Goal: Task Accomplishment & Management: Complete application form

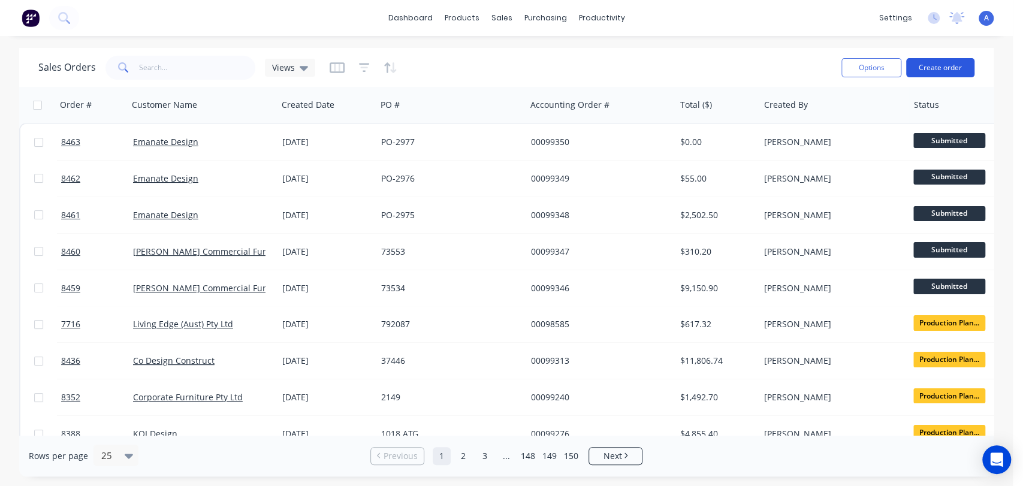
click at [941, 73] on button "Create order" at bounding box center [940, 67] width 68 height 19
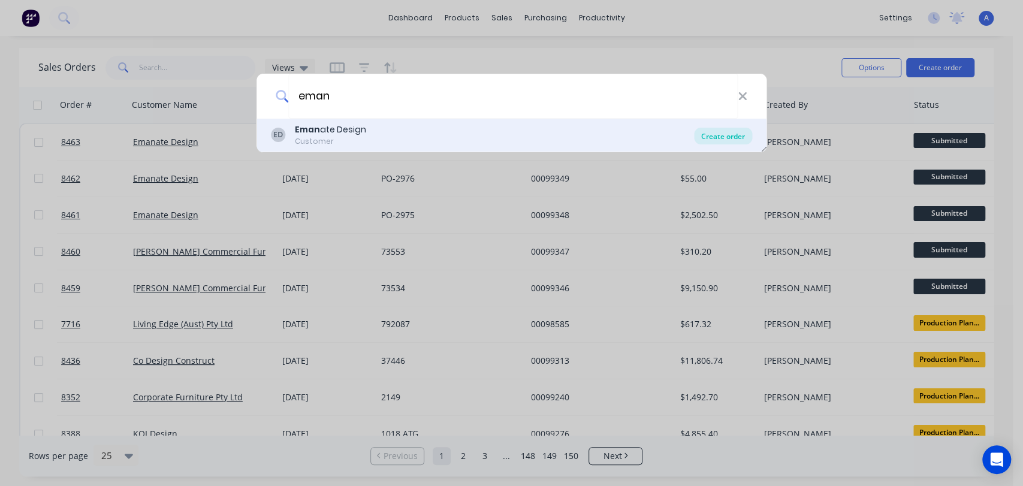
type input "eman"
click at [712, 131] on div "Create order" at bounding box center [723, 136] width 58 height 17
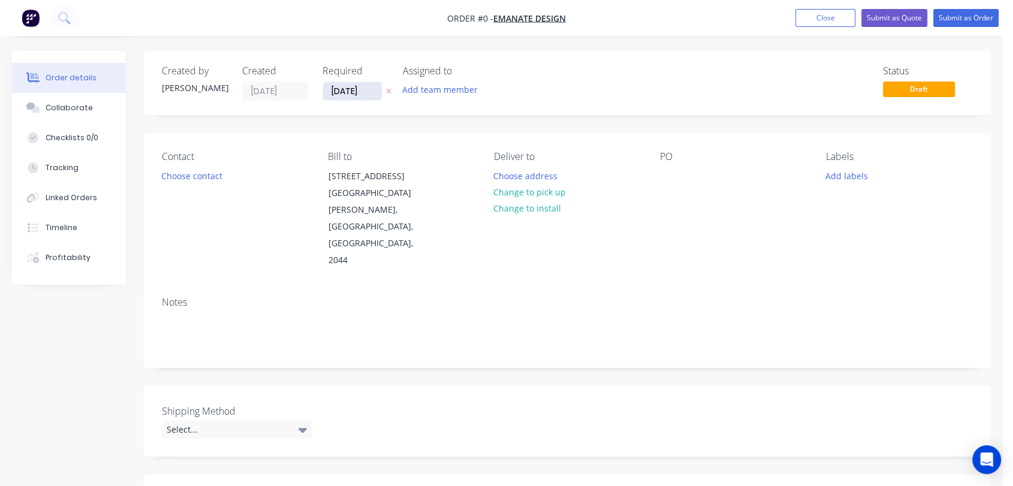
click at [367, 83] on input "[DATE]" at bounding box center [352, 91] width 59 height 18
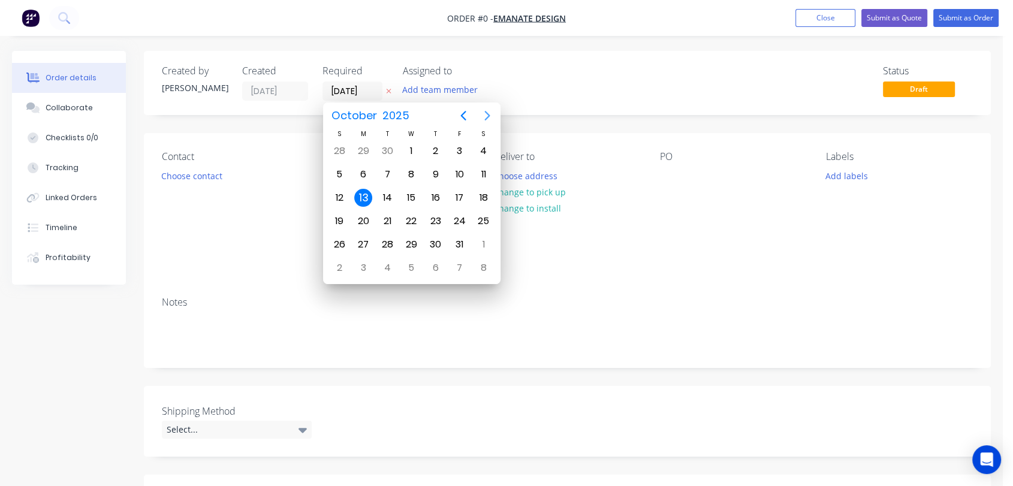
click at [483, 116] on icon "Next page" at bounding box center [487, 116] width 14 height 14
click at [414, 238] on div "31" at bounding box center [411, 245] width 18 height 18
type input "[DATE]"
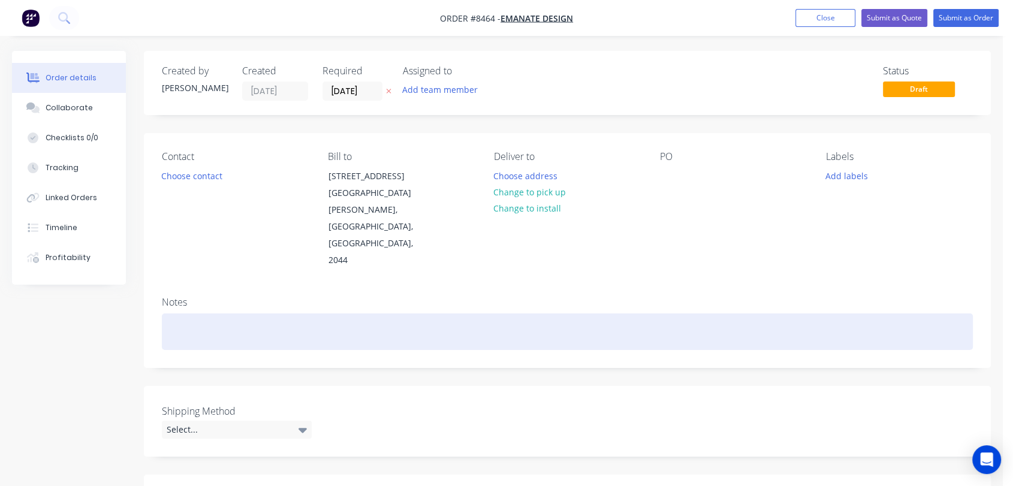
drag, startPoint x: 222, startPoint y: 298, endPoint x: 250, endPoint y: 287, distance: 29.6
click at [221, 314] on div at bounding box center [567, 332] width 811 height 37
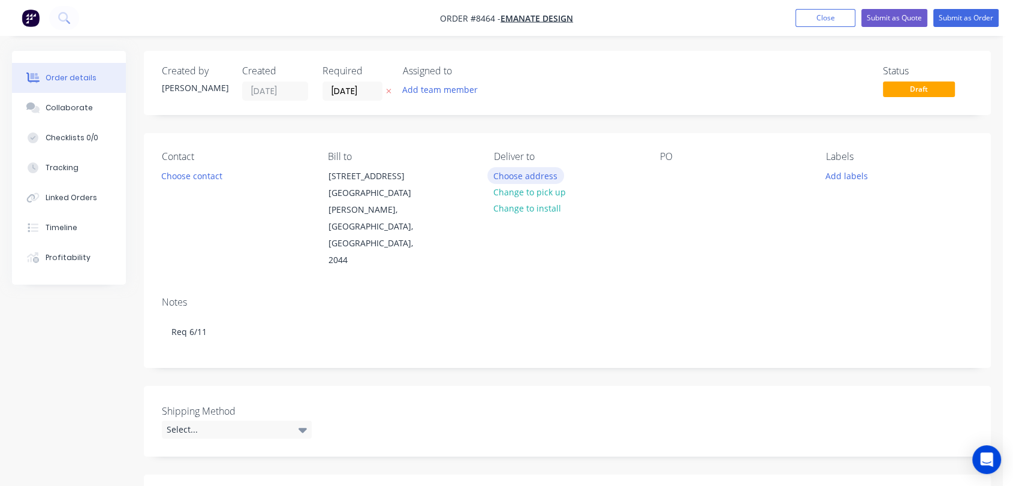
click at [522, 172] on button "Choose address" at bounding box center [525, 175] width 77 height 16
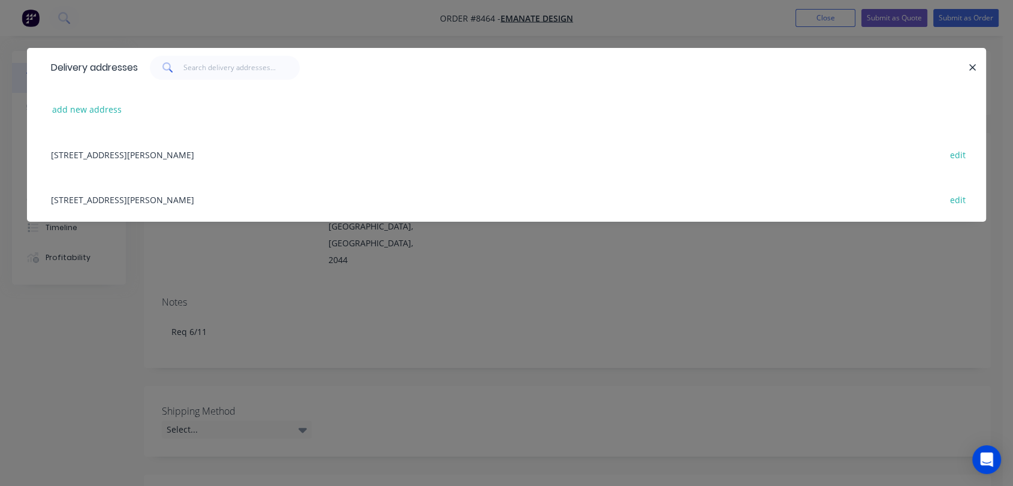
click at [108, 195] on div "[STREET_ADDRESS][PERSON_NAME] edit" at bounding box center [506, 199] width 923 height 45
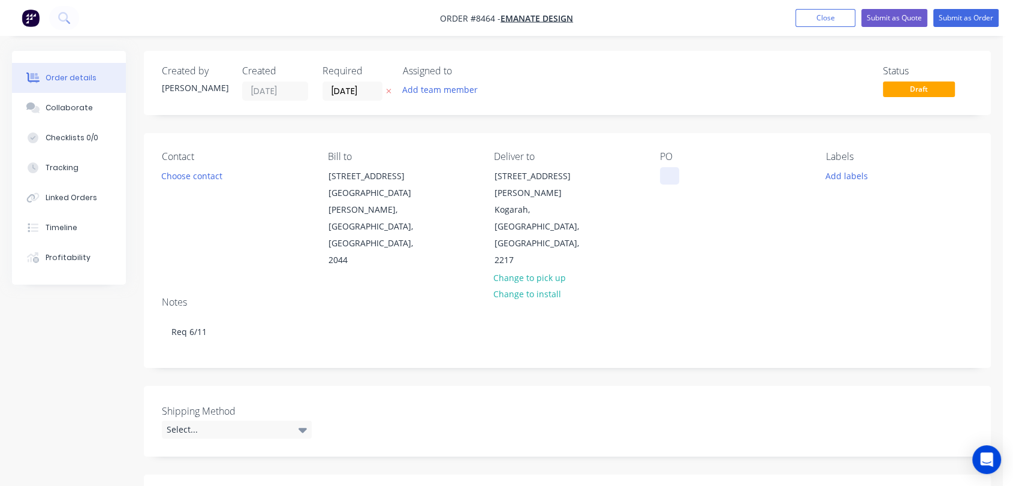
click at [669, 172] on div at bounding box center [669, 175] width 19 height 17
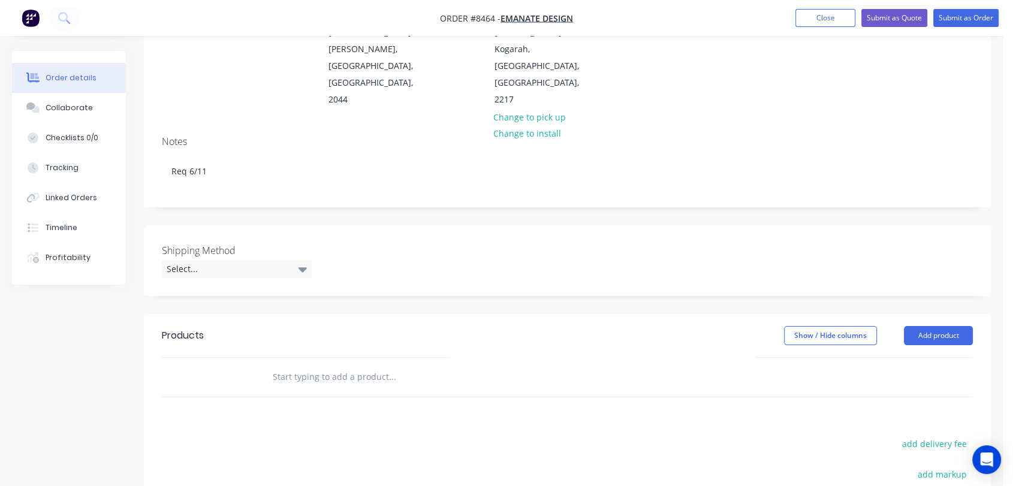
scroll to position [200, 0]
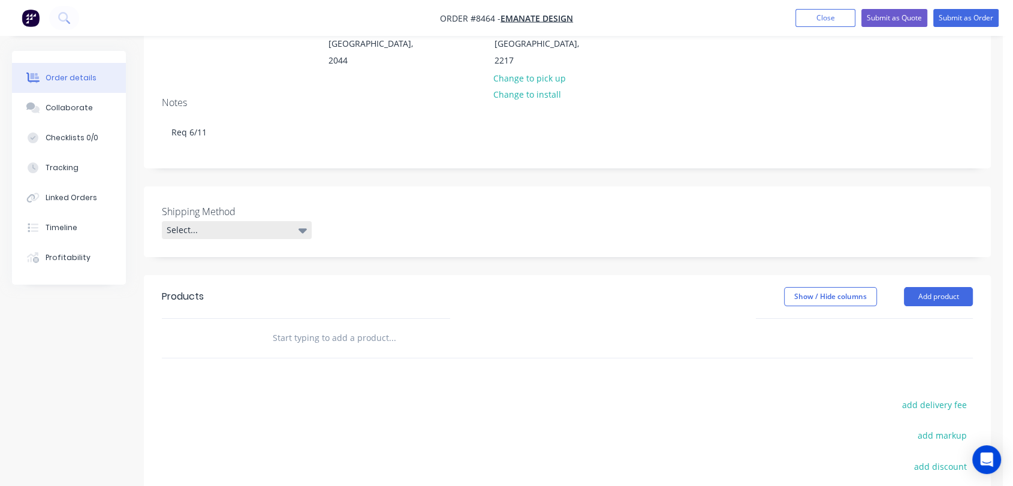
click at [232, 221] on div "Select..." at bounding box center [237, 230] width 150 height 18
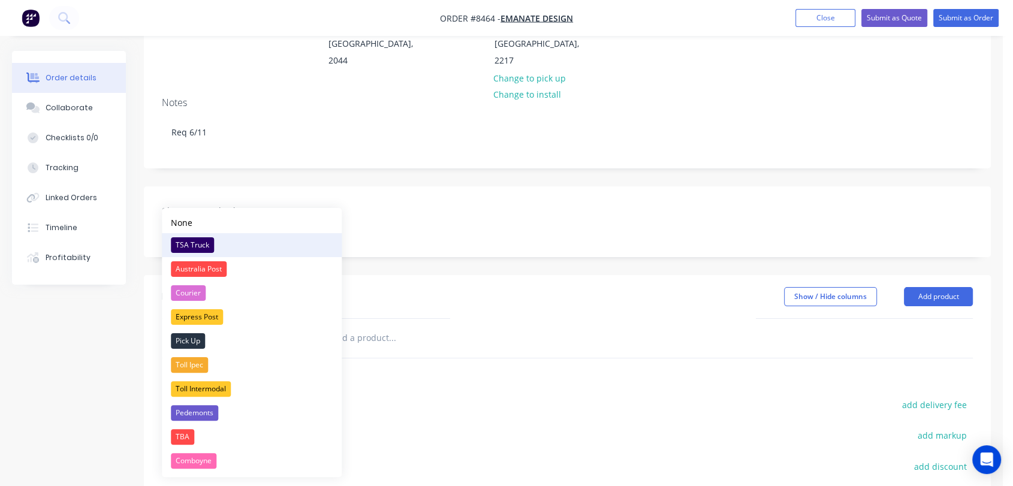
click at [186, 241] on div "TSA Truck" at bounding box center [192, 245] width 43 height 16
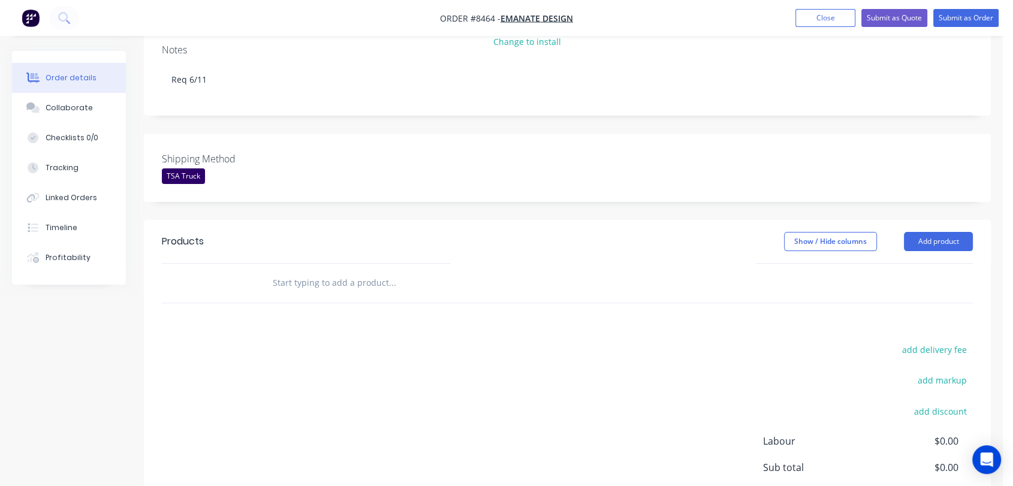
scroll to position [315, 0]
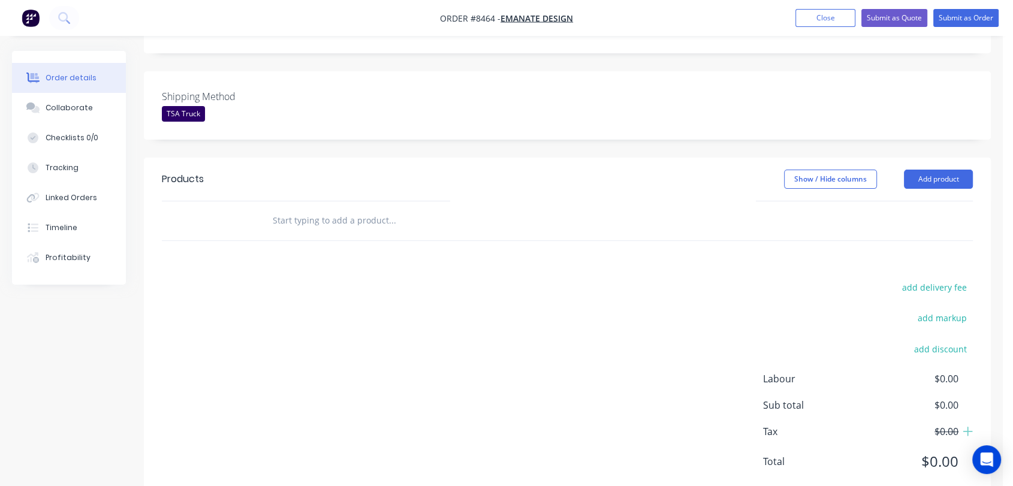
click at [351, 209] on input "text" at bounding box center [392, 221] width 240 height 24
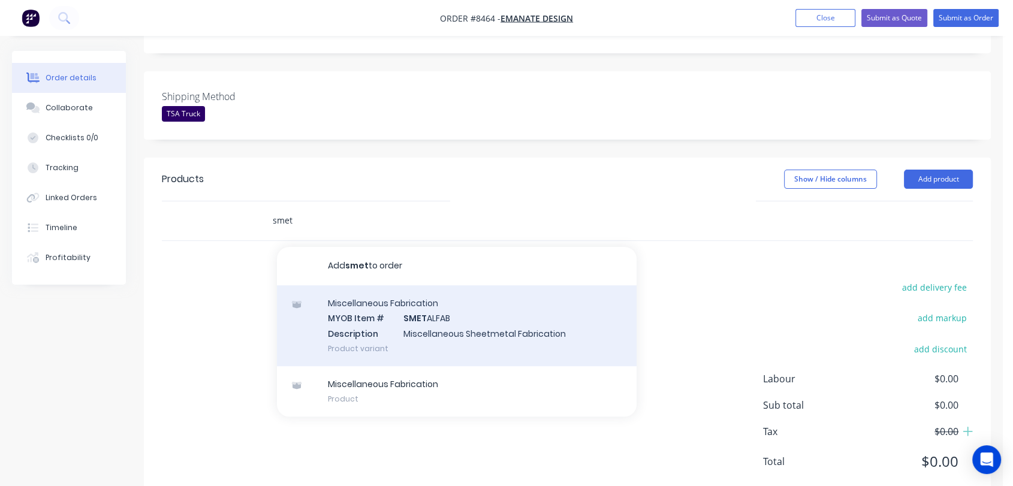
type input "smet"
click at [397, 297] on div "Miscellaneous Fabrication MYOB Item # SMET ALFAB Description Miscellaneous Shee…" at bounding box center [457, 325] width 360 height 81
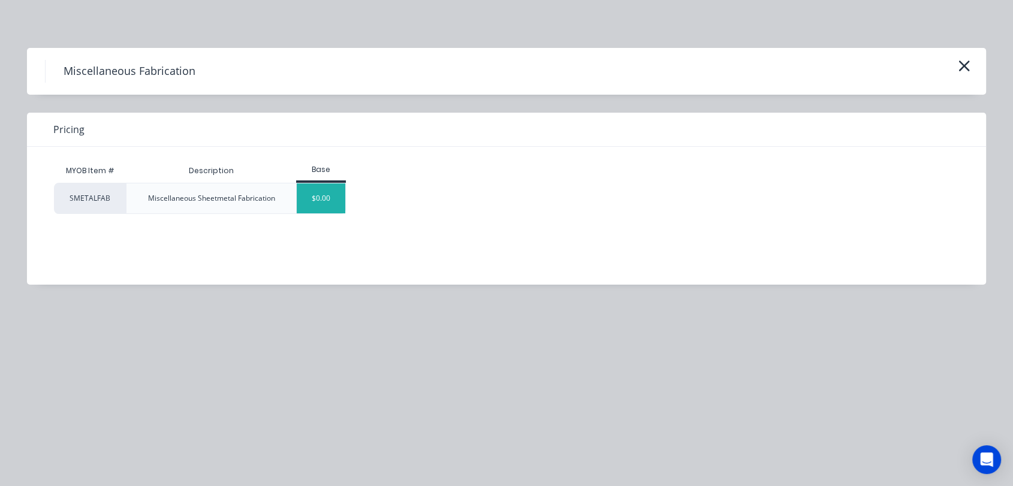
click at [321, 191] on div "$0.00" at bounding box center [321, 198] width 49 height 30
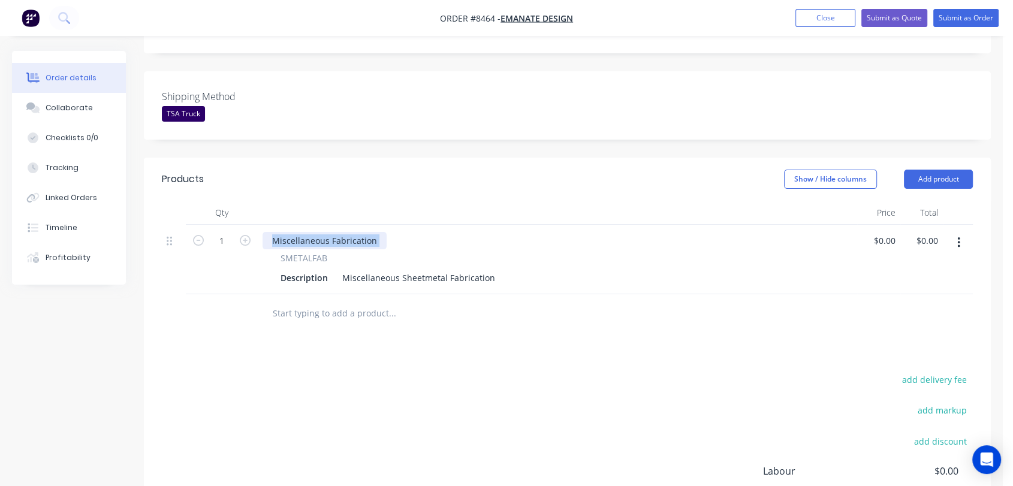
click at [379, 232] on div "Miscellaneous Fabrication" at bounding box center [558, 240] width 590 height 17
drag, startPoint x: 374, startPoint y: 207, endPoint x: 264, endPoint y: 216, distance: 110.7
click at [264, 225] on div "Miscellaneous Fabrication SMETALFAB Description Miscellaneous Sheetmetal Fabric…" at bounding box center [557, 260] width 599 height 70
click at [227, 232] on input "1" at bounding box center [221, 241] width 31 height 18
type input "12"
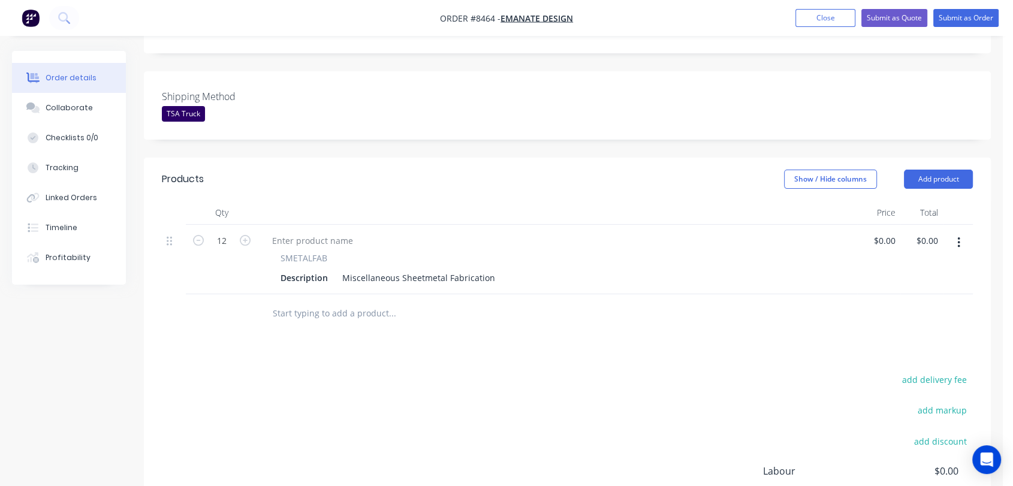
click at [960, 232] on button "button" at bounding box center [959, 243] width 28 height 22
click at [885, 290] on div "Duplicate" at bounding box center [916, 298] width 92 height 17
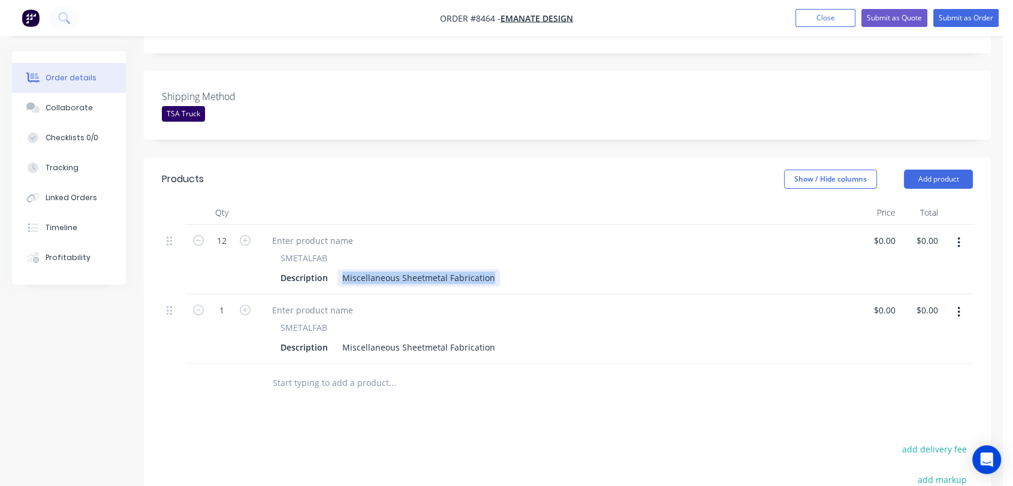
drag, startPoint x: 337, startPoint y: 241, endPoint x: 529, endPoint y: 249, distance: 192.0
click at [529, 269] on div "Description Miscellaneous Sheetmetal Fabrication" at bounding box center [555, 277] width 559 height 17
type input "$95.00"
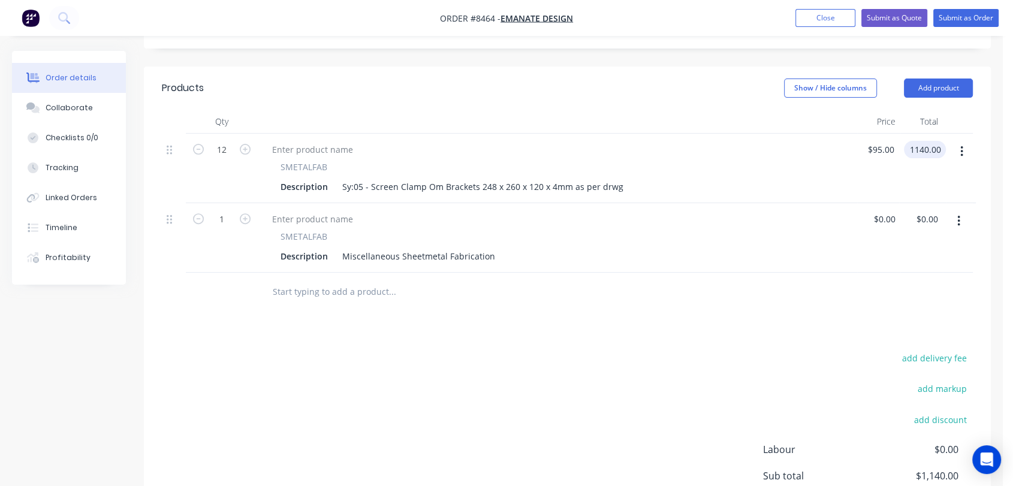
scroll to position [448, 0]
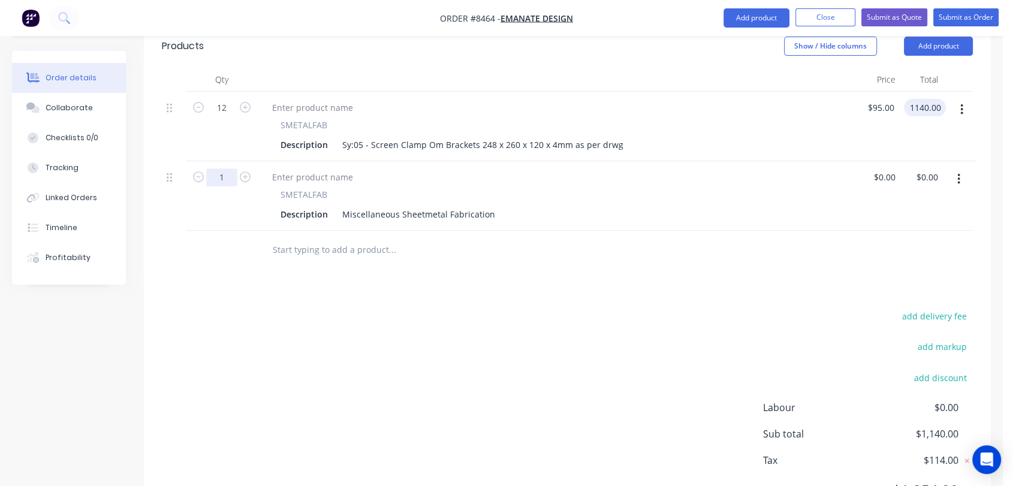
type input "$1,140.00"
click at [228, 168] on input "1" at bounding box center [221, 177] width 31 height 18
type input "24"
drag, startPoint x: 341, startPoint y: 174, endPoint x: 515, endPoint y: 184, distance: 174.1
click at [515, 206] on div "Description Miscellaneous Sheetmetal Fabrication" at bounding box center [555, 214] width 559 height 17
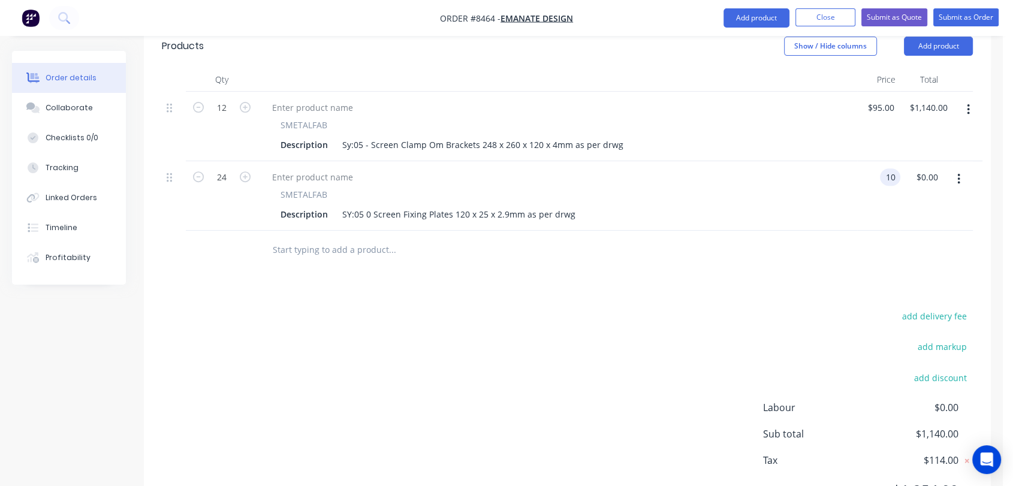
type input "$10.00"
type input "$240.00"
click at [322, 238] on input "text" at bounding box center [392, 250] width 240 height 24
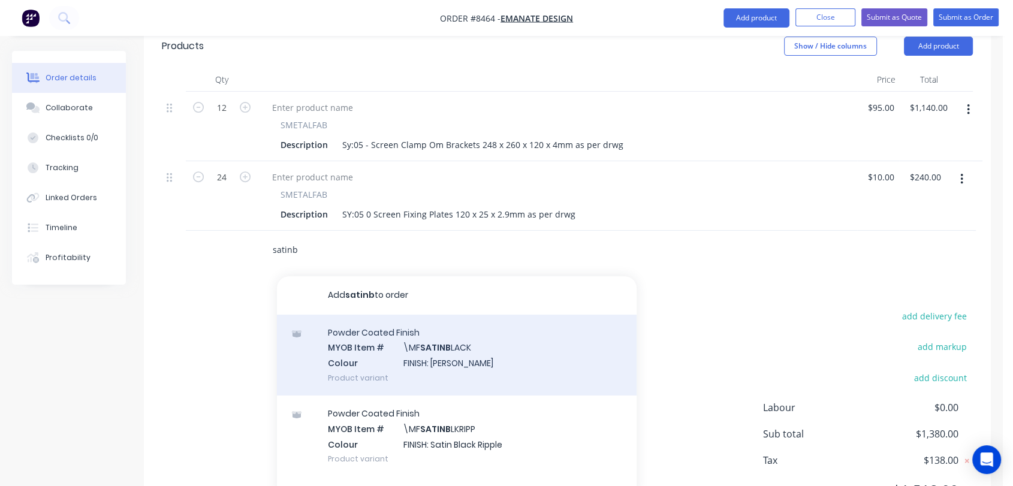
type input "satinb"
click at [430, 330] on div "Powder Coated Finish MYOB Item # \MF SATINB LACK Colour FINISH: Satin Black Pro…" at bounding box center [457, 355] width 360 height 81
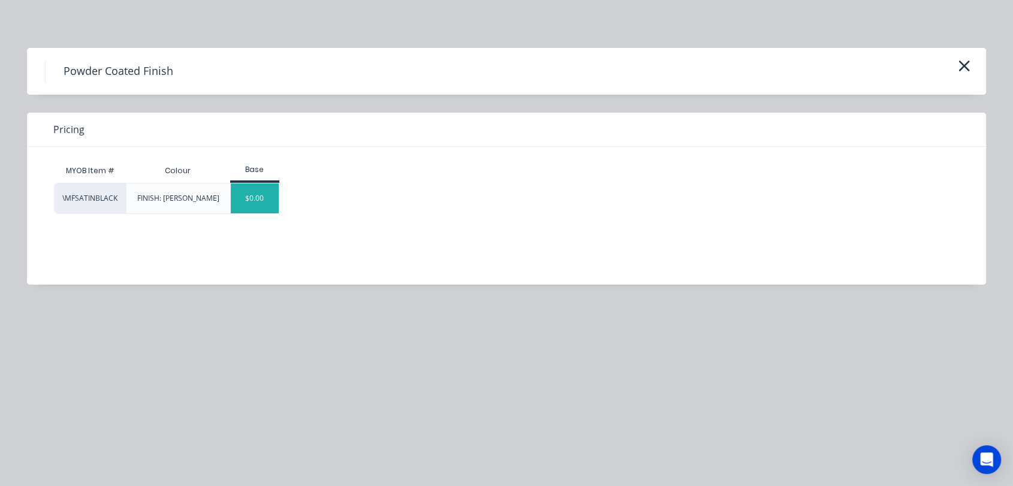
click at [251, 200] on div "$0.00" at bounding box center [255, 198] width 49 height 30
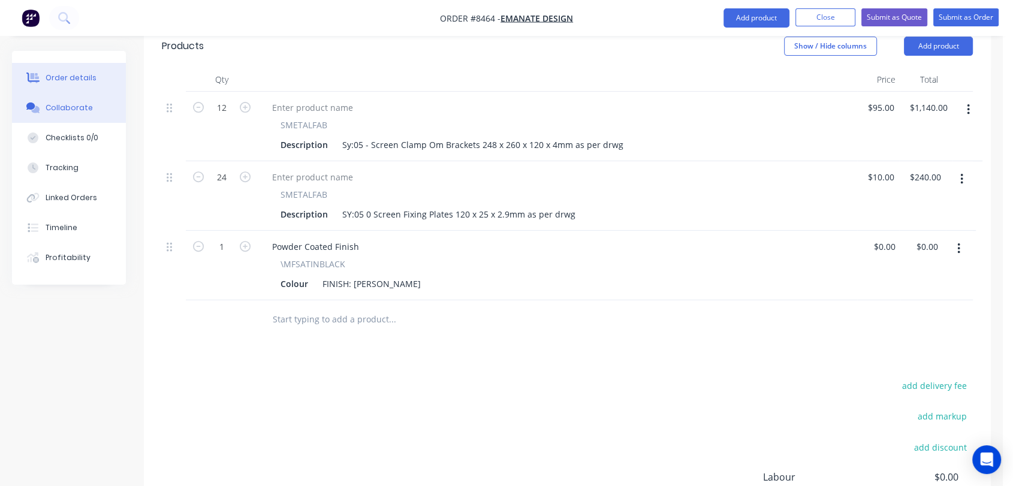
click at [74, 106] on div "Collaborate" at bounding box center [69, 108] width 47 height 11
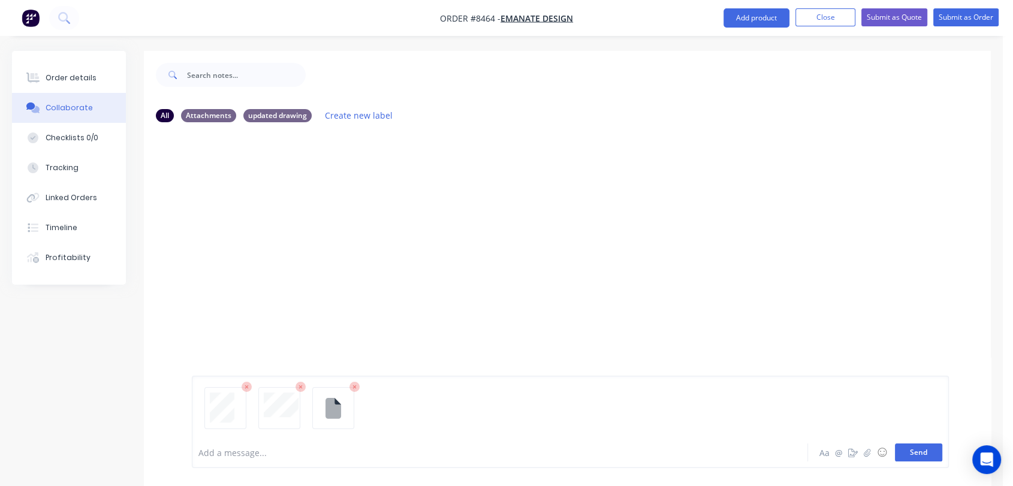
click at [921, 447] on button "Send" at bounding box center [918, 453] width 47 height 18
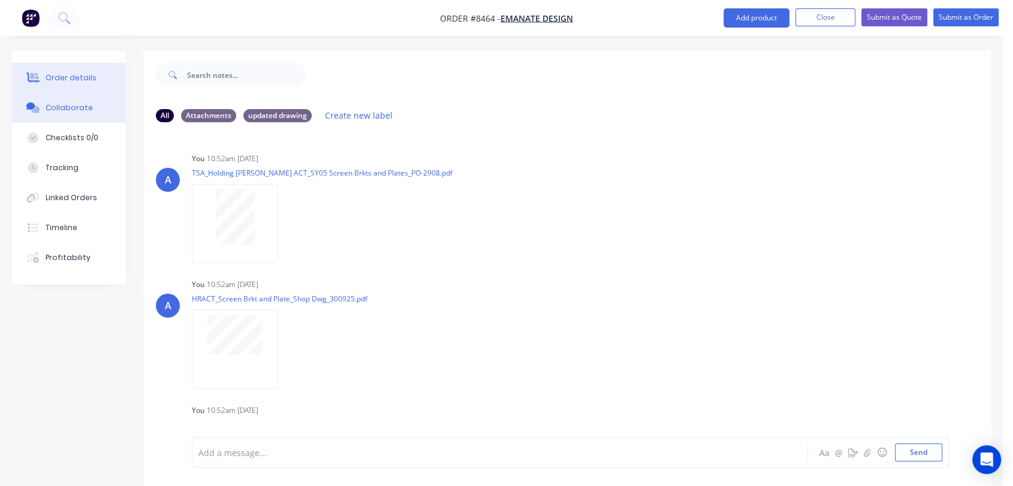
click at [79, 73] on div "Order details" at bounding box center [71, 78] width 51 height 11
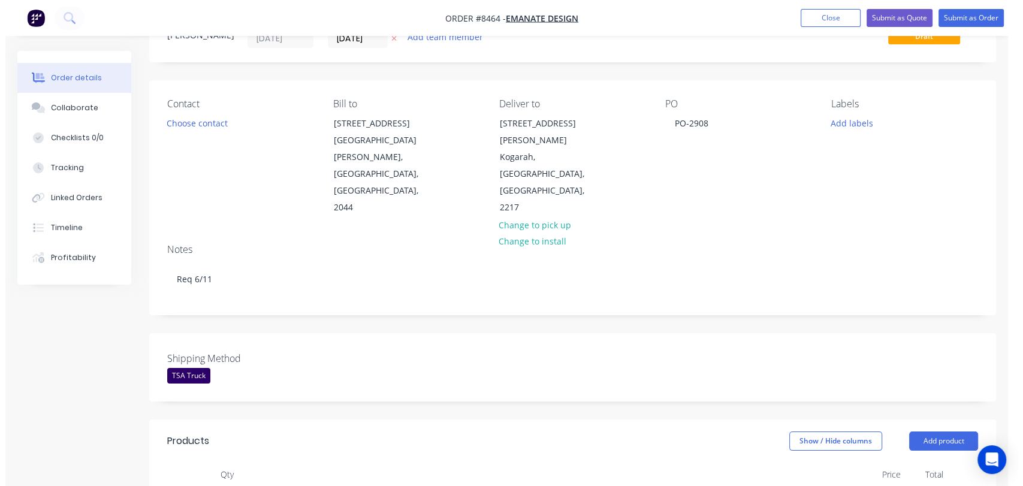
scroll to position [466, 0]
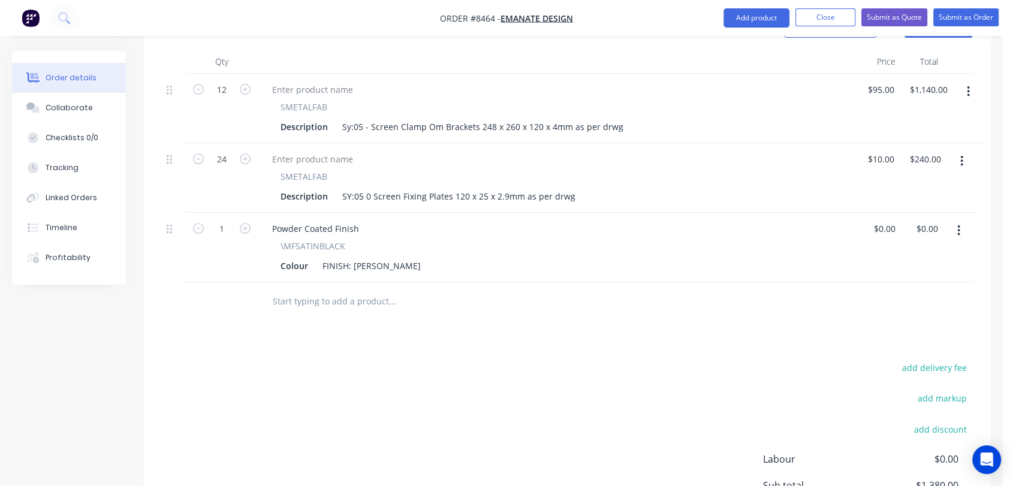
click at [364, 290] on input "text" at bounding box center [392, 302] width 240 height 24
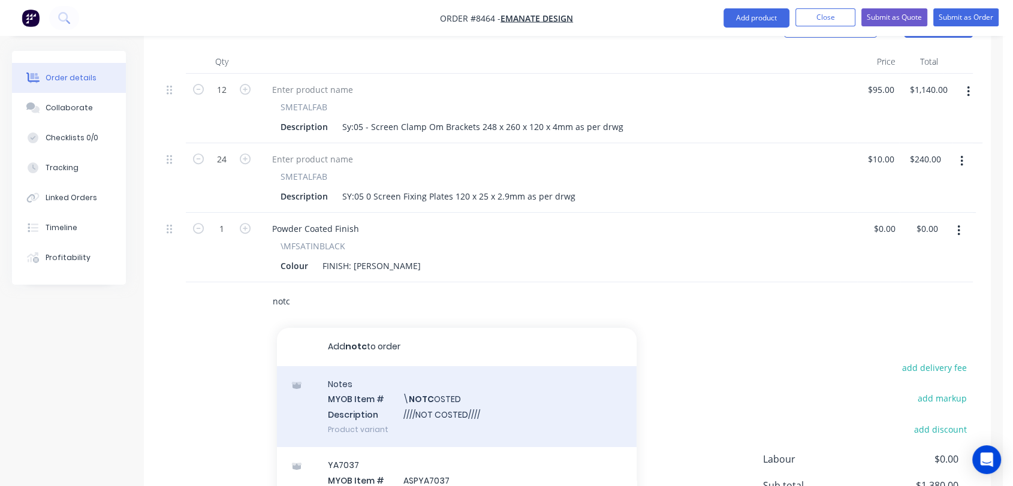
type input "notc"
click at [460, 379] on div "Notes MYOB Item # \ NOTC OSTED Description ////NOT COSTED//// Product variant" at bounding box center [457, 406] width 360 height 81
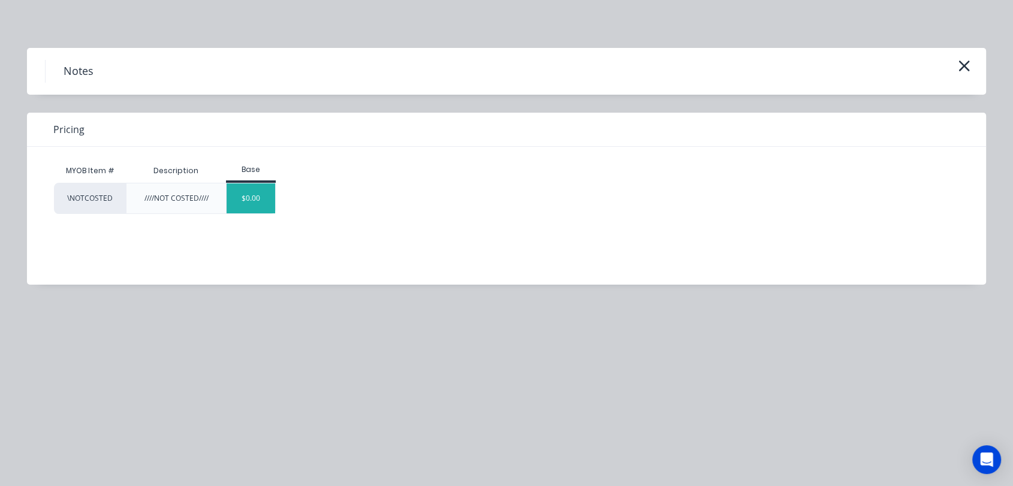
click at [254, 204] on div "$0.00" at bounding box center [251, 198] width 49 height 30
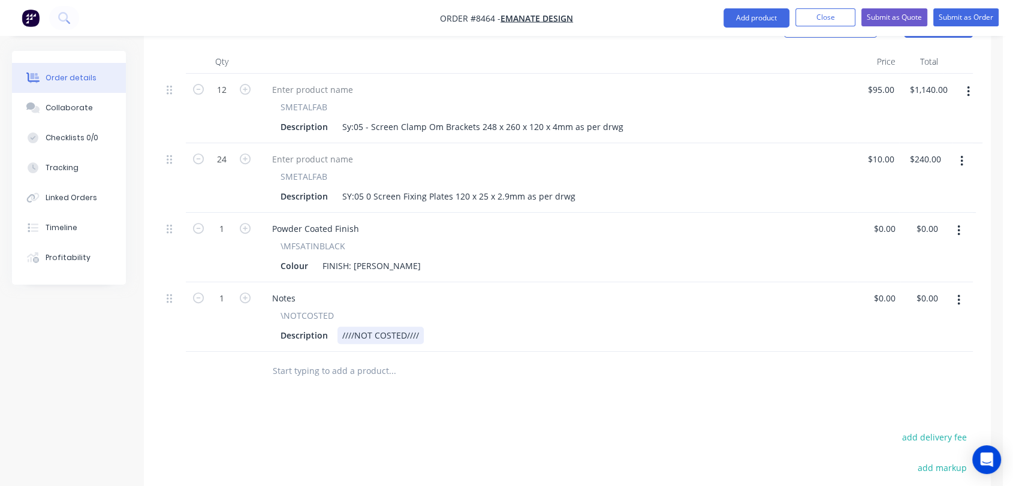
click at [422, 327] on div "Description ////NOT COSTED////" at bounding box center [555, 335] width 559 height 17
type input "$0.00"
click at [974, 10] on button "Submit as Order" at bounding box center [965, 17] width 65 height 18
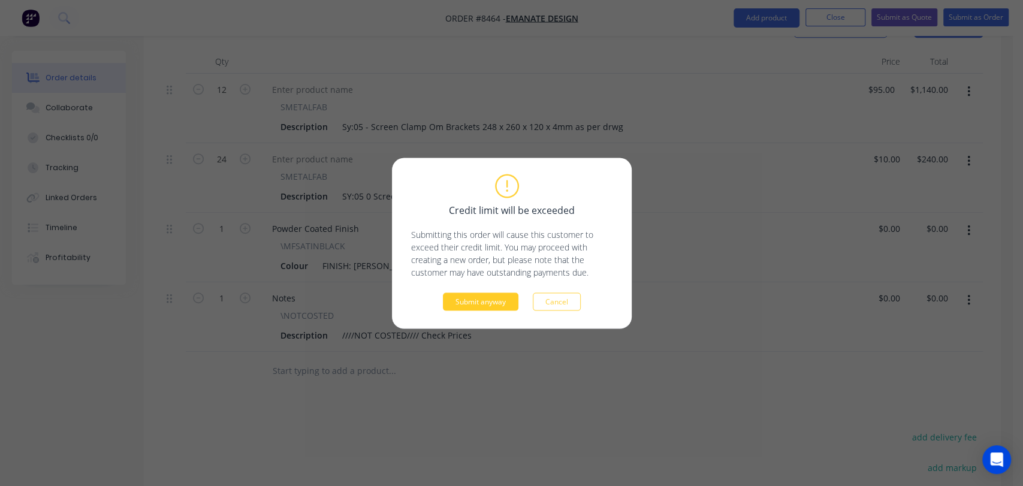
click at [475, 298] on button "Submit anyway" at bounding box center [481, 302] width 76 height 18
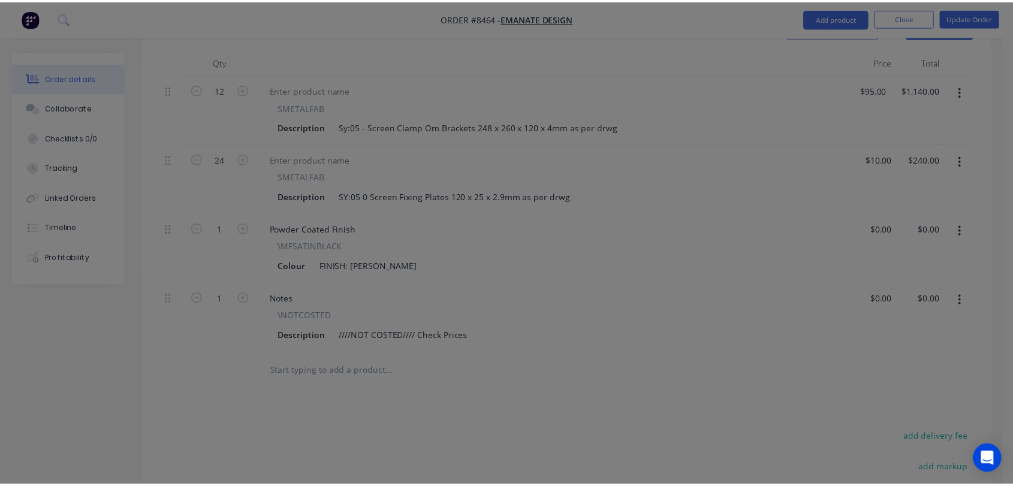
scroll to position [441, 0]
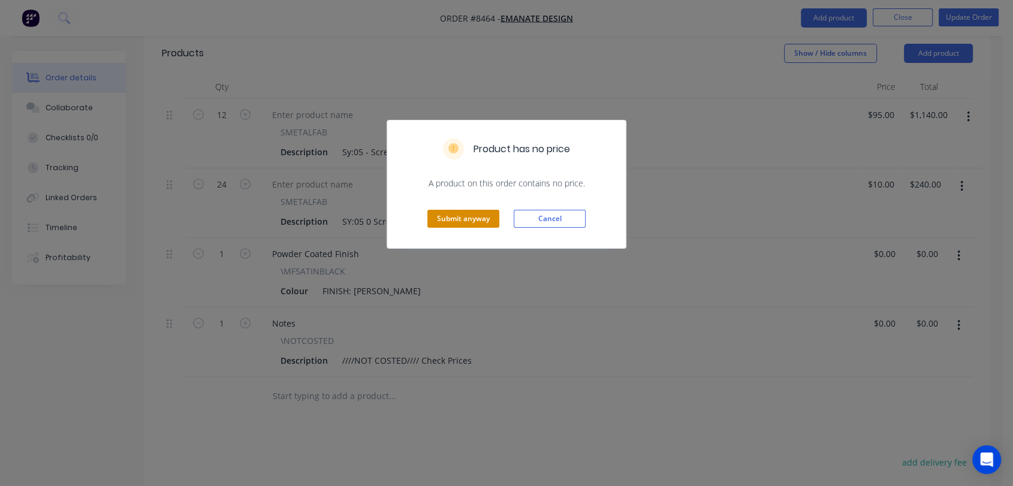
click at [466, 216] on button "Submit anyway" at bounding box center [463, 219] width 72 height 18
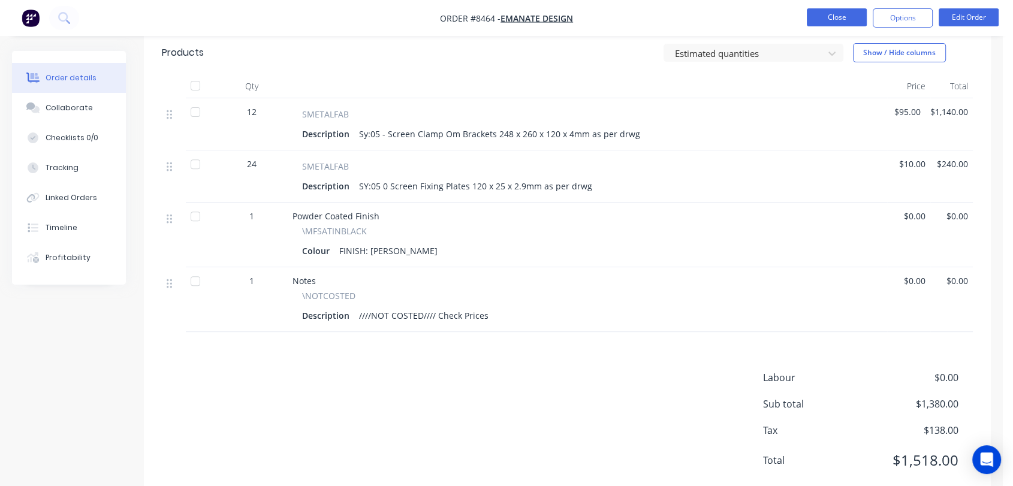
click at [828, 20] on button "Close" at bounding box center [837, 17] width 60 height 18
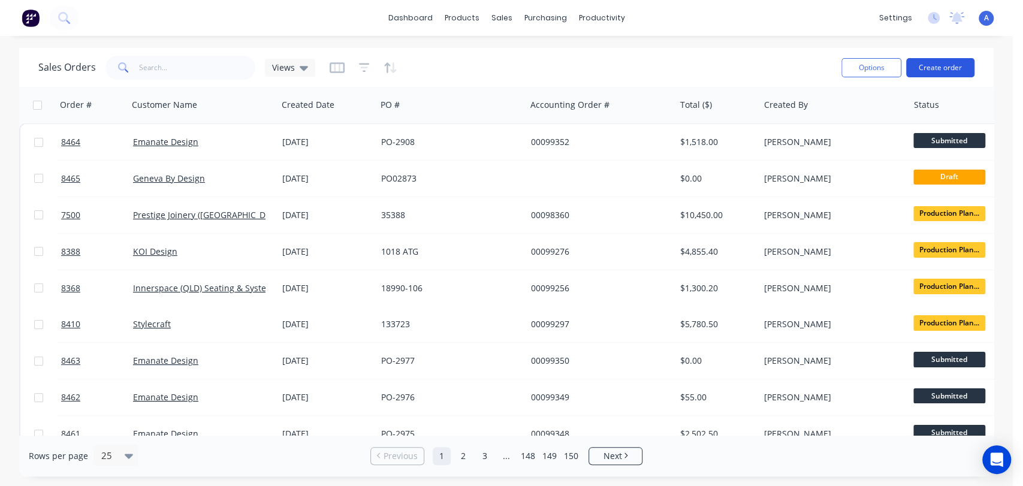
click at [934, 60] on button "Create order" at bounding box center [940, 67] width 68 height 19
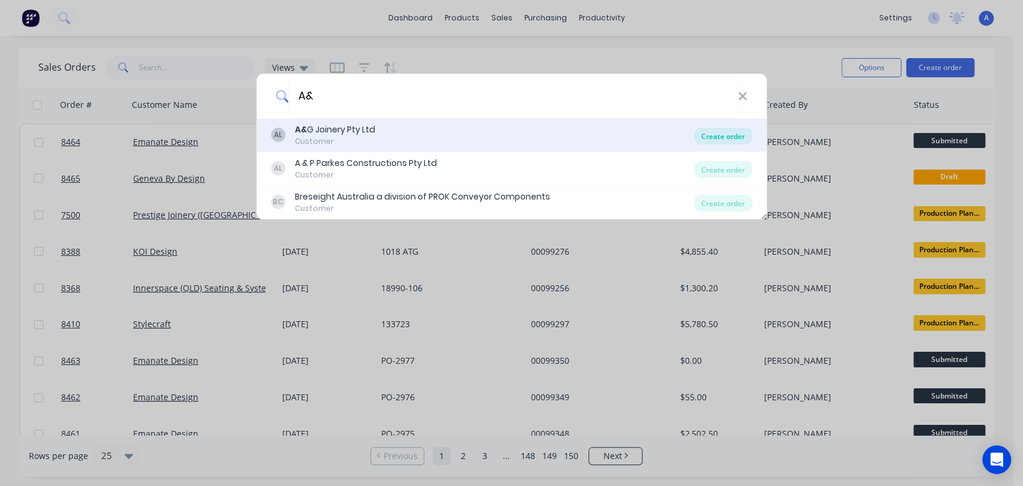
type input "A&"
click at [710, 137] on div "Create order" at bounding box center [723, 136] width 58 height 17
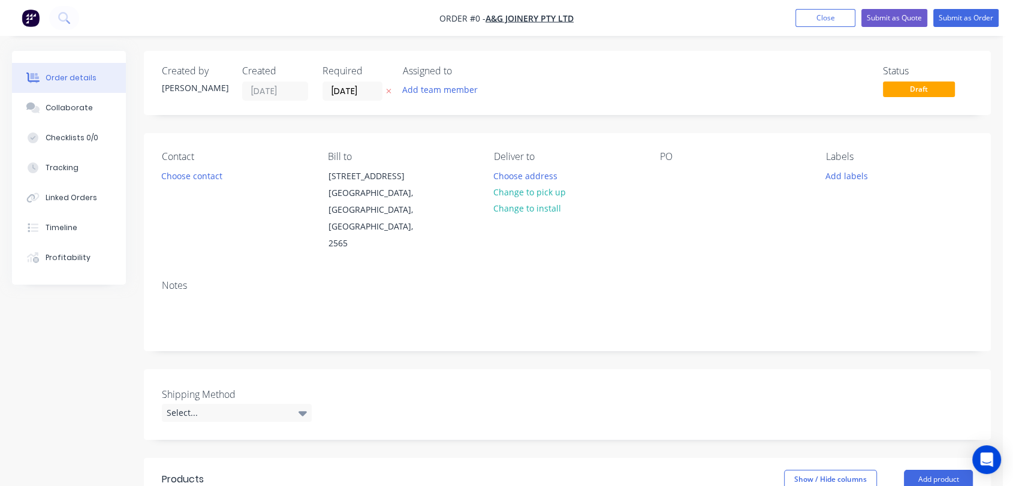
click at [372, 80] on div "Required [DATE]" at bounding box center [356, 82] width 66 height 35
click at [370, 90] on input "[DATE]" at bounding box center [352, 91] width 59 height 18
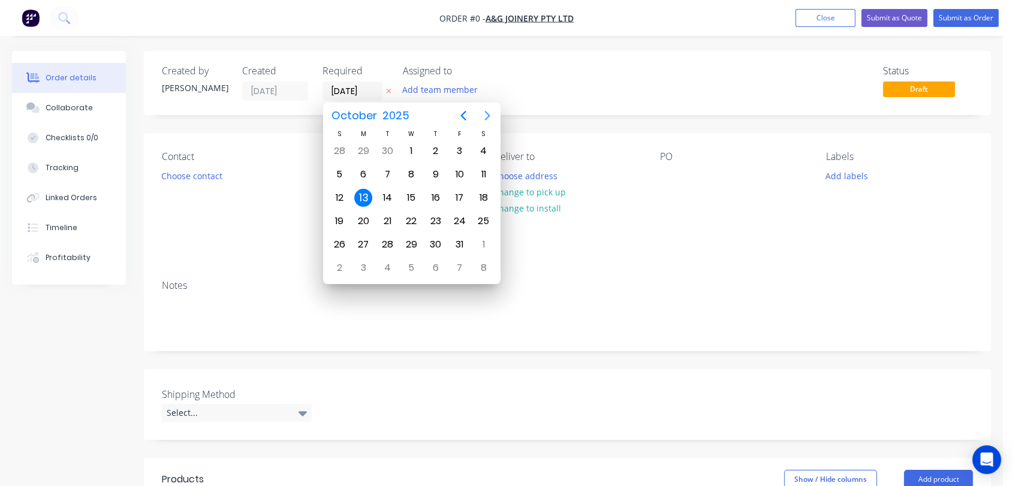
click at [489, 111] on icon "Next page" at bounding box center [487, 116] width 14 height 14
click at [488, 111] on icon "Next page" at bounding box center [487, 116] width 14 height 14
click at [412, 240] on div "31" at bounding box center [411, 245] width 18 height 18
type input "[DATE]"
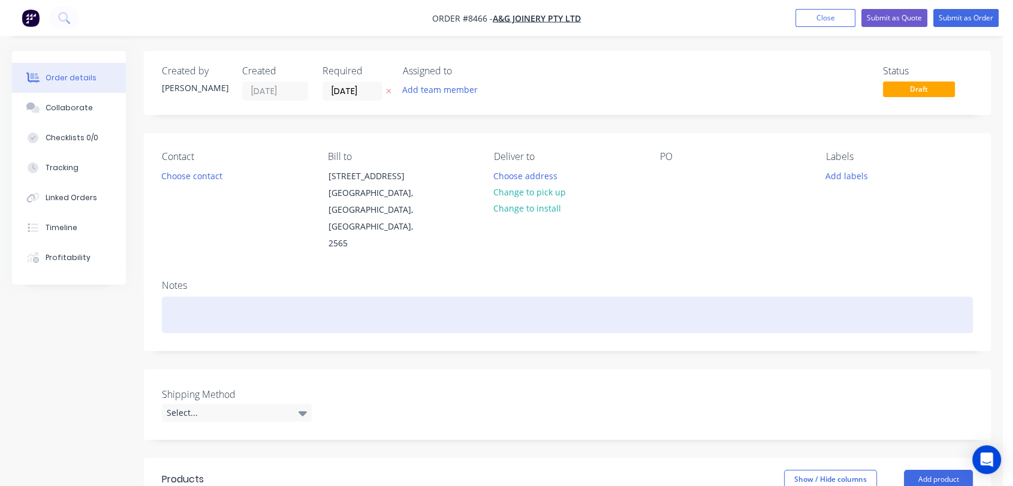
click at [207, 297] on div at bounding box center [567, 315] width 811 height 37
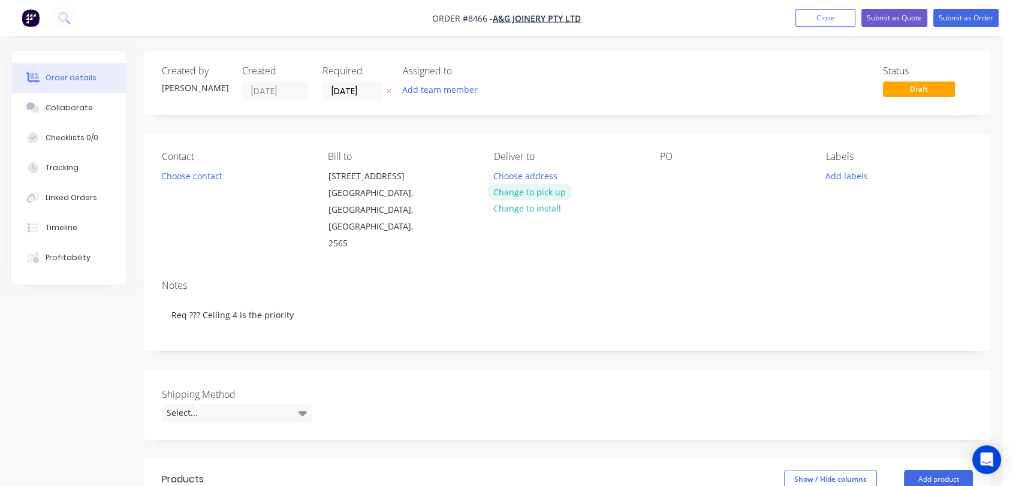
click at [549, 189] on button "Change to pick up" at bounding box center [529, 192] width 85 height 16
click at [668, 179] on div at bounding box center [669, 175] width 19 height 17
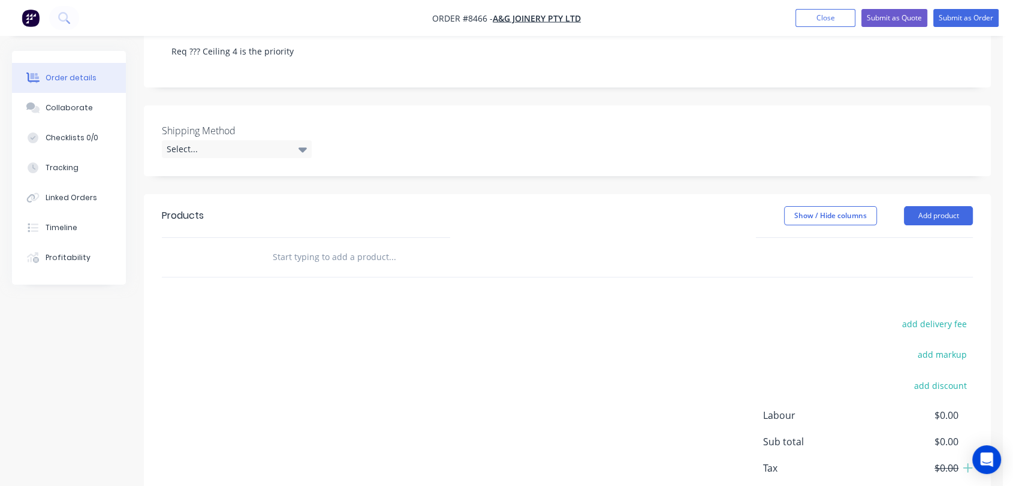
scroll to position [266, 0]
click at [233, 138] on div "Select..." at bounding box center [237, 147] width 150 height 18
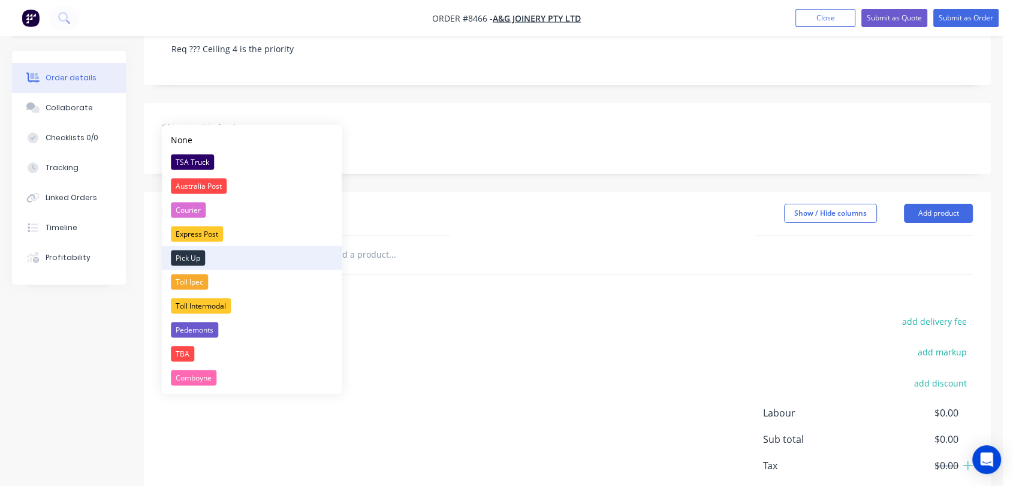
click at [201, 258] on div "Pick Up" at bounding box center [188, 258] width 34 height 16
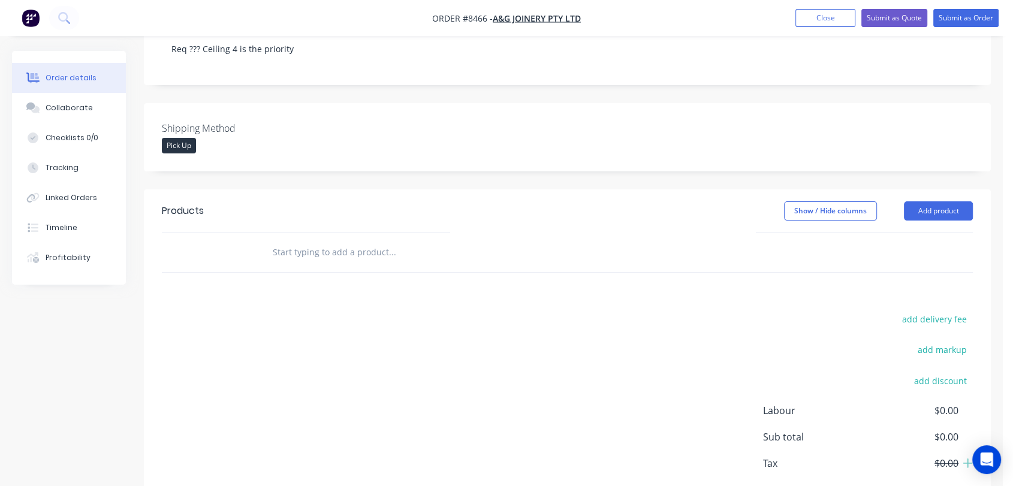
click at [353, 240] on input "text" at bounding box center [392, 252] width 240 height 24
type input "m"
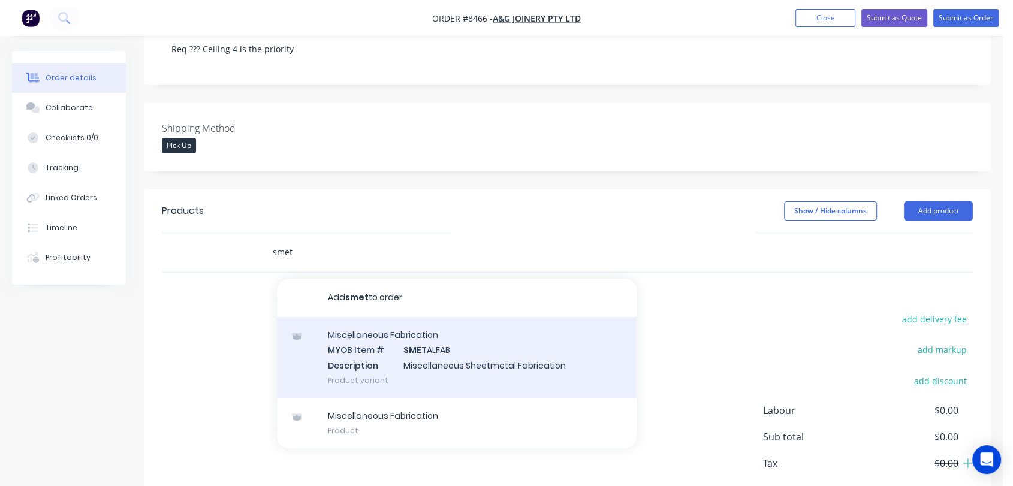
type input "smet"
click at [427, 325] on div "Miscellaneous Fabrication MYOB Item # SMET ALFAB Description Miscellaneous Shee…" at bounding box center [457, 357] width 360 height 81
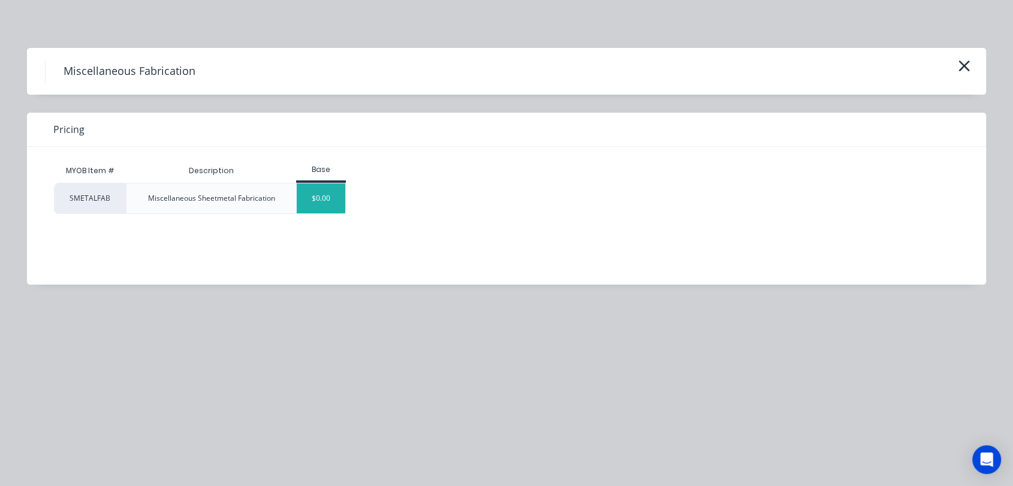
click at [324, 191] on div "$0.00" at bounding box center [321, 198] width 49 height 30
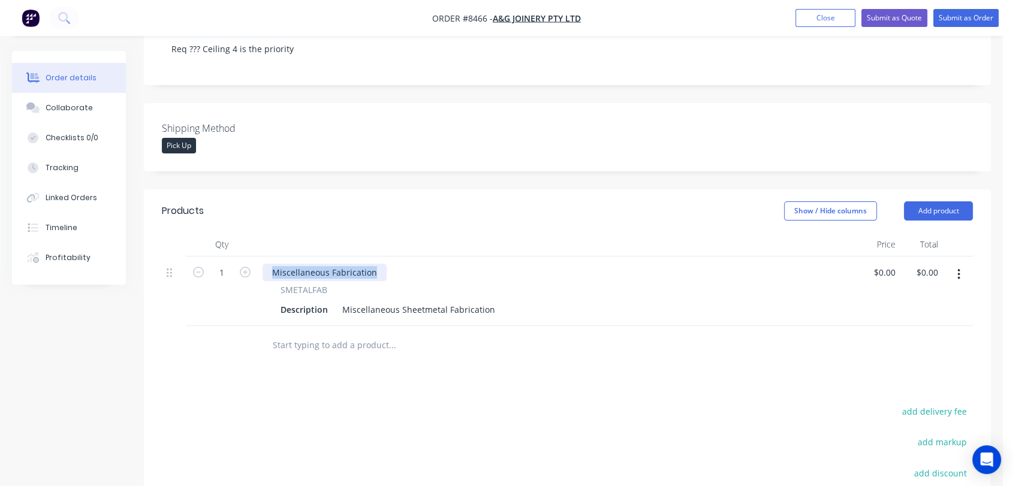
drag, startPoint x: 373, startPoint y: 238, endPoint x: 268, endPoint y: 235, distance: 104.9
click at [268, 264] on div "Miscellaneous Fabrication" at bounding box center [325, 272] width 124 height 17
click at [244, 267] on icon "button" at bounding box center [245, 272] width 11 height 11
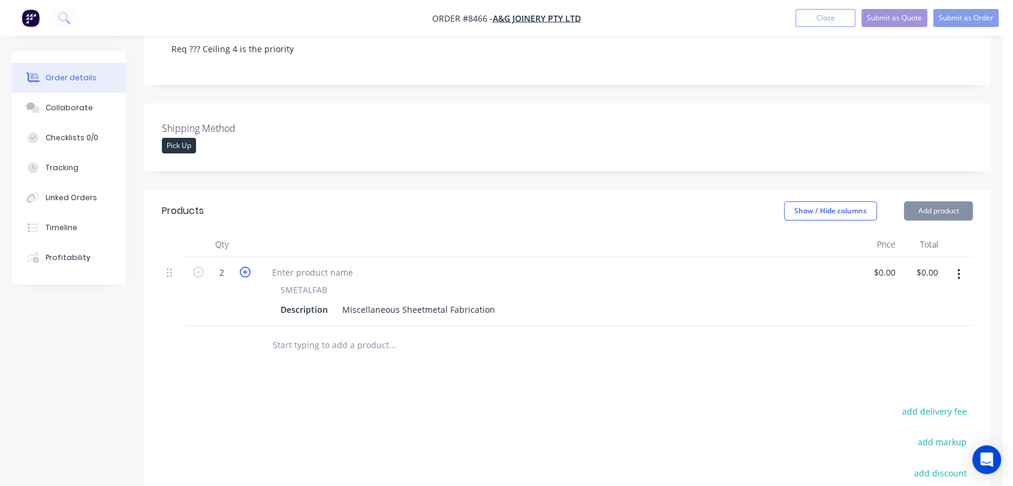
click at [244, 267] on icon "button" at bounding box center [245, 272] width 11 height 11
type input "3"
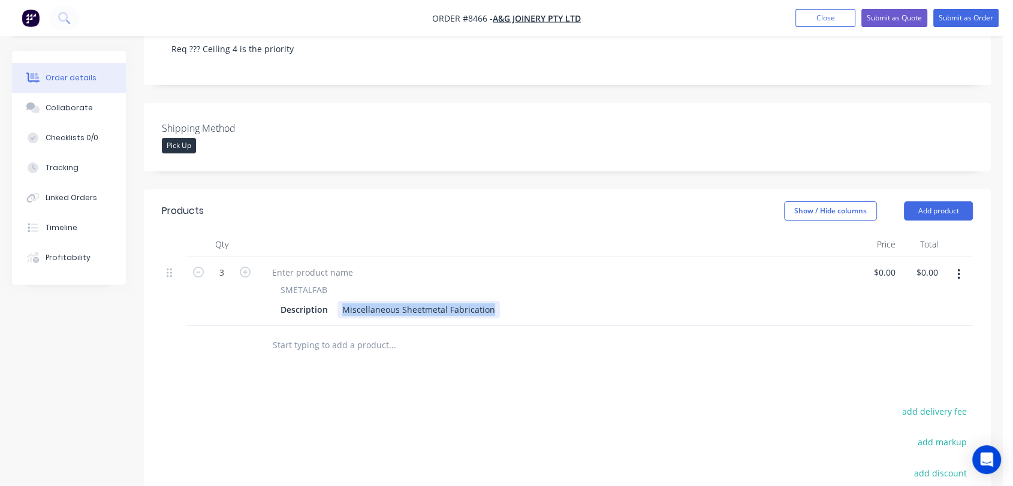
drag, startPoint x: 340, startPoint y: 272, endPoint x: 508, endPoint y: 278, distance: 168.0
click at [508, 301] on div "Description Miscellaneous Sheetmetal Fabrication" at bounding box center [555, 309] width 559 height 17
click at [339, 301] on div "Ceiling Cladding" at bounding box center [375, 309] width 76 height 17
click at [343, 301] on div "Laser Cut & Fold Ceiling Cladding" at bounding box center [408, 309] width 143 height 17
click at [524, 301] on div "Lifts 1, 2 & 4 - Laser Cut & Fold Ceiling Cladding" at bounding box center [437, 309] width 200 height 17
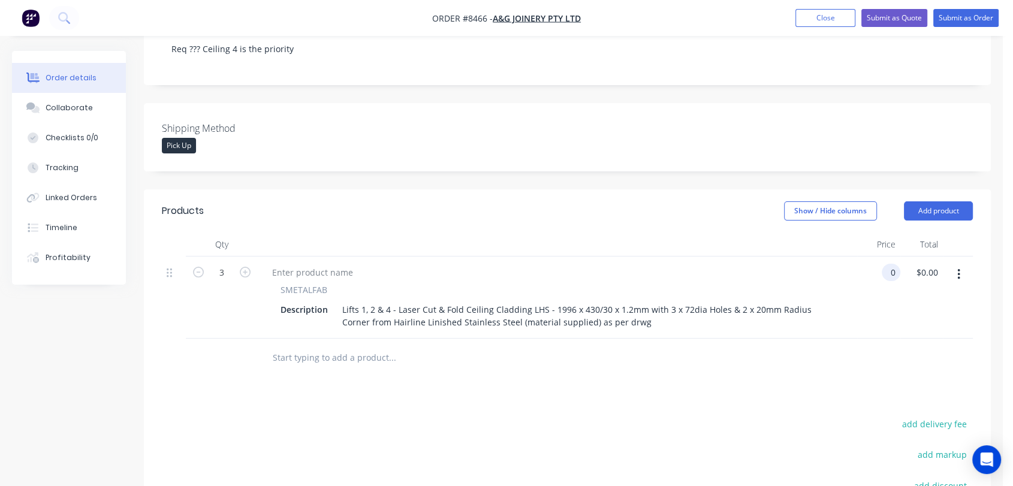
type input "$0.00"
click at [957, 268] on icon "button" at bounding box center [958, 274] width 3 height 13
click at [882, 321] on div "Duplicate" at bounding box center [916, 329] width 92 height 17
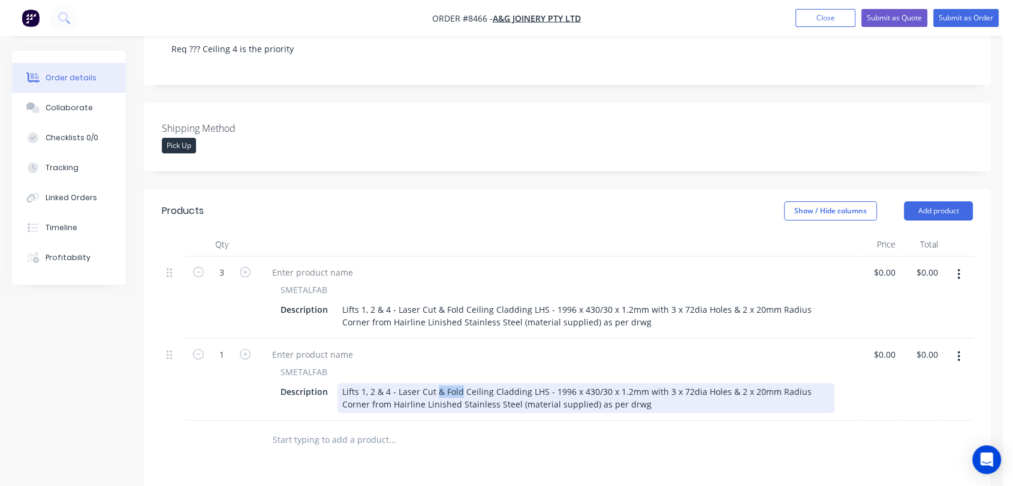
drag, startPoint x: 459, startPoint y: 356, endPoint x: 445, endPoint y: 358, distance: 14.0
click at [436, 383] on div "Lifts 1, 2 & 4 - Laser Cut & Fold Ceiling Cladding LHS - 1996 x 430/30 x 1.2mm …" at bounding box center [585, 398] width 497 height 30
drag, startPoint x: 513, startPoint y: 355, endPoint x: 501, endPoint y: 355, distance: 12.6
click at [501, 383] on div "Lifts 1, 2 & 4 - Laser Cut Ceiling Cladding LHS - 1996 x 430/30 x 1.2mm with 3 …" at bounding box center [585, 398] width 497 height 30
drag, startPoint x: 628, startPoint y: 355, endPoint x: 602, endPoint y: 356, distance: 25.8
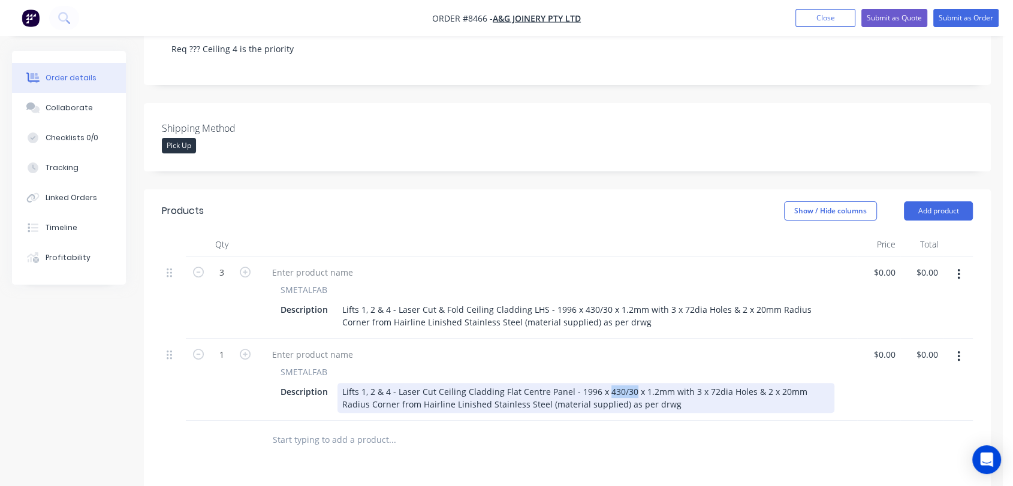
click at [602, 383] on div "Lifts 1, 2 & 4 - Laser Cut Ceiling Cladding Flat Centre Panel - 1996 x 430/30 x…" at bounding box center [585, 398] width 497 height 30
drag, startPoint x: 369, startPoint y: 367, endPoint x: 339, endPoint y: 370, distance: 30.1
click at [339, 383] on div "Lifts 1, 2 & 4 - Laser Cut Ceiling Cladding Flat Centre Panel - 1996 x 1103 x 1…" at bounding box center [585, 398] width 497 height 30
drag, startPoint x: 820, startPoint y: 355, endPoint x: 658, endPoint y: 358, distance: 161.9
click at [658, 383] on div "Lifts 1, 2 & 4 - Laser Cut Ceiling Cladding Flat Centre Panel - 1996 x 1103 x 1…" at bounding box center [585, 398] width 497 height 30
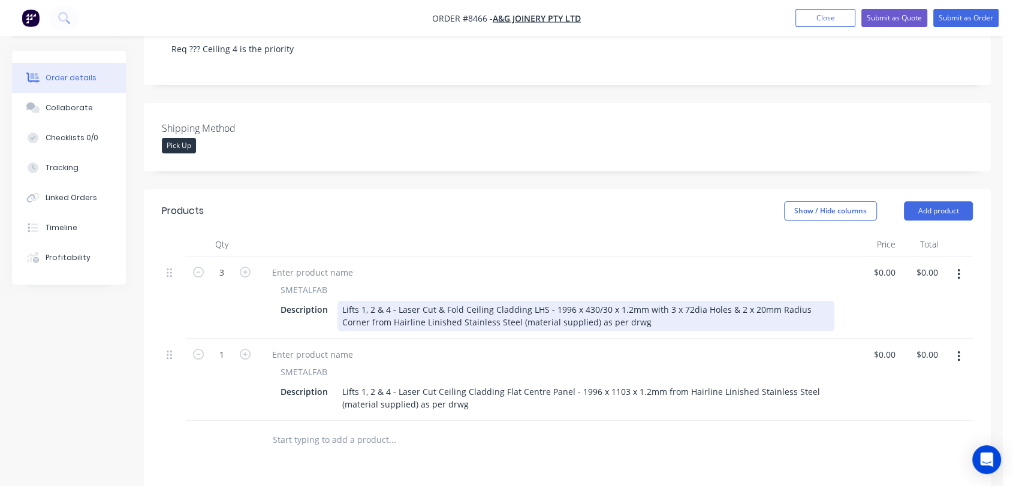
click at [828, 301] on div "Lifts 1, 2 & 4 - Laser Cut & Fold Ceiling Cladding LHS - 1996 x 430/30 x 1.2mm …" at bounding box center [585, 316] width 497 height 30
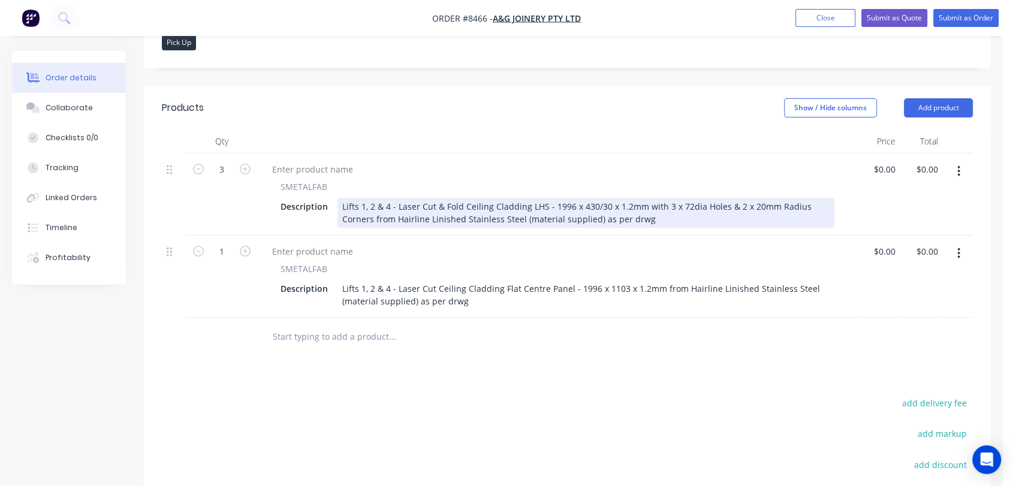
scroll to position [399, 0]
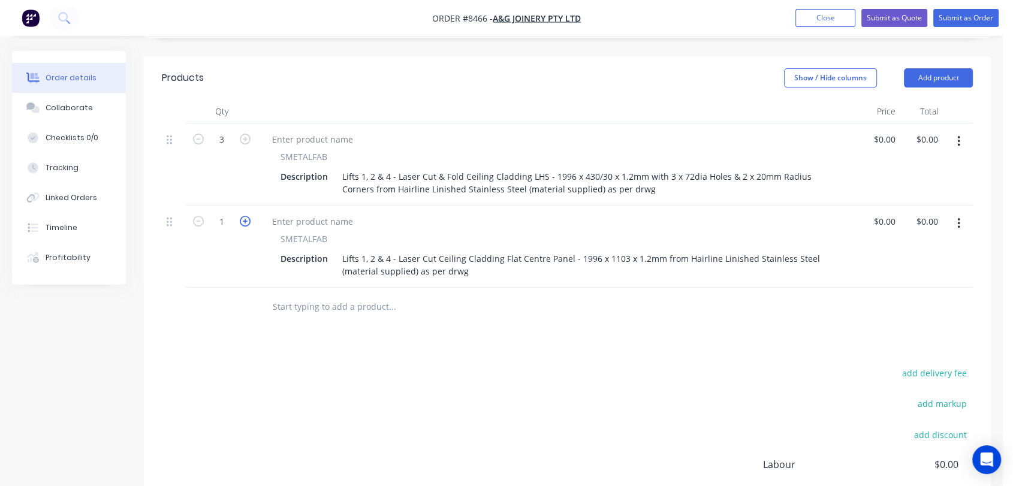
click at [248, 216] on icon "button" at bounding box center [245, 221] width 11 height 11
type input "3"
click at [958, 136] on icon "button" at bounding box center [958, 141] width 2 height 11
click at [897, 188] on div "Duplicate" at bounding box center [916, 196] width 92 height 17
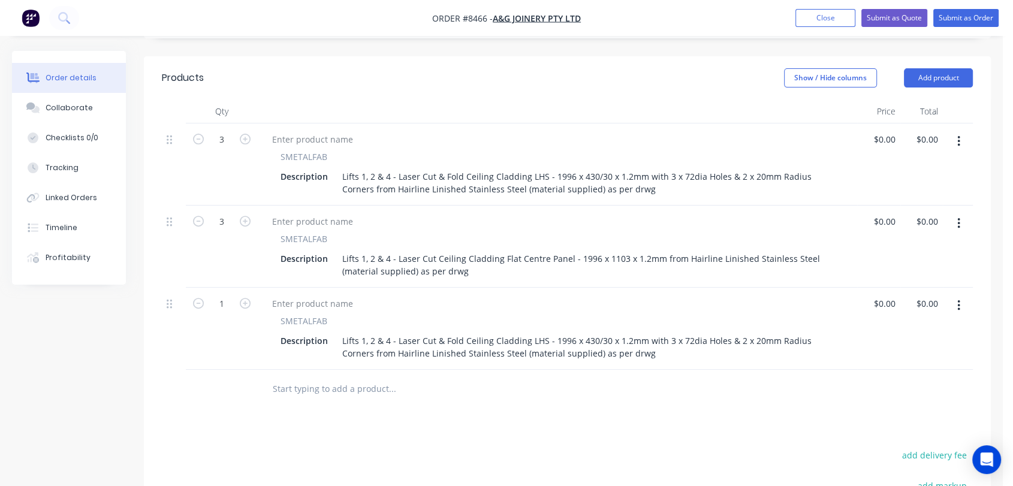
click at [246, 294] on form "1" at bounding box center [222, 303] width 62 height 18
click at [246, 298] on icon "button" at bounding box center [245, 303] width 11 height 11
type input "3"
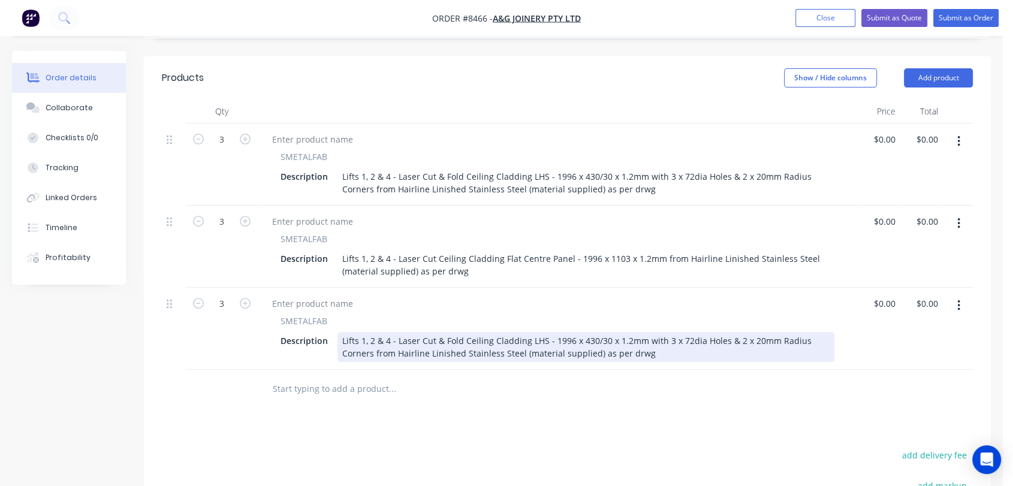
click at [528, 332] on div "Lifts 1, 2 & 4 - Laser Cut & Fold Ceiling Cladding LHS - 1996 x 430/30 x 1.2mm …" at bounding box center [585, 347] width 497 height 30
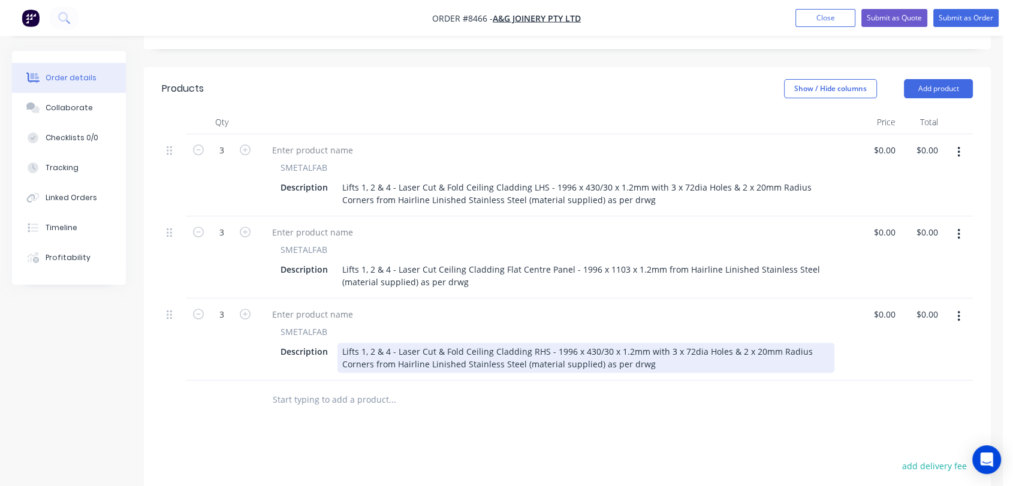
scroll to position [333, 0]
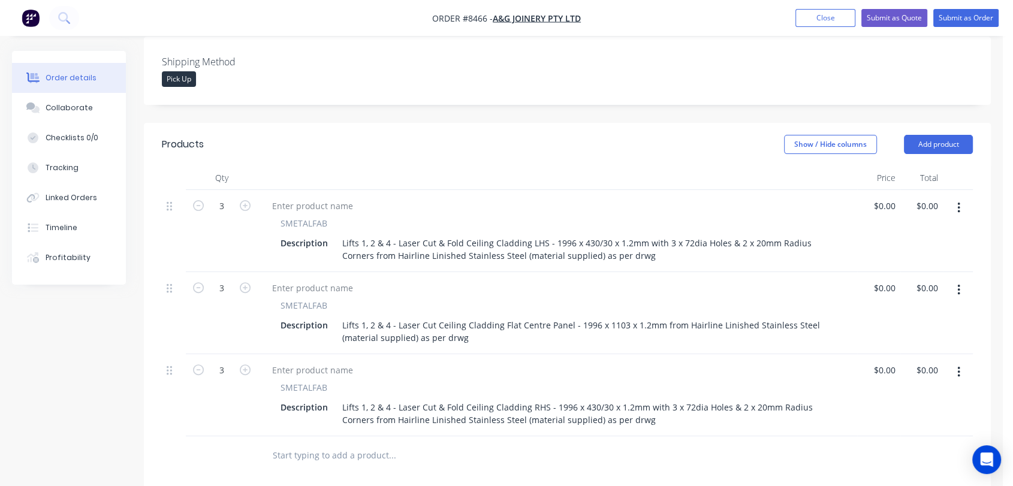
click at [954, 197] on button "button" at bounding box center [959, 208] width 28 height 22
click at [881, 255] on div "Duplicate" at bounding box center [916, 263] width 92 height 17
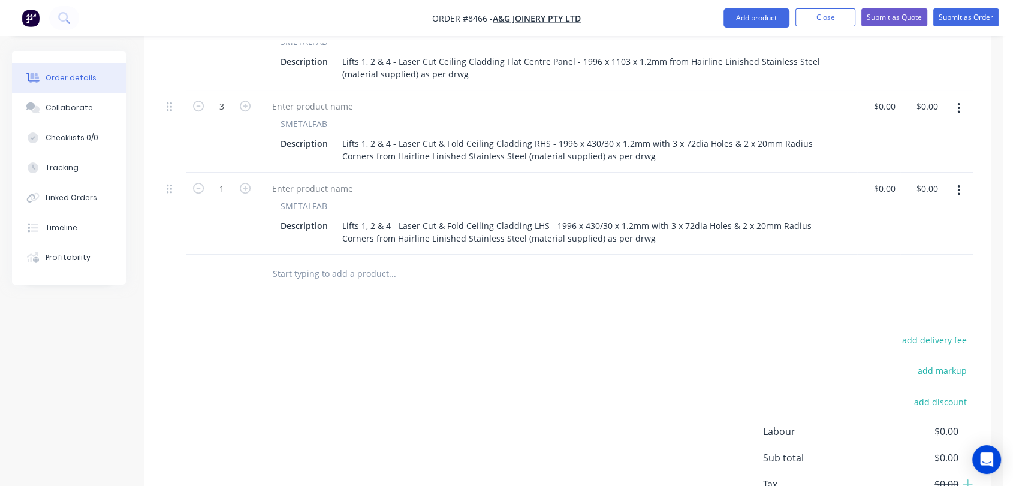
scroll to position [599, 0]
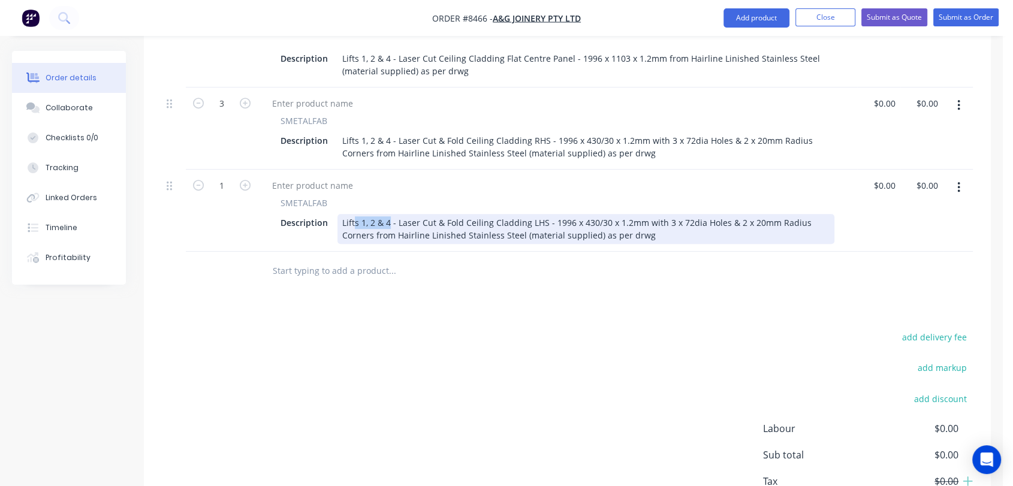
drag, startPoint x: 388, startPoint y: 188, endPoint x: 355, endPoint y: 188, distance: 33.0
click at [355, 214] on div "Lifts 1, 2 & 4 - Laser Cut & Fold Ceiling Cladding LHS - 1996 x 430/30 x 1.2mm …" at bounding box center [585, 229] width 497 height 30
click at [550, 214] on div "Lift 3 - Laser Cut & Fold Ceiling Cladding LHS - 1996 x 430/30 x 1.2mm with 3 x…" at bounding box center [585, 229] width 497 height 30
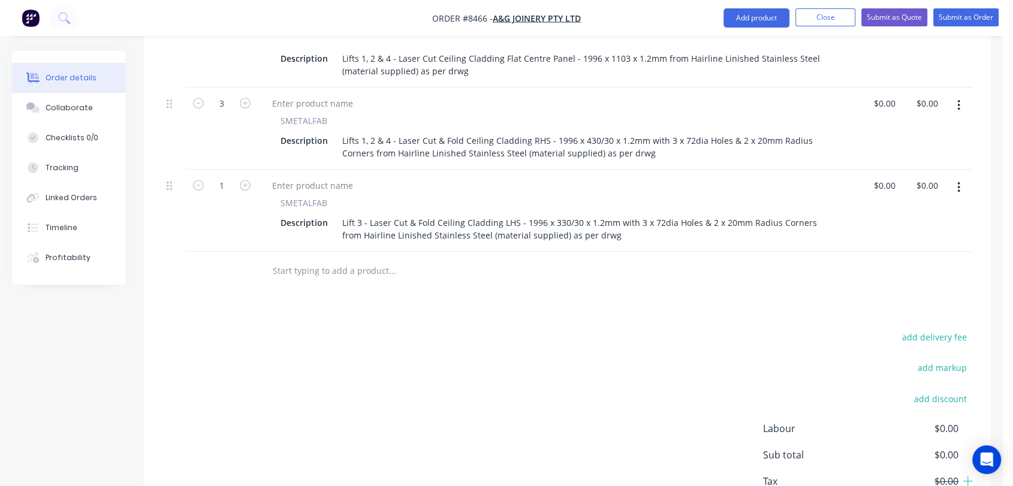
click at [956, 95] on button "button" at bounding box center [959, 106] width 28 height 22
click at [904, 152] on div "Duplicate" at bounding box center [916, 160] width 92 height 17
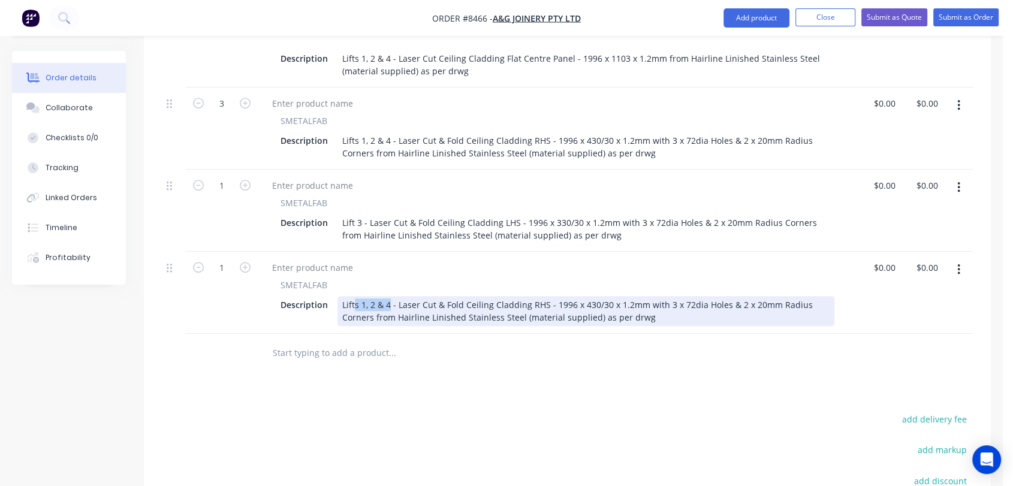
drag, startPoint x: 388, startPoint y: 267, endPoint x: 355, endPoint y: 267, distance: 33.6
click at [355, 296] on div "Lifts 1, 2 & 4 - Laser Cut & Fold Ceiling Cladding RHS - 1996 x 430/30 x 1.2mm …" at bounding box center [585, 311] width 497 height 30
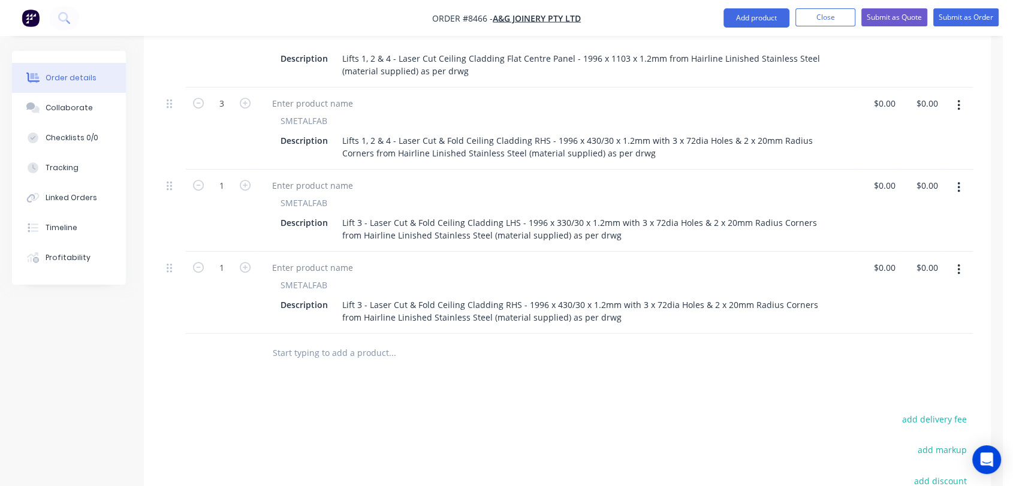
click at [966, 259] on button "button" at bounding box center [959, 270] width 28 height 22
click at [960, 259] on button "button" at bounding box center [959, 270] width 28 height 22
drag, startPoint x: 954, startPoint y: 237, endPoint x: 949, endPoint y: 243, distance: 8.1
click at [954, 259] on button "button" at bounding box center [959, 270] width 28 height 22
click at [896, 364] on div "Delete" at bounding box center [916, 372] width 92 height 17
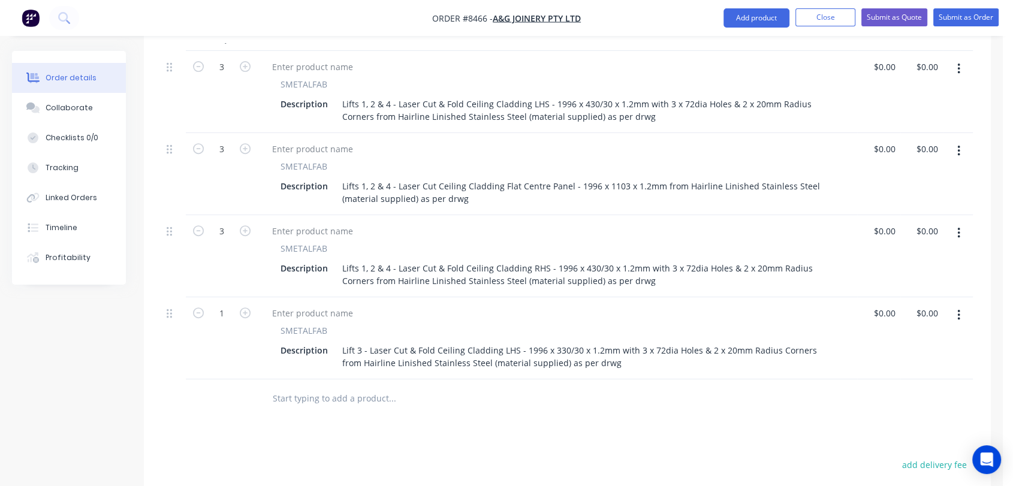
scroll to position [466, 0]
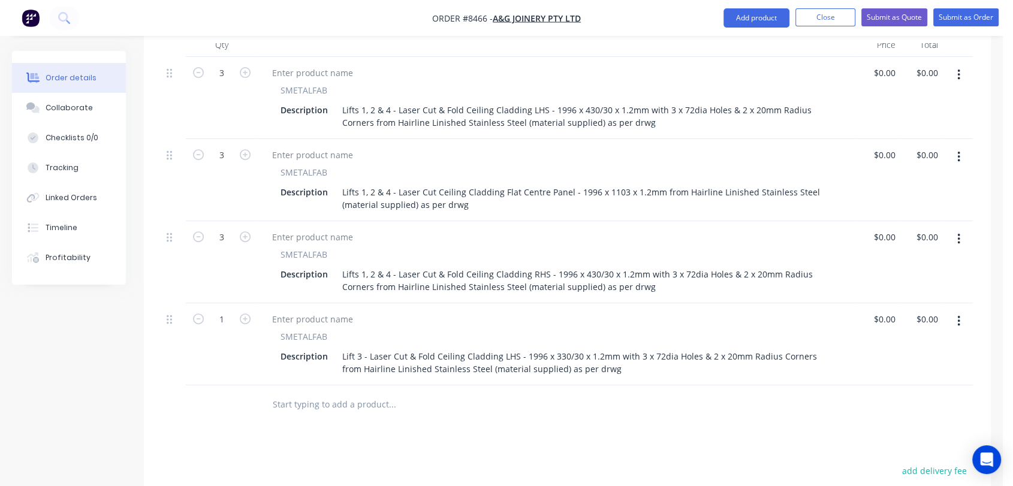
drag, startPoint x: 960, startPoint y: 117, endPoint x: 950, endPoint y: 135, distance: 21.2
click at [960, 146] on button "button" at bounding box center [959, 157] width 28 height 22
click at [881, 204] on div "Duplicate" at bounding box center [916, 212] width 92 height 17
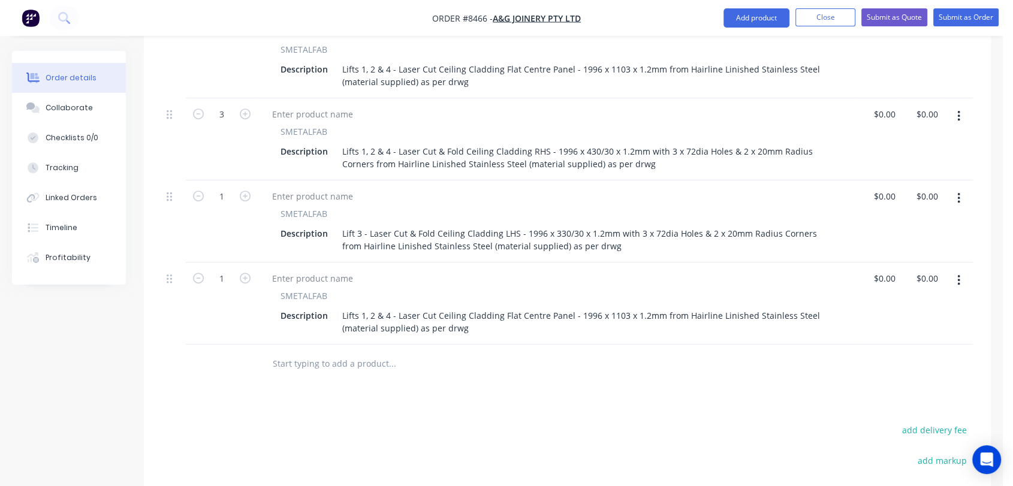
scroll to position [599, 0]
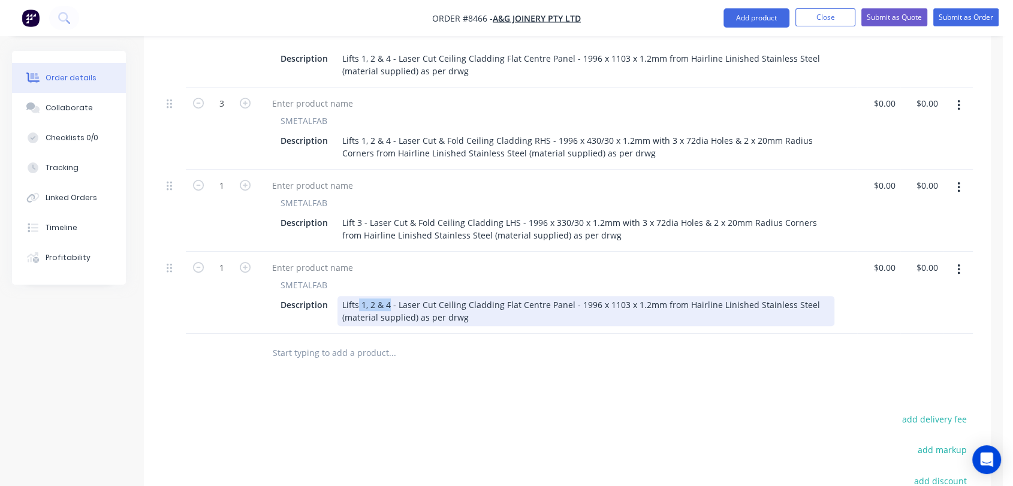
drag, startPoint x: 389, startPoint y: 270, endPoint x: 355, endPoint y: 268, distance: 33.6
click at [355, 296] on div "Lifts 1, 2 & 4 - Laser Cut Ceiling Cladding Flat Centre Panel - 1996 x 1103 x 1…" at bounding box center [585, 311] width 497 height 30
click at [581, 296] on div "Lift 3 - Laser Cut Ceiling Cladding Flat Centre Panel - 1996 x 1103 x 1.2mm fro…" at bounding box center [585, 311] width 497 height 30
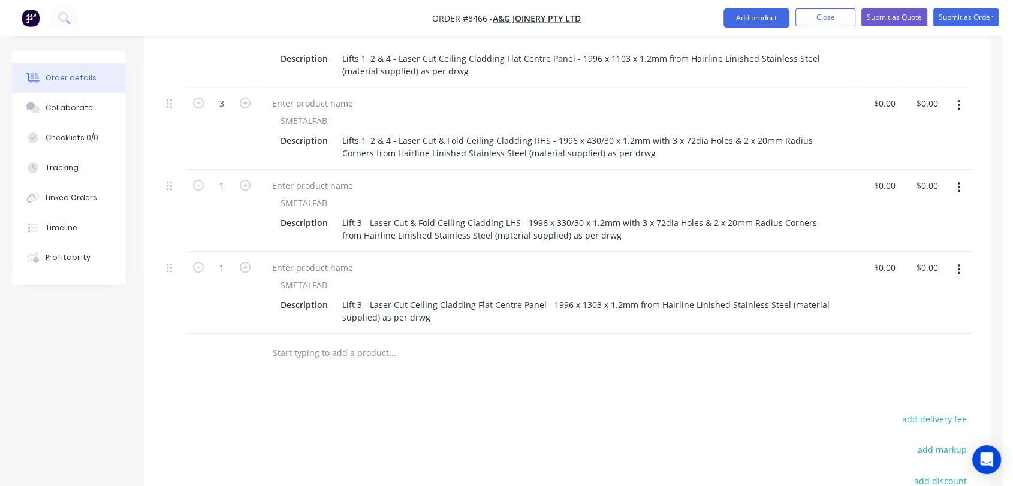
click at [340, 341] on input "text" at bounding box center [392, 353] width 240 height 24
click at [954, 177] on button "button" at bounding box center [959, 188] width 28 height 22
click at [893, 234] on div "Duplicate" at bounding box center [916, 242] width 92 height 17
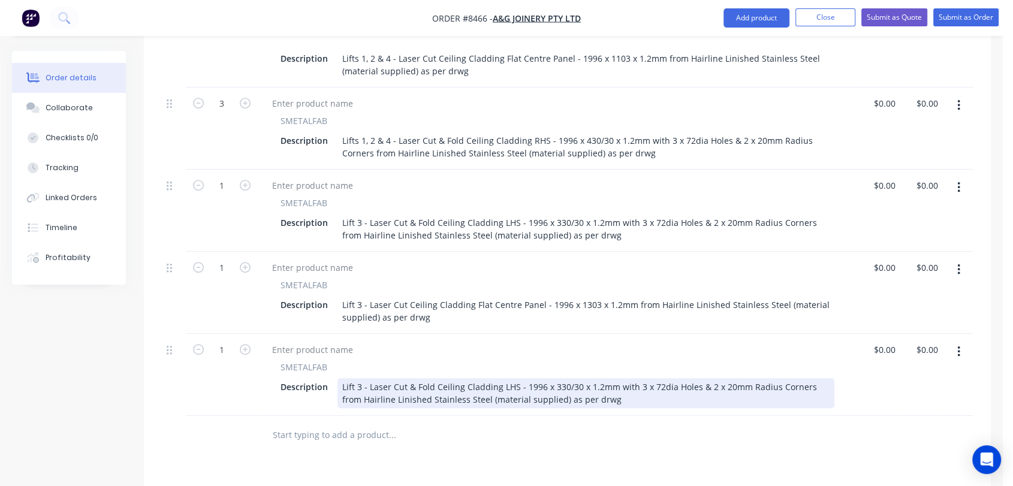
click at [499, 378] on div "Lift 3 - Laser Cut & Fold Ceiling Cladding LHS - 1996 x 330/30 x 1.2mm with 3 x…" at bounding box center [585, 393] width 497 height 30
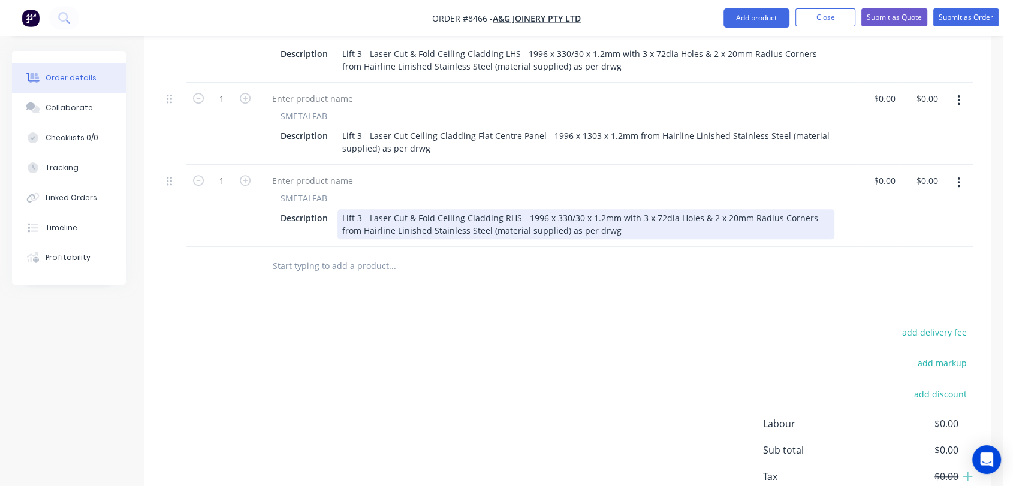
scroll to position [799, 0]
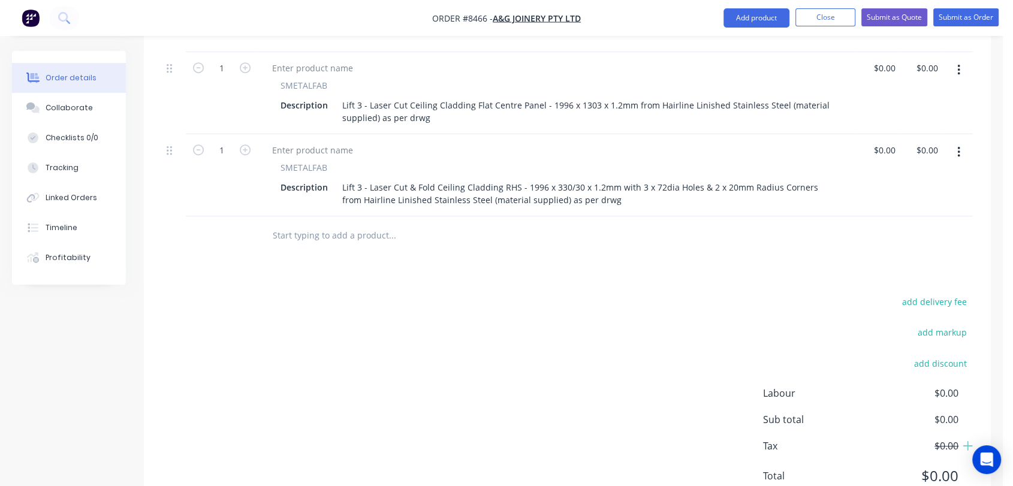
click at [305, 224] on input "text" at bounding box center [392, 236] width 240 height 24
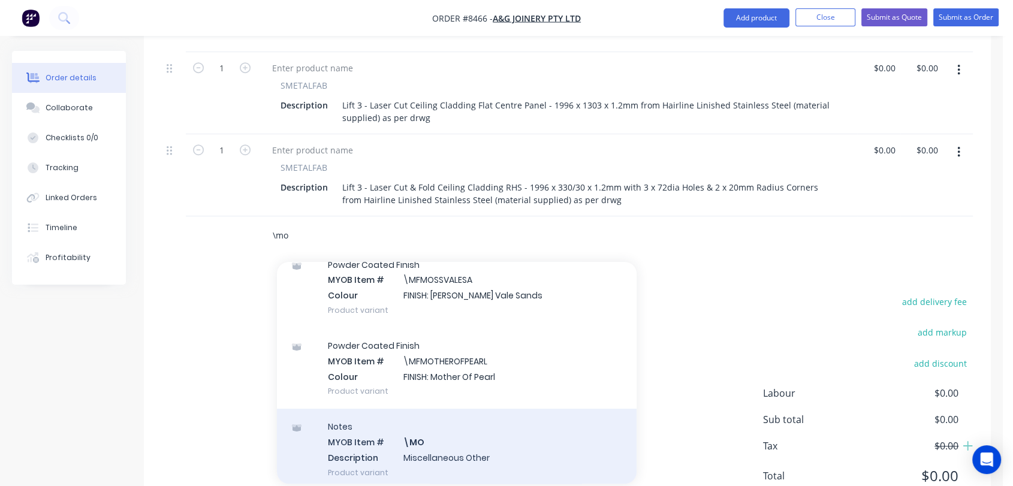
scroll to position [133, 0]
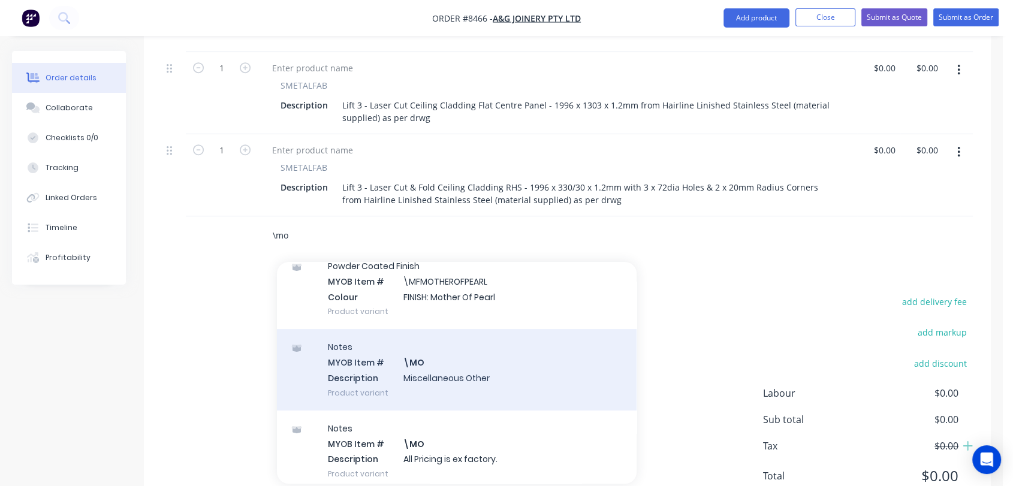
type input "\mo"
click at [448, 336] on div "Notes MYOB Item # \MO Description Miscellaneous Other Product variant" at bounding box center [457, 369] width 360 height 81
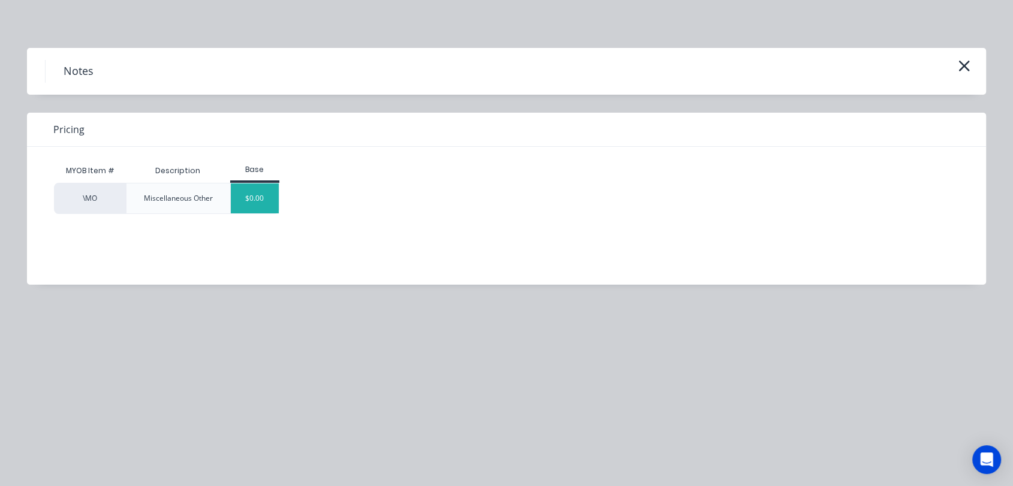
click at [242, 186] on div "$0.00" at bounding box center [255, 198] width 49 height 30
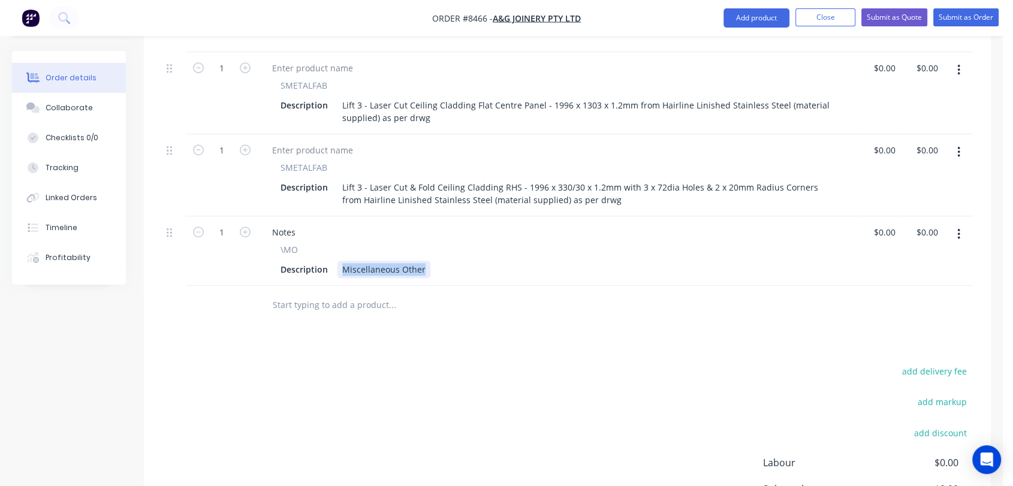
drag, startPoint x: 340, startPoint y: 231, endPoint x: 469, endPoint y: 225, distance: 129.0
click at [469, 243] on div "\MO Description Miscellaneous Other" at bounding box center [558, 260] width 590 height 35
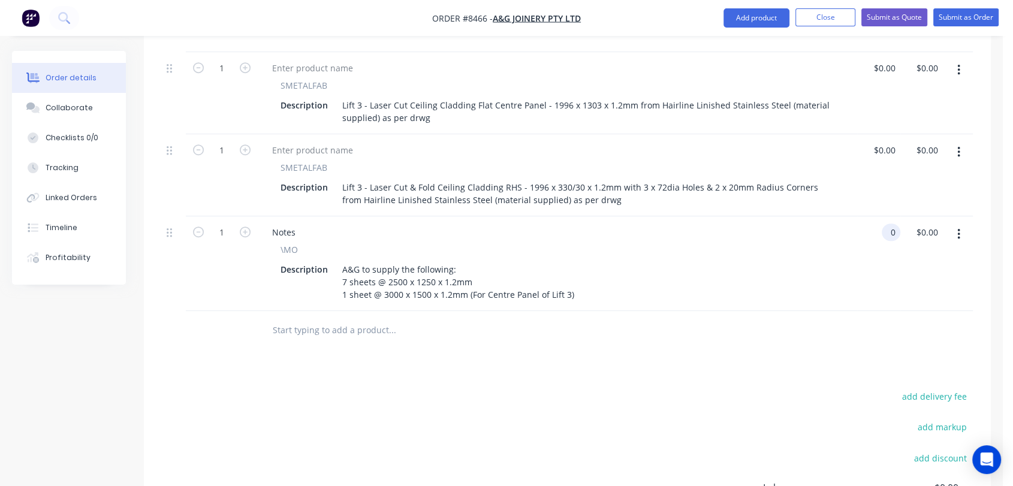
type input "$0.00"
click at [345, 318] on input "text" at bounding box center [392, 330] width 240 height 24
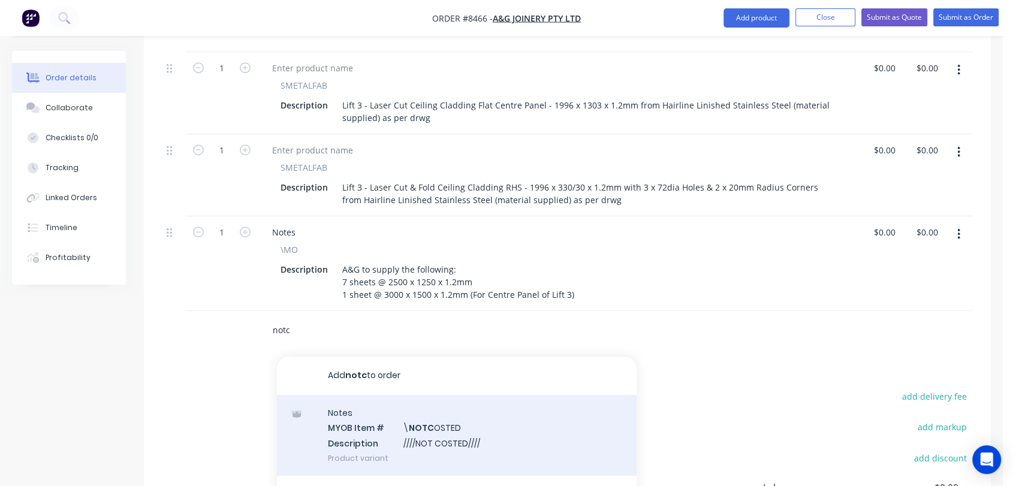
type input "notc"
click at [447, 405] on div "Notes MYOB Item # \ NOTC OSTED Description ////NOT COSTED//// Product variant" at bounding box center [457, 435] width 360 height 81
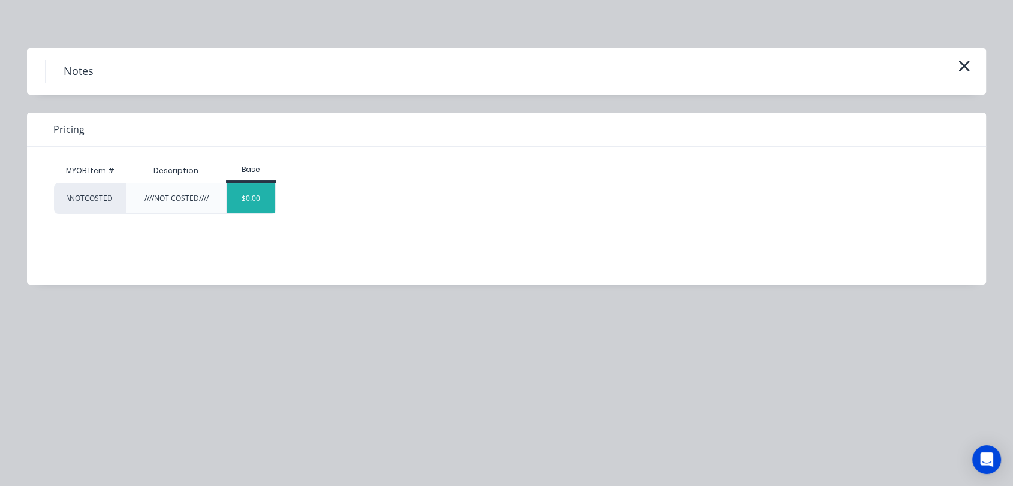
click at [250, 197] on div "$0.00" at bounding box center [251, 198] width 49 height 30
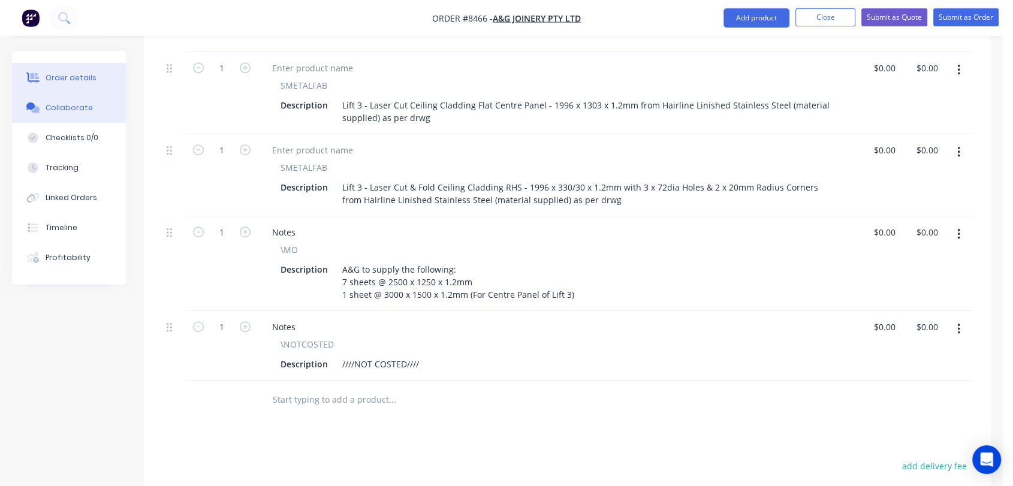
click at [76, 106] on div "Collaborate" at bounding box center [69, 108] width 47 height 11
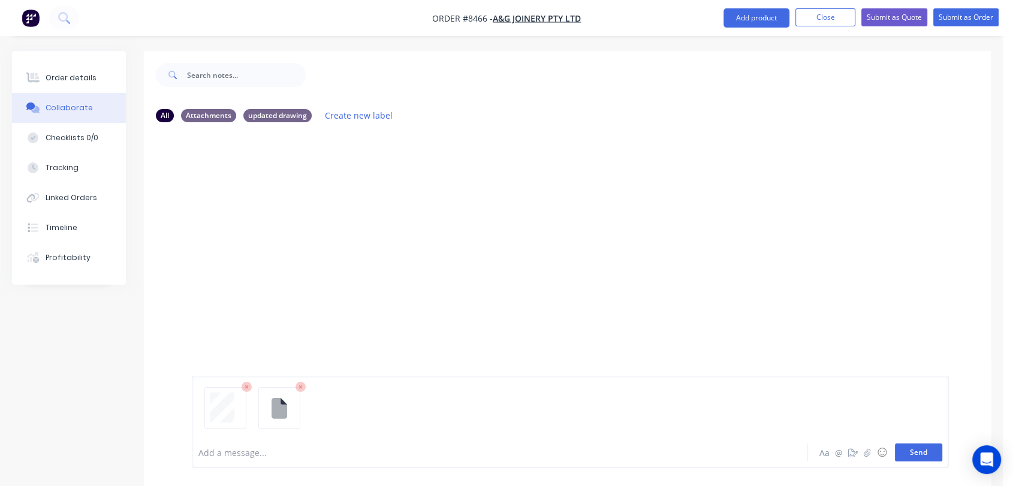
click at [926, 449] on button "Send" at bounding box center [918, 453] width 47 height 18
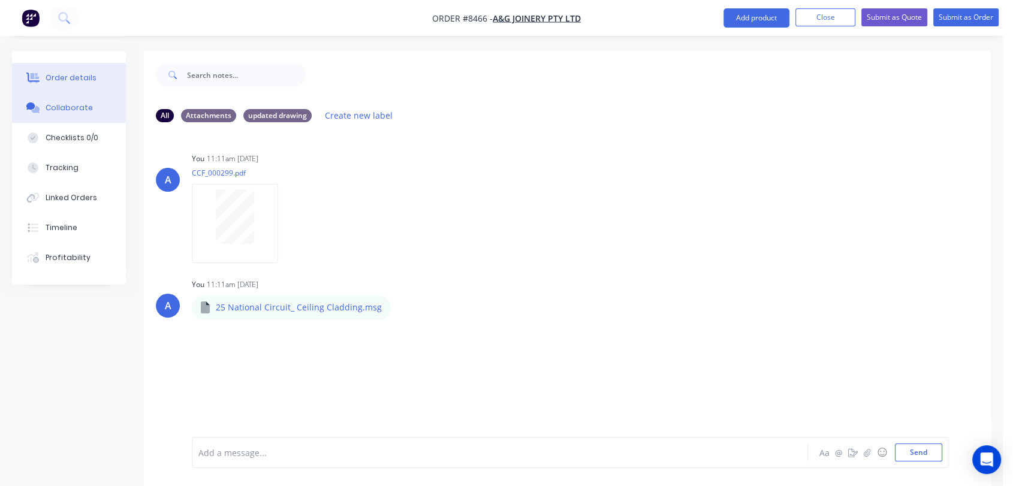
click at [72, 71] on button "Order details" at bounding box center [69, 78] width 114 height 30
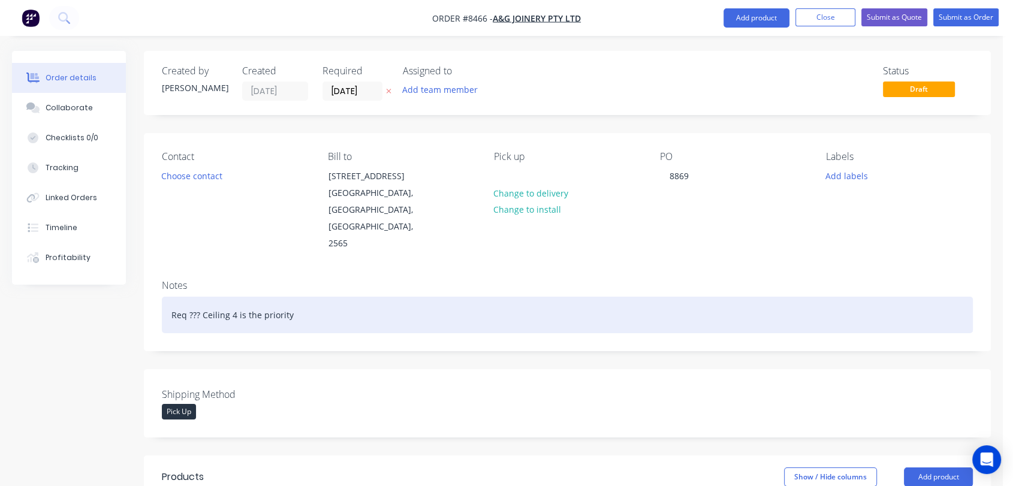
click at [309, 297] on div "Req ??? Ceiling 4 is the priority" at bounding box center [567, 315] width 811 height 37
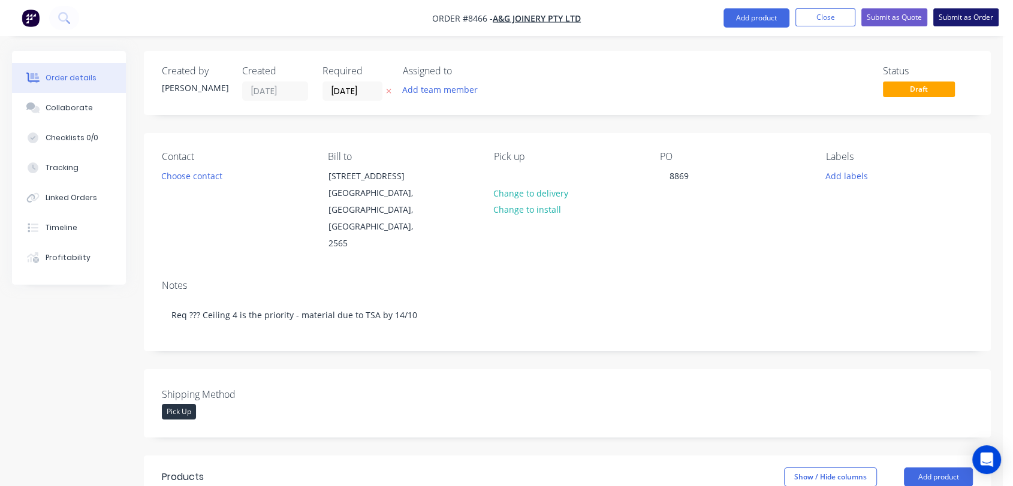
click at [954, 11] on button "Submit as Order" at bounding box center [965, 17] width 65 height 18
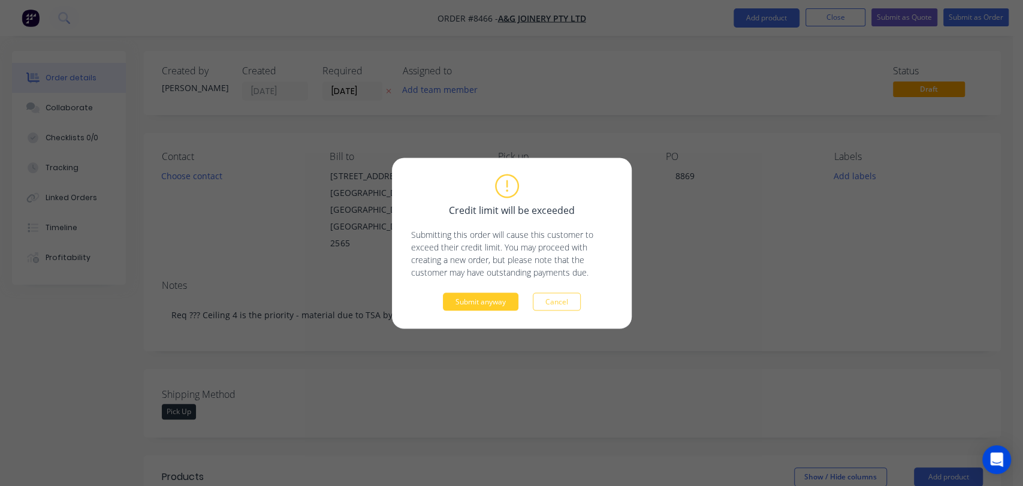
click at [478, 303] on button "Submit anyway" at bounding box center [481, 302] width 76 height 18
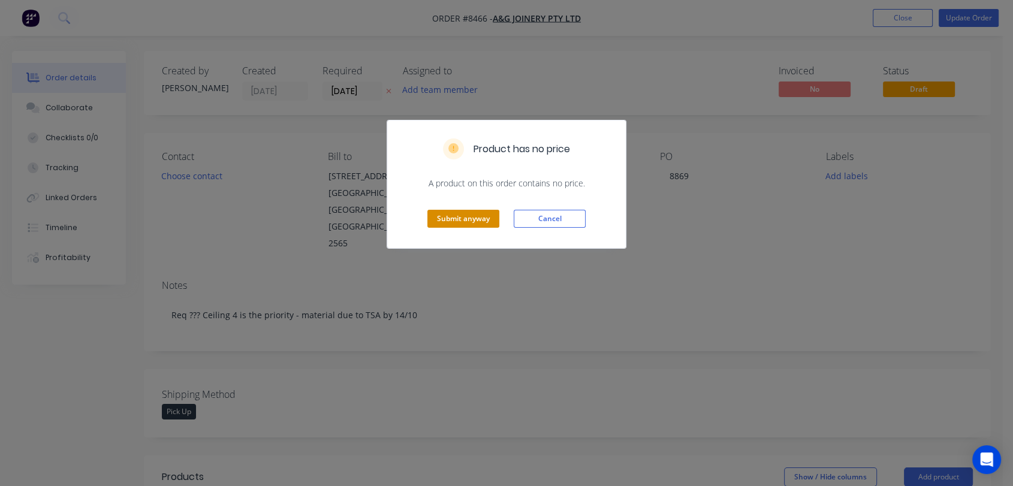
click at [480, 225] on button "Submit anyway" at bounding box center [463, 219] width 72 height 18
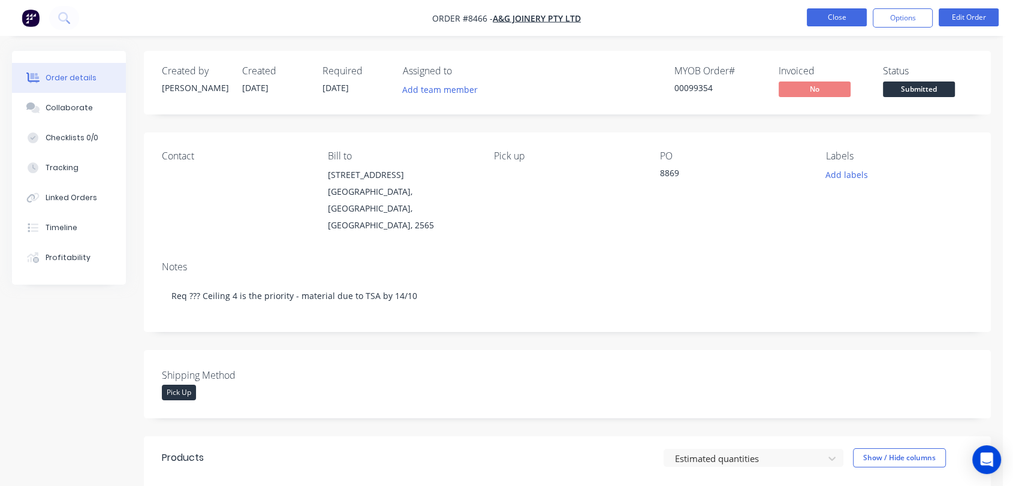
click at [847, 12] on button "Close" at bounding box center [837, 17] width 60 height 18
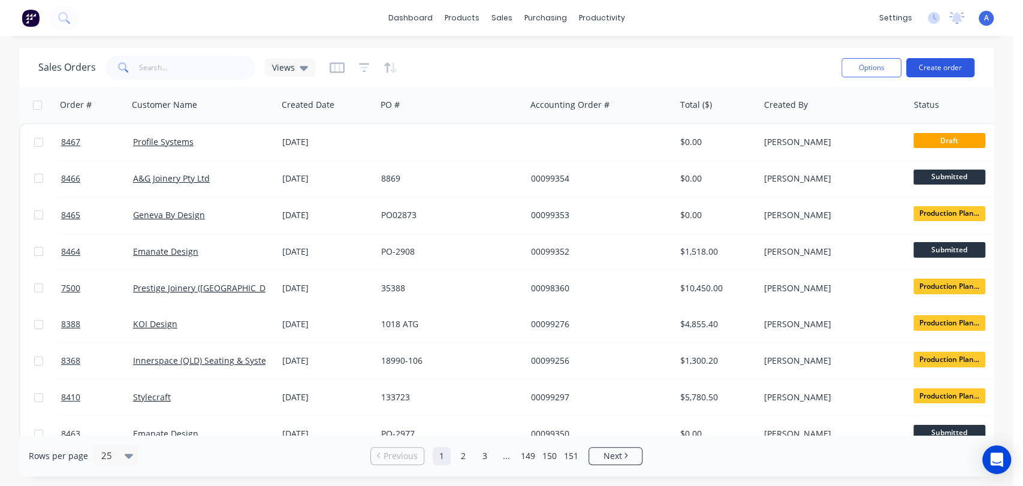
click at [938, 59] on button "Create order" at bounding box center [940, 67] width 68 height 19
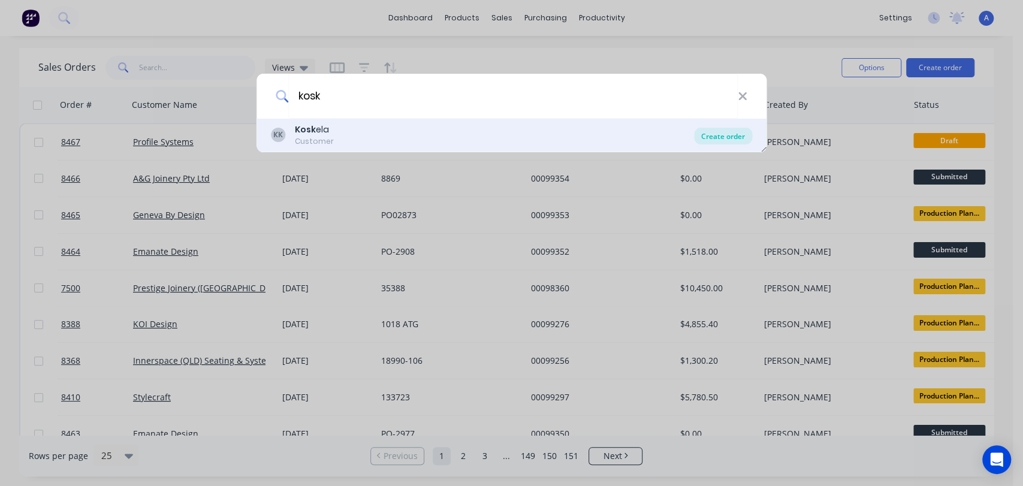
type input "kosk"
drag, startPoint x: 732, startPoint y: 132, endPoint x: 685, endPoint y: 137, distance: 46.9
click at [731, 132] on div "Create order" at bounding box center [723, 136] width 58 height 17
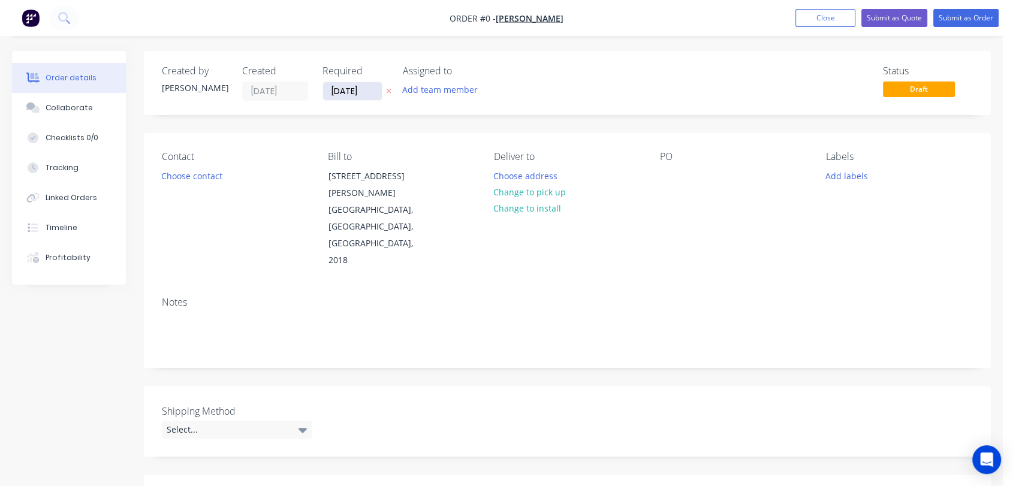
click at [366, 88] on input "[DATE]" at bounding box center [352, 91] width 59 height 18
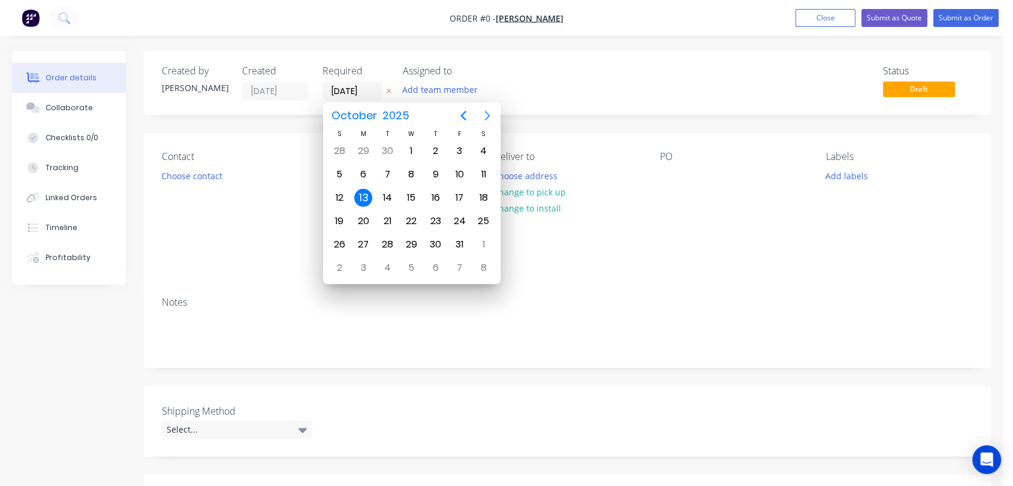
click at [489, 116] on icon "Next page" at bounding box center [486, 116] width 5 height 10
click at [487, 114] on icon "Next page" at bounding box center [486, 116] width 5 height 10
click at [412, 245] on div "31" at bounding box center [411, 245] width 18 height 18
type input "[DATE]"
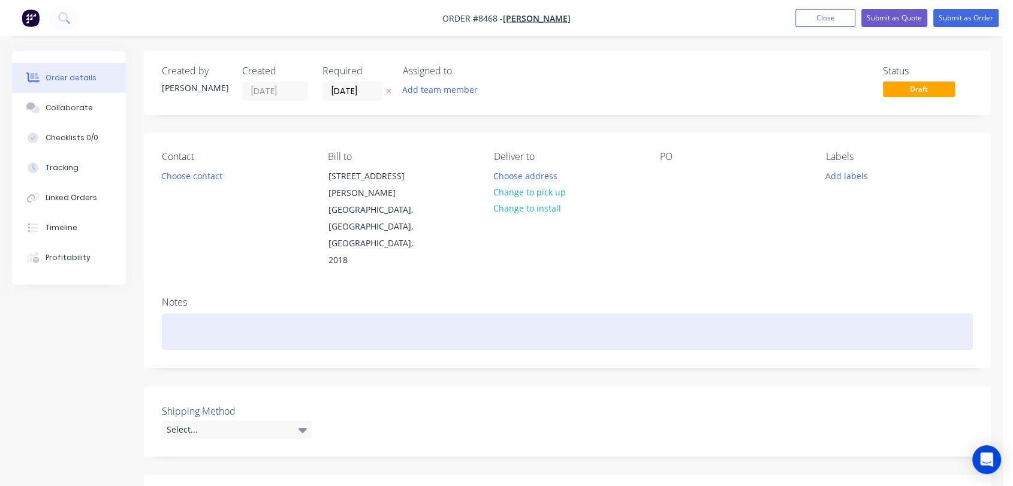
click at [187, 314] on div at bounding box center [567, 332] width 811 height 37
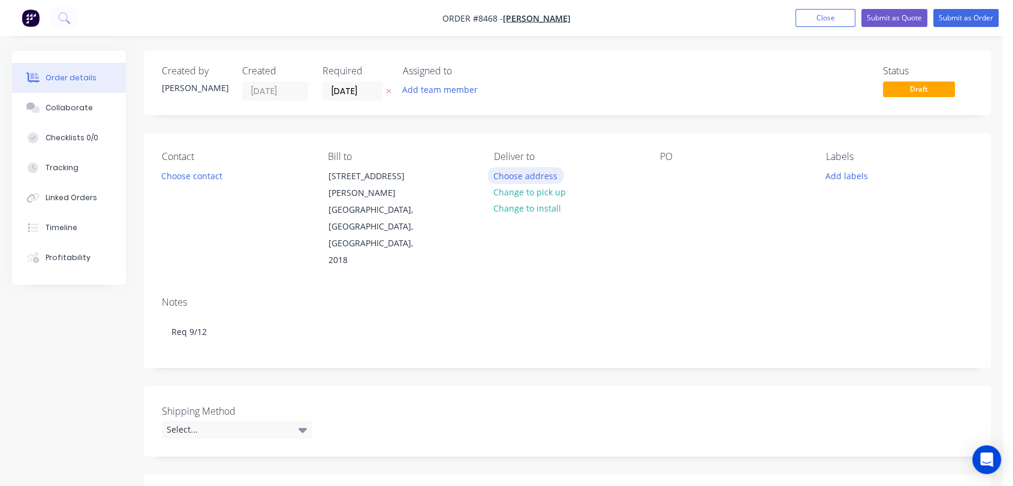
click at [525, 173] on button "Choose address" at bounding box center [525, 175] width 77 height 16
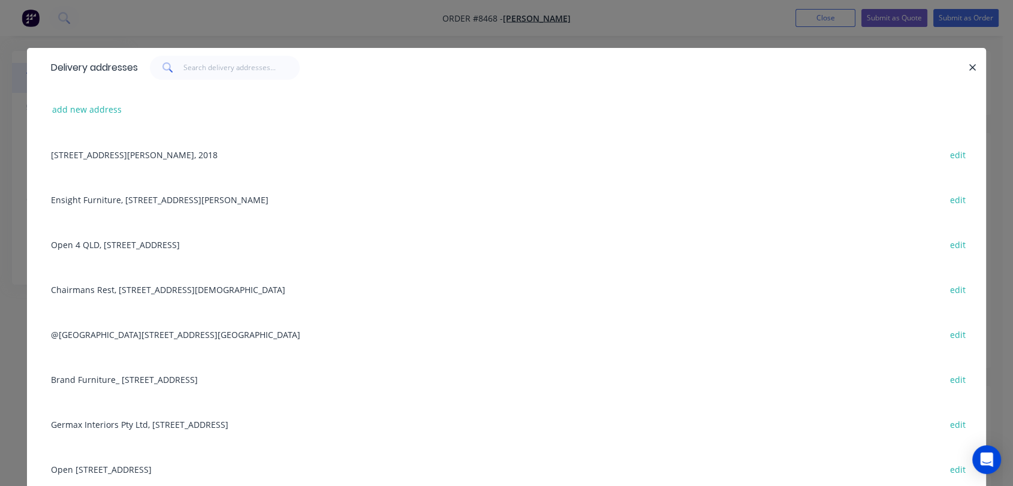
click at [147, 469] on div "Open [STREET_ADDRESS] edit" at bounding box center [506, 469] width 923 height 45
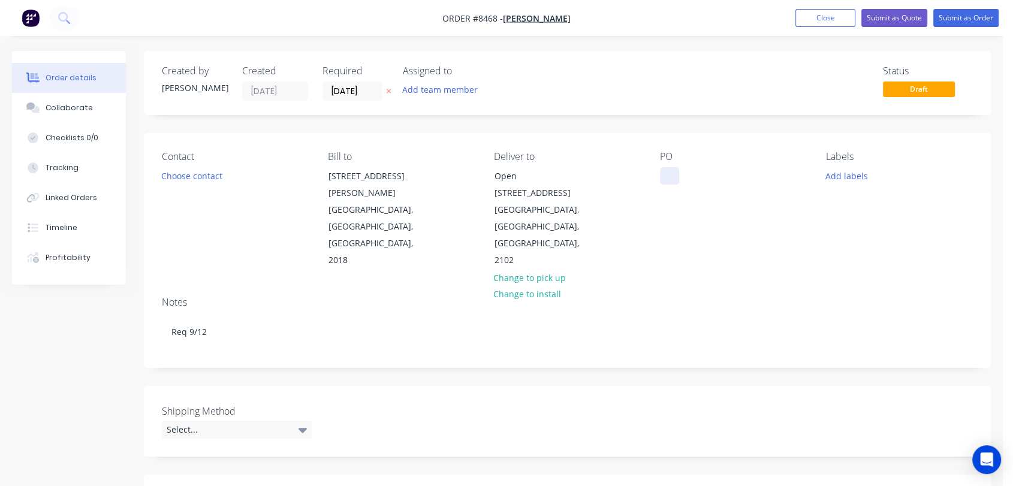
click at [672, 172] on div at bounding box center [669, 175] width 19 height 17
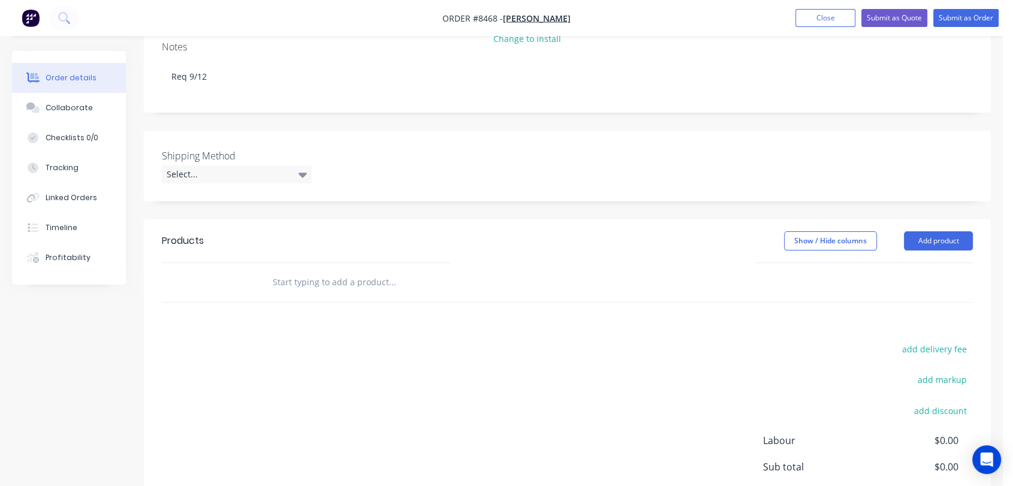
scroll to position [266, 0]
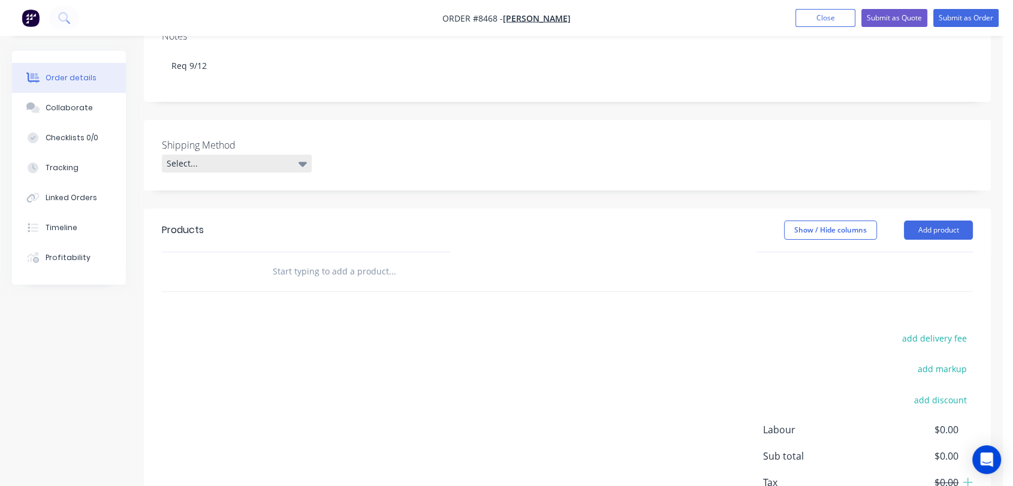
click at [238, 155] on div "Select..." at bounding box center [237, 164] width 150 height 18
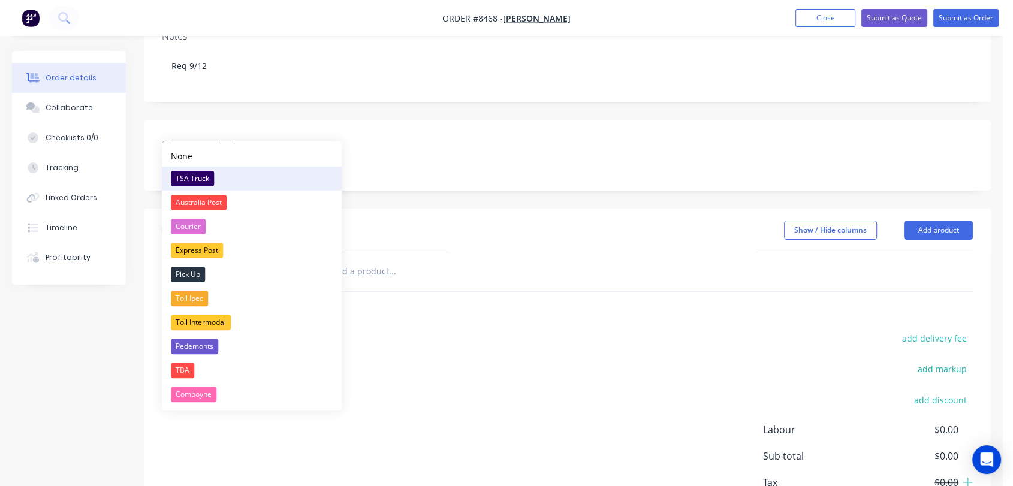
click at [203, 169] on button "TSA Truck" at bounding box center [252, 179] width 180 height 24
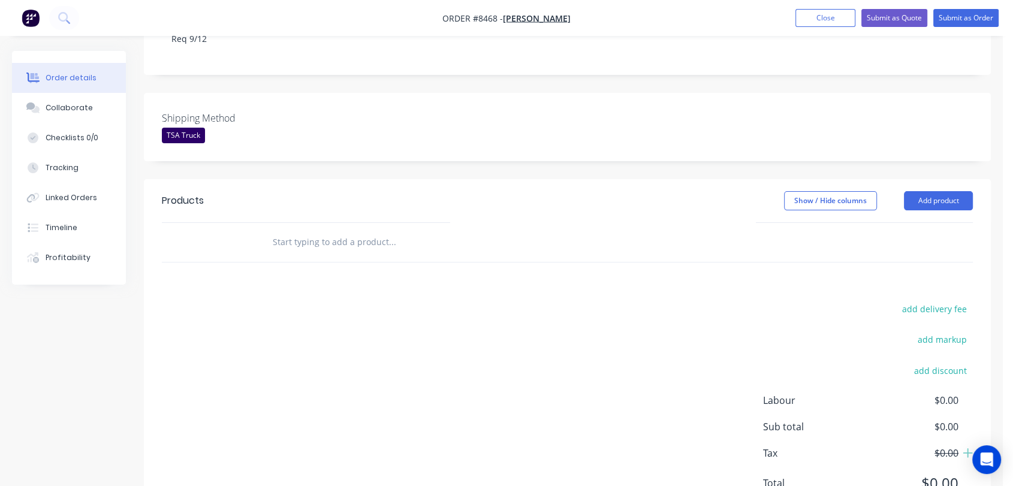
scroll to position [315, 0]
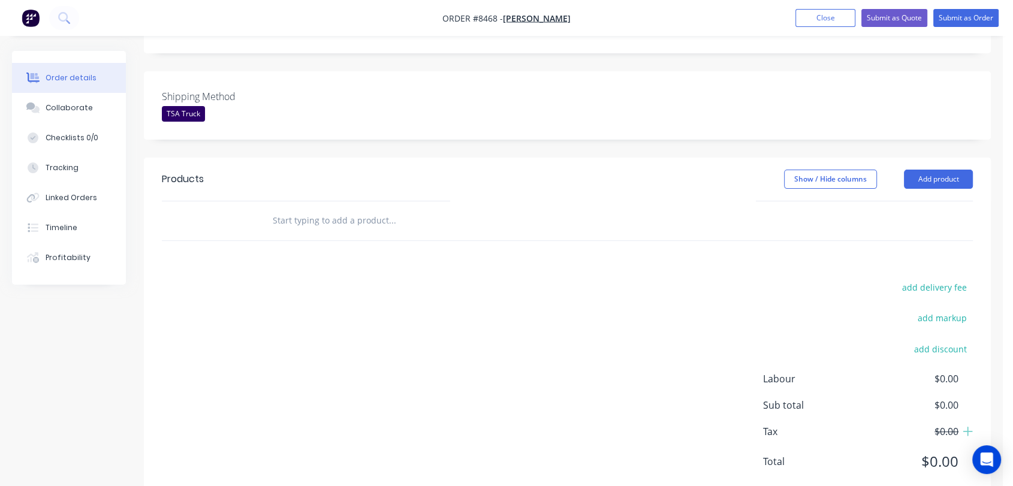
click at [334, 209] on input "text" at bounding box center [392, 221] width 240 height 24
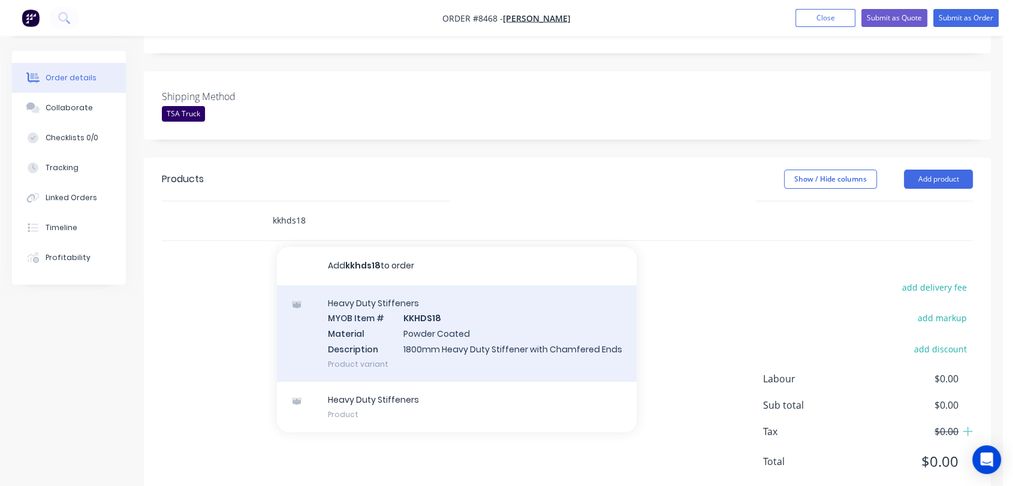
type input "kkhds18"
click at [434, 290] on div "Heavy Duty Stiffeners MYOB Item # KKHDS18 Material Powder Coated Description 18…" at bounding box center [457, 333] width 360 height 97
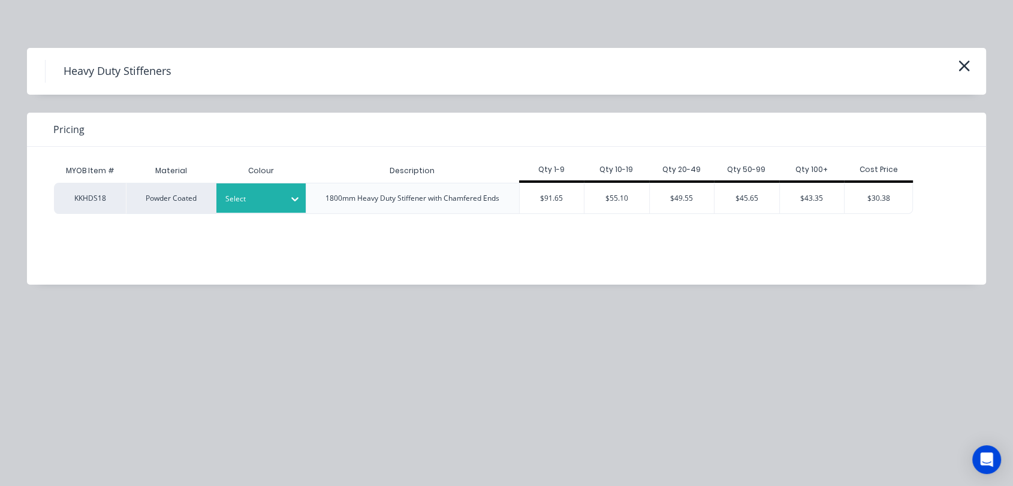
click at [287, 192] on div at bounding box center [295, 198] width 22 height 19
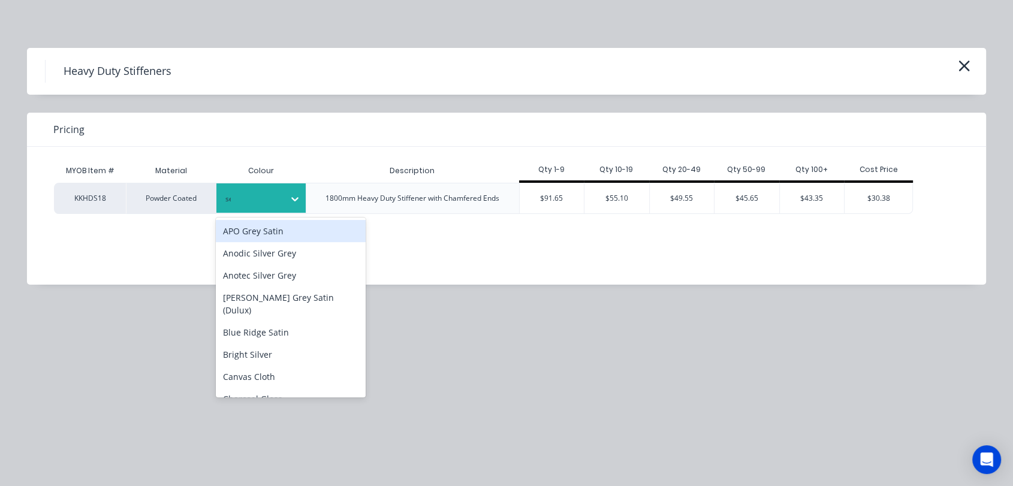
type input "see"
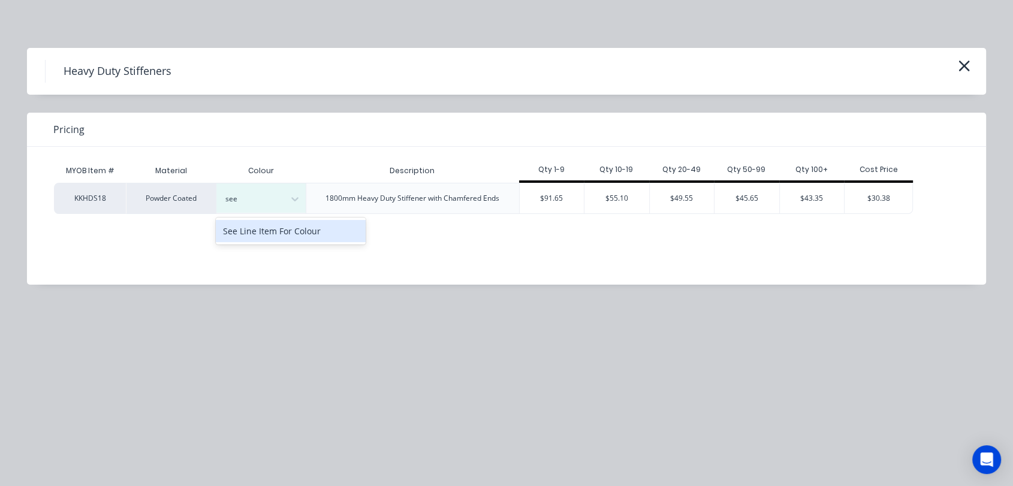
click at [297, 230] on div "See Line Item For Colour" at bounding box center [291, 231] width 150 height 22
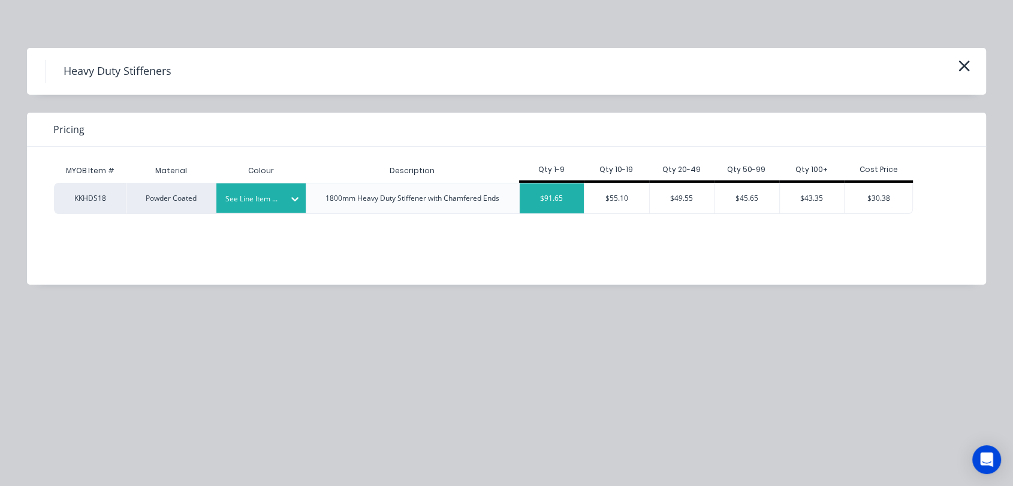
click at [554, 200] on div "$91.65" at bounding box center [552, 198] width 65 height 30
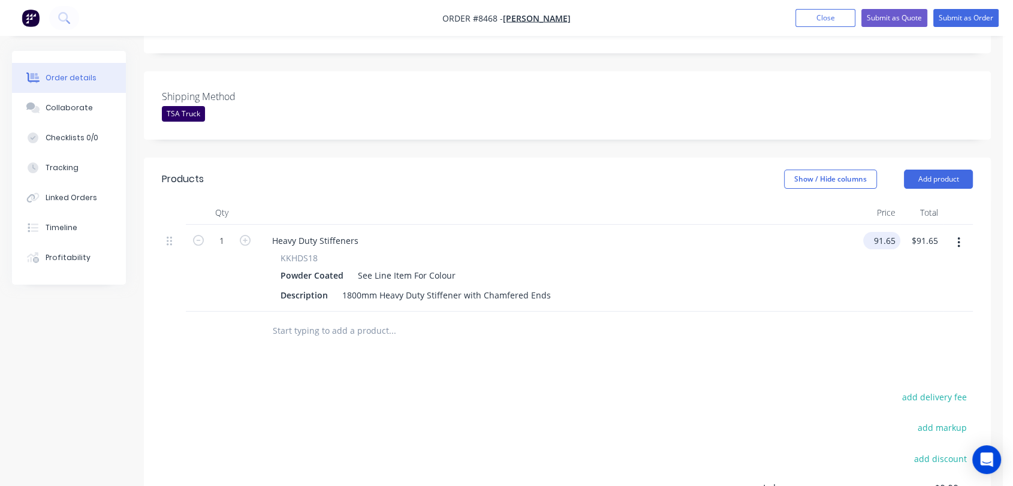
click at [888, 232] on input "91.65" at bounding box center [884, 240] width 32 height 17
type input "$76.00"
click at [247, 235] on icon "button" at bounding box center [245, 240] width 11 height 11
type input "2"
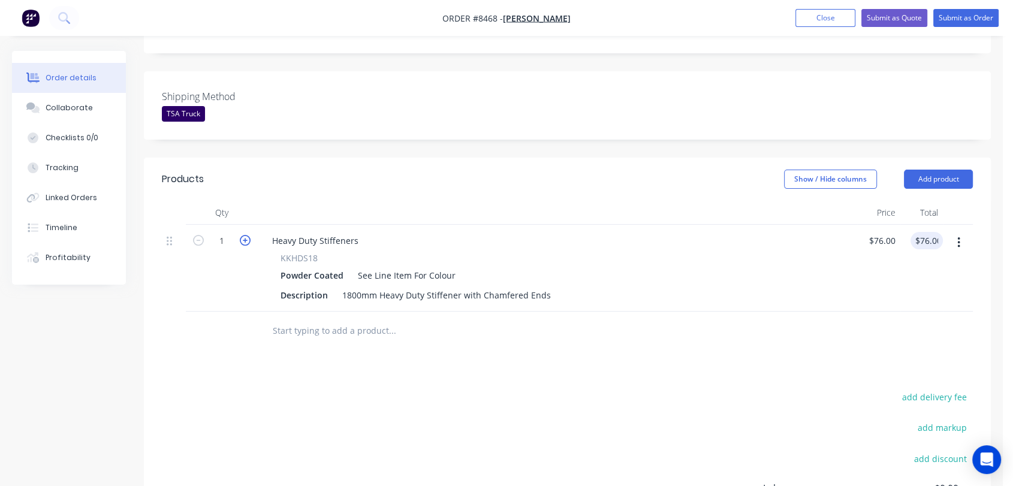
type input "$152.00"
click at [547, 287] on div "1800mm Heavy Duty Stiffener with Chamfered Ends" at bounding box center [446, 295] width 218 height 17
type input "$76.00"
click at [957, 232] on button "button" at bounding box center [959, 243] width 28 height 22
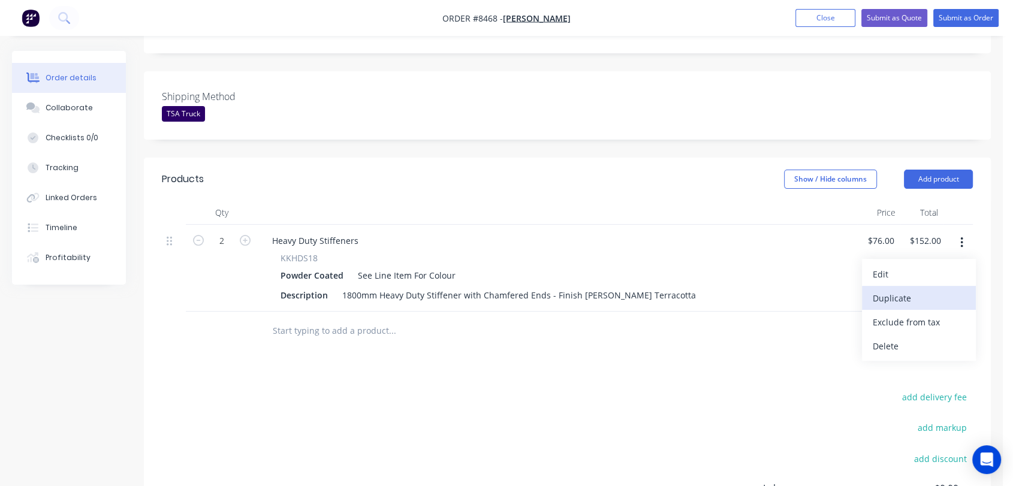
click at [904, 290] on div "Duplicate" at bounding box center [919, 298] width 92 height 17
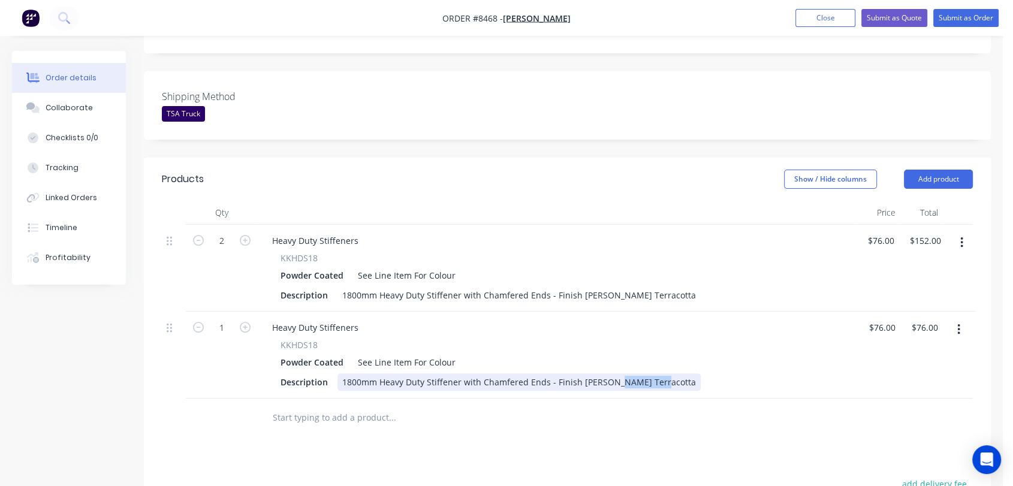
drag, startPoint x: 648, startPoint y: 349, endPoint x: 608, endPoint y: 344, distance: 39.9
click at [608, 373] on div "1800mm Heavy Duty Stiffener with Chamfered Ends - Finish [PERSON_NAME] Terracot…" at bounding box center [518, 381] width 363 height 17
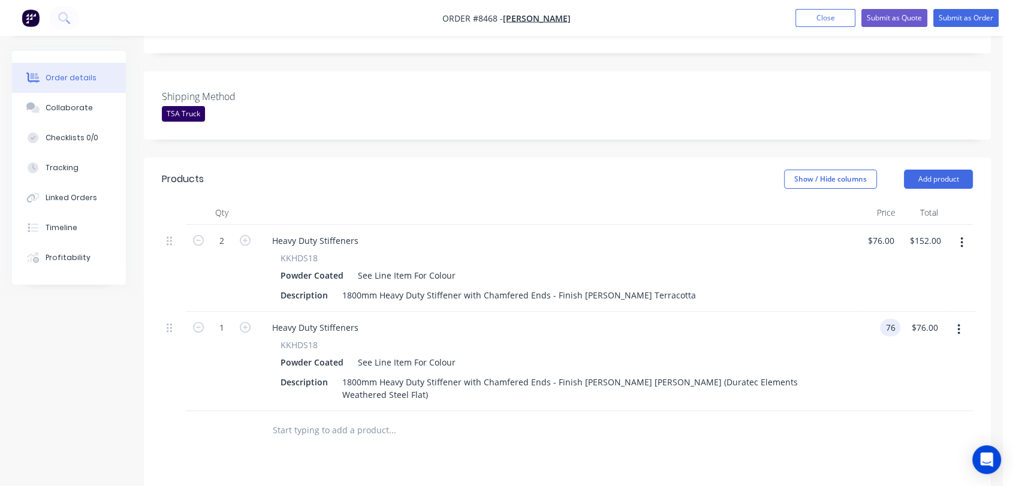
type input "$76.00"
click at [245, 322] on icon "button" at bounding box center [245, 327] width 11 height 11
type input "2"
type input "$152.00"
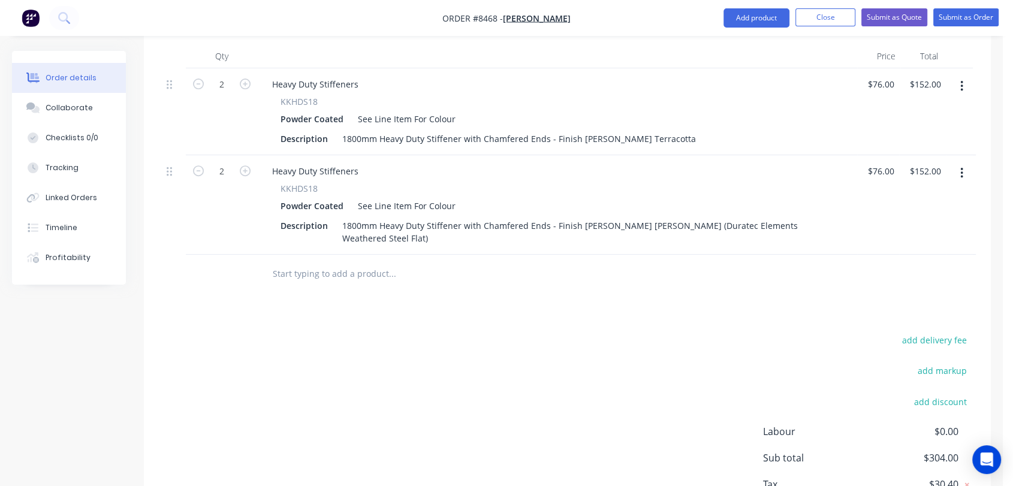
scroll to position [511, 0]
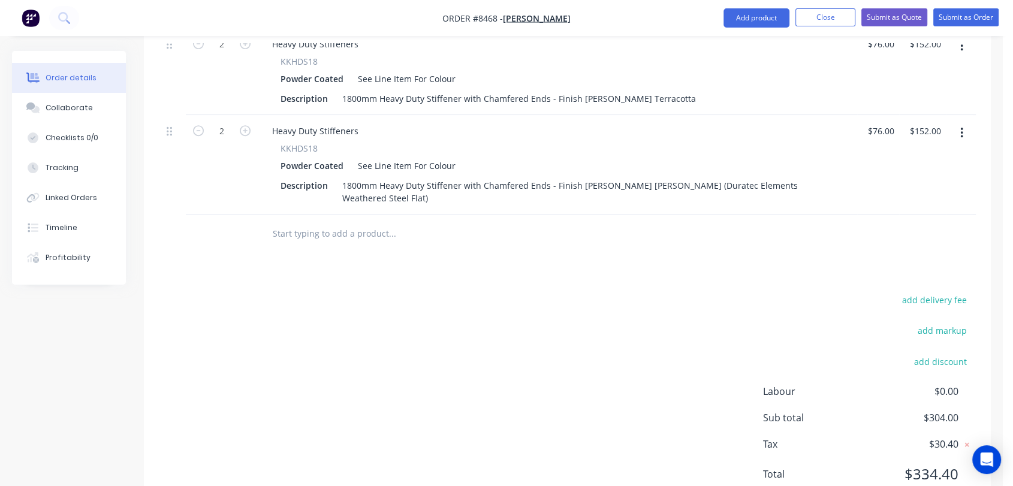
click at [342, 222] on input "text" at bounding box center [392, 234] width 240 height 24
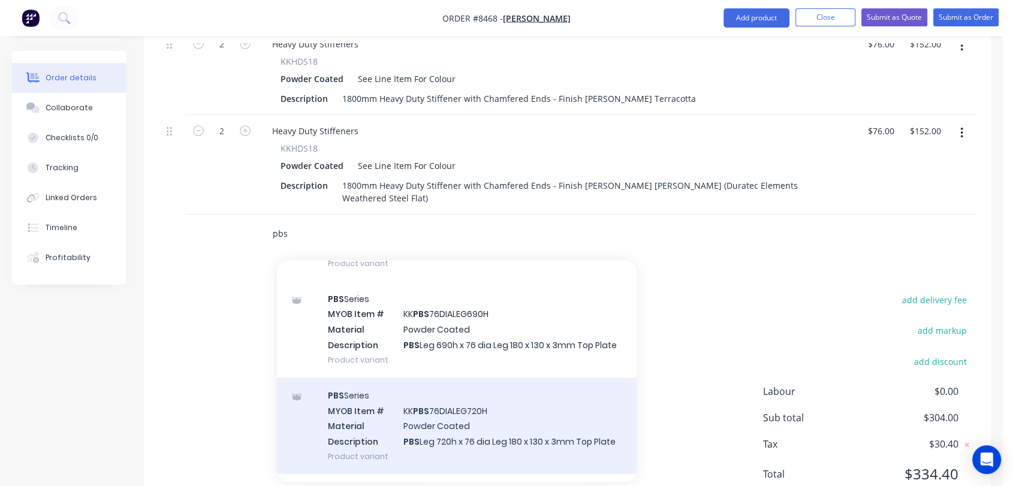
scroll to position [666, 0]
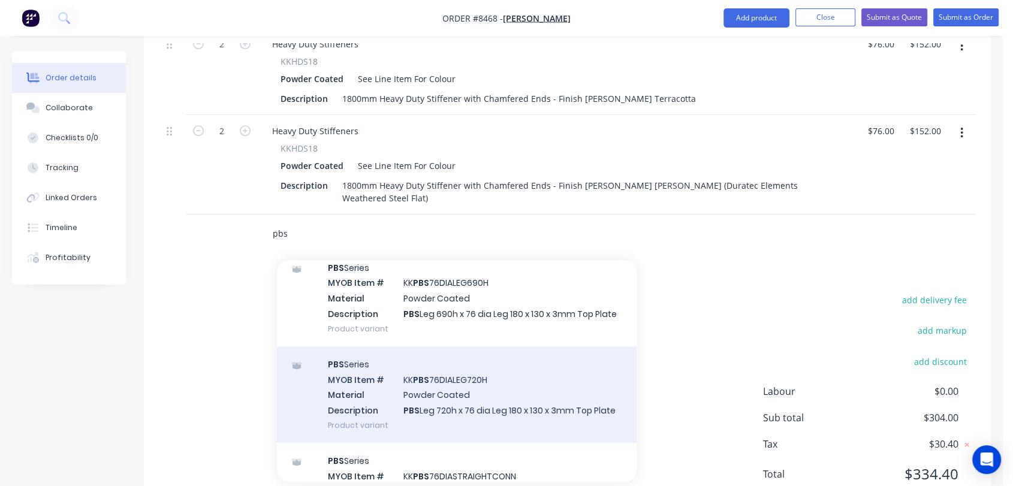
type input "pbs"
click at [453, 361] on div "PBS Series MYOB Item # KK PBS 76DIALEG720H Material Powder Coated Description P…" at bounding box center [457, 394] width 360 height 97
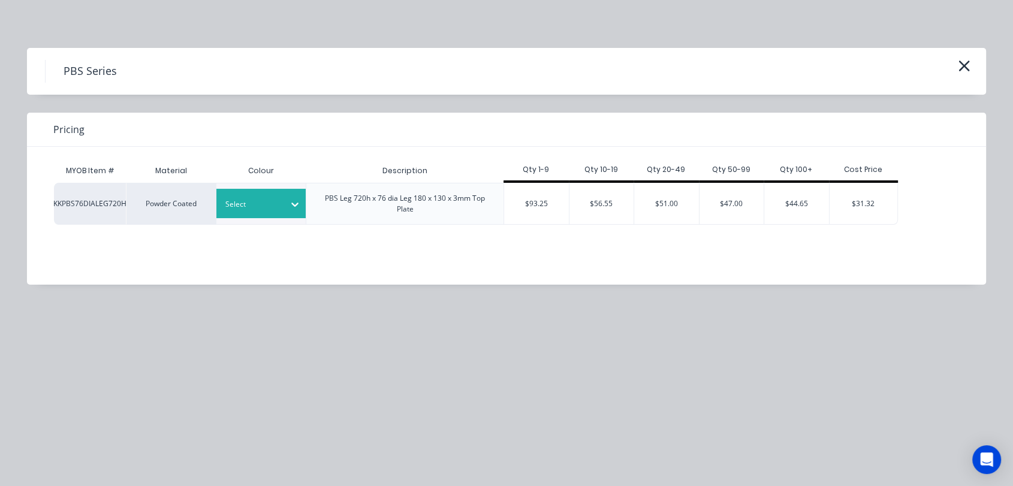
click at [272, 205] on div at bounding box center [252, 204] width 54 height 13
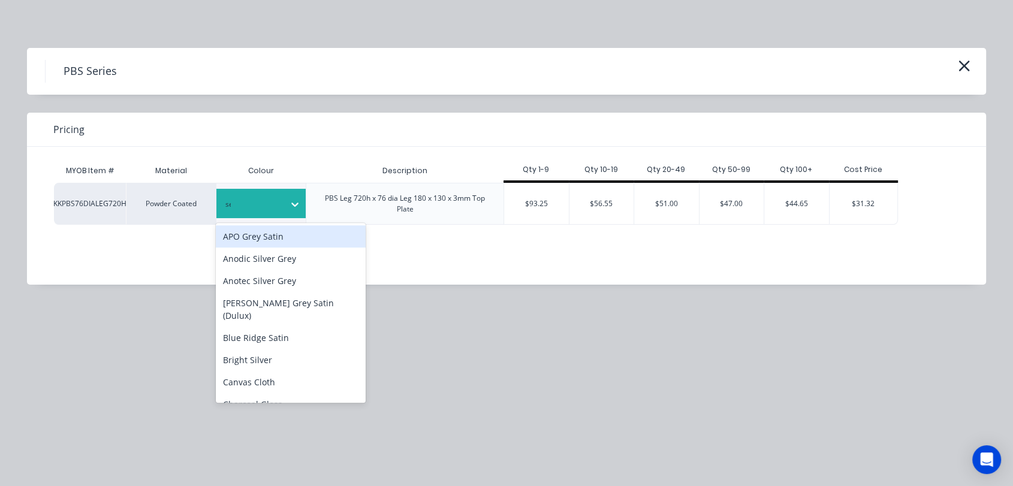
type input "see"
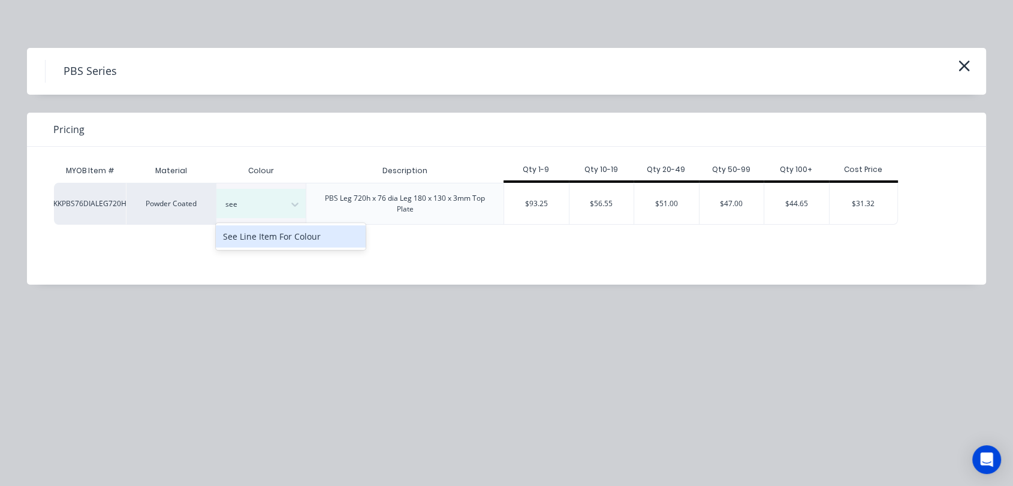
click at [314, 239] on div "See Line Item For Colour" at bounding box center [291, 236] width 150 height 22
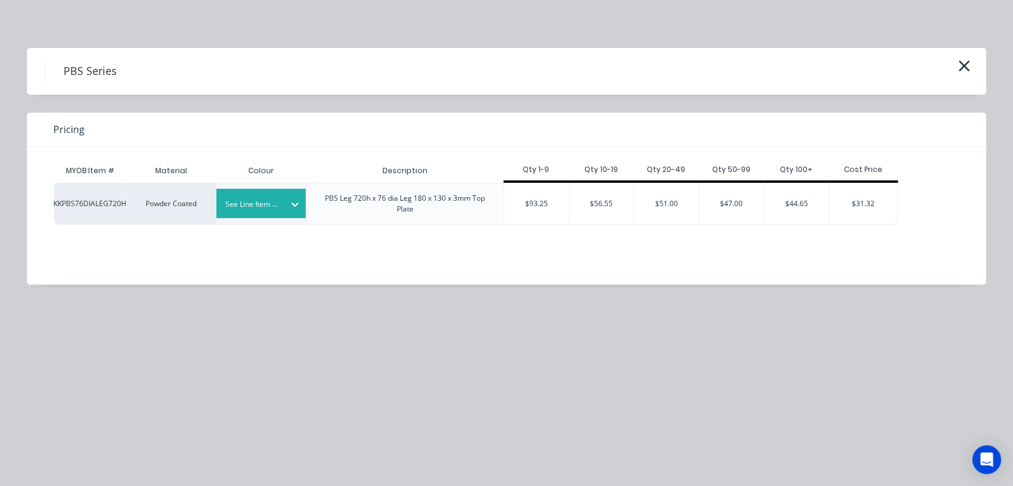
click at [551, 196] on div "$93.25" at bounding box center [536, 203] width 65 height 41
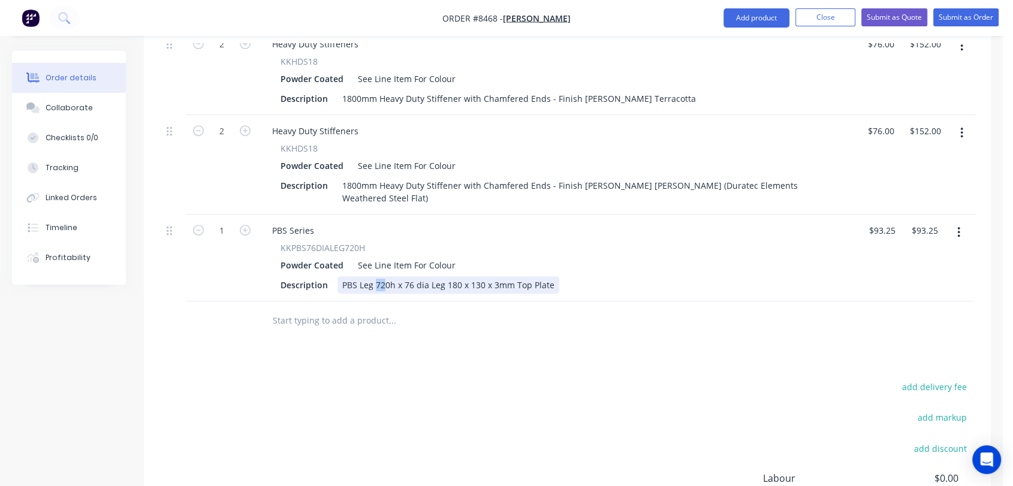
drag, startPoint x: 386, startPoint y: 236, endPoint x: 376, endPoint y: 237, distance: 9.7
click at [376, 276] on div "PBS Leg 720h x 76 dia Leg 180 x 130 x 3mm Top Plate" at bounding box center [448, 284] width 222 height 17
click at [389, 276] on div "PBS Leg 720h x 76 dia Leg 180 x 130 x 3mm Top Plate" at bounding box center [448, 284] width 222 height 17
click at [955, 222] on button "button" at bounding box center [959, 233] width 28 height 22
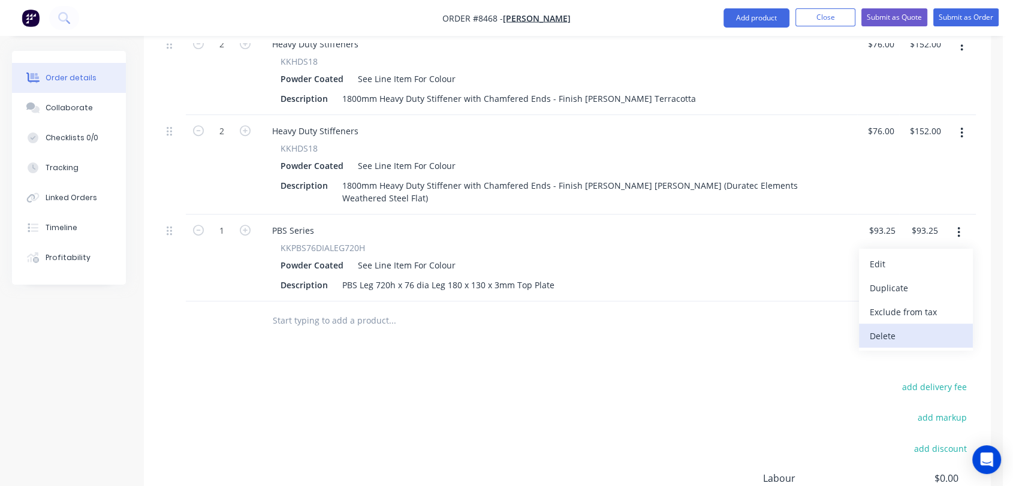
drag, startPoint x: 884, startPoint y: 280, endPoint x: 387, endPoint y: 207, distance: 501.6
click at [882, 327] on div "Delete" at bounding box center [916, 335] width 92 height 17
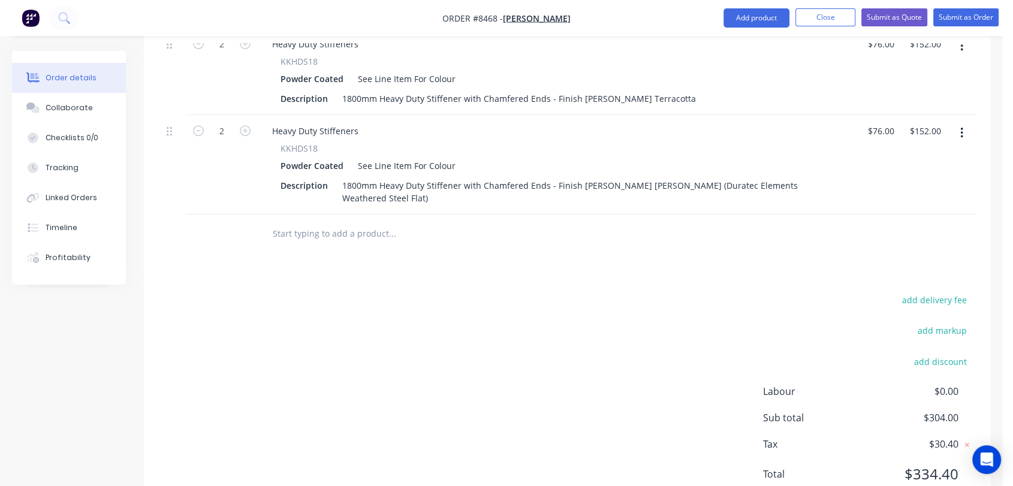
click at [330, 222] on input "text" at bounding box center [392, 234] width 240 height 24
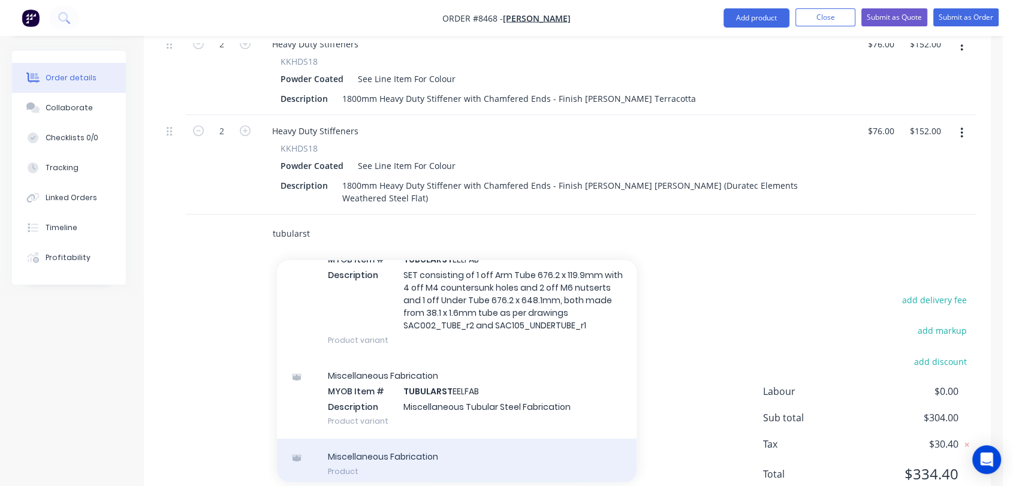
scroll to position [129, 0]
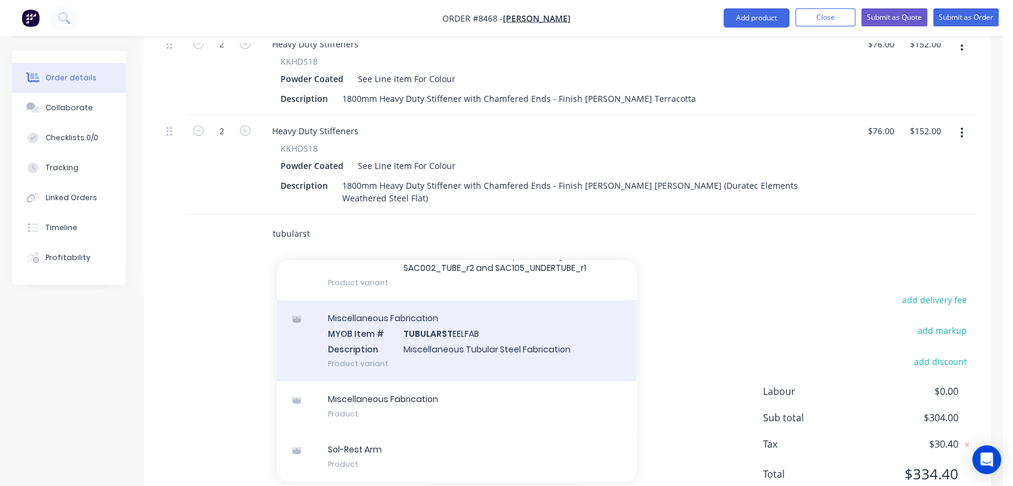
type input "tubularst"
click at [455, 300] on div "Miscellaneous Fabrication MYOB Item # TUBULARST EELFAB Description Miscellaneou…" at bounding box center [457, 340] width 360 height 81
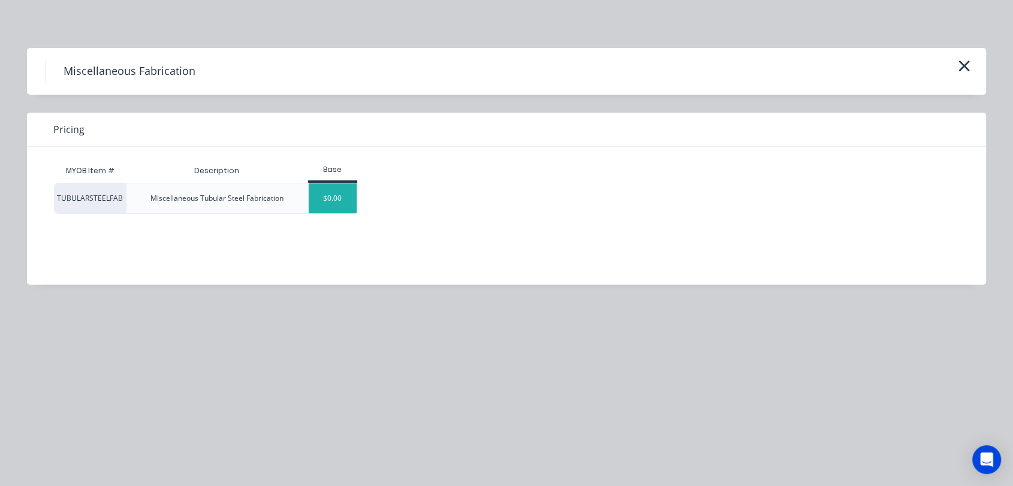
click at [327, 200] on div "$0.00" at bounding box center [333, 198] width 49 height 30
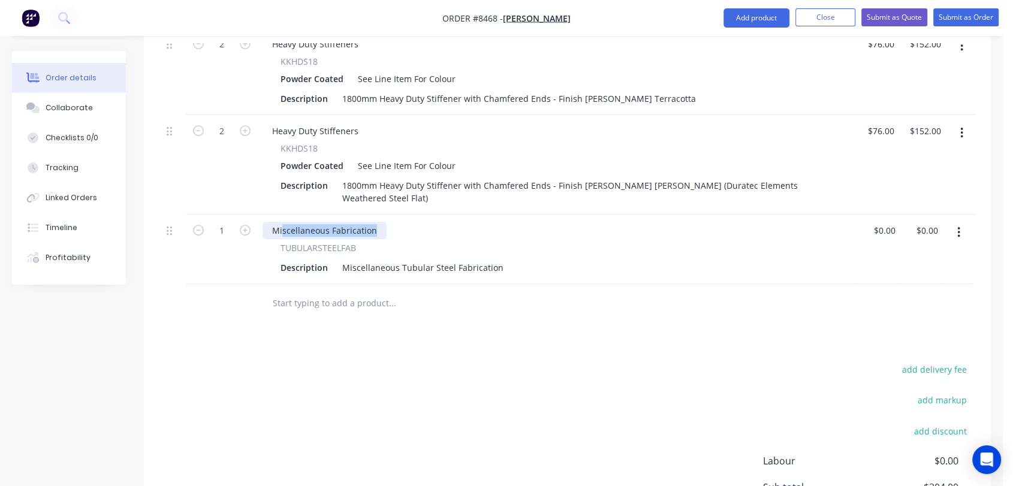
drag, startPoint x: 375, startPoint y: 180, endPoint x: 281, endPoint y: 183, distance: 94.2
click at [281, 222] on div "Miscellaneous Fabrication" at bounding box center [325, 230] width 124 height 17
click at [375, 222] on div "scellaneous FabricationMi" at bounding box center [325, 230] width 124 height 17
drag, startPoint x: 376, startPoint y: 185, endPoint x: 259, endPoint y: 174, distance: 117.4
click at [259, 215] on div "scellaneous FabricationMi TUBULARSTEELFAB Description Miscellaneous Tubular Ste…" at bounding box center [557, 250] width 599 height 70
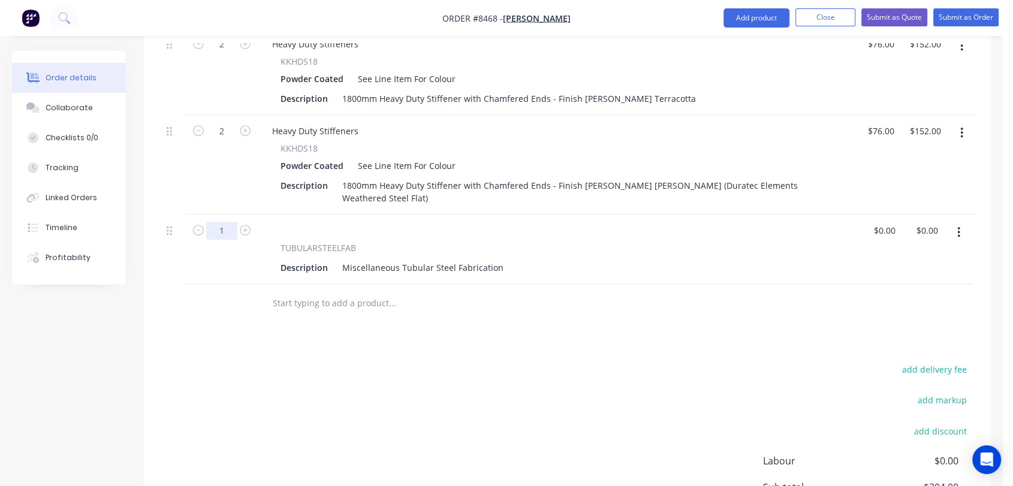
click at [229, 222] on input "1" at bounding box center [221, 231] width 31 height 18
type input "12"
drag, startPoint x: 339, startPoint y: 220, endPoint x: 486, endPoint y: 230, distance: 147.8
click at [495, 233] on div "TUBULARSTEELFAB Description Miscellaneous Tubular Steel Fabrication" at bounding box center [557, 250] width 599 height 70
click at [489, 259] on div "Miscellaneous Tubular Steel Fabrication" at bounding box center [422, 267] width 171 height 17
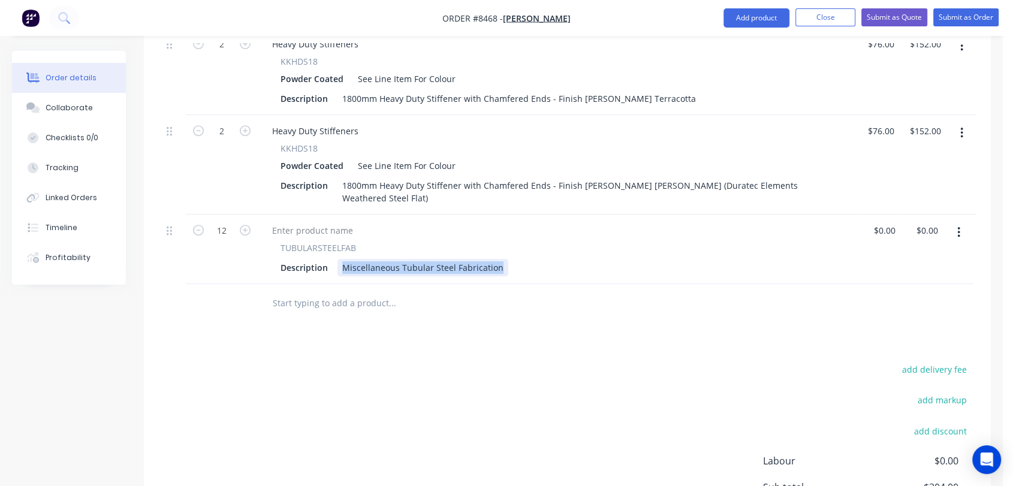
drag, startPoint x: 496, startPoint y: 222, endPoint x: 338, endPoint y: 213, distance: 157.9
click at [338, 259] on div "Miscellaneous Tubular Steel Fabrication" at bounding box center [422, 267] width 171 height 17
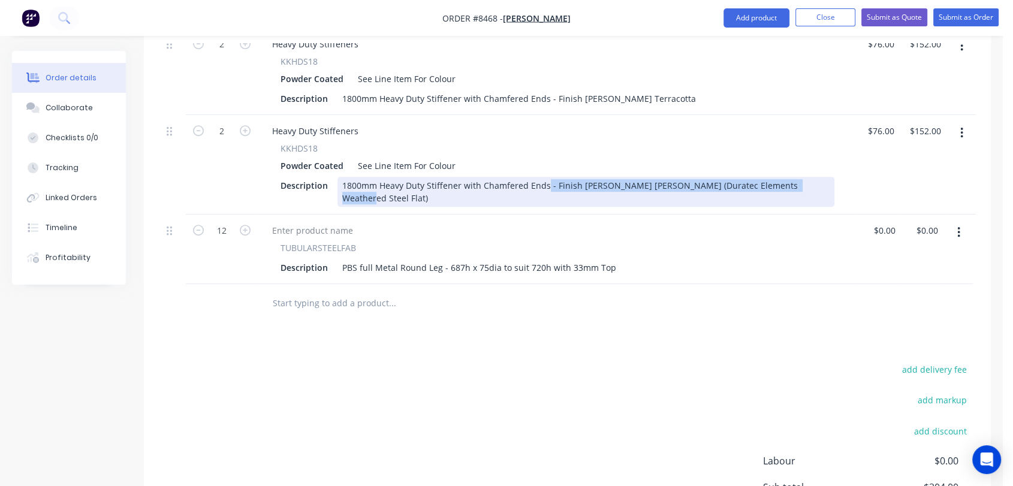
drag, startPoint x: 544, startPoint y: 150, endPoint x: 770, endPoint y: 147, distance: 226.6
click at [805, 177] on div "Description 1800mm Heavy Duty Stiffener with Chamfered Ends - Finish [PERSON_NA…" at bounding box center [555, 192] width 559 height 30
copy div "- Finish [PERSON_NAME] [PERSON_NAME] (Duratec Elements Weathered Steel Flat)"
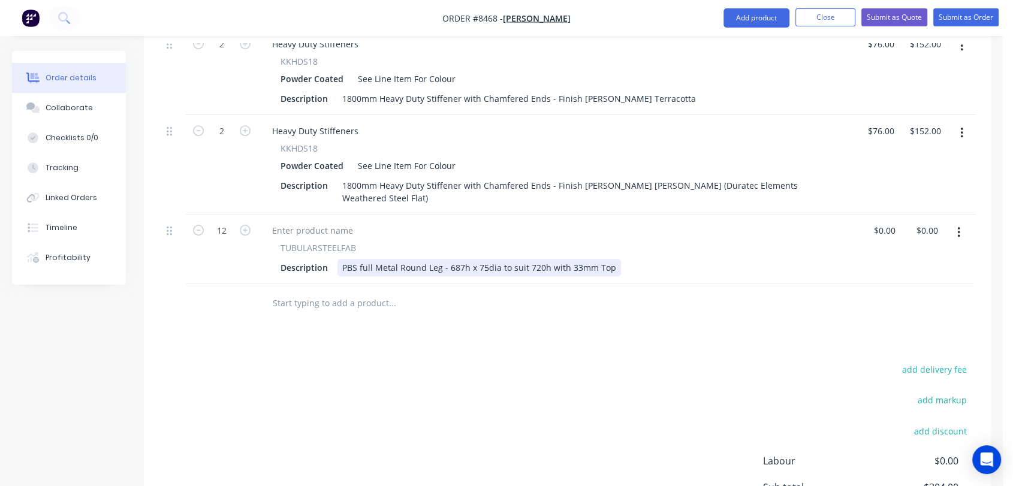
click at [610, 259] on div "PBS full Metal Round Leg - 687h x 75dia to suit 720h with 33mm Top" at bounding box center [479, 267] width 284 height 17
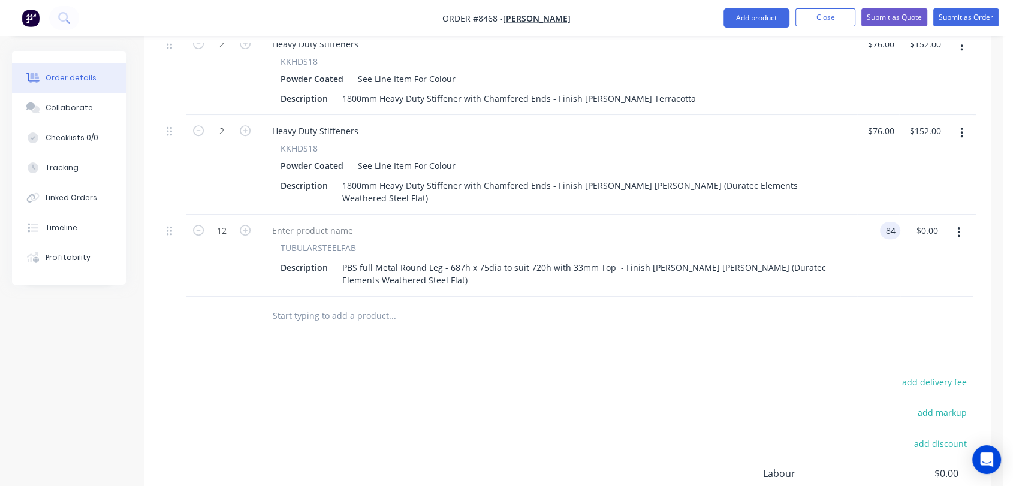
type input "$84.00"
type input "$1,008.00"
click at [960, 222] on button "button" at bounding box center [968, 233] width 28 height 22
click at [895, 279] on div "Duplicate" at bounding box center [925, 287] width 92 height 17
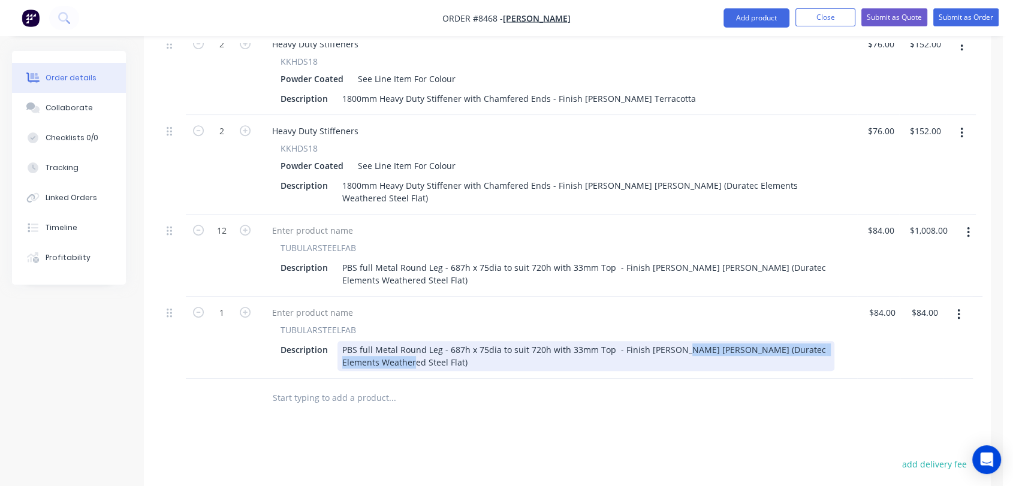
drag, startPoint x: 672, startPoint y: 303, endPoint x: 733, endPoint y: 330, distance: 66.6
click at [733, 330] on div "TUBULARSTEELFAB Description PBS full Metal Round Leg - 687h x 75dia to suit 720…" at bounding box center [557, 338] width 599 height 82
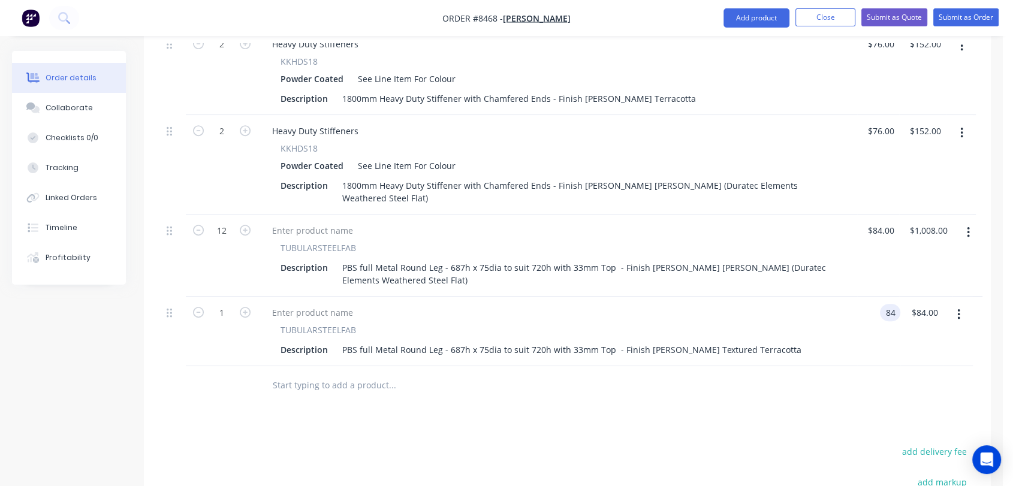
type input "$84.00"
click at [752, 19] on button "Add product" at bounding box center [757, 17] width 66 height 19
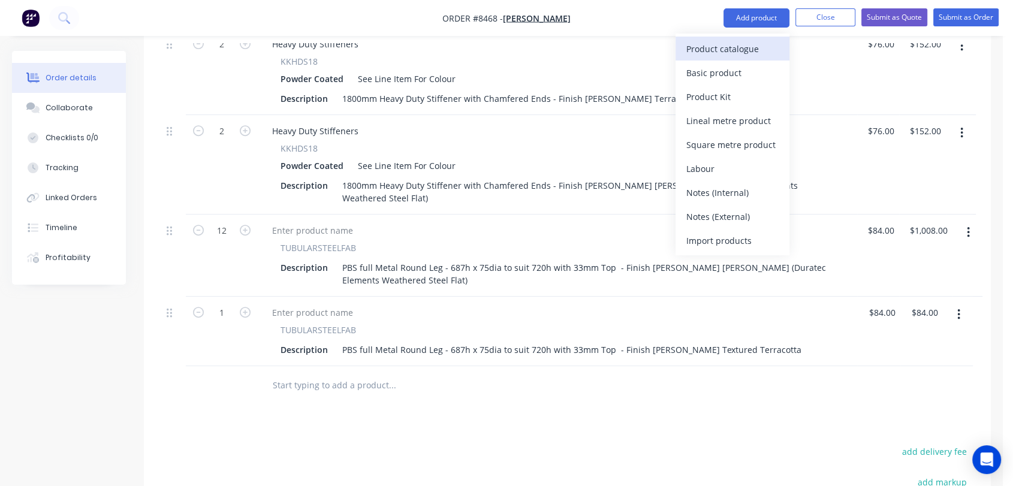
click at [709, 47] on div "Product catalogue" at bounding box center [732, 48] width 92 height 17
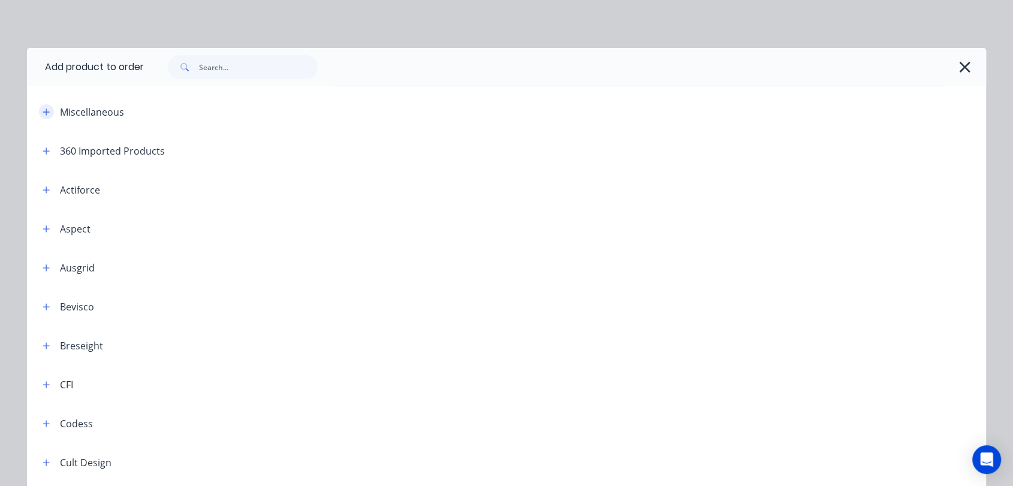
click at [43, 114] on icon "button" at bounding box center [46, 112] width 7 height 8
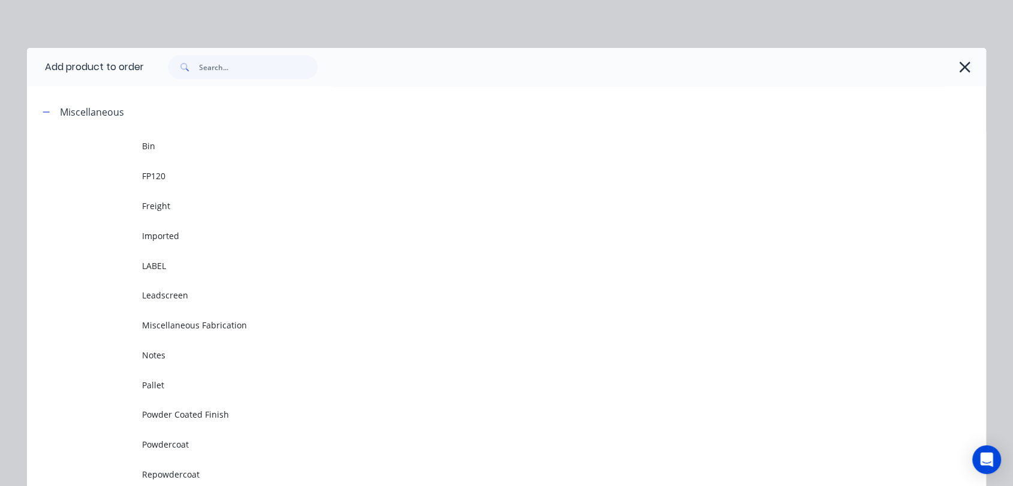
drag, startPoint x: 179, startPoint y: 472, endPoint x: 233, endPoint y: 429, distance: 69.1
click at [179, 472] on span "Repowdercoat" at bounding box center [479, 474] width 675 height 13
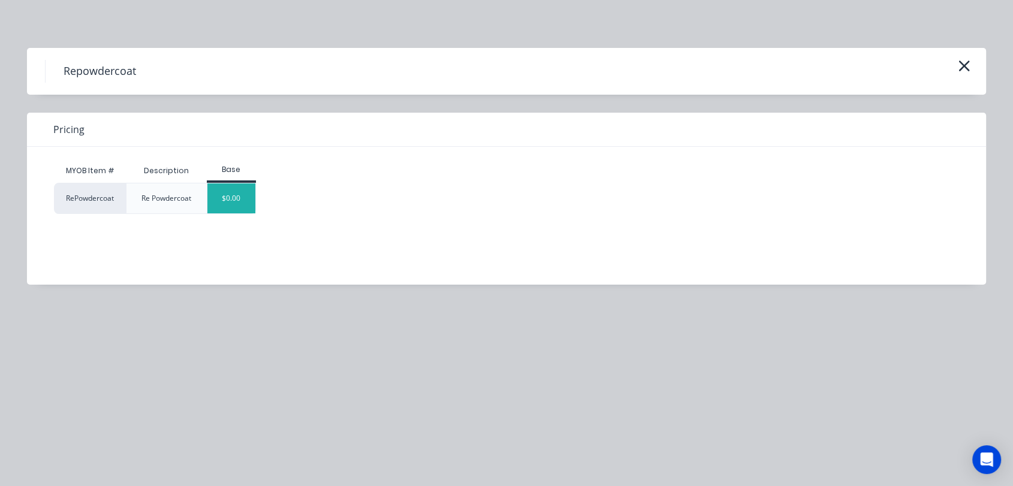
click at [239, 198] on div "$0.00" at bounding box center [231, 198] width 49 height 30
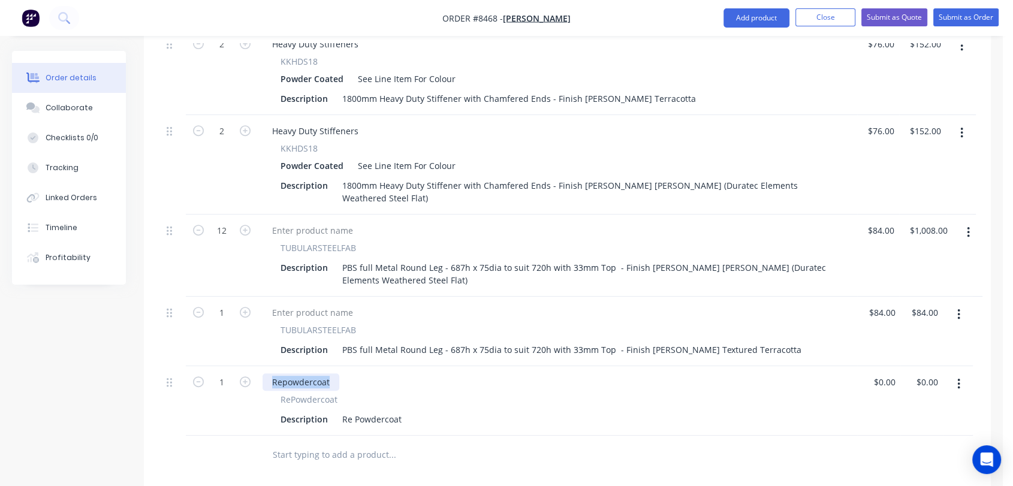
drag, startPoint x: 337, startPoint y: 335, endPoint x: 253, endPoint y: 330, distance: 84.1
click at [253, 366] on div "1 Repowdercoat RePowdercoat Description Re Powdercoat $0.00 $0.00 $0.00 $0.00" at bounding box center [567, 401] width 811 height 70
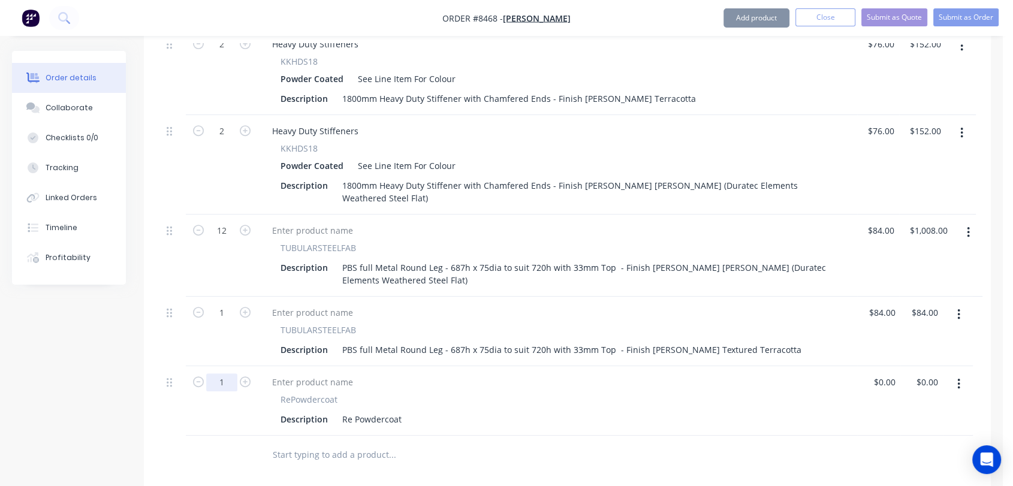
click at [230, 373] on input "1" at bounding box center [221, 382] width 31 height 18
type input "5"
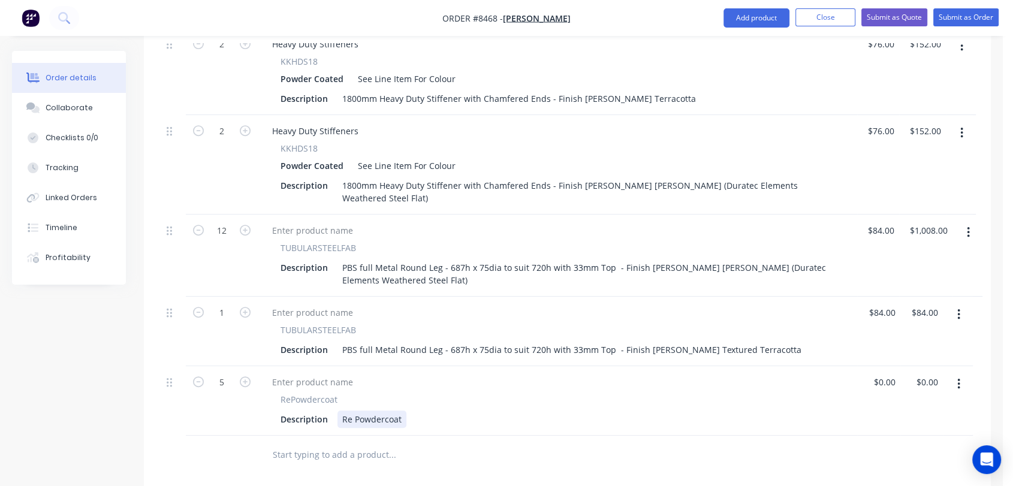
click at [402, 411] on div "Re Powdercoat" at bounding box center [371, 419] width 69 height 17
click at [473, 411] on div "Re Powdercoat PBS Metal Round Leg" at bounding box center [415, 419] width 156 height 17
click at [492, 411] on div "Re Powdercoat PBS Metal Round 75dia Leg" at bounding box center [427, 419] width 181 height 17
drag, startPoint x: 511, startPoint y: 372, endPoint x: 497, endPoint y: 372, distance: 13.8
click at [497, 411] on div "Re Powdercoat PBS Metal Round 75dia Leg" at bounding box center [427, 419] width 181 height 17
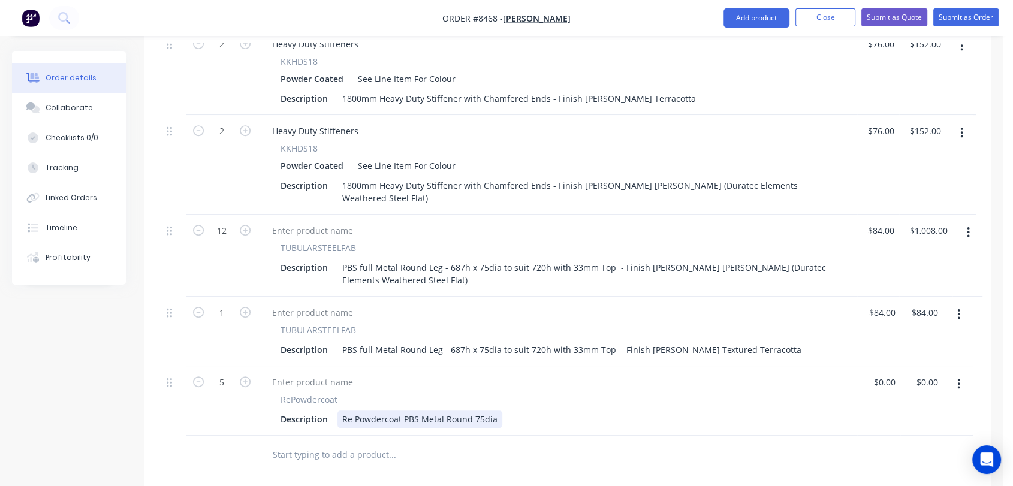
click at [469, 411] on div "Re Powdercoat PBS Metal Round 75dia" at bounding box center [419, 419] width 165 height 17
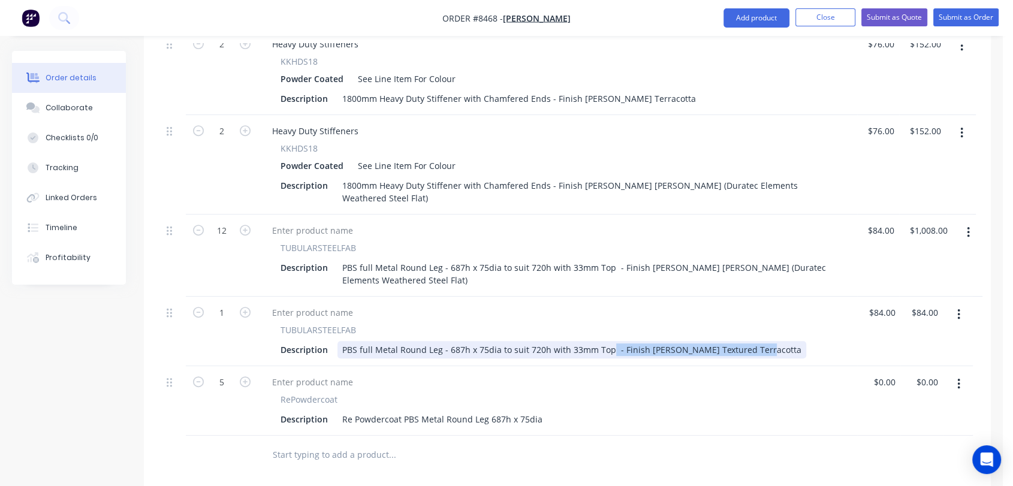
drag, startPoint x: 608, startPoint y: 304, endPoint x: 786, endPoint y: 313, distance: 178.3
click at [786, 313] on div "TUBULARSTEELFAB Description PBS full Metal Round Leg - 687h x 75dia to suit 720…" at bounding box center [557, 332] width 599 height 70
copy div "- Finish [PERSON_NAME] Textured Terracotta"
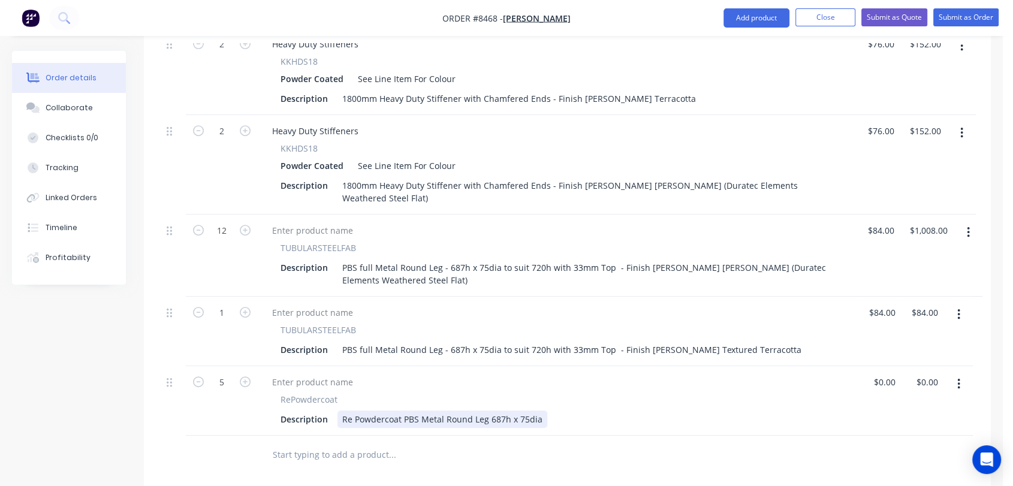
click at [546, 411] on div "Description Re Powdercoat PBS Metal Round Leg 687h x 75dia" at bounding box center [555, 419] width 559 height 17
type input "$0.00"
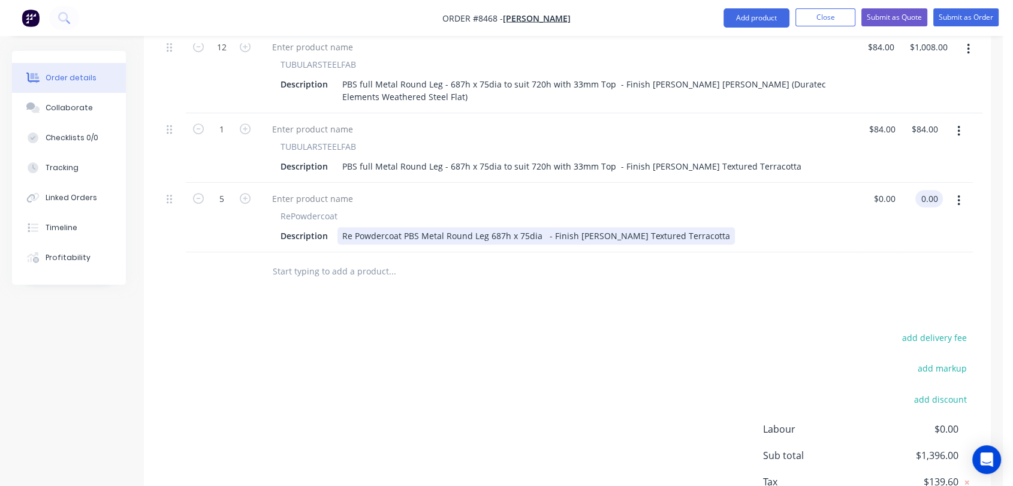
scroll to position [711, 0]
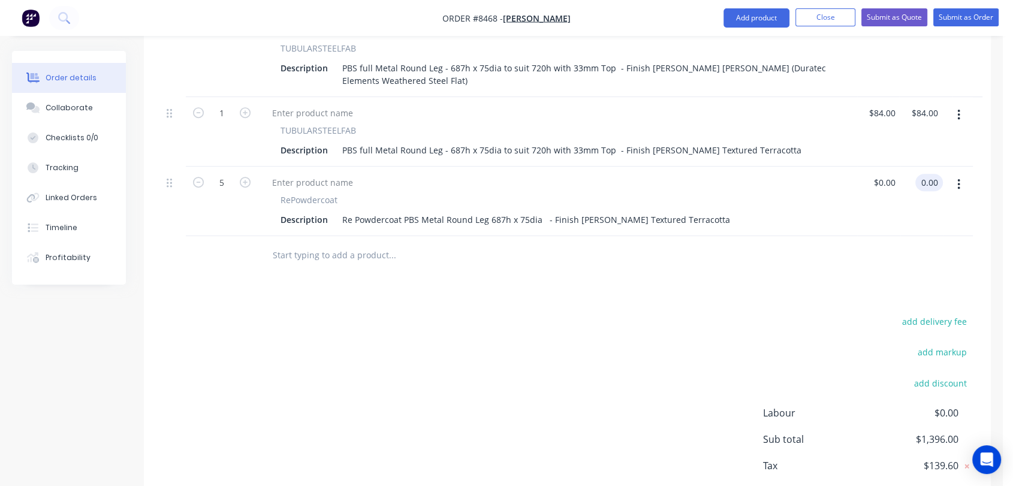
type input "$0.00"
click at [308, 243] on input "text" at bounding box center [392, 255] width 240 height 24
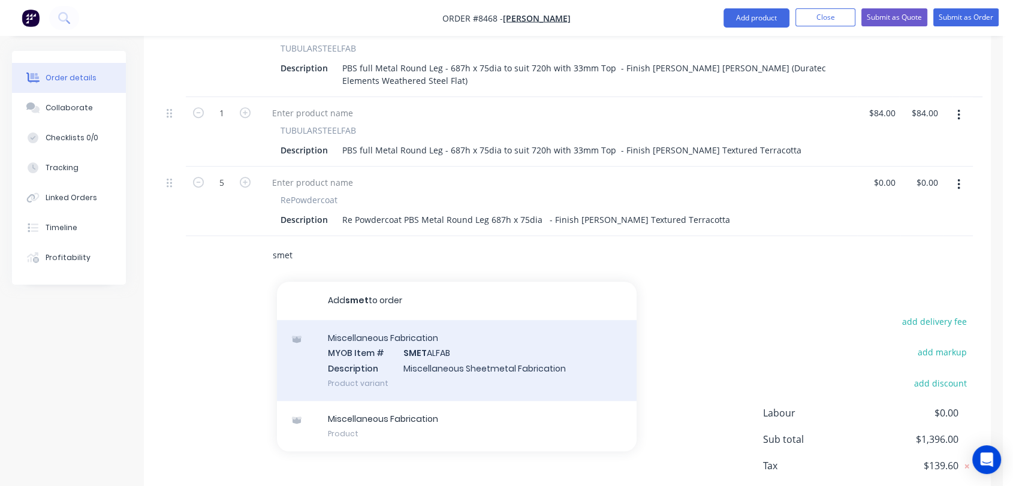
type input "smet"
click at [423, 320] on div "Miscellaneous Fabrication MYOB Item # SMET ALFAB Description Miscellaneous Shee…" at bounding box center [457, 360] width 360 height 81
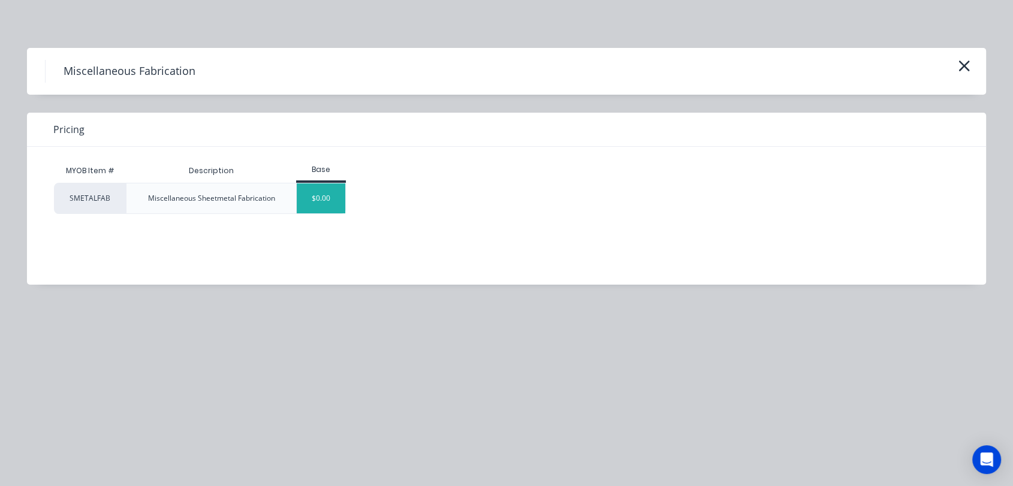
click at [331, 196] on div "$0.00" at bounding box center [321, 198] width 49 height 30
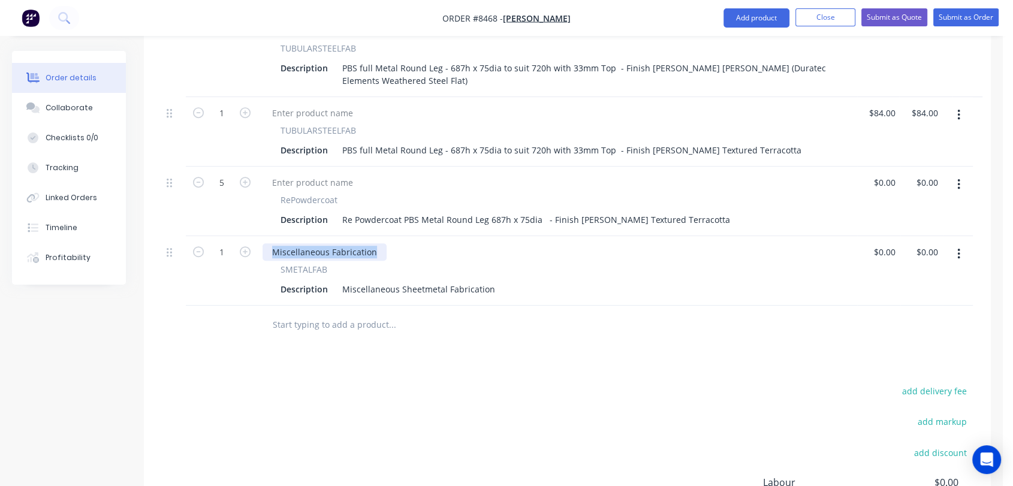
drag, startPoint x: 375, startPoint y: 203, endPoint x: 258, endPoint y: 183, distance: 118.5
click at [258, 183] on div "2 Heavy Duty Stiffeners KKHDS18 Powder Coated See Line Item For Colour Descript…" at bounding box center [567, 67] width 811 height 477
click at [224, 243] on input "1" at bounding box center [221, 252] width 31 height 18
type input "5"
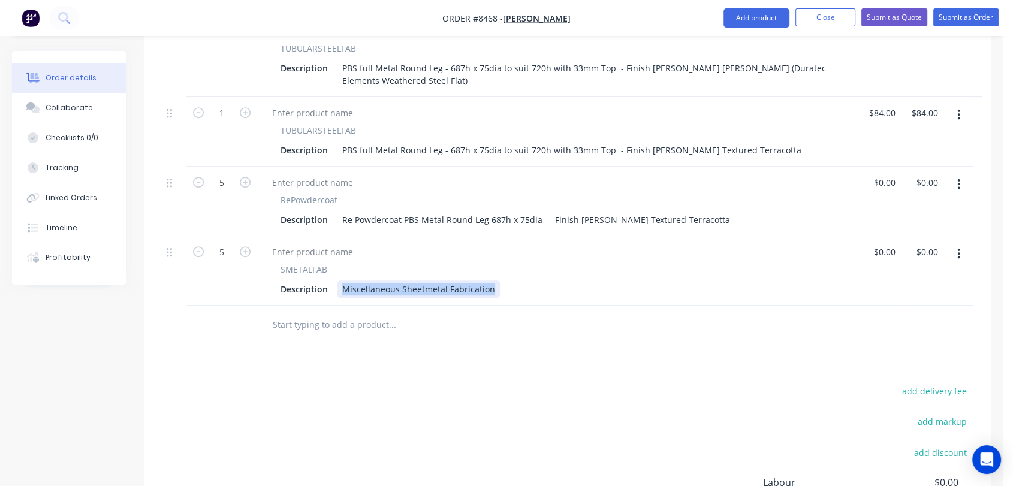
drag, startPoint x: 354, startPoint y: 240, endPoint x: 532, endPoint y: 257, distance: 178.8
click at [532, 257] on div "SMETALFAB Description Miscellaneous Sheetmetal Fabrication" at bounding box center [557, 271] width 599 height 70
paste div
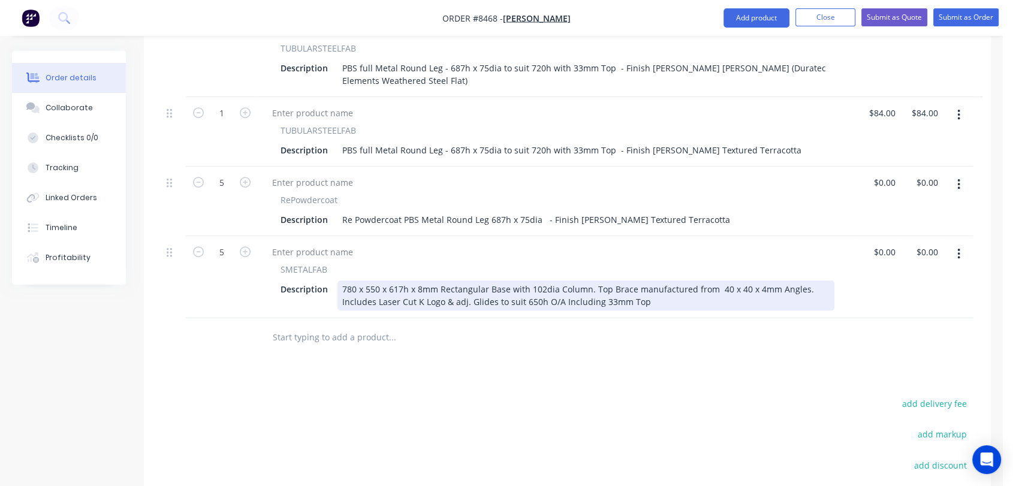
click at [397, 281] on div "780 x 550 x 617h x 8mm Rectangular Base with 102dia Column. Top Brace manufactu…" at bounding box center [585, 296] width 497 height 30
click at [529, 281] on div "780 x 550 x 687h x 8mm Rectangular Base with 102dia Column. Top Brace manufactu…" at bounding box center [585, 296] width 497 height 30
click at [647, 281] on div "780 x 550 x 687h x 8mm Rectangular Base with 102dia Column. Top Brace manufactu…" at bounding box center [585, 296] width 497 height 30
type input "$375.50"
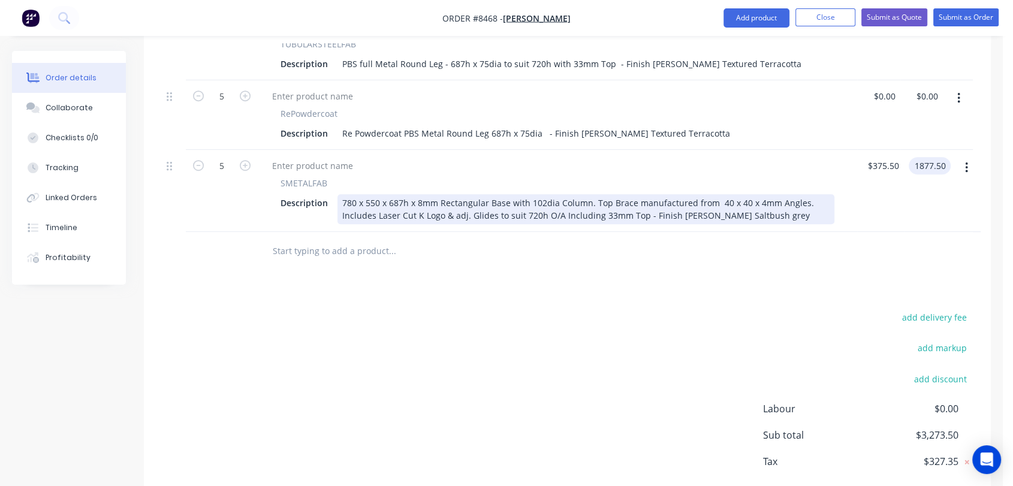
scroll to position [815, 0]
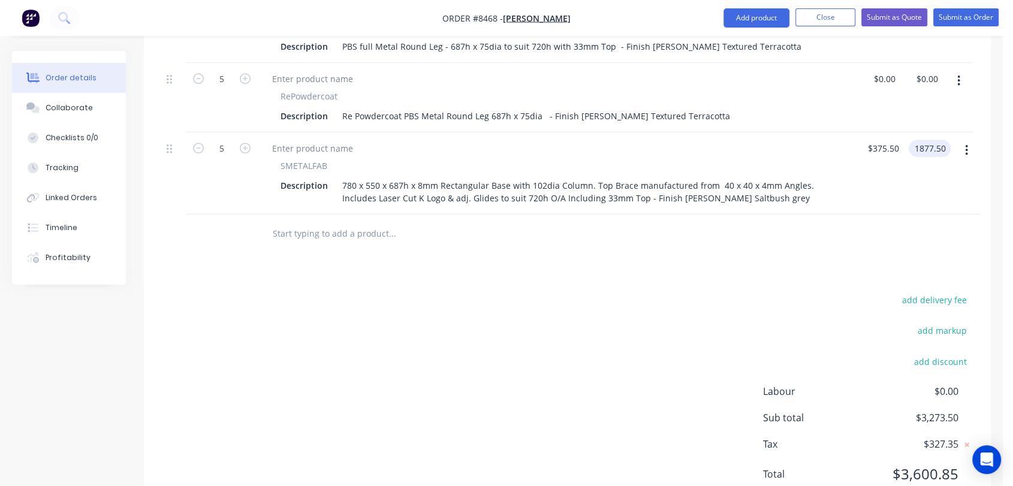
type input "$1,877.50"
click at [966, 140] on button "button" at bounding box center [973, 151] width 28 height 22
click at [940, 197] on div "Duplicate" at bounding box center [930, 205] width 92 height 17
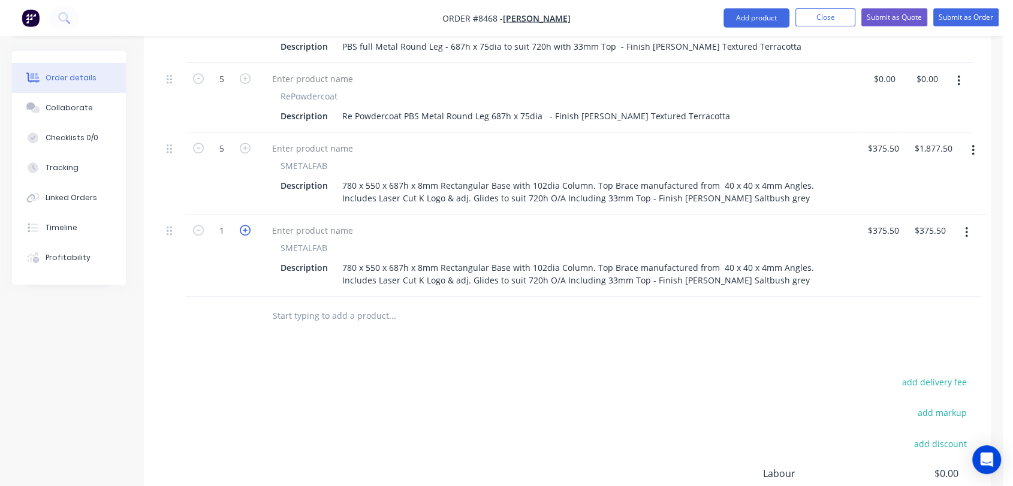
click at [243, 225] on icon "button" at bounding box center [245, 230] width 11 height 11
type input "2"
type input "$751.00"
click at [243, 225] on icon "button" at bounding box center [245, 230] width 11 height 11
type input "3"
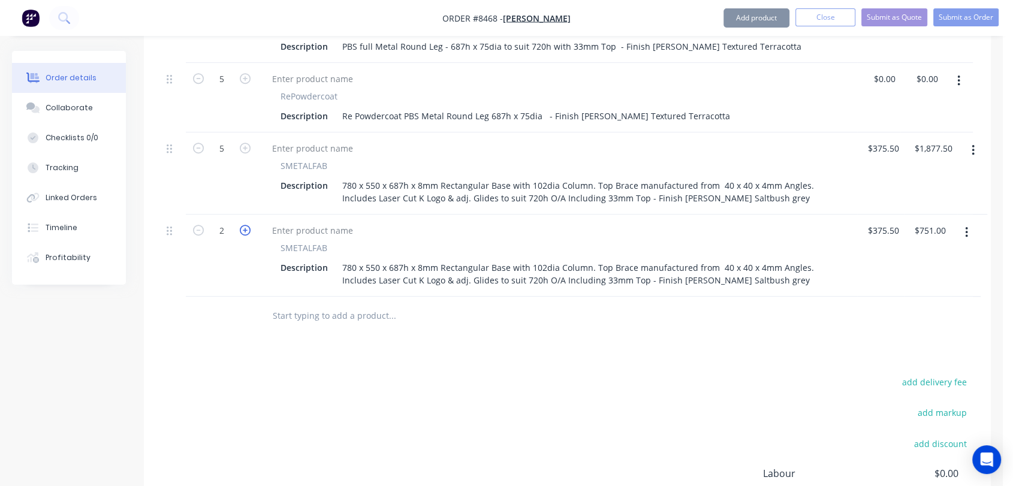
type input "$1,126.50"
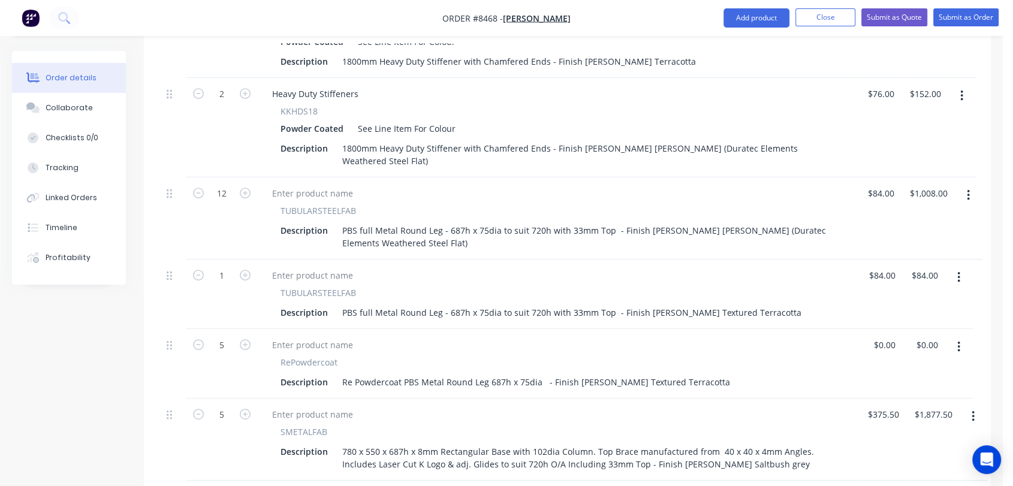
scroll to position [548, 0]
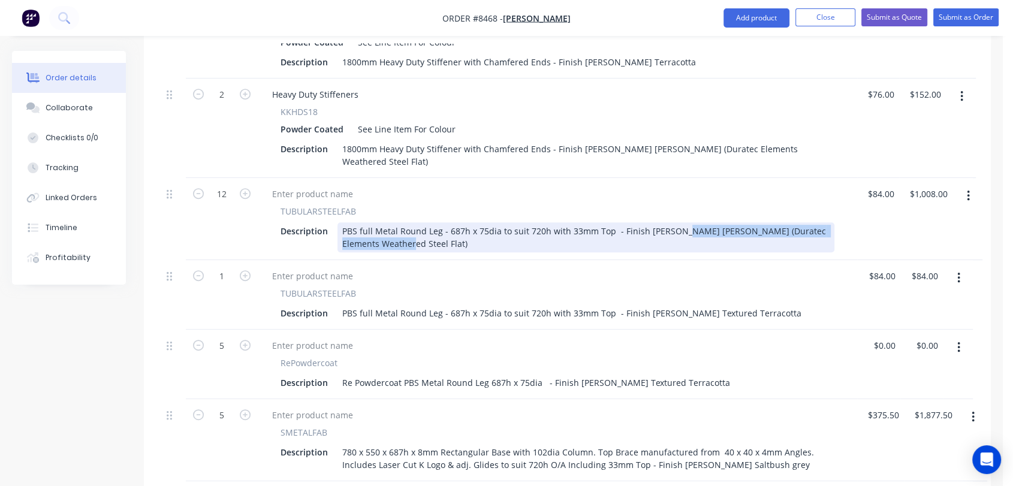
drag, startPoint x: 673, startPoint y: 183, endPoint x: 734, endPoint y: 203, distance: 64.1
click at [734, 222] on div "PBS full Metal Round Leg - 687h x 75dia to suit 720h with 33mm Top - Finish [PE…" at bounding box center [585, 237] width 497 height 30
copy div "[PERSON_NAME] (Duratec Elements Weathered Steel Flat)"
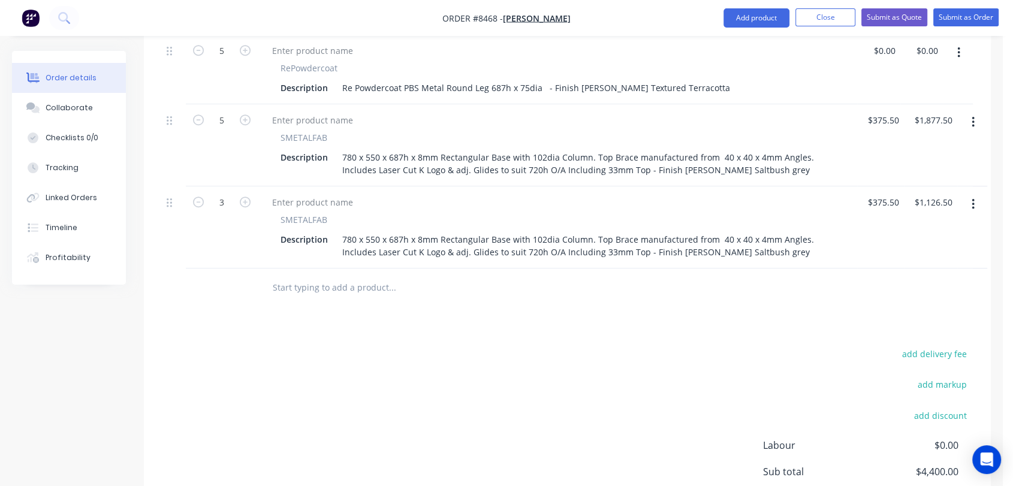
scroll to position [881, 0]
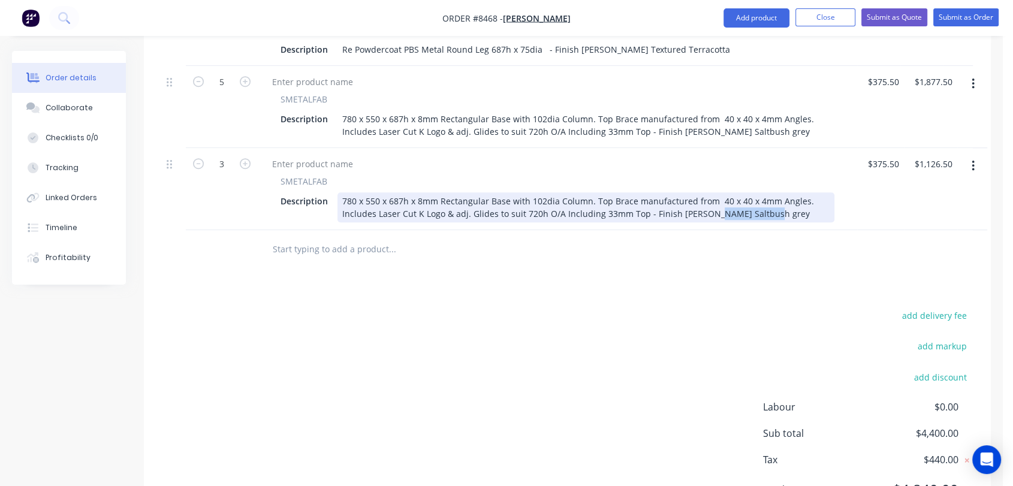
drag, startPoint x: 713, startPoint y: 167, endPoint x: 789, endPoint y: 186, distance: 77.9
paste div
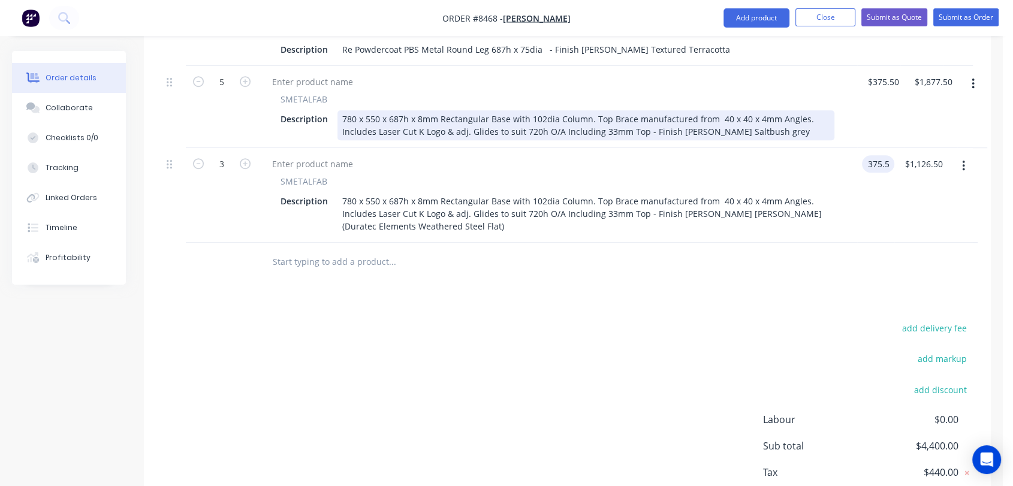
type input "$375.50"
click at [742, 110] on div "780 x 550 x 687h x 8mm Rectangular Base with 102dia Column. Top Brace manufactu…" at bounding box center [585, 125] width 497 height 30
click at [745, 110] on div "780 x 550 x 687h x 8mm Rectangular Base with 102dia Column. Top Brace manufactu…" at bounding box center [585, 125] width 497 height 30
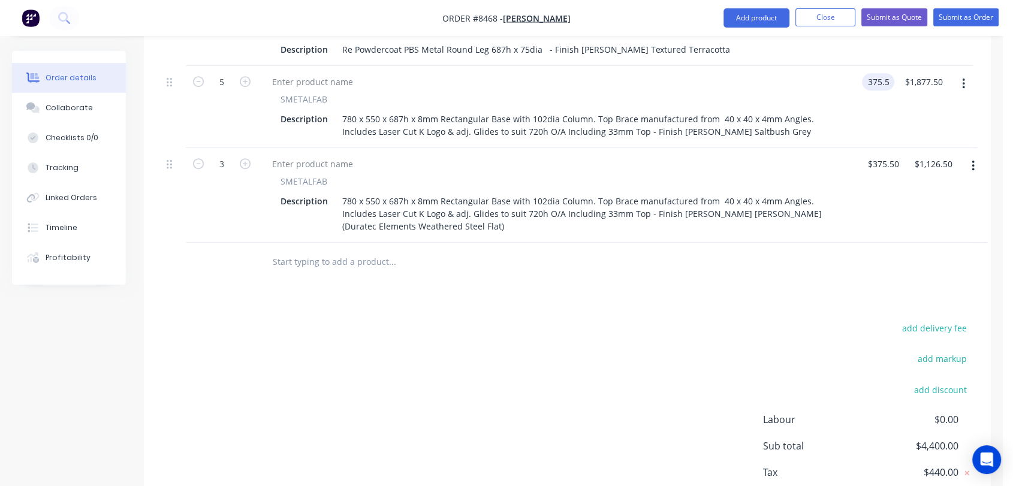
type input "$375.50"
click at [405, 250] on input "text" at bounding box center [392, 262] width 240 height 24
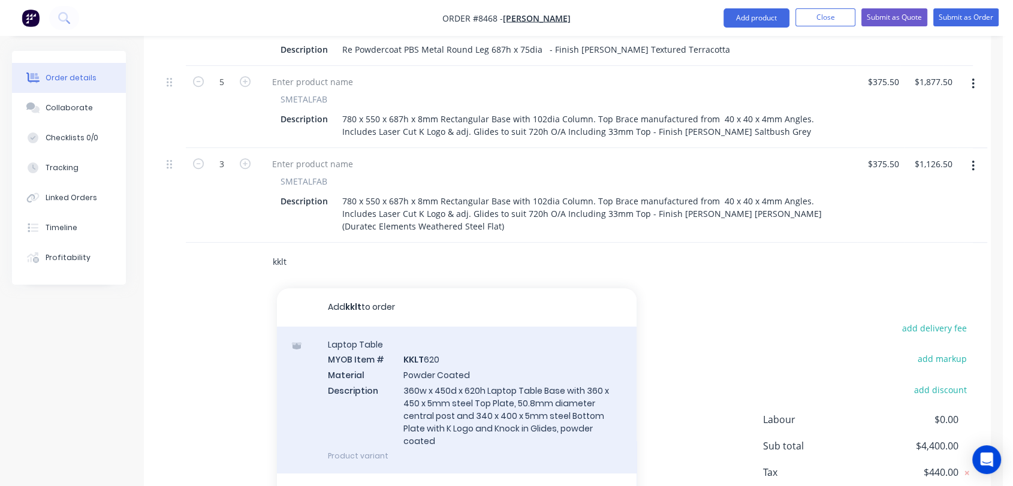
type input "kklt"
click at [469, 352] on div "Laptop Table MYOB Item # KKLT 620 Material Powder Coated Description 360w x 450…" at bounding box center [457, 400] width 360 height 147
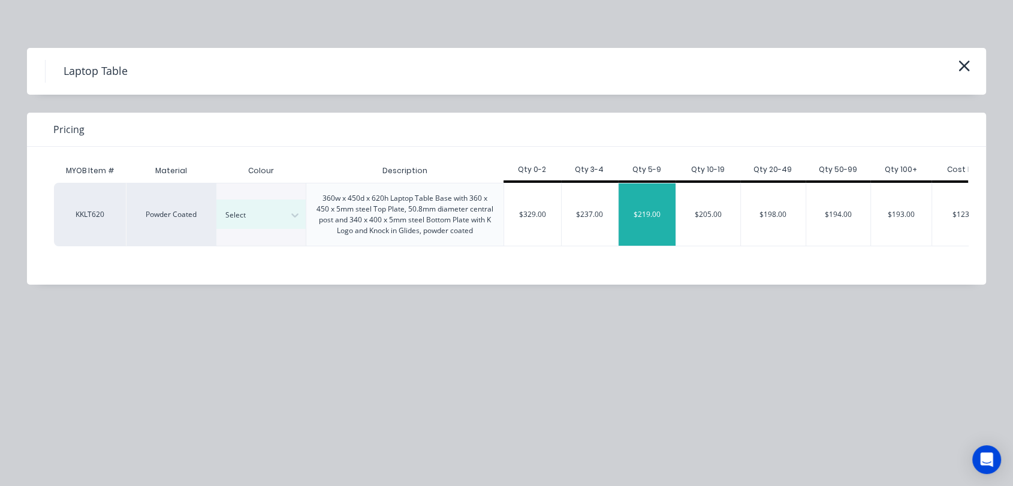
click at [646, 212] on div "$219.00" at bounding box center [647, 214] width 57 height 62
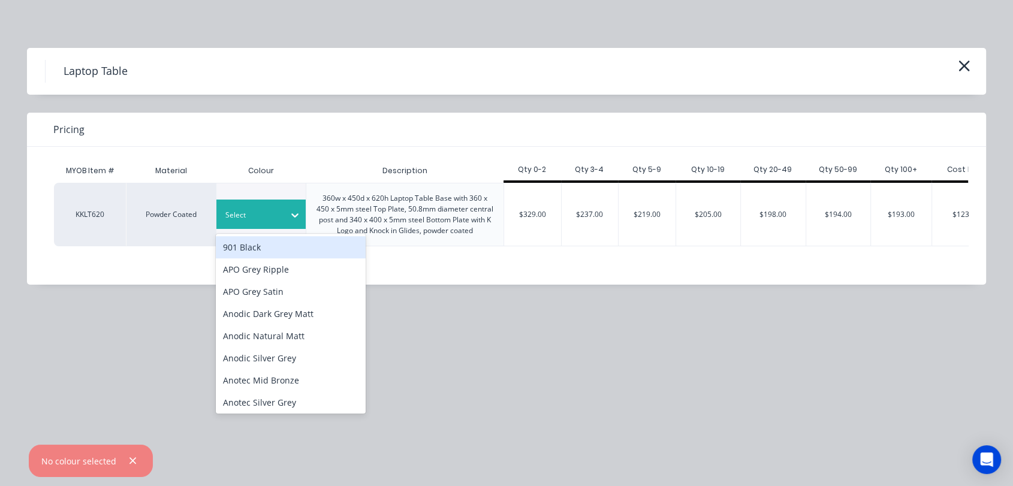
click at [278, 218] on div at bounding box center [252, 215] width 54 height 13
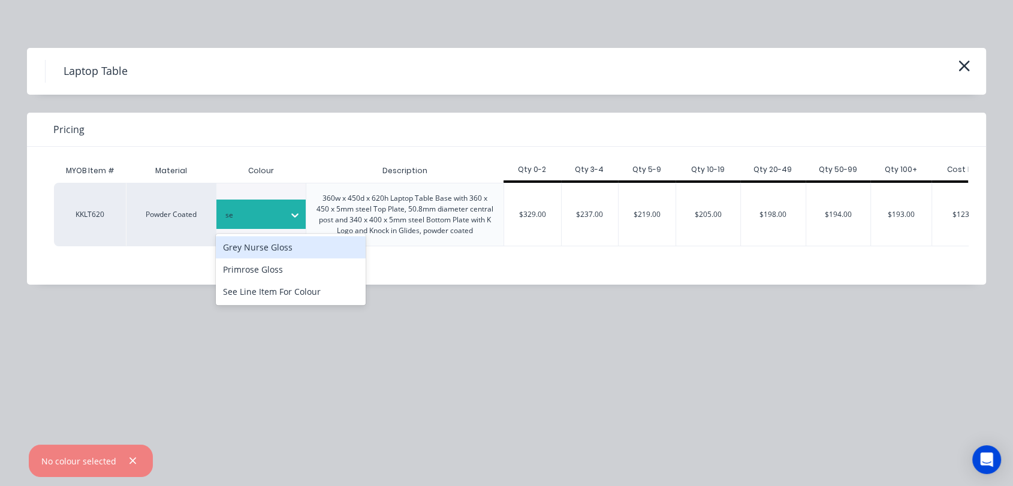
type input "see"
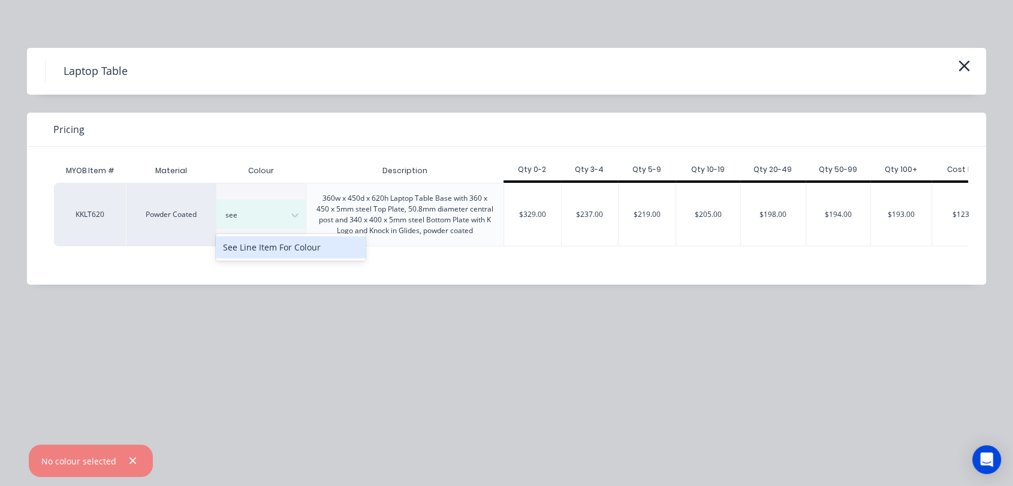
click at [284, 249] on div "See Line Item For Colour" at bounding box center [291, 247] width 150 height 22
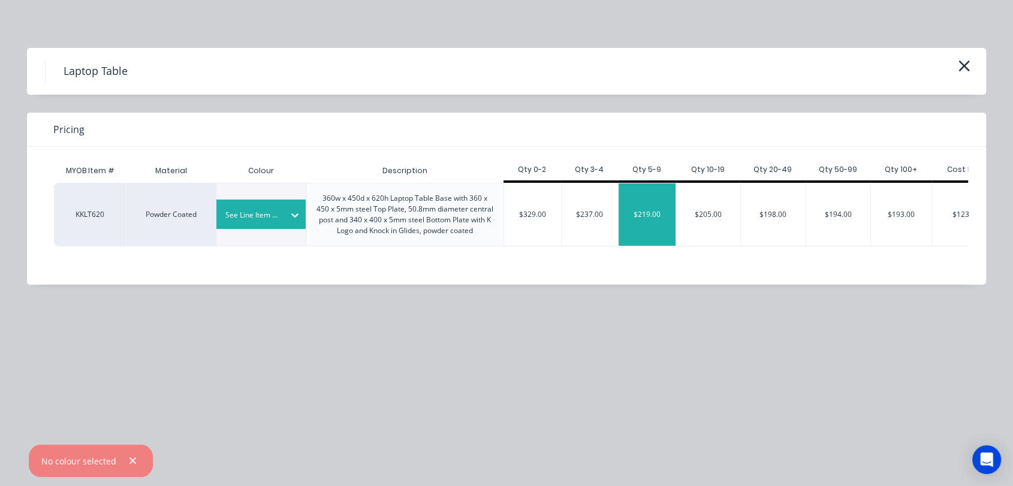
click at [641, 219] on div "$219.00" at bounding box center [647, 214] width 57 height 62
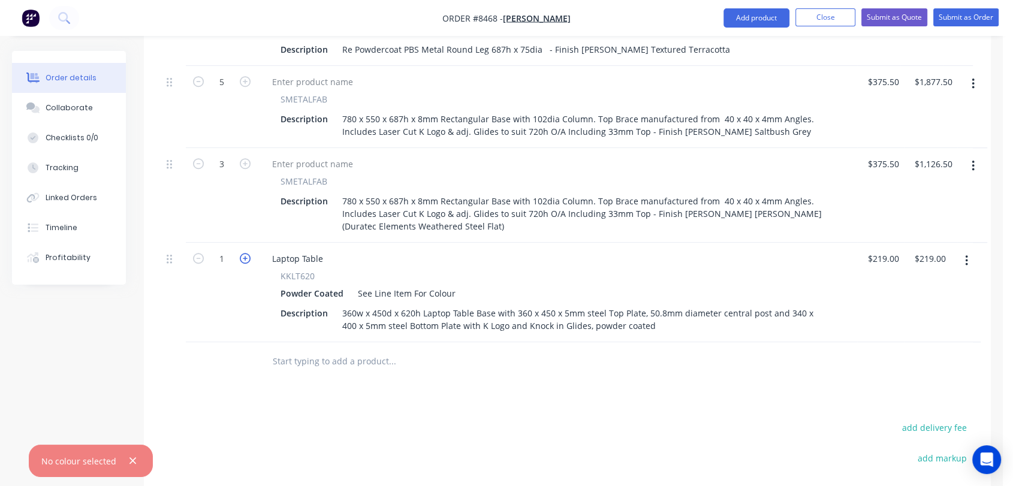
click at [242, 253] on icon "button" at bounding box center [245, 258] width 11 height 11
type input "2"
type input "$438.00"
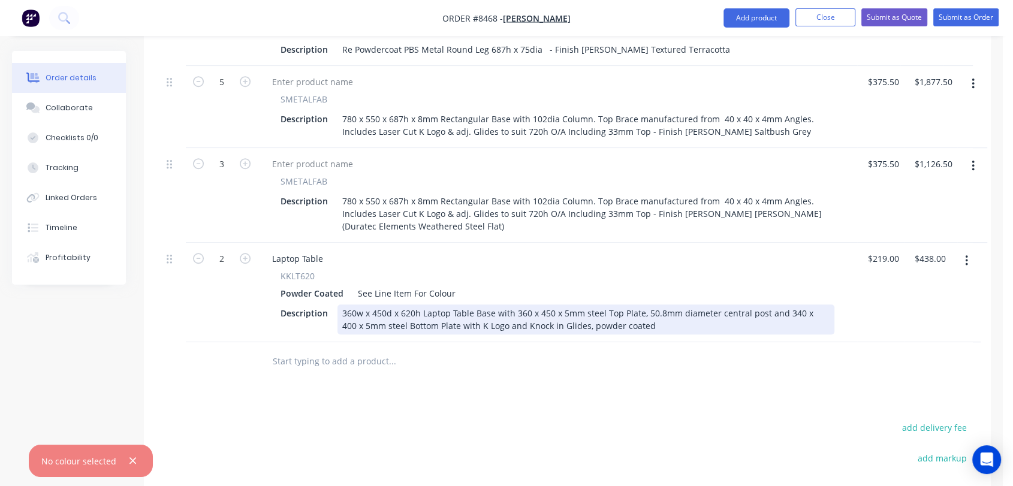
click at [638, 305] on div "360w x 450d x 620h Laptop Table Base with 360 x 450 x 5mm steel Top Plate, 50.8…" at bounding box center [585, 320] width 497 height 30
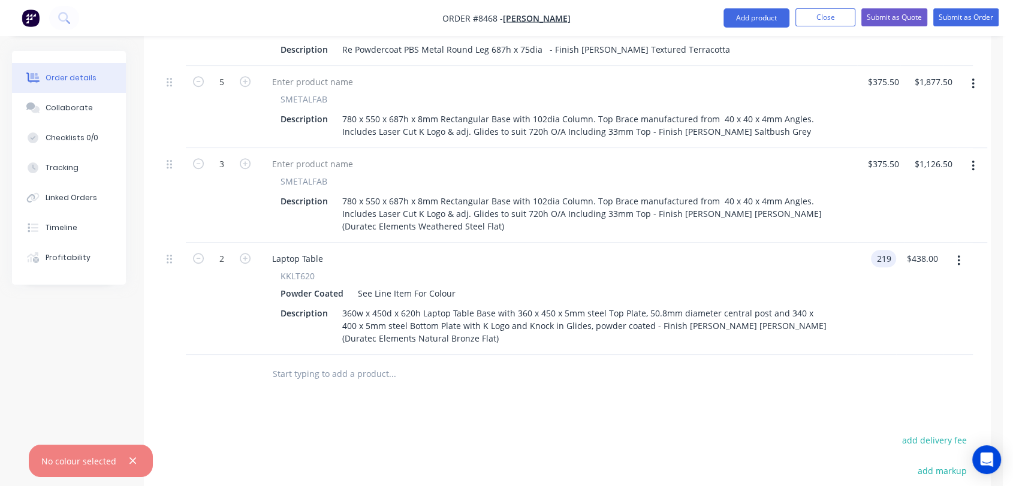
type input "$219.00"
type input "$438.00"
click at [962, 250] on button "button" at bounding box center [962, 261] width 28 height 22
click at [907, 308] on div "Duplicate" at bounding box center [924, 316] width 92 height 17
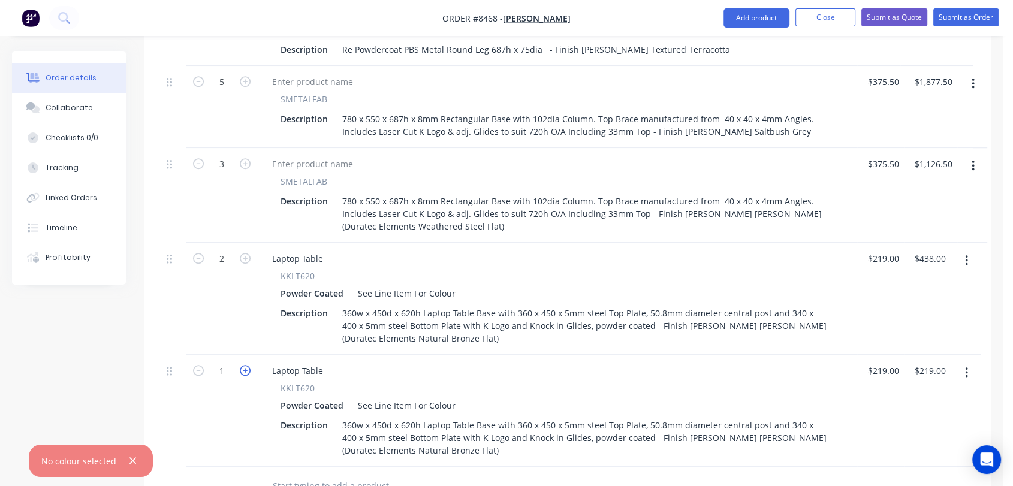
click at [245, 365] on icon "button" at bounding box center [245, 370] width 11 height 11
type input "2"
type input "$438.00"
click at [245, 365] on icon "button" at bounding box center [245, 370] width 11 height 11
type input "3"
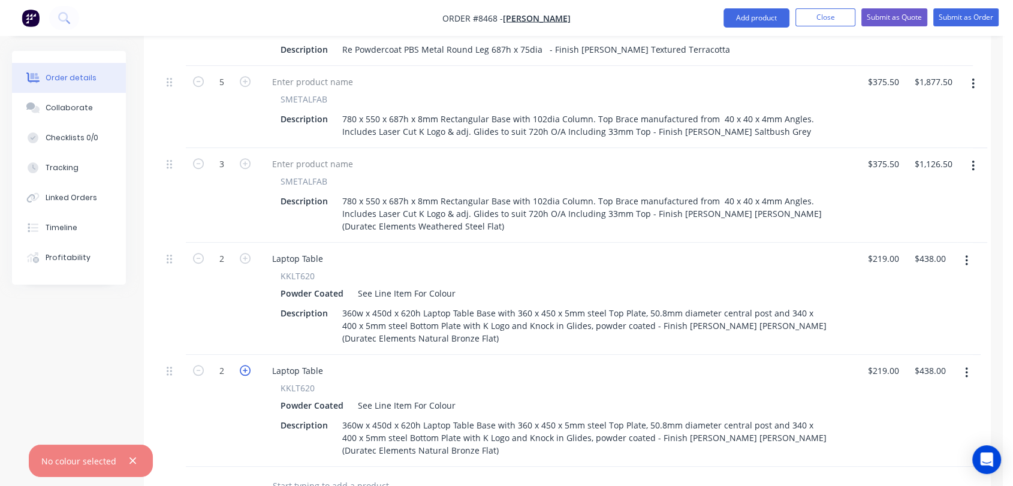
type input "$657.00"
click at [245, 365] on icon "button" at bounding box center [245, 370] width 11 height 11
type input "4"
type input "$876.00"
click at [195, 365] on icon "button" at bounding box center [198, 370] width 11 height 11
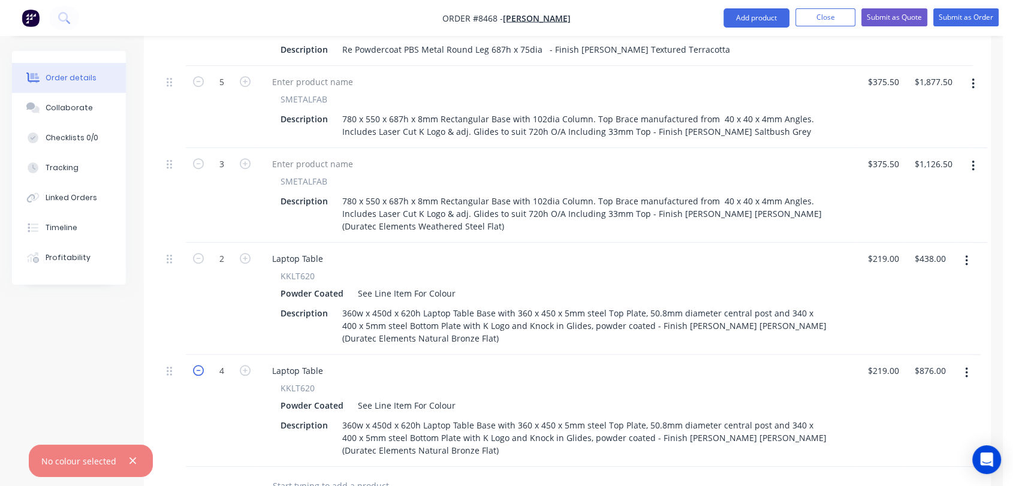
type input "3"
type input "$657.00"
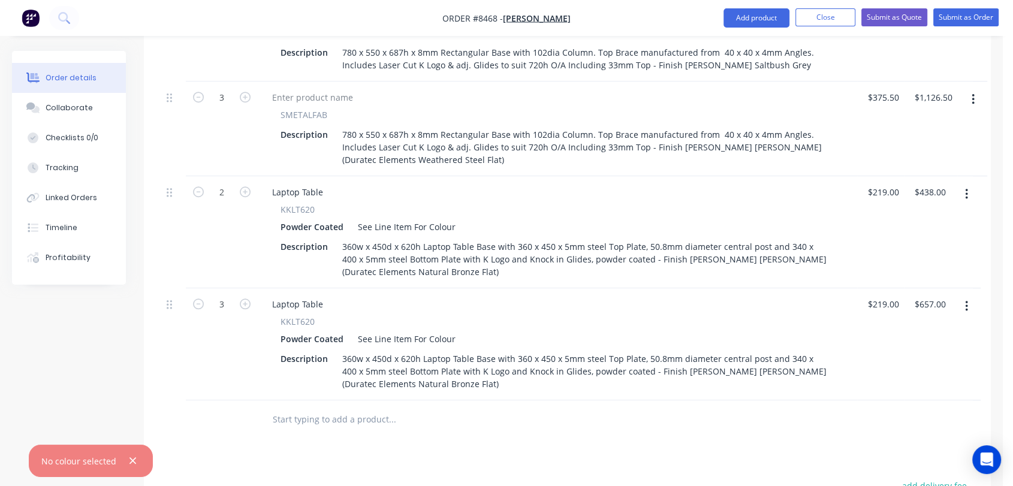
scroll to position [1014, 0]
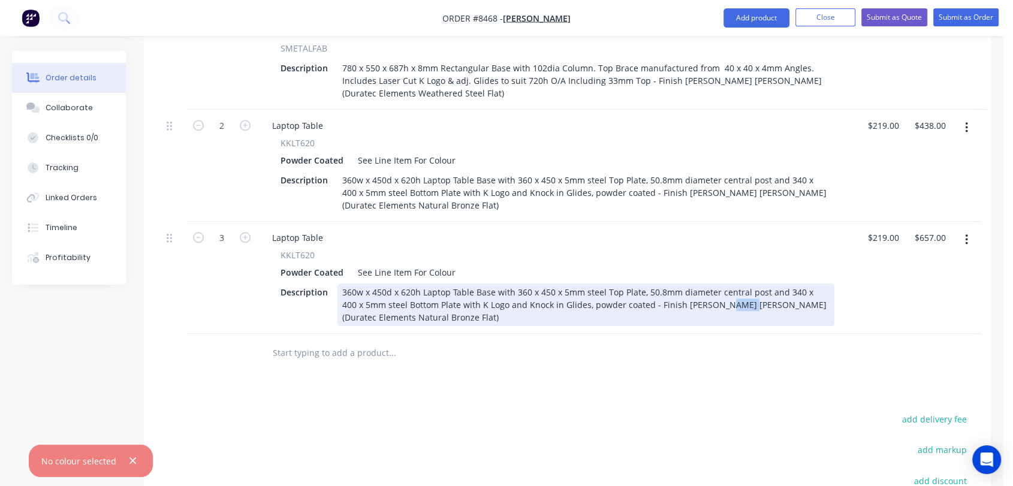
drag, startPoint x: 715, startPoint y: 260, endPoint x: 695, endPoint y: 260, distance: 19.8
click at [695, 284] on div "360w x 450d x 620h Laptop Table Base with 360 x 450 x 5mm steel Top Plate, 50.8…" at bounding box center [585, 305] width 497 height 43
drag, startPoint x: 367, startPoint y: 269, endPoint x: 336, endPoint y: 275, distance: 31.7
click at [337, 284] on div "360w x 450d x 620h Laptop Table Base with 360 x 450 x 5mm steel Top Plate, 50.8…" at bounding box center [585, 305] width 497 height 43
type input "$219.00"
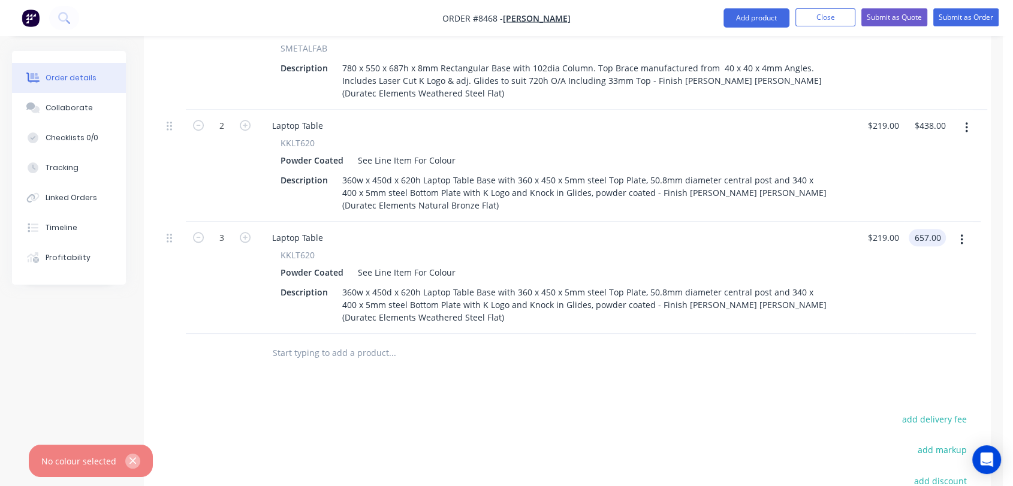
type input "$657.00"
click at [131, 460] on icon "button" at bounding box center [132, 461] width 7 height 7
click at [341, 341] on input "text" at bounding box center [392, 353] width 240 height 24
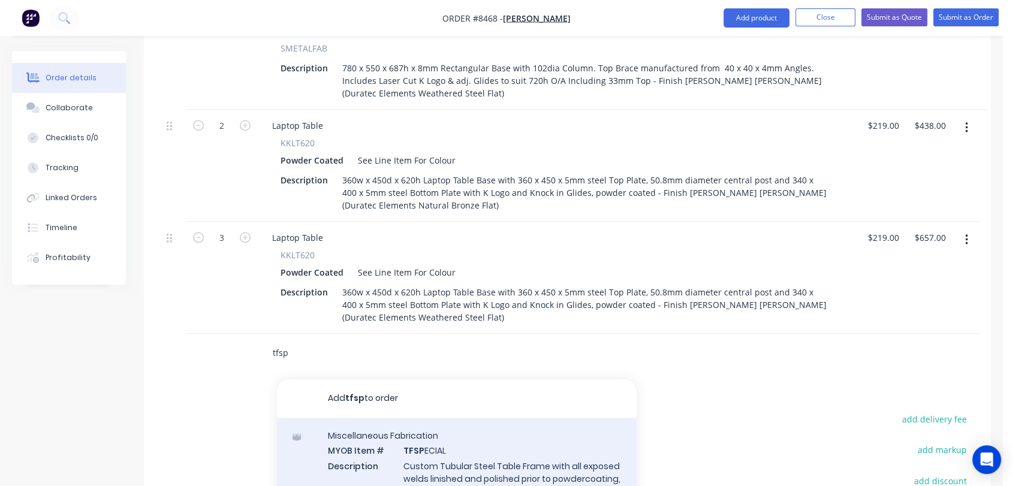
type input "tfsp"
click at [488, 427] on div "Miscellaneous Fabrication MYOB Item # TFSP ECIAL Description Custom Tubular Ste…" at bounding box center [457, 471] width 360 height 106
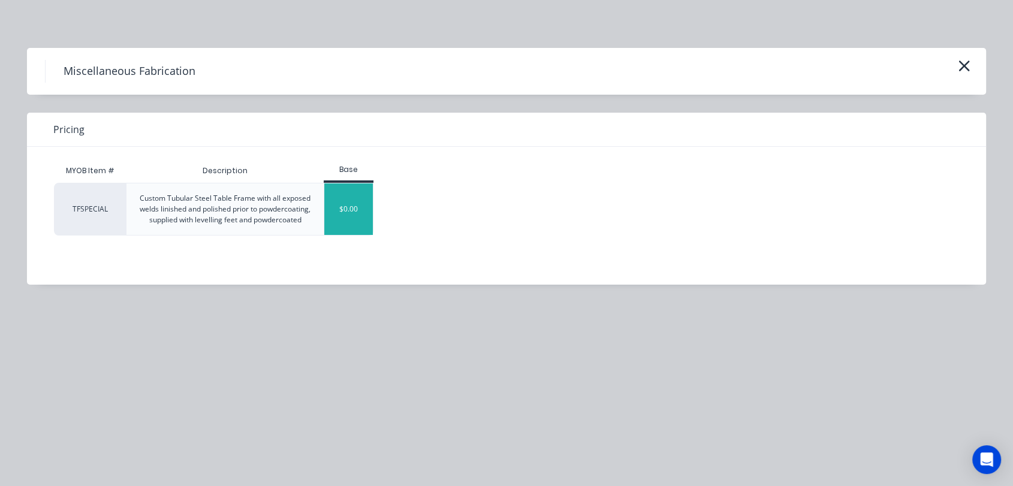
click at [339, 199] on div "$0.00" at bounding box center [348, 209] width 49 height 52
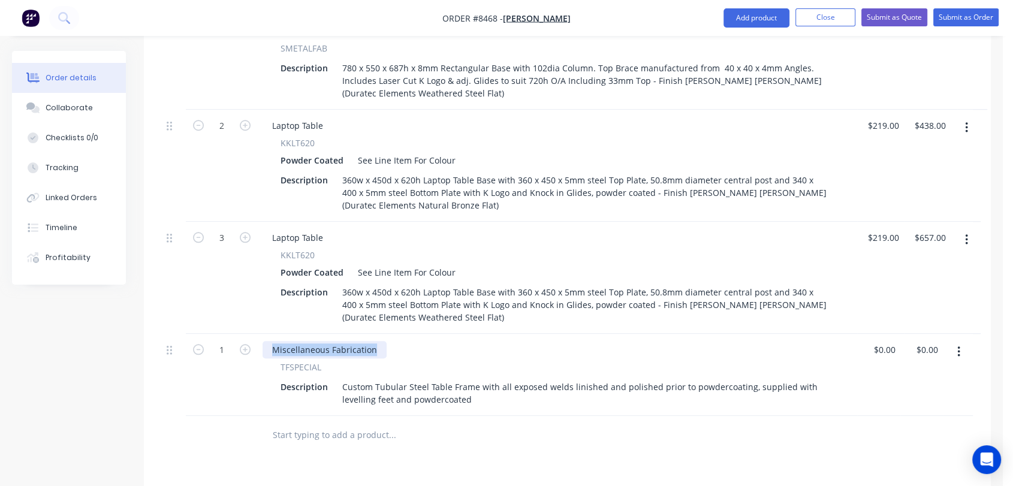
drag, startPoint x: 376, startPoint y: 303, endPoint x: 261, endPoint y: 284, distance: 116.7
click at [622, 413] on div "Products Show / Hide columns Add product Qty Price Total 2 Heavy Duty Stiffener…" at bounding box center [567, 87] width 847 height 1258
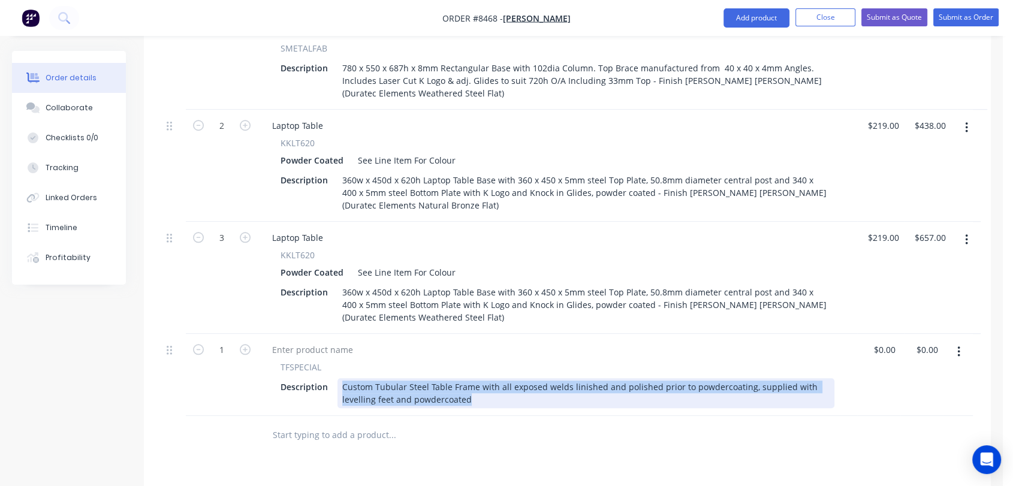
drag, startPoint x: 470, startPoint y: 354, endPoint x: 335, endPoint y: 339, distance: 135.7
click at [335, 378] on div "Description Custom Tubular Steel Table Frame with all exposed welds linished an…" at bounding box center [555, 393] width 559 height 30
paste div
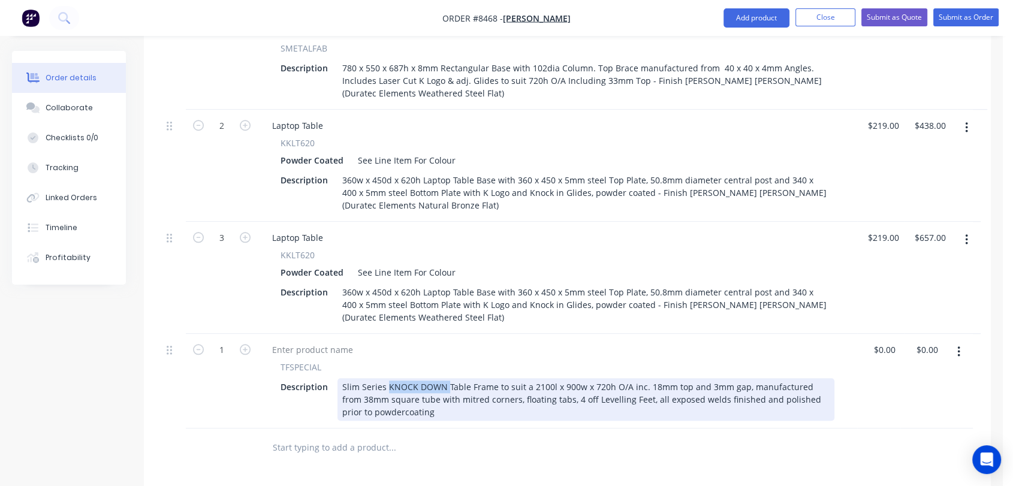
drag, startPoint x: 445, startPoint y: 337, endPoint x: 387, endPoint y: 338, distance: 57.6
click at [387, 378] on div "Slim Series KNOCK DOWN Table Frame to suit a 2100l x 900w x 720h O/A inc. 18mm …" at bounding box center [585, 399] width 497 height 43
drag, startPoint x: 492, startPoint y: 337, endPoint x: 470, endPoint y: 339, distance: 21.6
click at [470, 378] on div "Slim Series Table Frame to suit a 2100l x 900w x 720h O/A inc. 18mm top and 3mm…" at bounding box center [585, 399] width 497 height 43
click at [493, 378] on div "Slim Series Table Frame to suit 3600 x 900w x 720h O/A inc. 18mm top and 3mm ga…" at bounding box center [585, 399] width 497 height 43
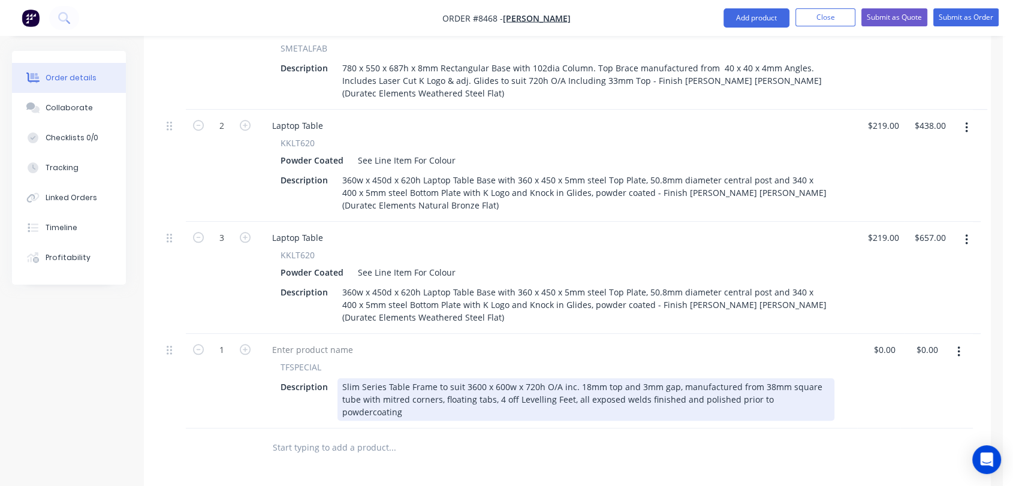
click at [760, 378] on div "Slim Series Table Frame to suit 3600 x 600w x 720h O/A inc. 18mm top and 3mm ga…" at bounding box center [585, 399] width 497 height 43
click at [499, 378] on div "Slim Series Table Frame to suit 3600 x 600w x 720h O/A inc. 18mm top and 3mm ga…" at bounding box center [585, 399] width 497 height 43
click at [568, 378] on div "Slim Series Table Frame to suit 3600 x 600w x 720h O/A inc. 18mm top and 3mm ga…" at bounding box center [585, 399] width 497 height 43
click at [571, 378] on div "Slim Series Table Frame to suit 3600 x 600w x 720h O/A inc. 18mm top and 3mm ga…" at bounding box center [585, 399] width 497 height 43
click at [500, 378] on div "Slim Series Table Frame to suit 3600 x 600w x 720h O/A inc. 18mm top and 3mm ga…" at bounding box center [585, 399] width 497 height 43
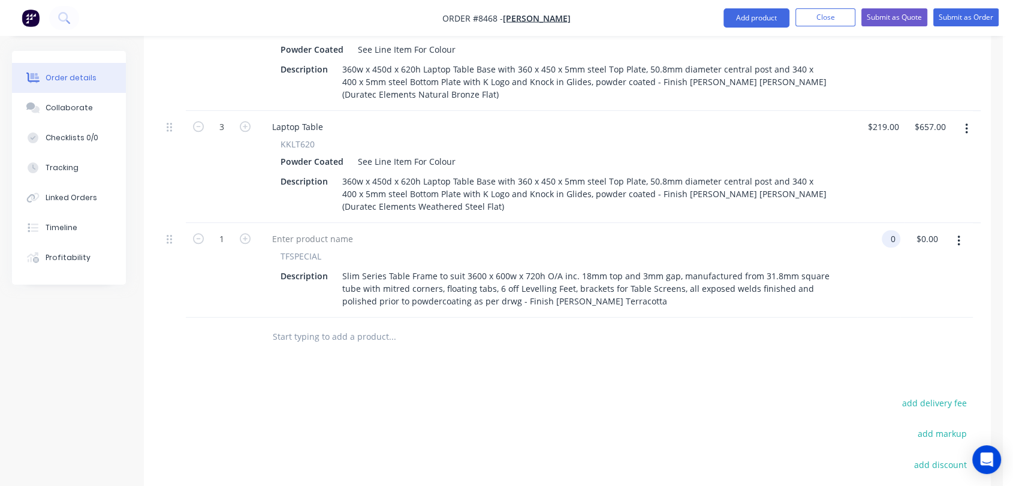
scroll to position [1147, 0]
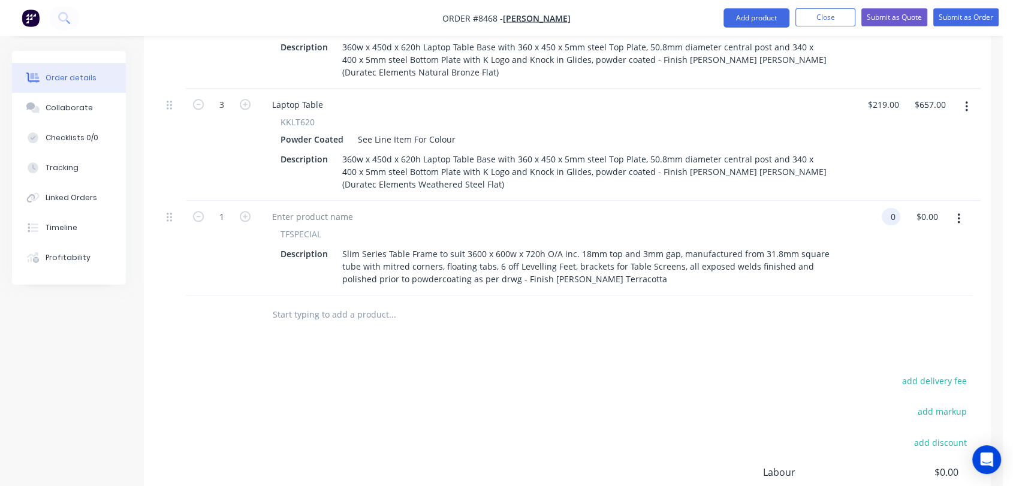
type input "$0.00"
click at [954, 208] on button "button" at bounding box center [959, 219] width 28 height 22
click at [903, 266] on div "Duplicate" at bounding box center [916, 274] width 92 height 17
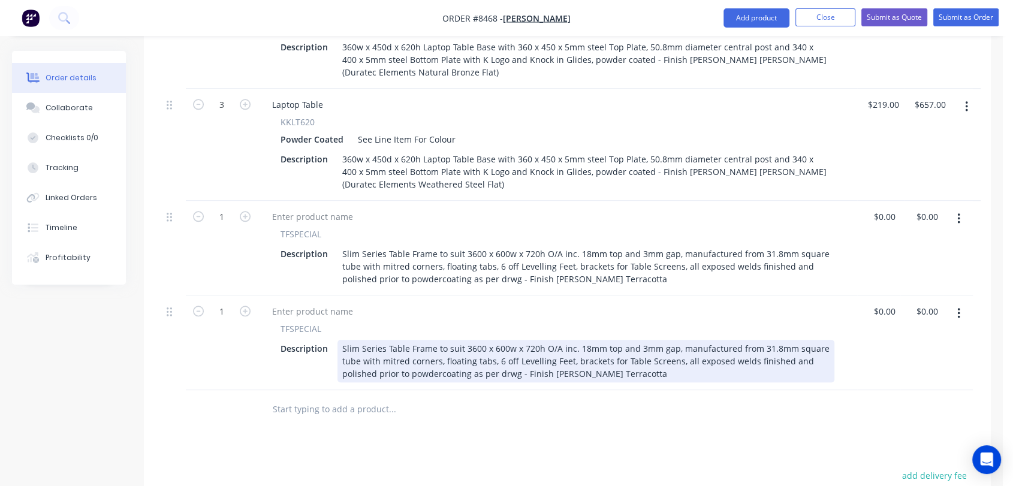
click at [475, 340] on div "Slim Series Table Frame to suit 3600 x 600w x 720h O/A inc. 18mm top and 3mm ga…" at bounding box center [585, 361] width 497 height 43
click at [470, 340] on div "Slim Series Table Frame to suit 3600 x 600w x 720h O/A inc. 18mm top and 3mm ga…" at bounding box center [585, 361] width 497 height 43
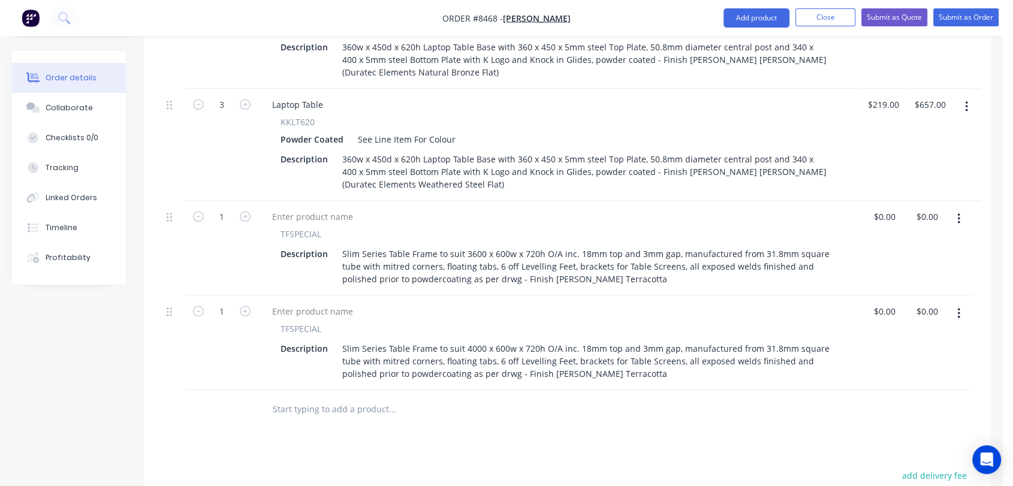
click at [959, 308] on icon "button" at bounding box center [958, 313] width 2 height 11
click at [895, 360] on div "Duplicate" at bounding box center [916, 368] width 92 height 17
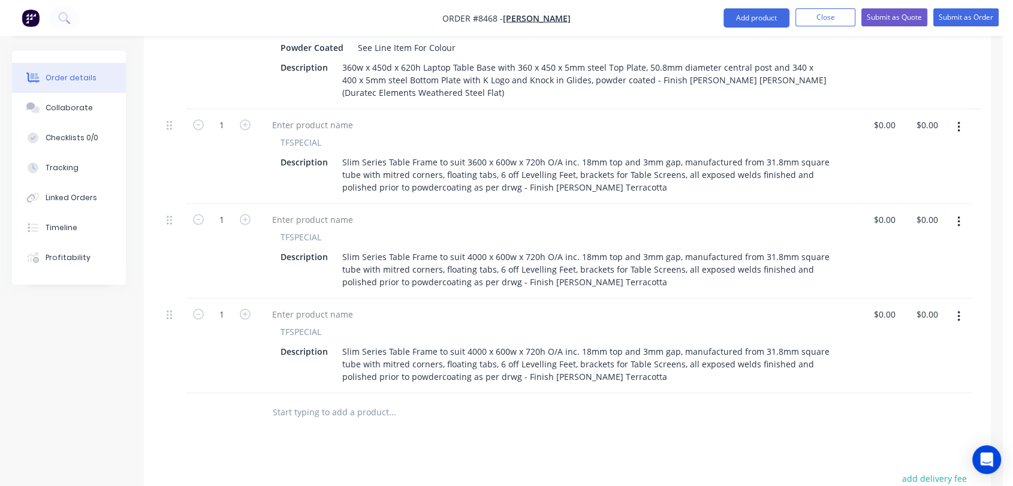
scroll to position [1280, 0]
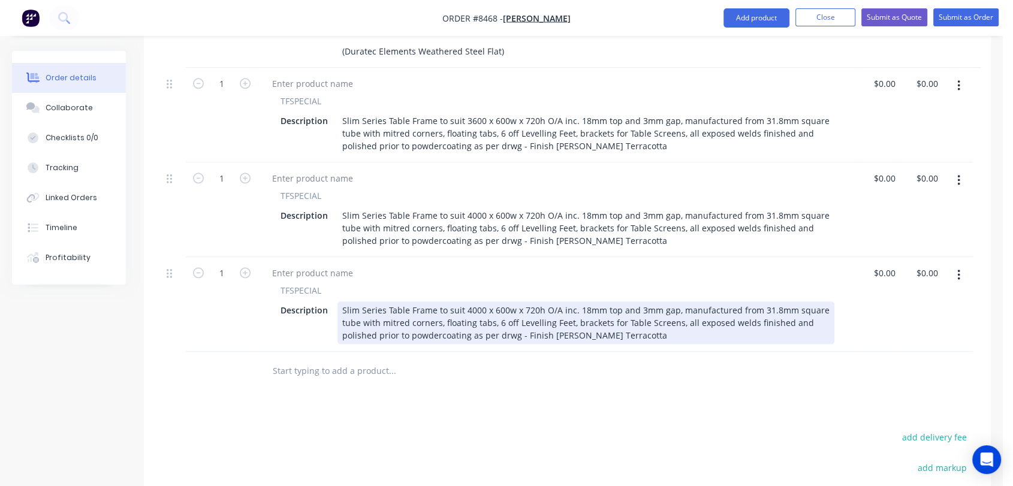
click at [471, 302] on div "Slim Series Table Frame to suit 4000 x 600w x 720h O/A inc. 18mm top and 3mm ga…" at bounding box center [585, 323] width 497 height 43
click at [499, 302] on div "Slim Series Table Frame to suit 1600 x 600w x 720h O/A inc. 18mm top and 3mm ga…" at bounding box center [585, 323] width 497 height 43
drag, startPoint x: 676, startPoint y: 275, endPoint x: 571, endPoint y: 277, distance: 105.5
click at [571, 302] on div "Slim Series Table Frame to suit 1600 x 600w x 720h O/A inc. 18mm top and 3mm ga…" at bounding box center [585, 323] width 497 height 43
drag, startPoint x: 388, startPoint y: 288, endPoint x: 339, endPoint y: 298, distance: 49.6
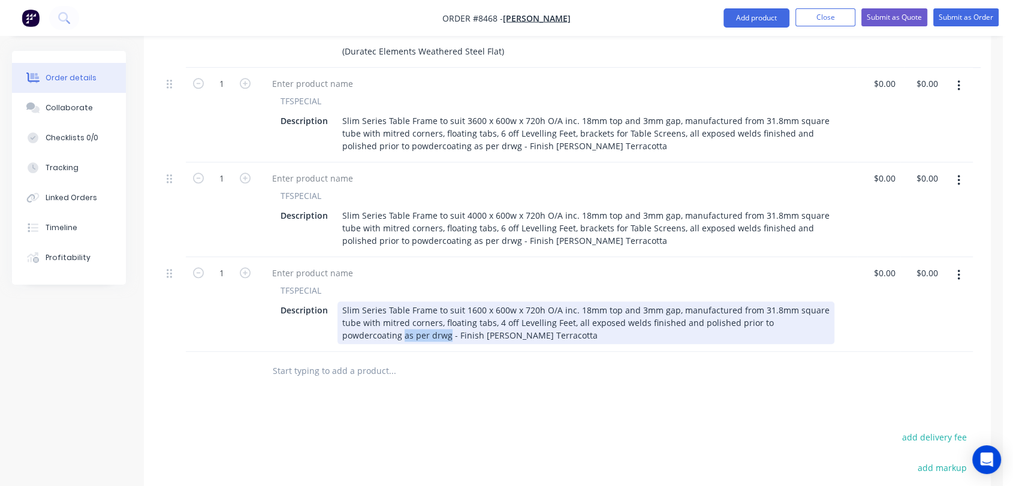
click at [339, 298] on div "TFSPECIAL Description Slim Series Table Frame to suit 1600 x 600w x 720h O/A in…" at bounding box center [557, 304] width 599 height 95
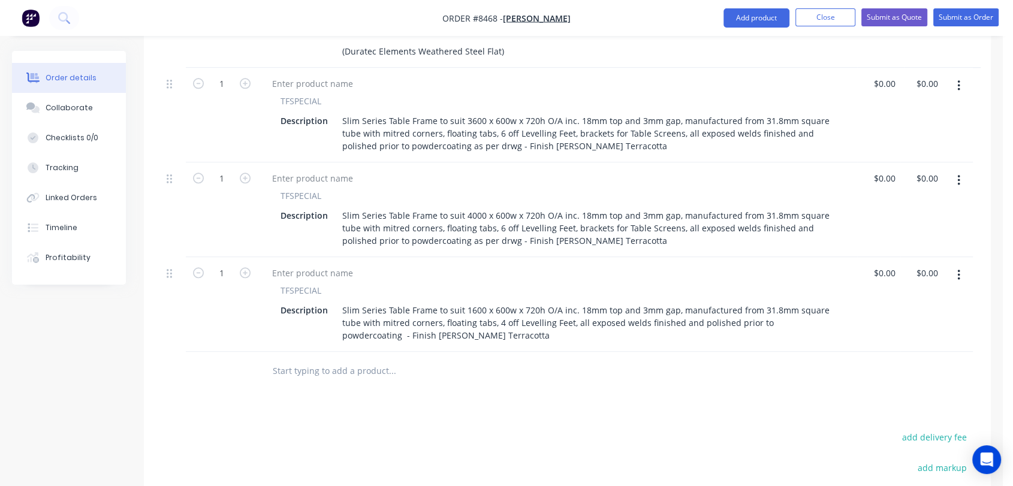
click at [356, 359] on input "text" at bounding box center [392, 371] width 240 height 24
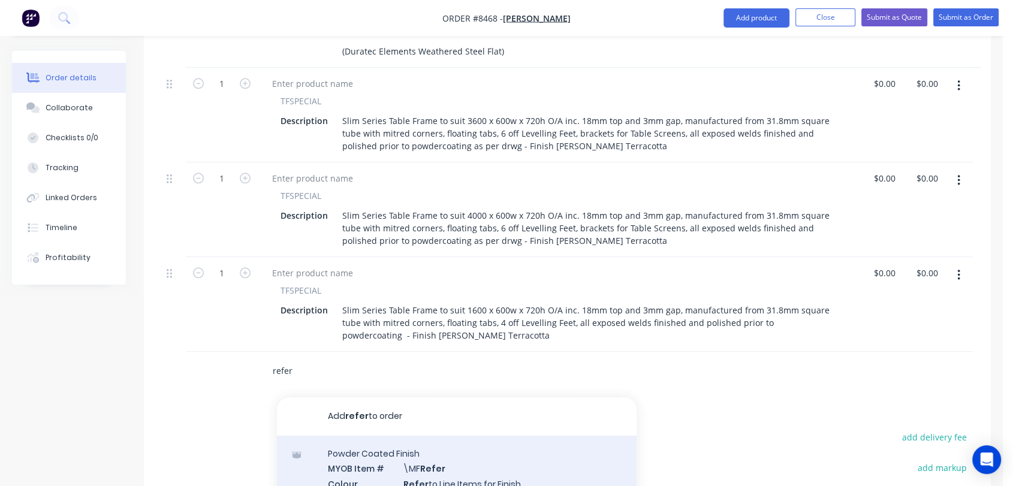
type input "refer"
click at [519, 436] on div "Powder Coated Finish MYOB Item # \MF Refer Colour Refer to Line Items for Finis…" at bounding box center [457, 476] width 360 height 81
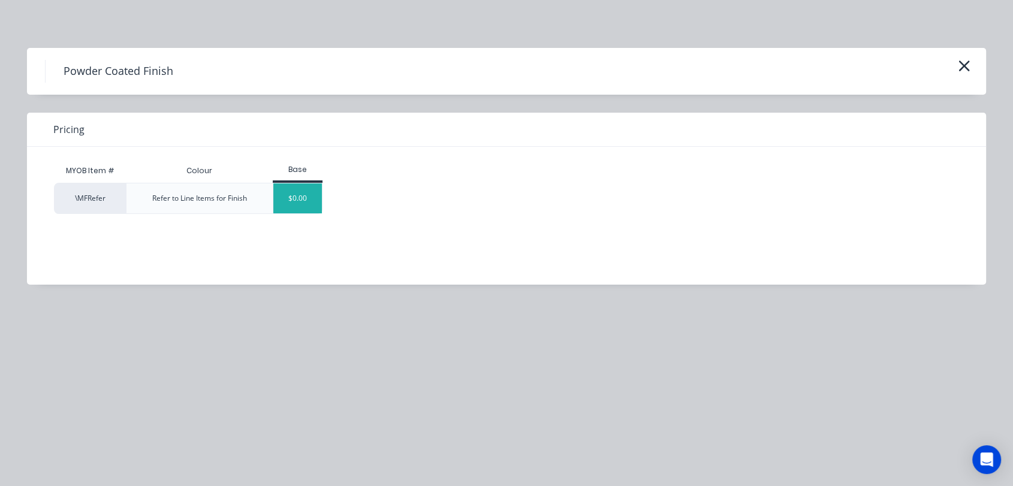
click at [295, 196] on div "$0.00" at bounding box center [297, 198] width 49 height 30
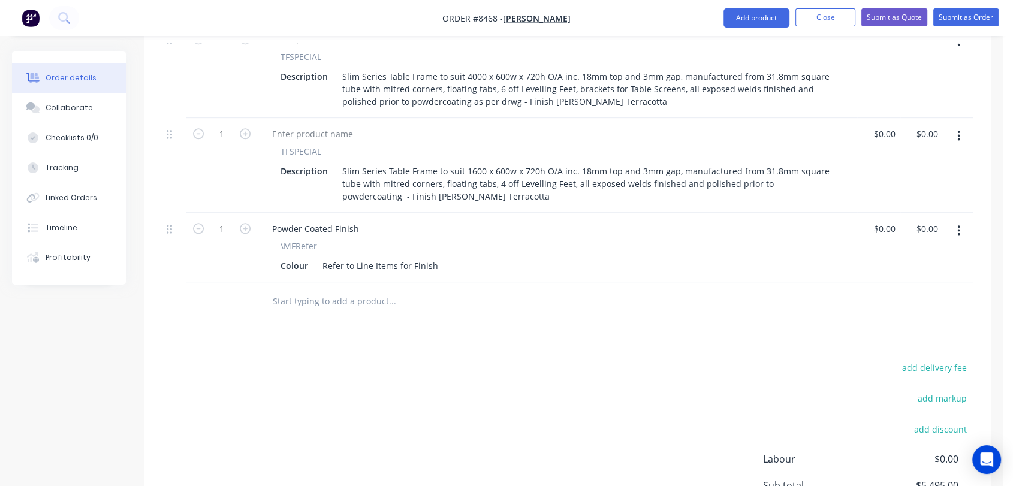
scroll to position [1353, 0]
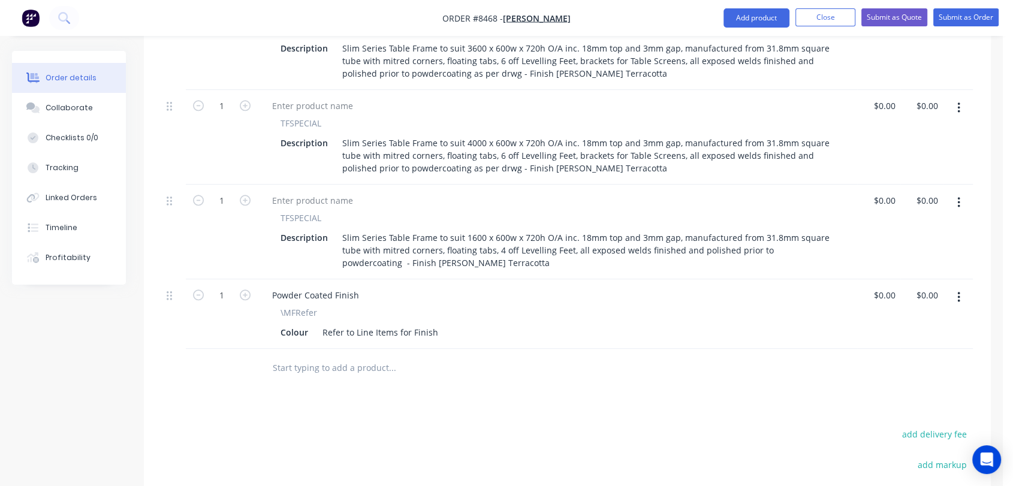
click at [372, 356] on input "text" at bounding box center [392, 368] width 240 height 24
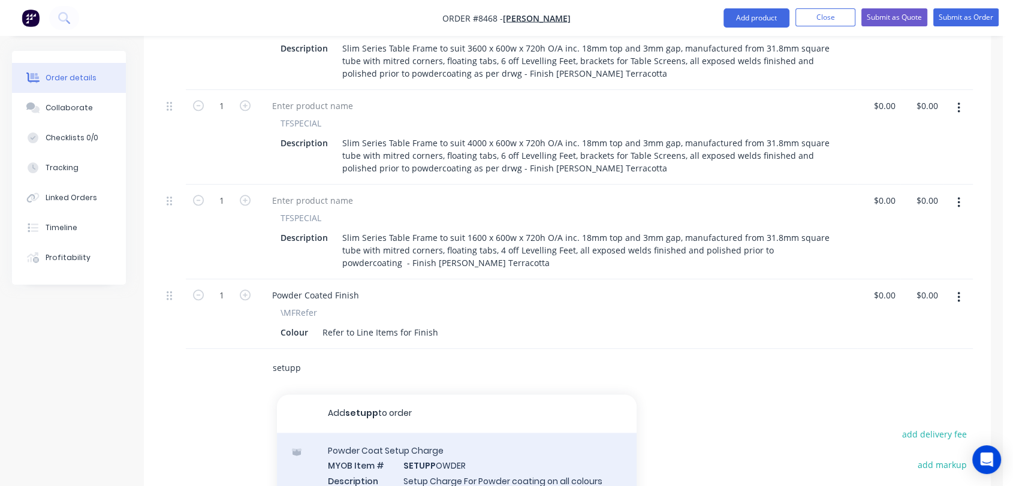
type input "setupp"
click at [457, 433] on div "Powder Coat Setup Charge MYOB Item # SETUPP OWDER Description Setup Charge For …" at bounding box center [457, 486] width 360 height 106
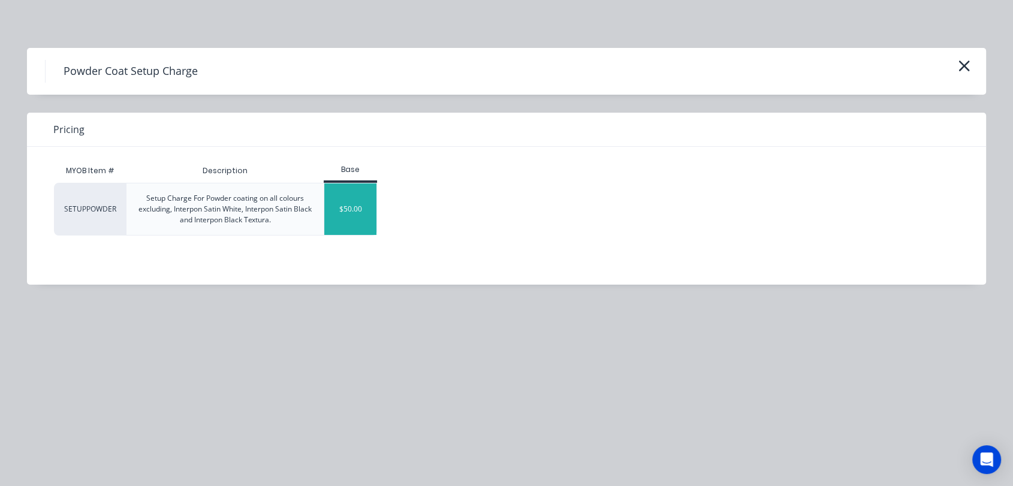
click at [340, 207] on div "$50.00" at bounding box center [350, 209] width 52 height 52
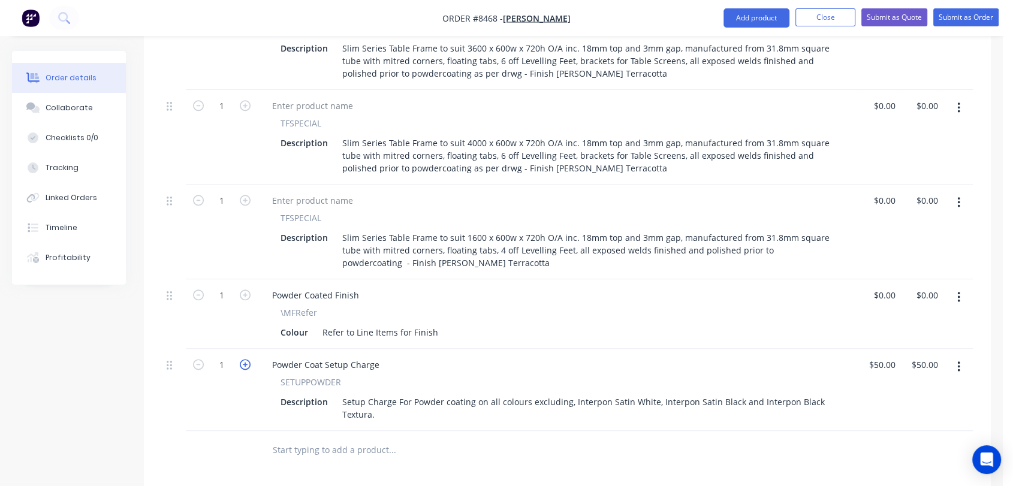
click at [248, 359] on icon "button" at bounding box center [245, 364] width 11 height 11
type input "2"
type input "$100.00"
click at [247, 359] on icon "button" at bounding box center [245, 364] width 11 height 11
type input "3"
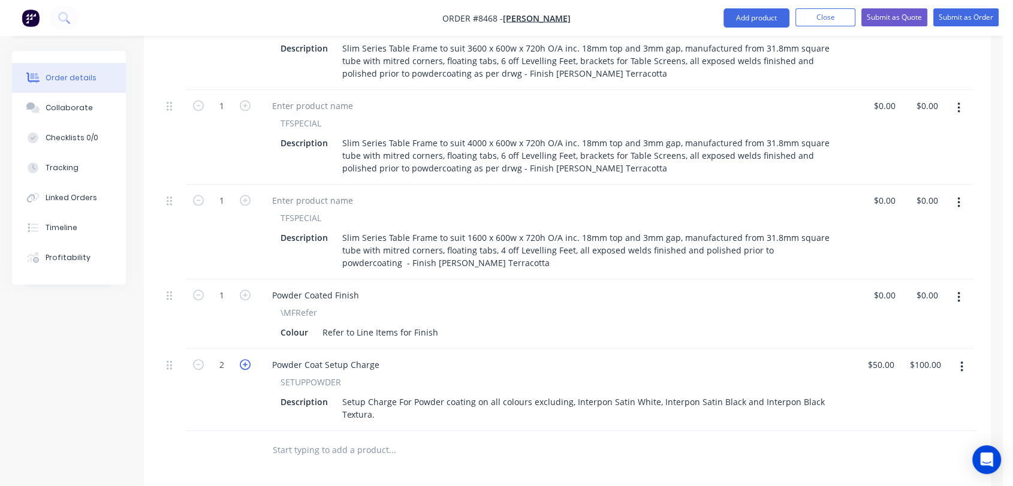
type input "$150.00"
click at [247, 359] on icon "button" at bounding box center [245, 364] width 11 height 11
type input "4"
type input "$200.00"
click at [317, 438] on input "text" at bounding box center [392, 450] width 240 height 24
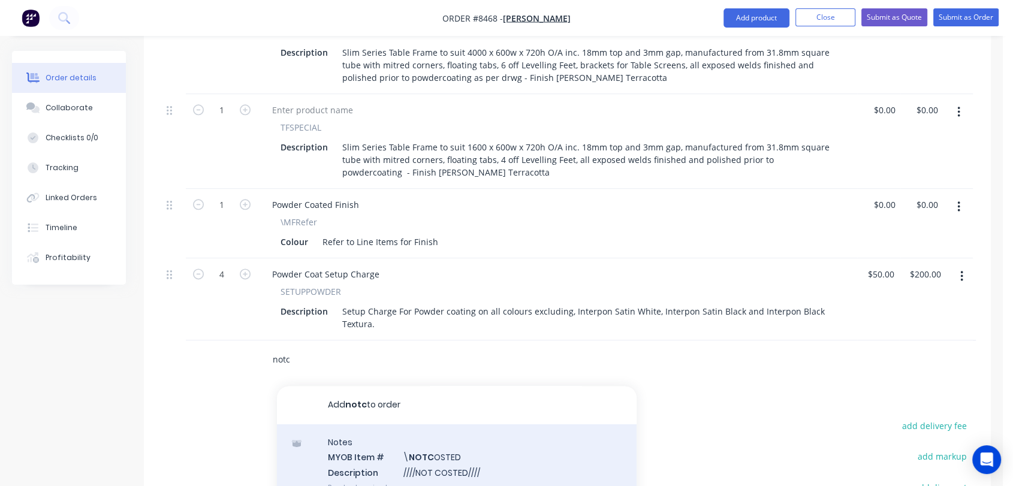
scroll to position [1487, 0]
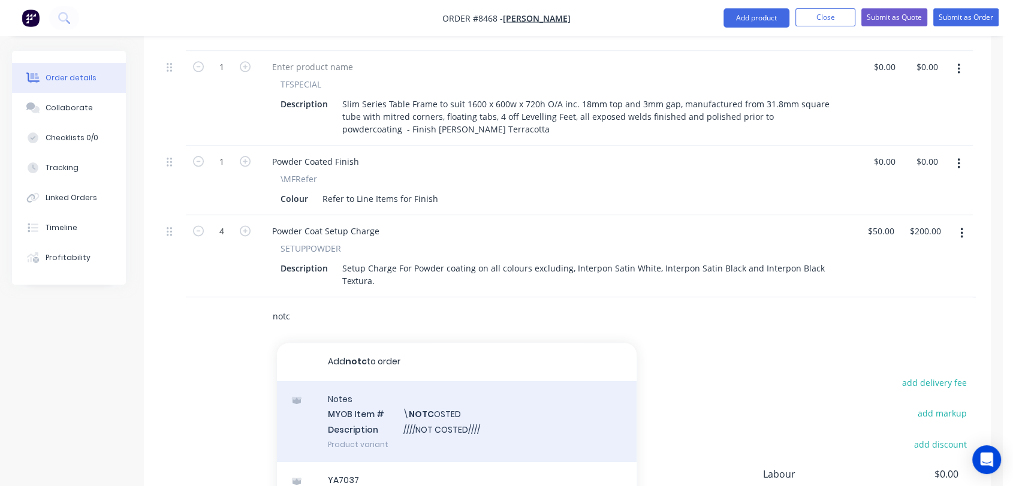
type input "notc"
click at [451, 381] on div "Notes MYOB Item # \ NOTC OSTED Description ////NOT COSTED//// Product variant" at bounding box center [457, 421] width 360 height 81
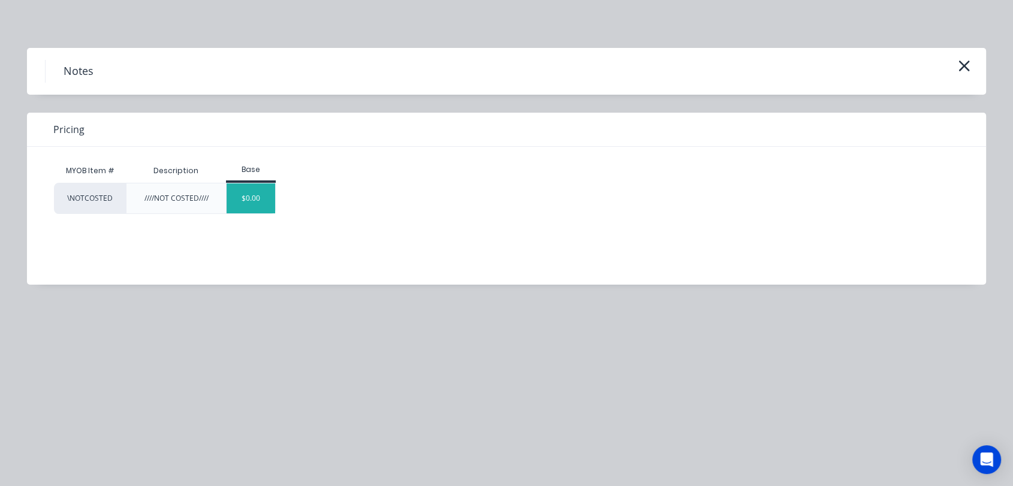
click at [264, 193] on div "$0.00" at bounding box center [251, 198] width 49 height 30
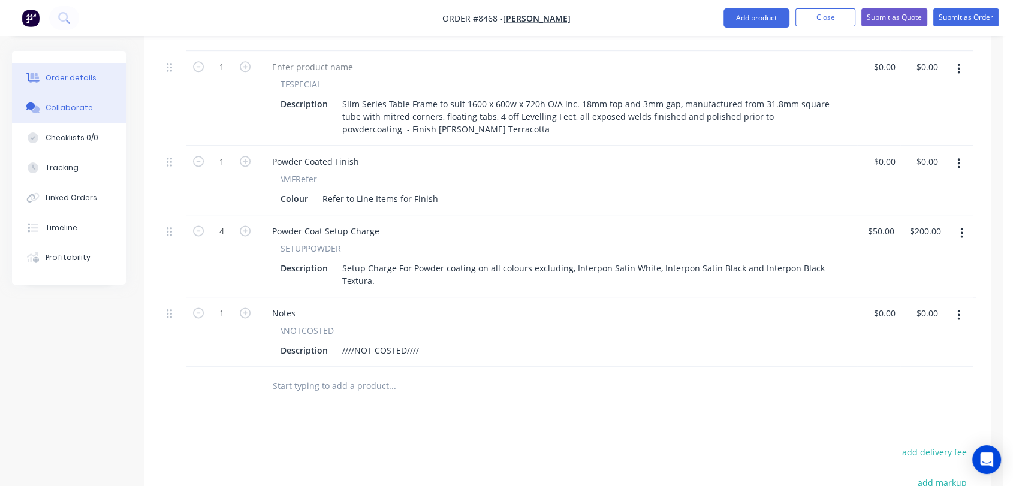
click at [74, 106] on div "Collaborate" at bounding box center [69, 108] width 47 height 11
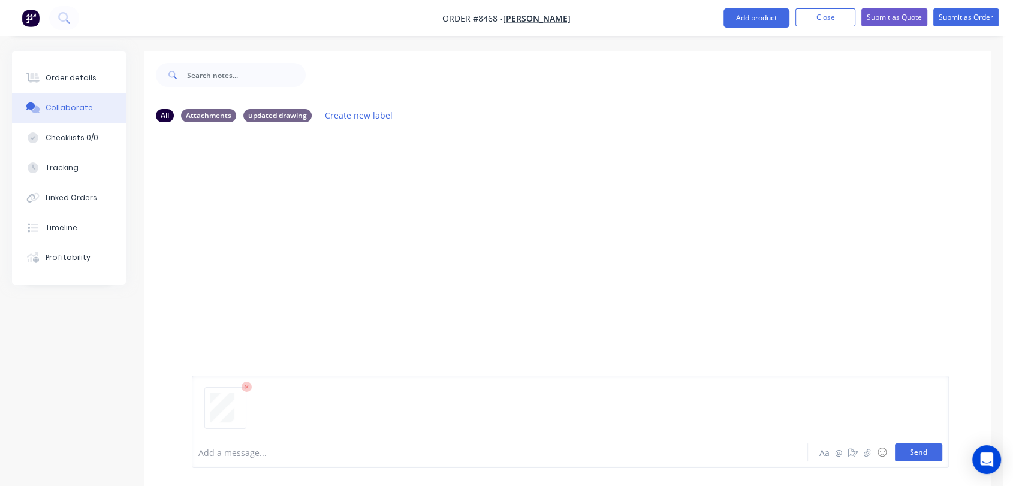
click at [923, 454] on button "Send" at bounding box center [918, 453] width 47 height 18
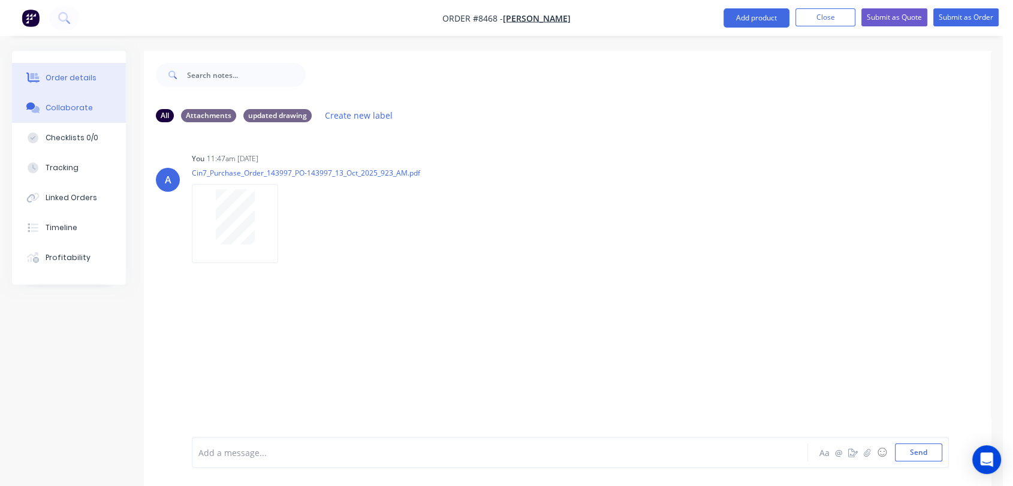
click at [76, 78] on div "Order details" at bounding box center [71, 78] width 51 height 11
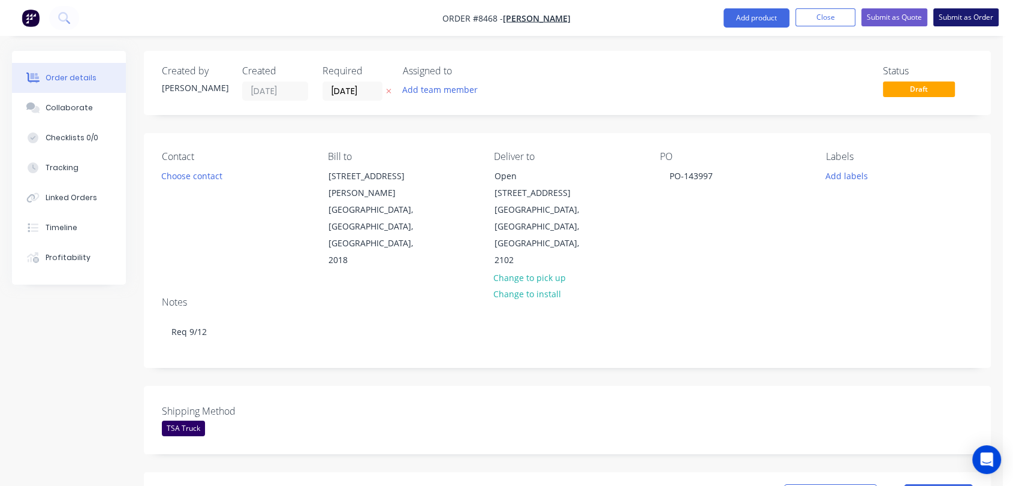
click at [966, 16] on button "Submit as Order" at bounding box center [965, 17] width 65 height 18
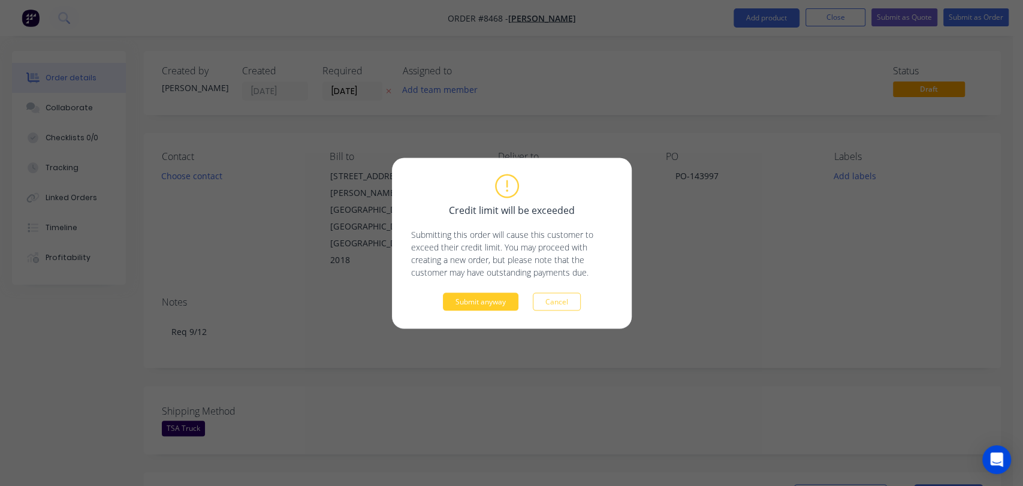
click at [493, 303] on button "Submit anyway" at bounding box center [481, 302] width 76 height 18
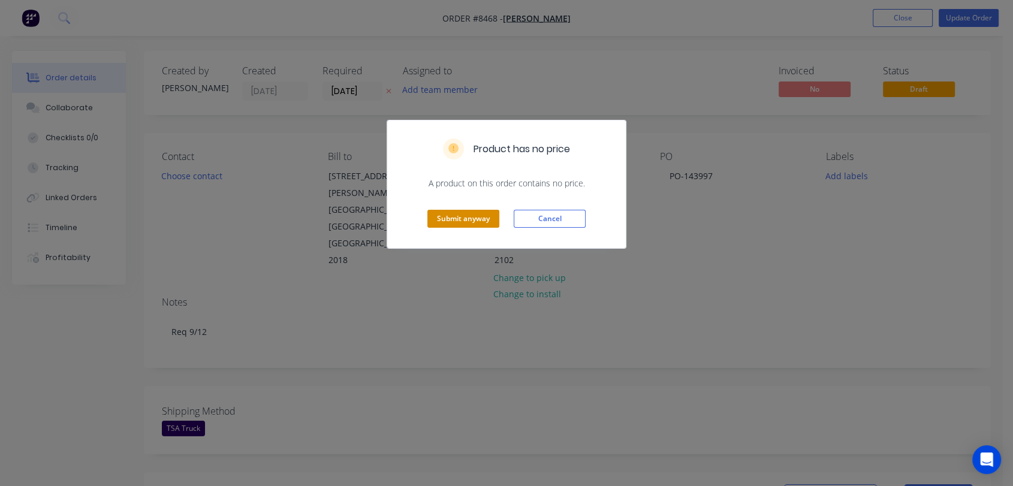
click at [450, 212] on button "Submit anyway" at bounding box center [463, 219] width 72 height 18
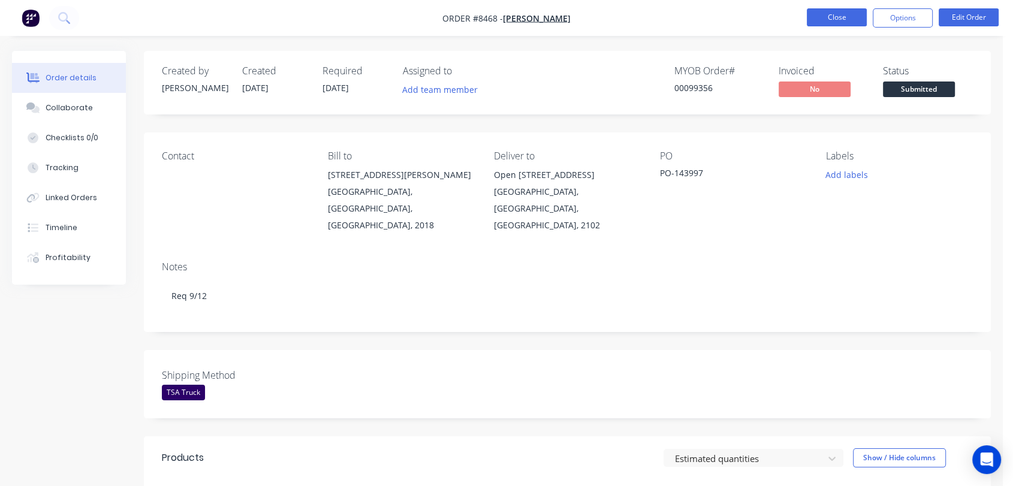
click at [840, 8] on button "Close" at bounding box center [837, 17] width 60 height 18
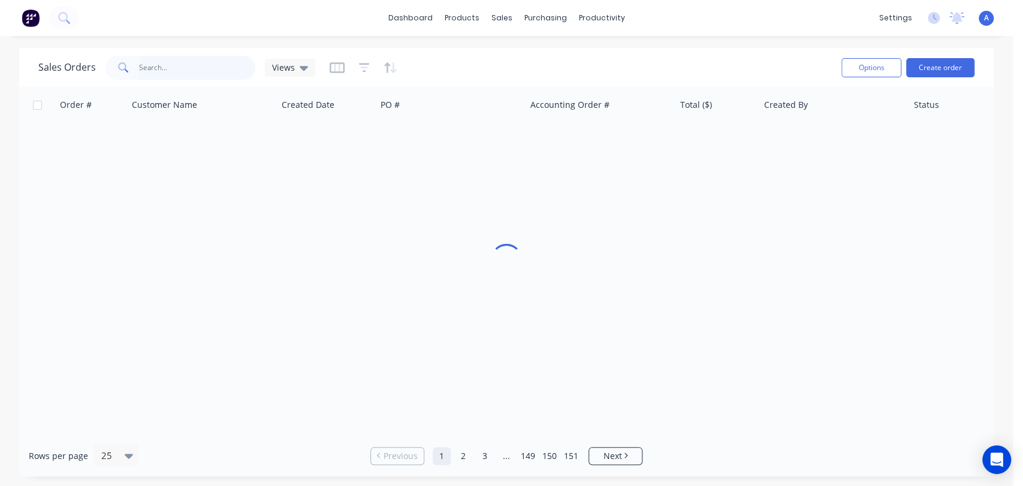
click at [171, 60] on input "text" at bounding box center [197, 68] width 117 height 24
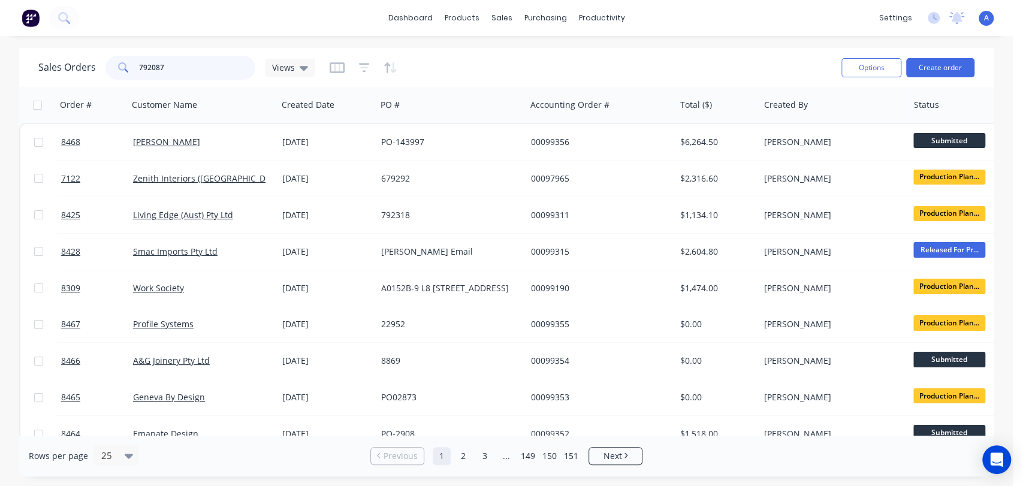
type input "792087"
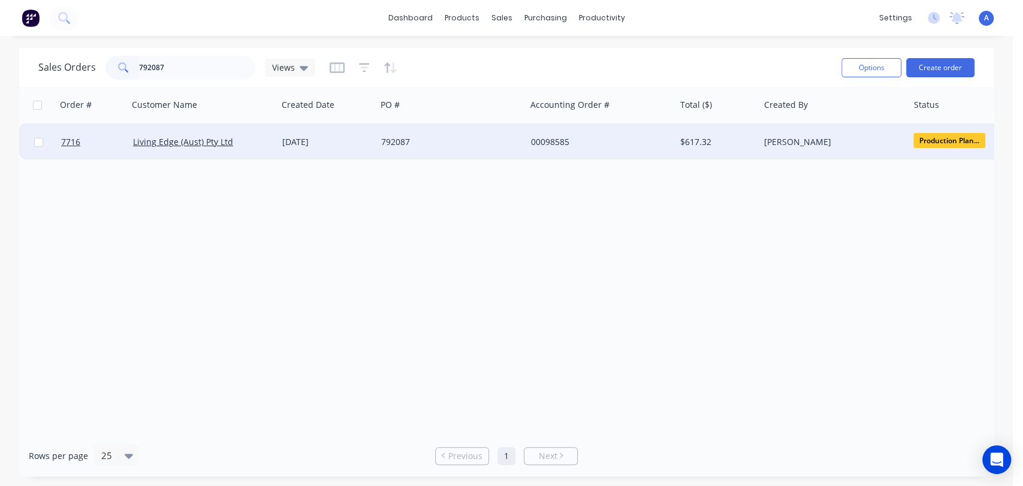
click at [402, 135] on div "792087" at bounding box center [450, 142] width 149 height 36
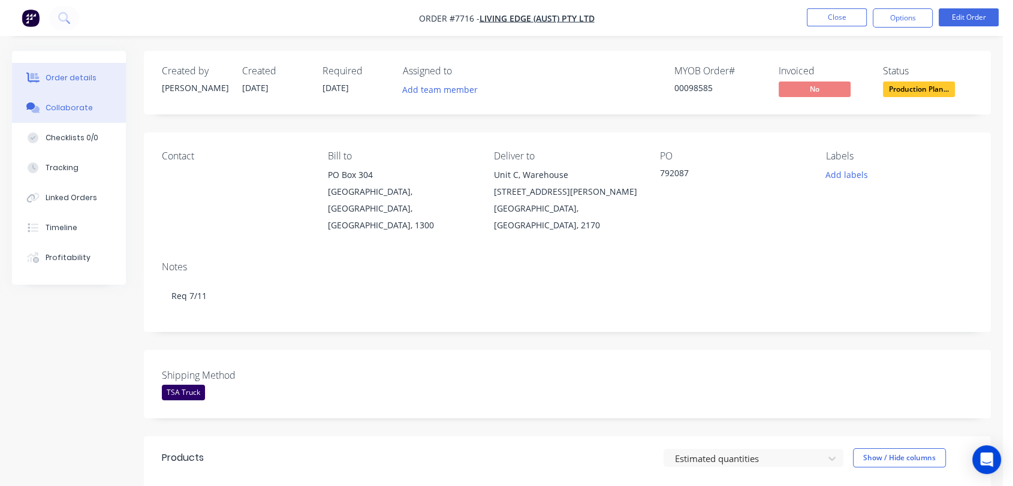
click at [73, 110] on div "Collaborate" at bounding box center [69, 108] width 47 height 11
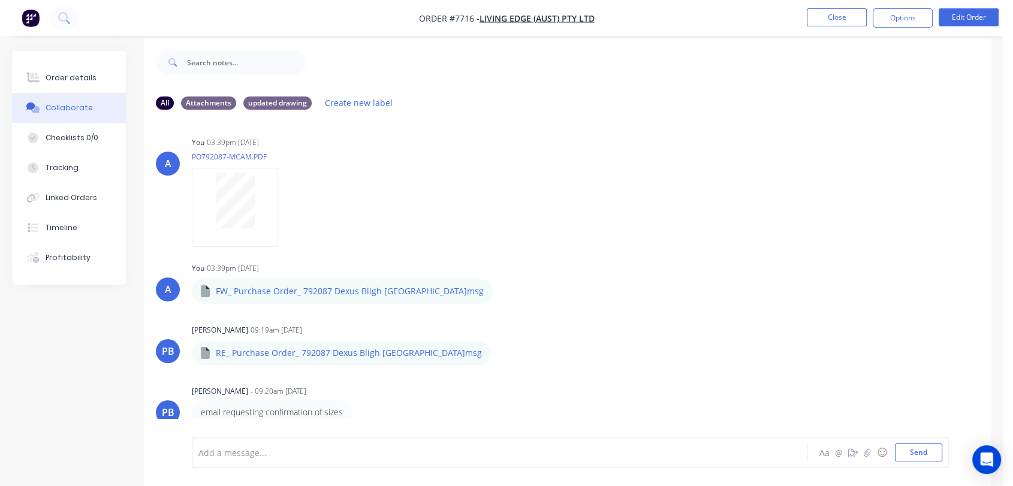
scroll to position [18, 0]
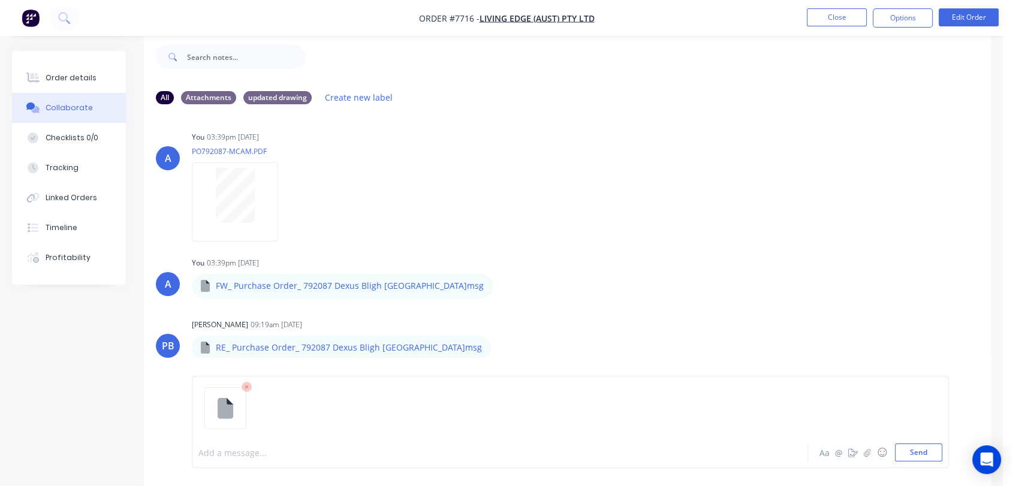
click at [260, 447] on div at bounding box center [477, 453] width 557 height 13
click at [929, 453] on button "Send" at bounding box center [918, 453] width 47 height 18
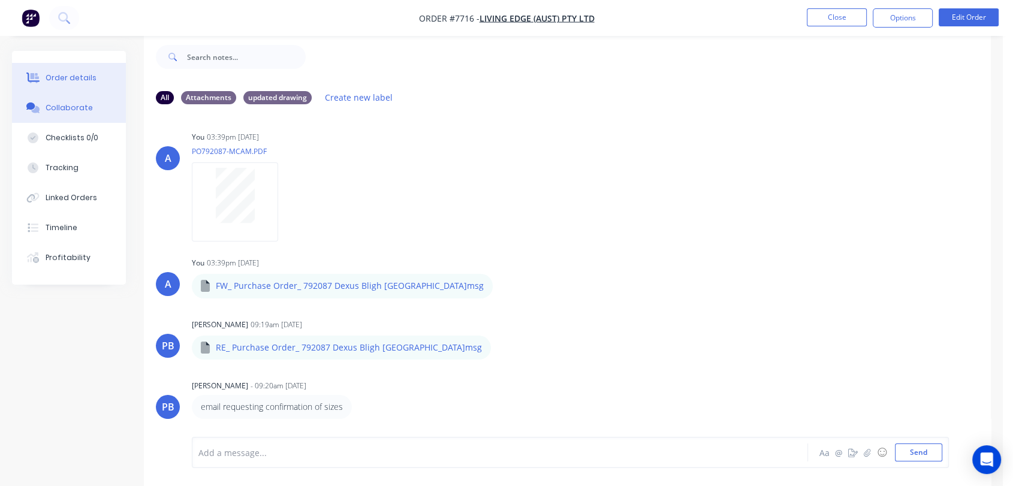
click at [91, 73] on div "Order details" at bounding box center [71, 78] width 51 height 11
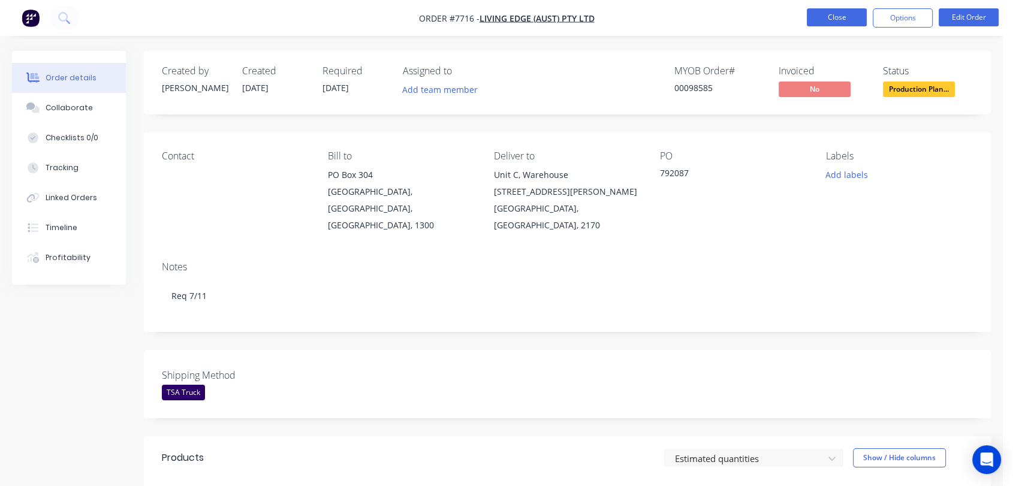
click at [848, 17] on button "Close" at bounding box center [837, 17] width 60 height 18
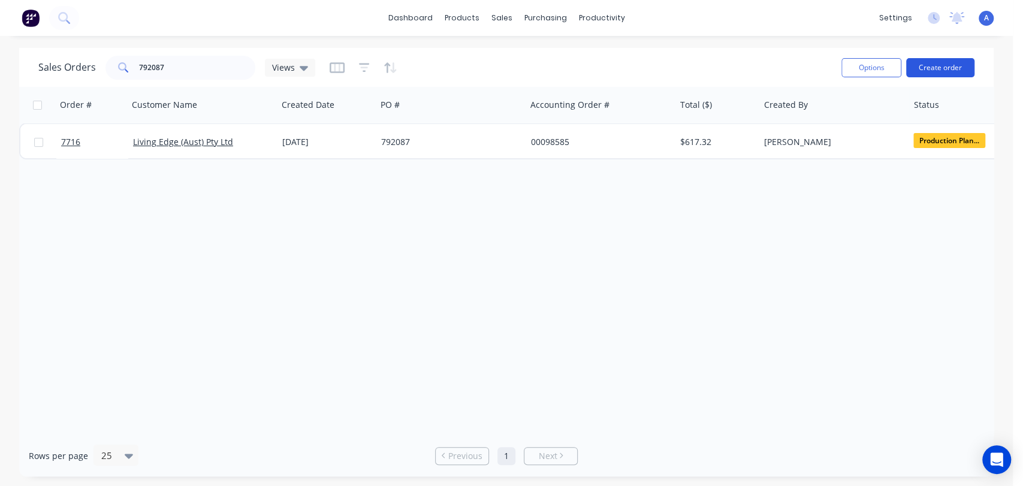
click at [944, 62] on button "Create order" at bounding box center [940, 67] width 68 height 19
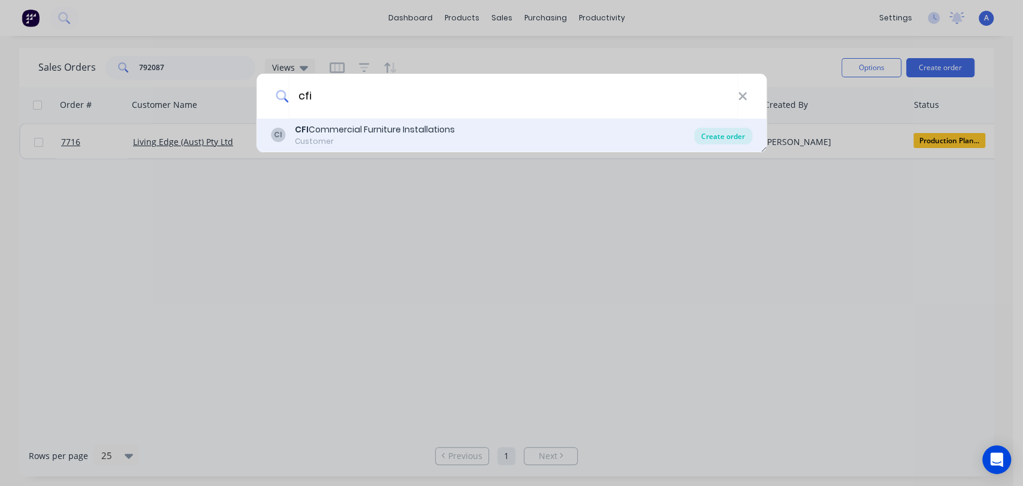
type input "cfi"
click at [731, 138] on div "Create order" at bounding box center [723, 136] width 58 height 17
click at [715, 135] on div "Create order" at bounding box center [723, 136] width 58 height 17
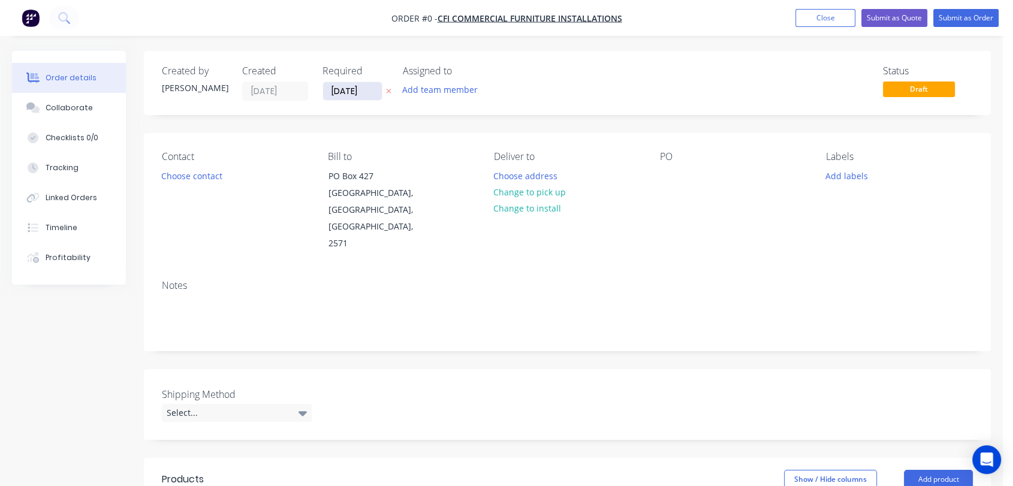
click at [368, 88] on input "[DATE]" at bounding box center [352, 91] width 59 height 18
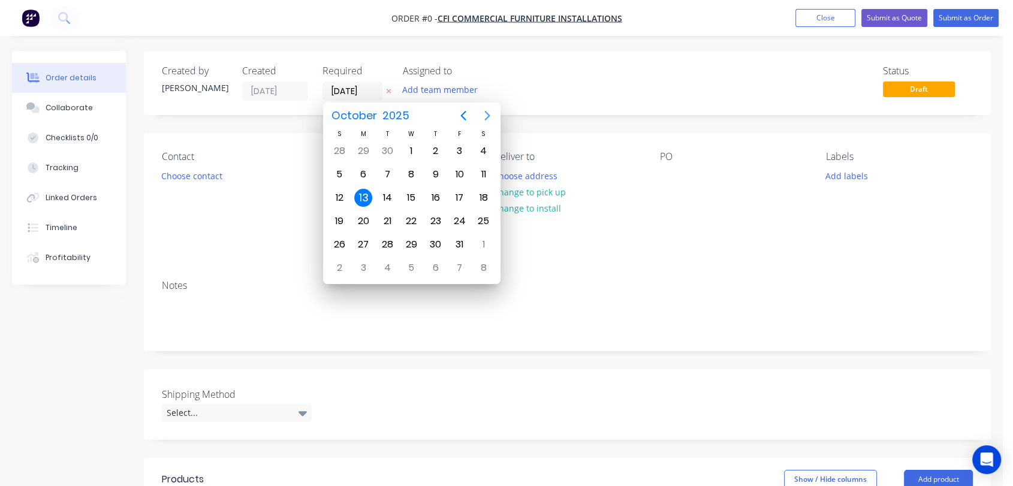
click at [489, 114] on icon "Next page" at bounding box center [486, 116] width 5 height 10
drag, startPoint x: 409, startPoint y: 236, endPoint x: 388, endPoint y: 246, distance: 22.5
click at [409, 236] on div "31" at bounding box center [411, 245] width 18 height 18
type input "[DATE]"
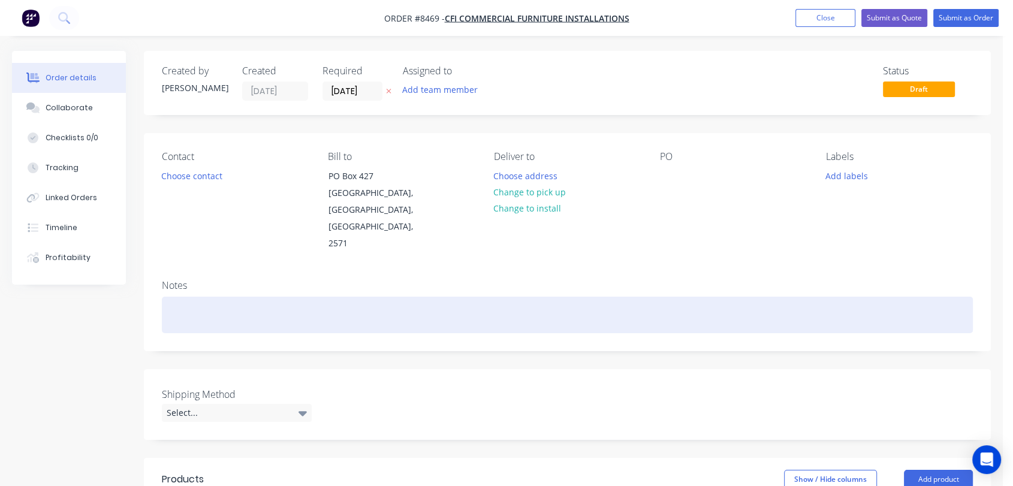
drag, startPoint x: 218, startPoint y: 272, endPoint x: 225, endPoint y: 273, distance: 6.7
click at [218, 297] on div at bounding box center [567, 315] width 811 height 37
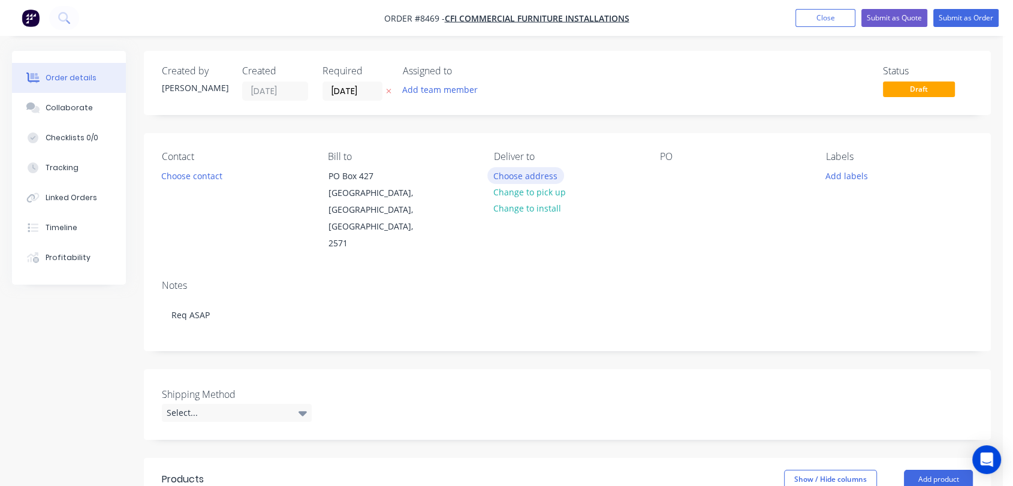
click at [528, 173] on button "Choose address" at bounding box center [525, 175] width 77 height 16
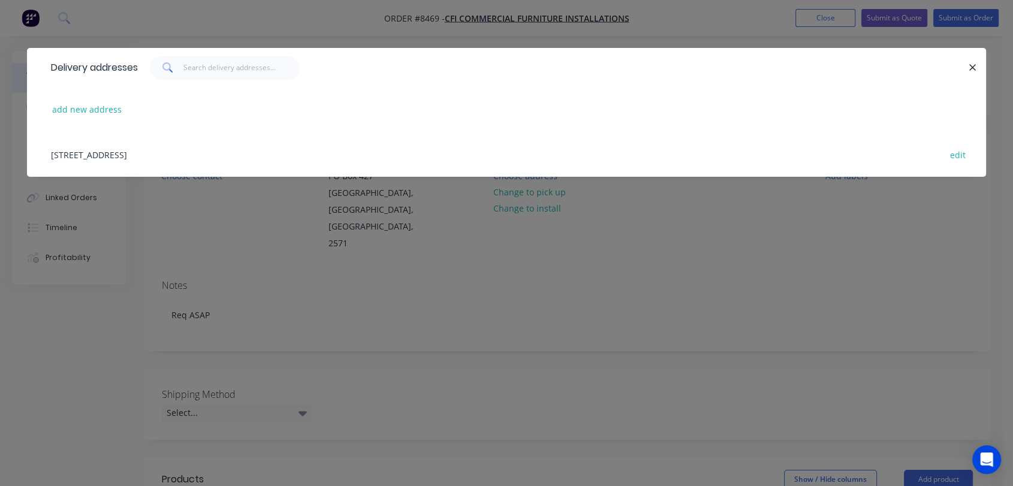
click at [595, 245] on div "Delivery addresses add new address [STREET_ADDRESS] edit" at bounding box center [506, 243] width 1013 height 486
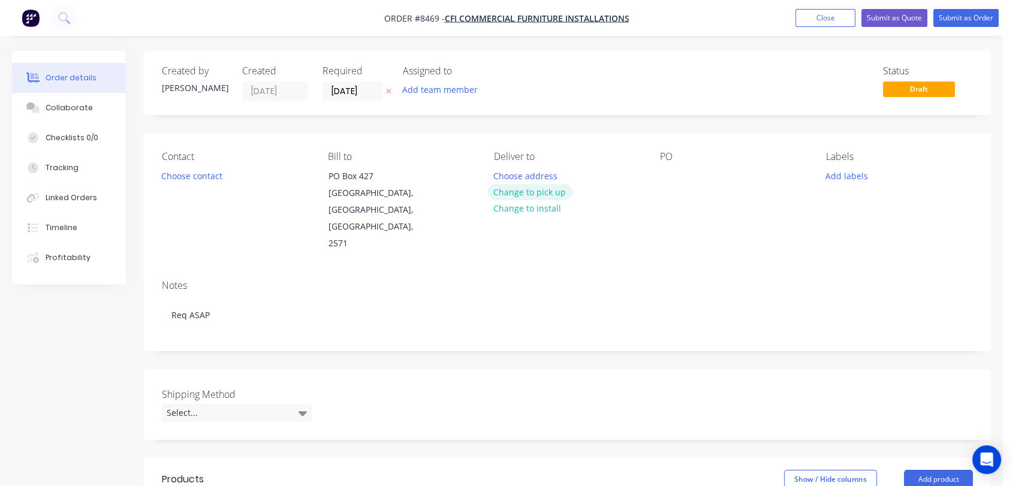
click at [565, 192] on button "Change to pick up" at bounding box center [529, 192] width 85 height 16
click at [666, 179] on div at bounding box center [669, 175] width 19 height 17
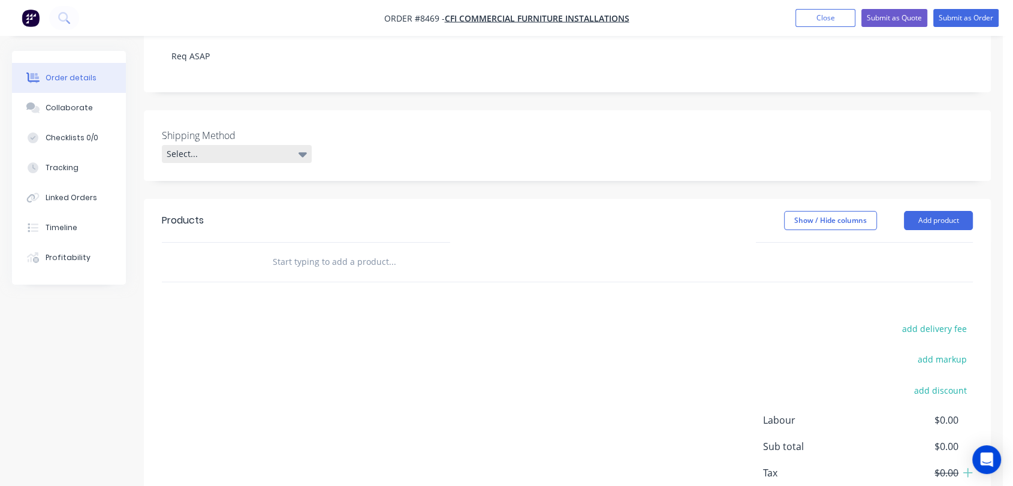
scroll to position [266, 0]
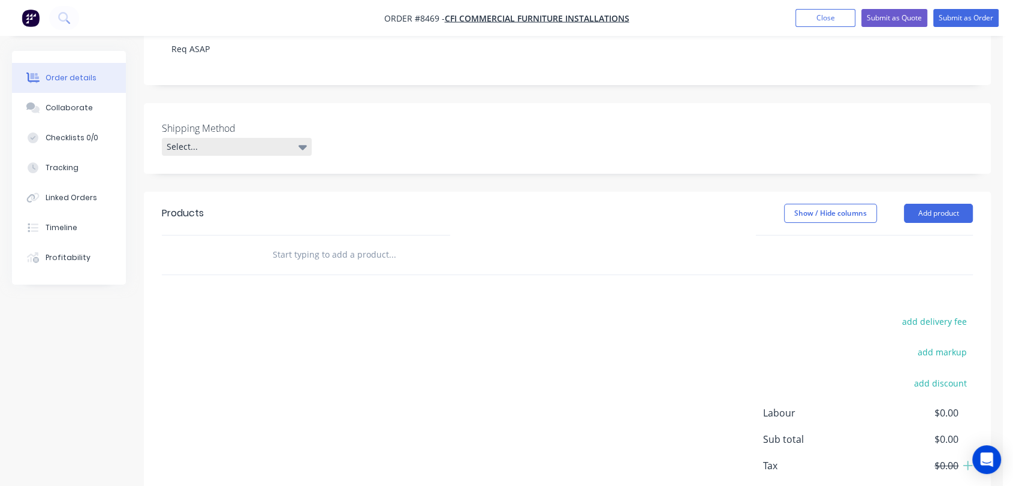
click at [217, 138] on div "Select..." at bounding box center [237, 147] width 150 height 18
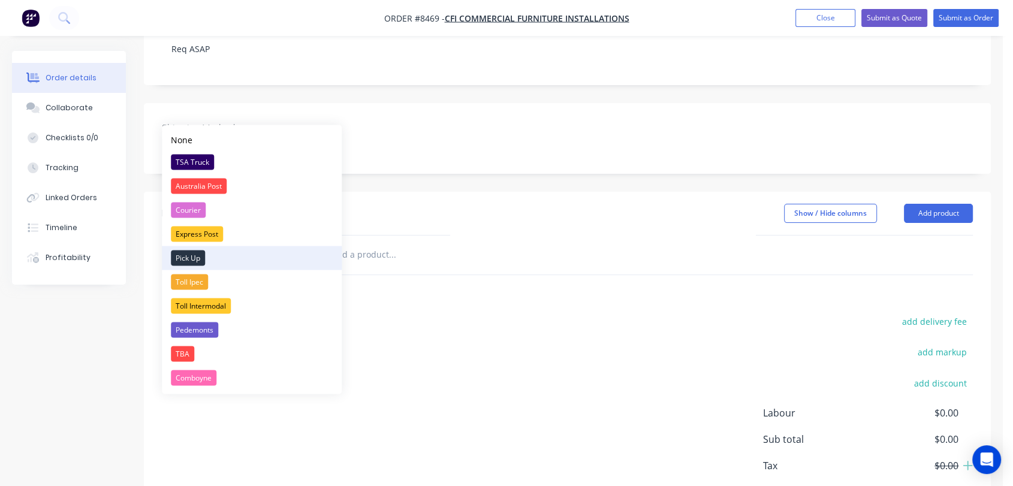
click at [186, 257] on div "Pick Up" at bounding box center [188, 258] width 34 height 16
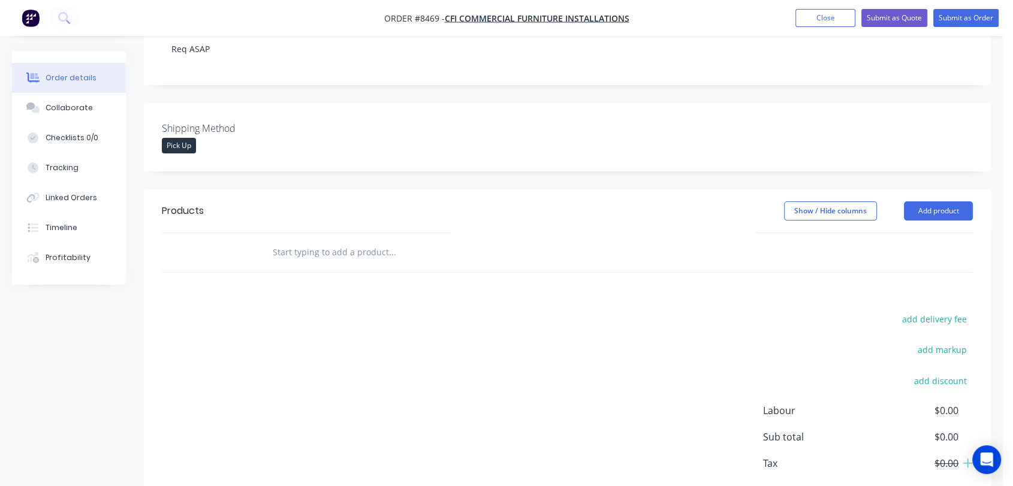
click at [362, 240] on input "text" at bounding box center [392, 252] width 240 height 24
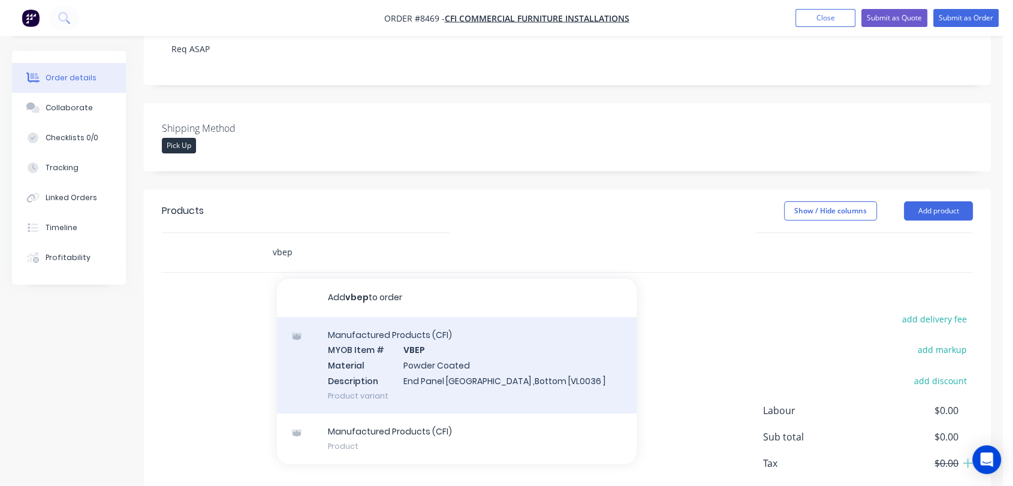
type input "vbep"
click at [460, 337] on div "Manufactured Products (CFI) MYOB Item # VBEP Material Powder Coated Description…" at bounding box center [457, 365] width 360 height 97
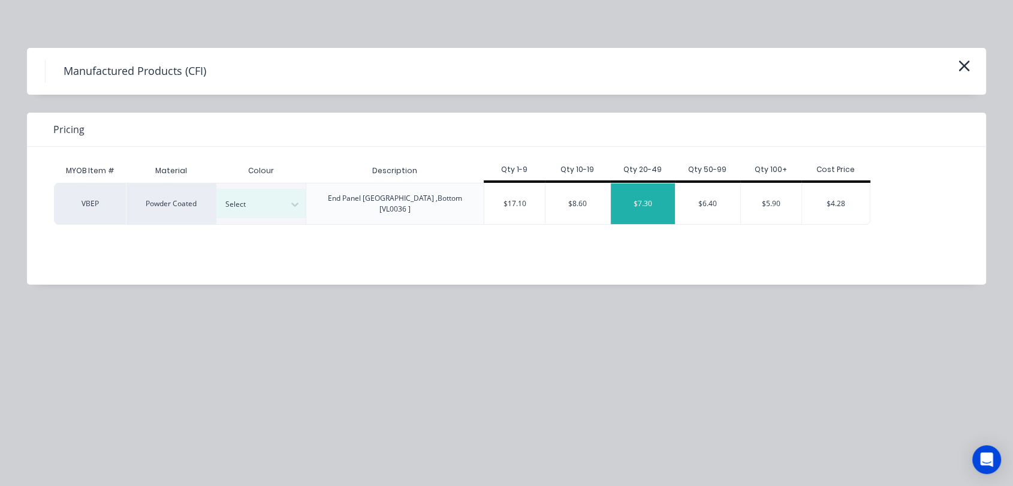
click at [656, 195] on div "$7.30" at bounding box center [643, 203] width 65 height 41
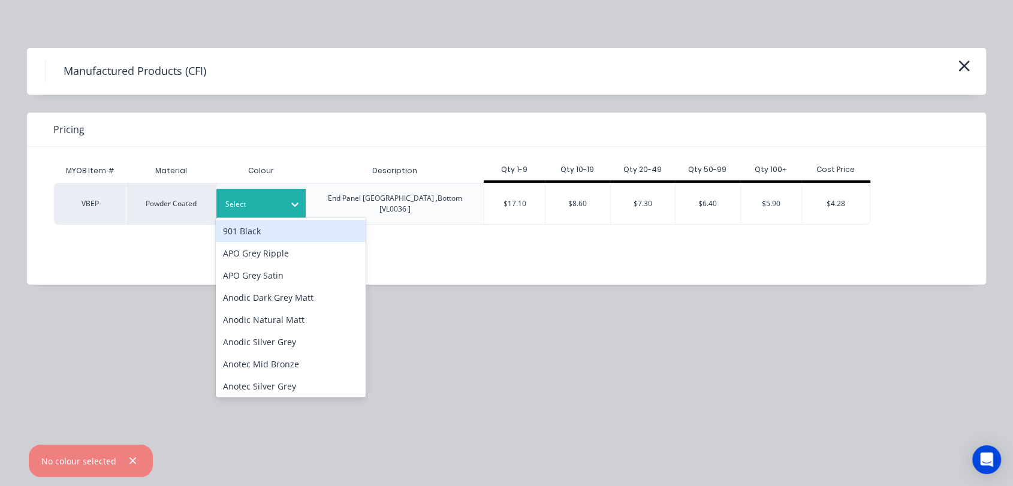
click at [290, 198] on icon at bounding box center [295, 204] width 12 height 12
type input "pre"
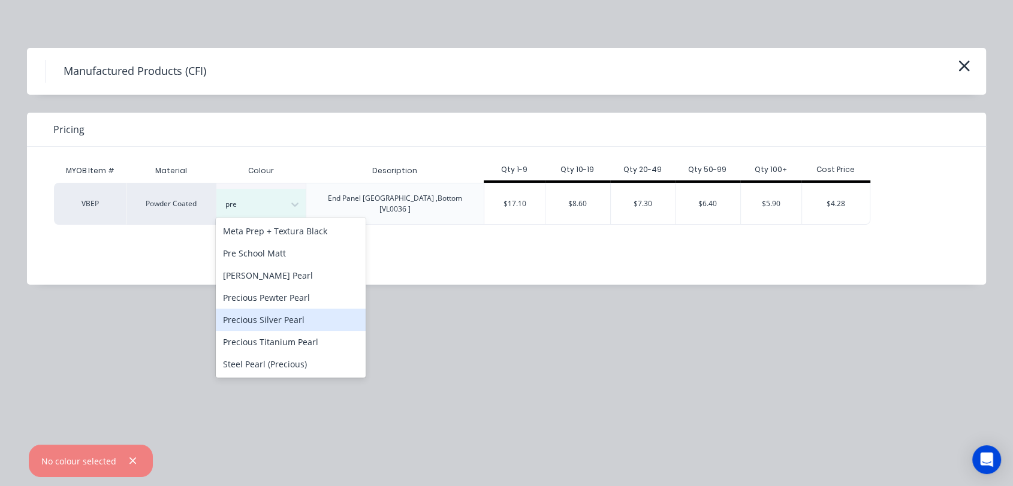
click at [282, 320] on div "Precious Silver Pearl" at bounding box center [291, 320] width 150 height 22
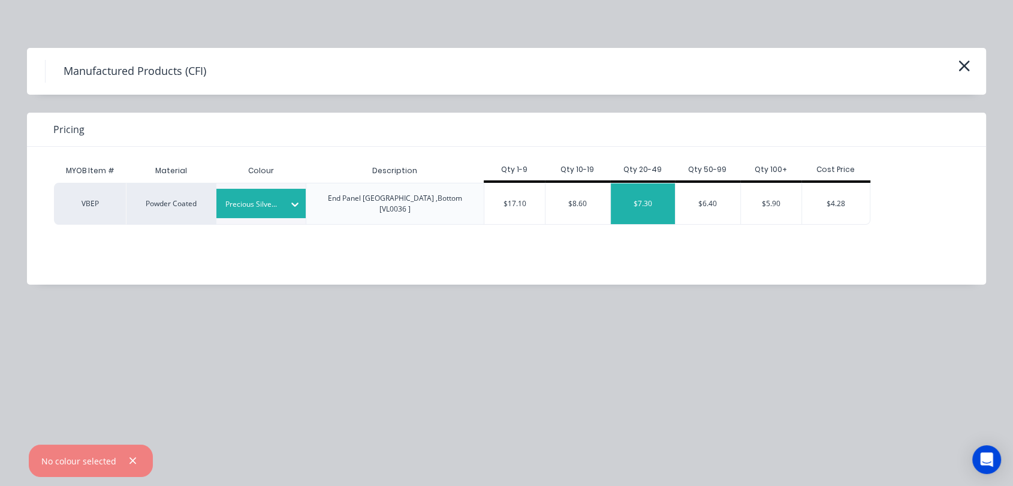
click at [639, 190] on div "$7.30" at bounding box center [643, 203] width 65 height 41
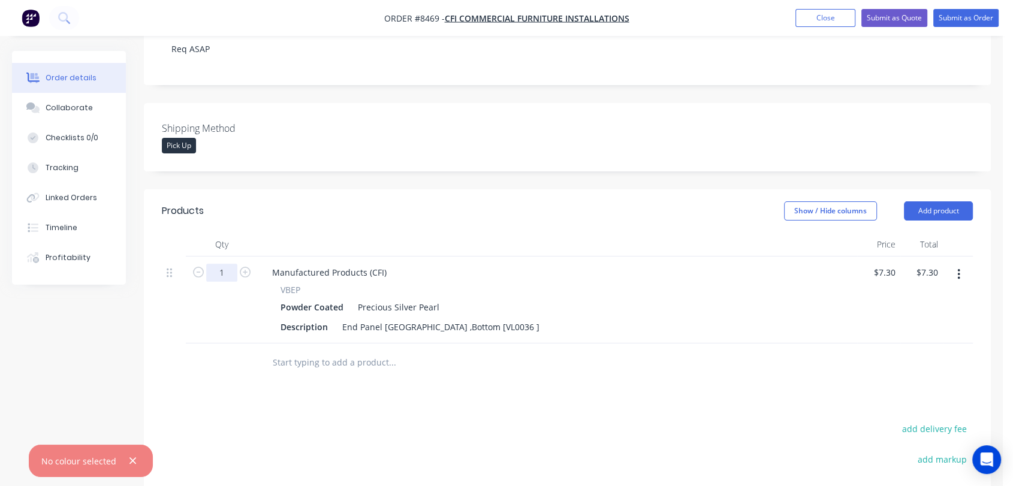
click at [230, 264] on input "1" at bounding box center [221, 273] width 31 height 18
type input "22"
type input "$160.60"
click at [326, 351] on input "text" at bounding box center [392, 363] width 240 height 24
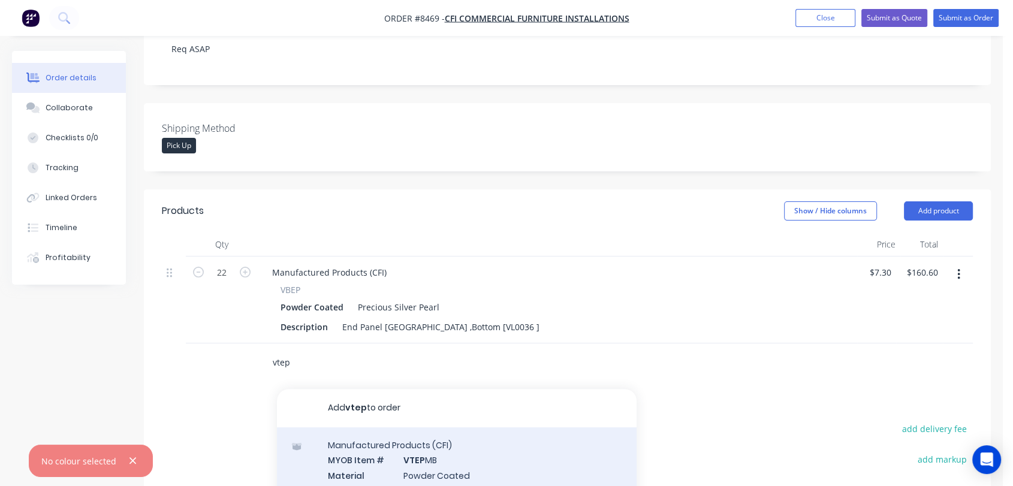
type input "vtep"
click at [416, 447] on div "Manufactured Products (CFI) MYOB Item # VTEP MB Material Powder Coated Descript…" at bounding box center [457, 475] width 360 height 97
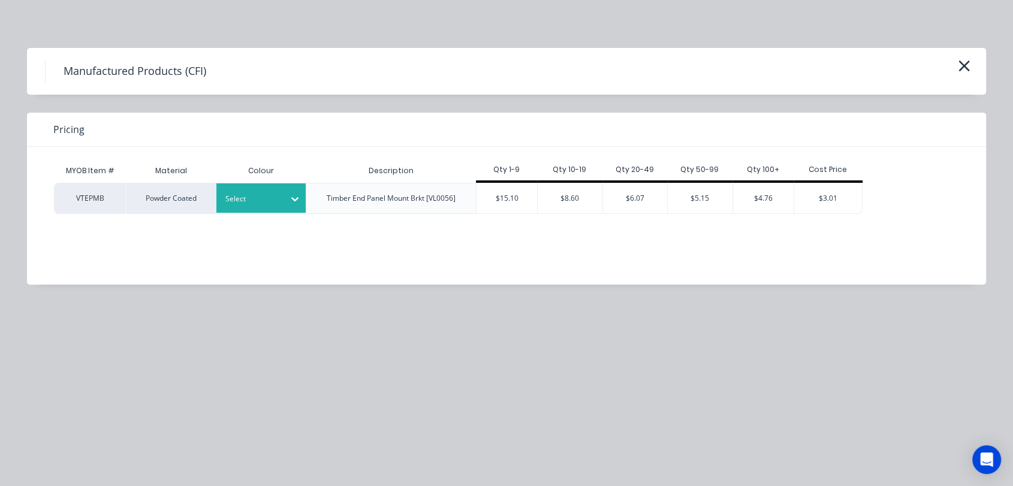
click at [285, 203] on div at bounding box center [295, 198] width 22 height 19
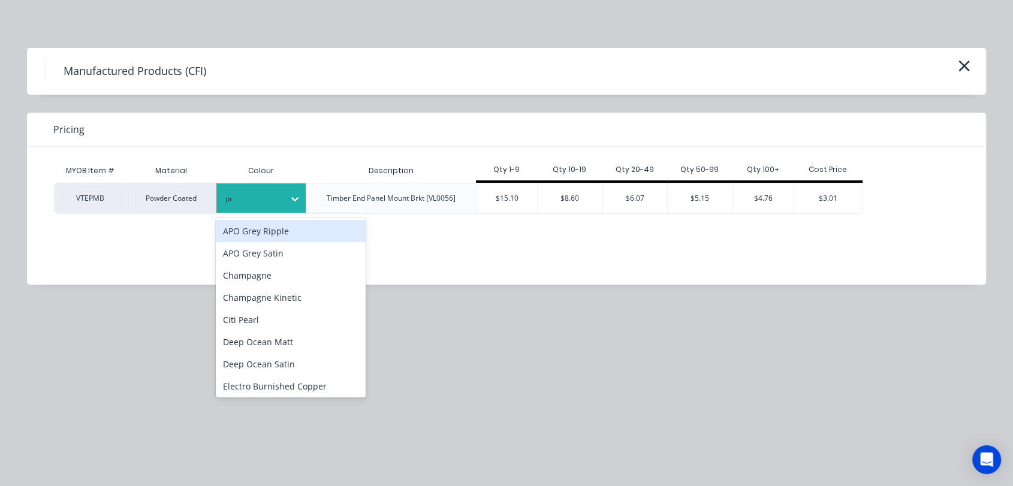
type input "pre"
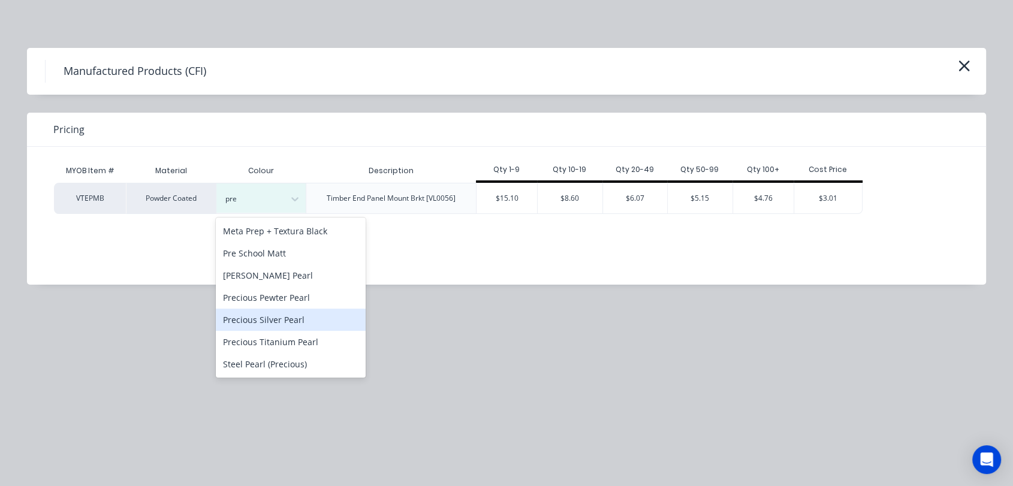
click at [300, 317] on div "Precious Silver Pearl" at bounding box center [291, 320] width 150 height 22
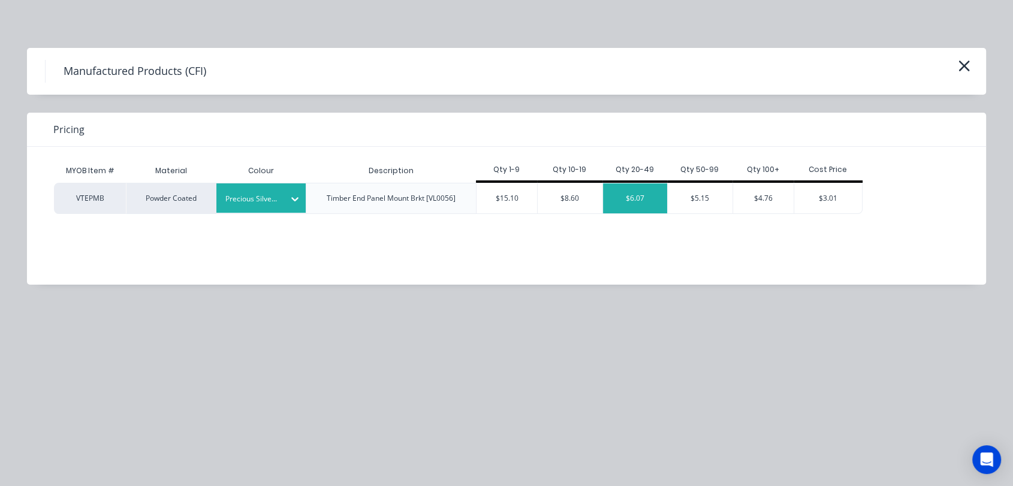
click at [644, 202] on div "$6.07" at bounding box center [635, 198] width 65 height 30
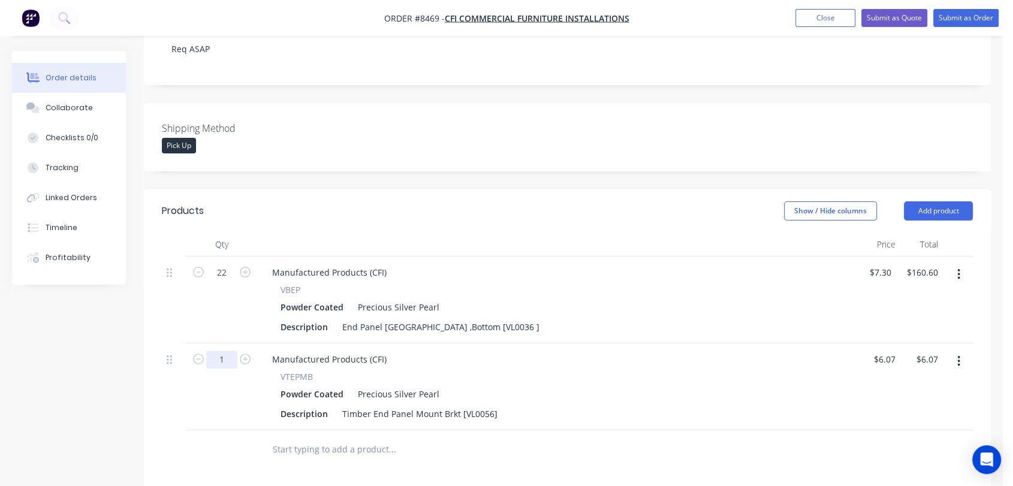
click at [231, 351] on input "1" at bounding box center [221, 360] width 31 height 18
type input "22"
type input "$133.54"
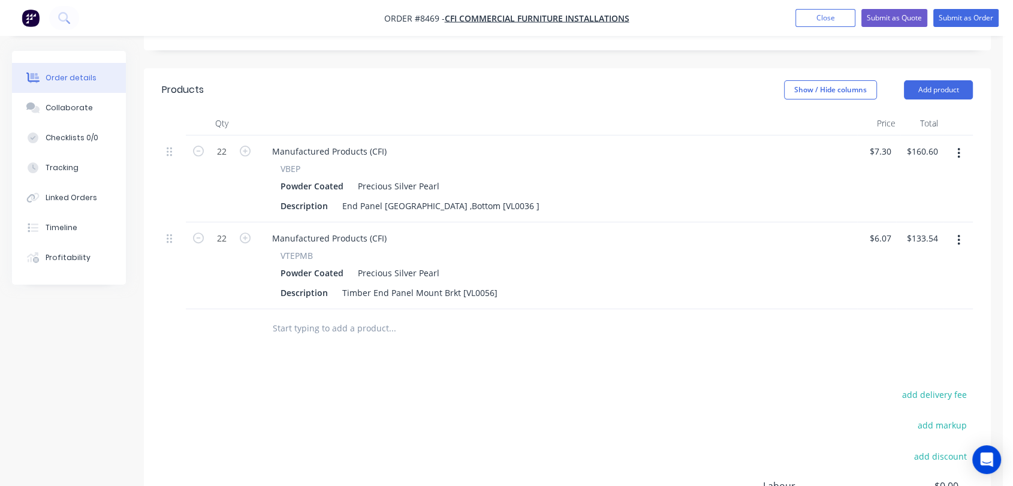
scroll to position [399, 0]
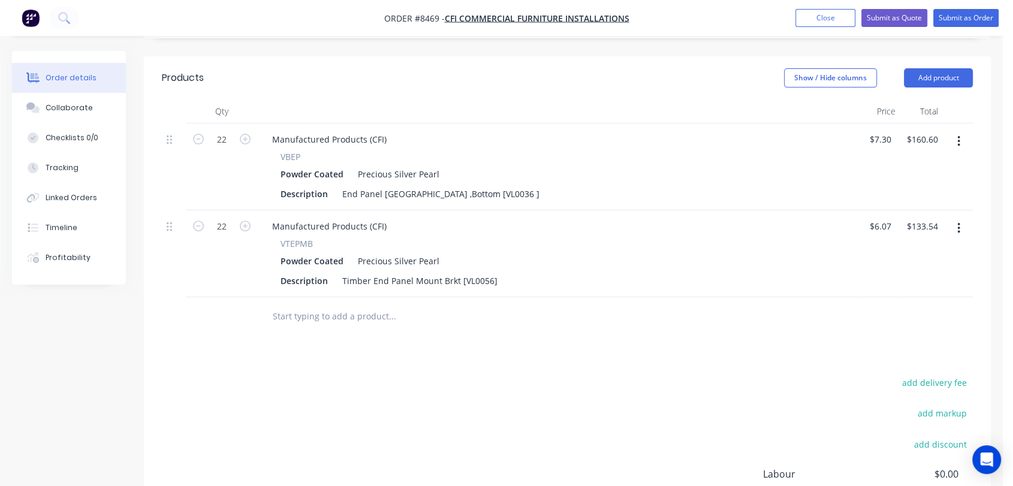
click at [321, 305] on input "text" at bounding box center [392, 317] width 240 height 24
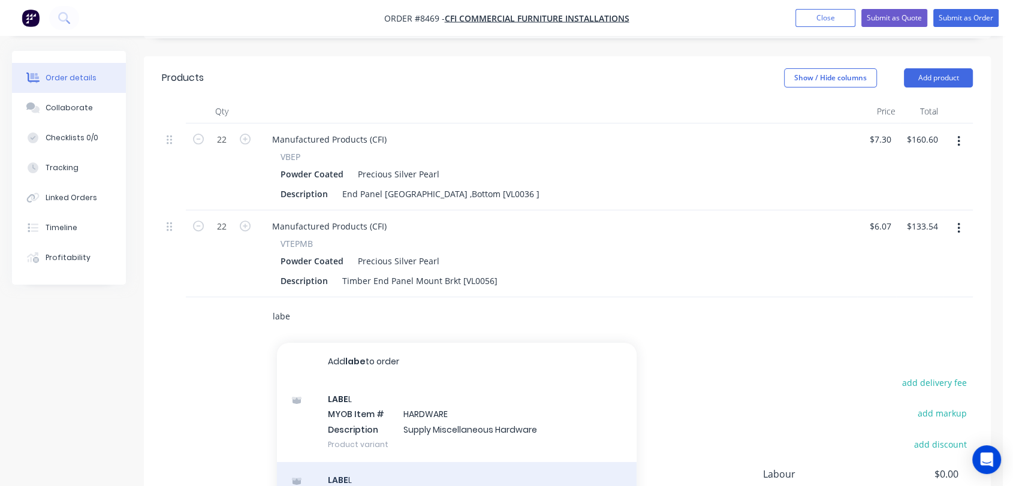
type input "labe"
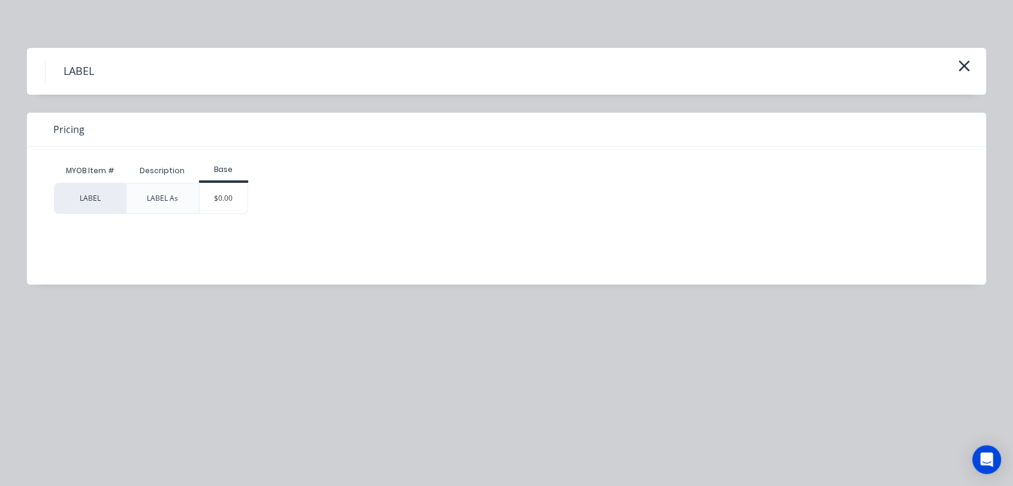
click at [236, 193] on div "$0.00" at bounding box center [224, 198] width 49 height 30
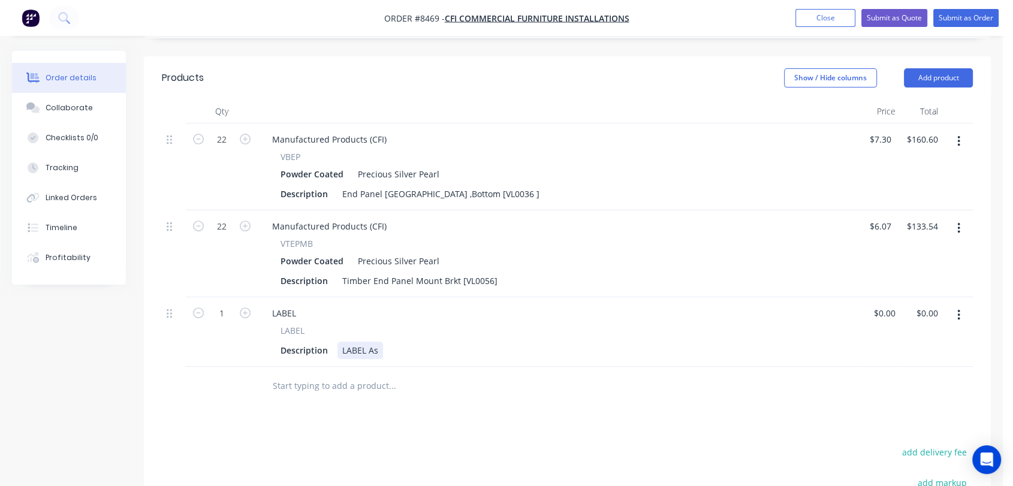
click at [381, 342] on div "LABEL As" at bounding box center [360, 350] width 46 height 17
type input "$0.00"
click at [347, 374] on input "text" at bounding box center [392, 386] width 240 height 24
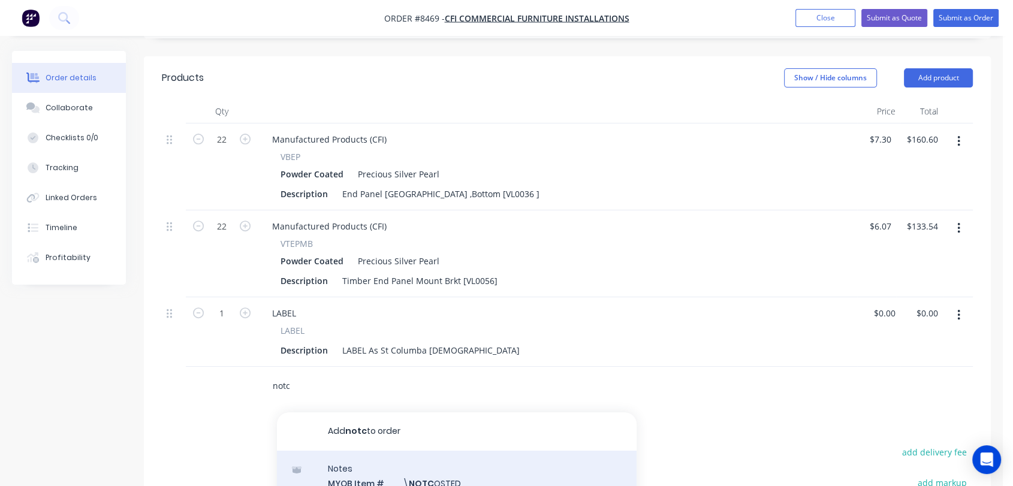
type input "notc"
click at [472, 454] on div "Notes MYOB Item # \ NOTC OSTED Description ////NOT COSTED//// Product variant" at bounding box center [457, 491] width 360 height 81
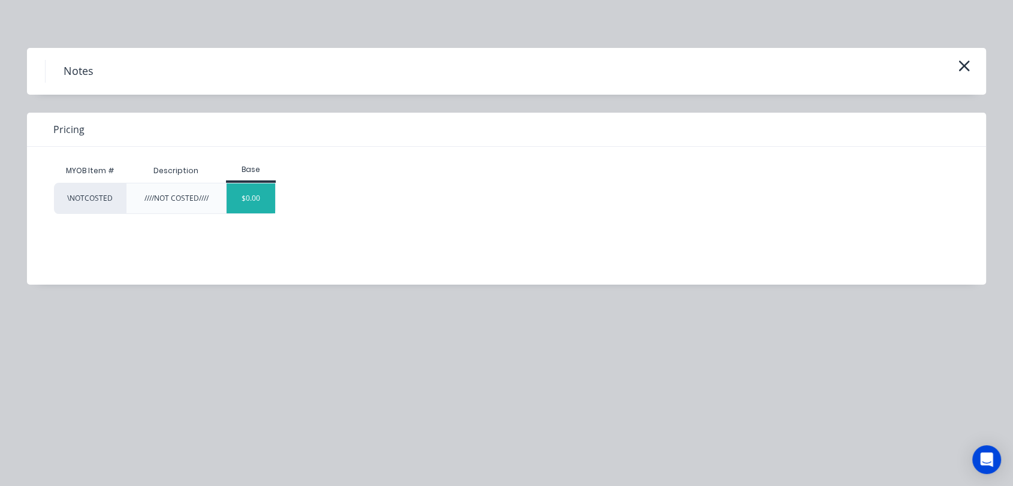
click at [259, 207] on div "$0.00" at bounding box center [251, 198] width 49 height 30
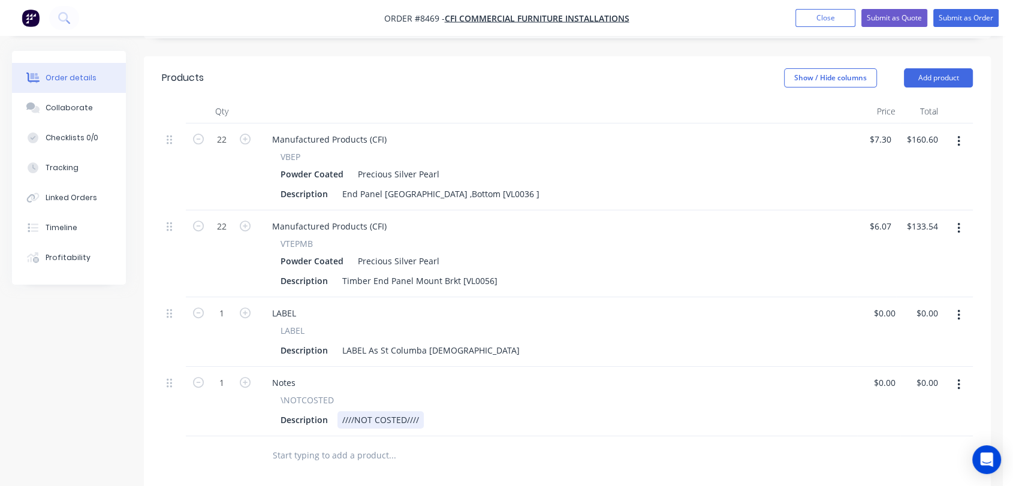
click at [420, 411] on div "////NOT COSTED////" at bounding box center [380, 419] width 86 height 17
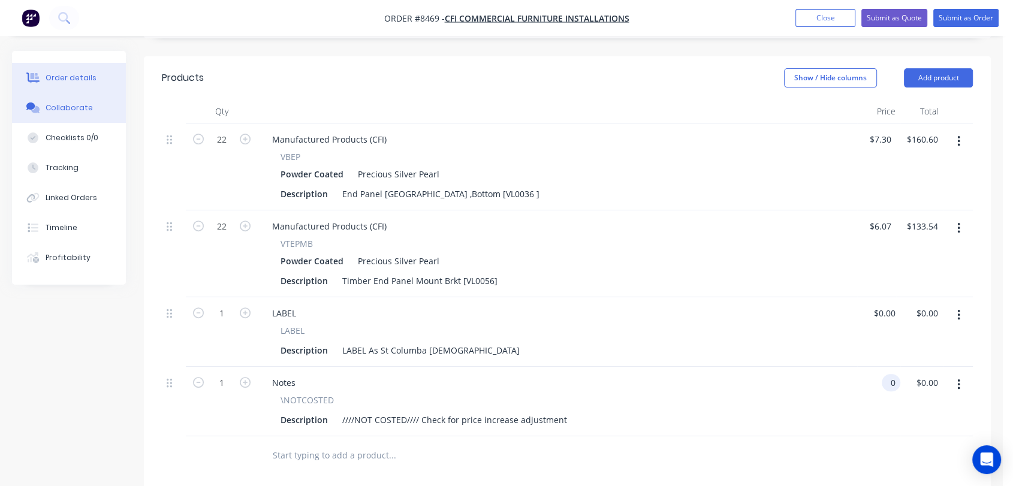
type input "$0.00"
click at [84, 107] on div "Collaborate" at bounding box center [69, 108] width 47 height 11
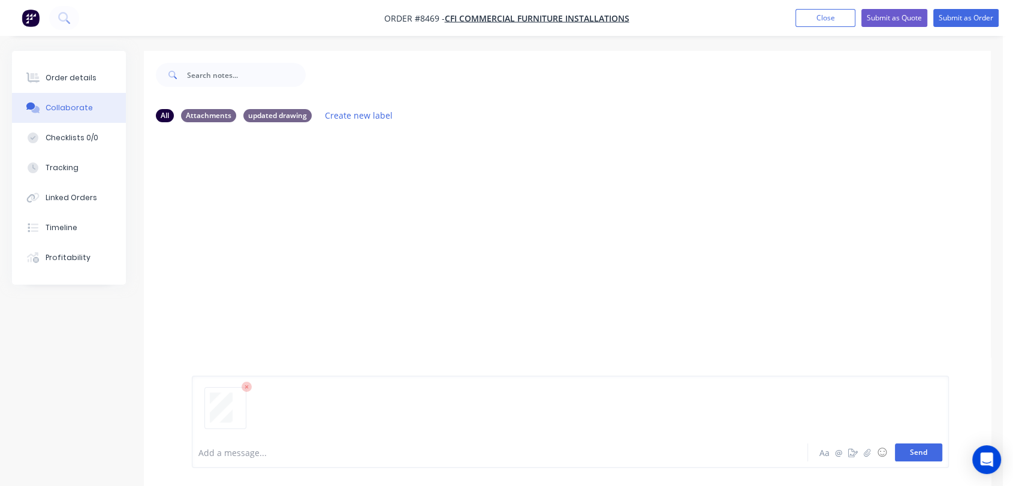
click at [912, 451] on button "Send" at bounding box center [918, 453] width 47 height 18
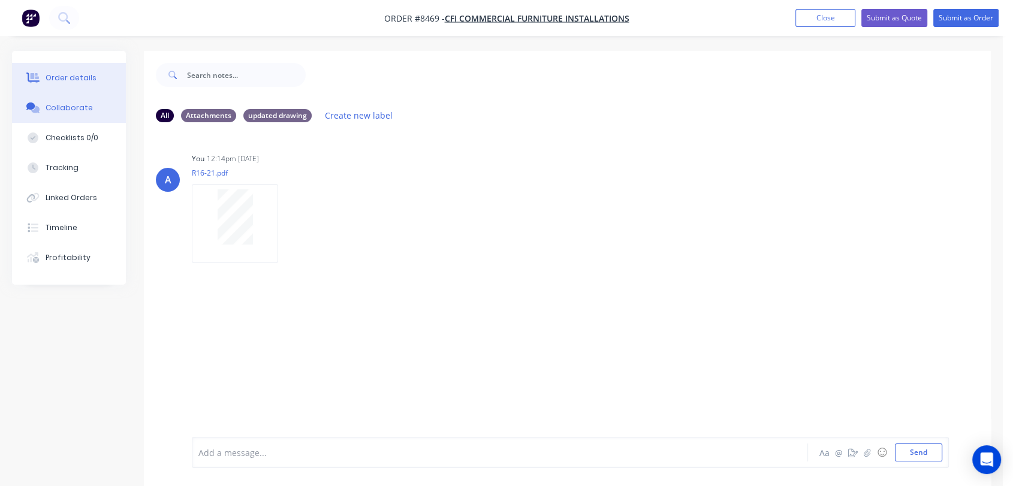
click at [98, 73] on button "Order details" at bounding box center [69, 78] width 114 height 30
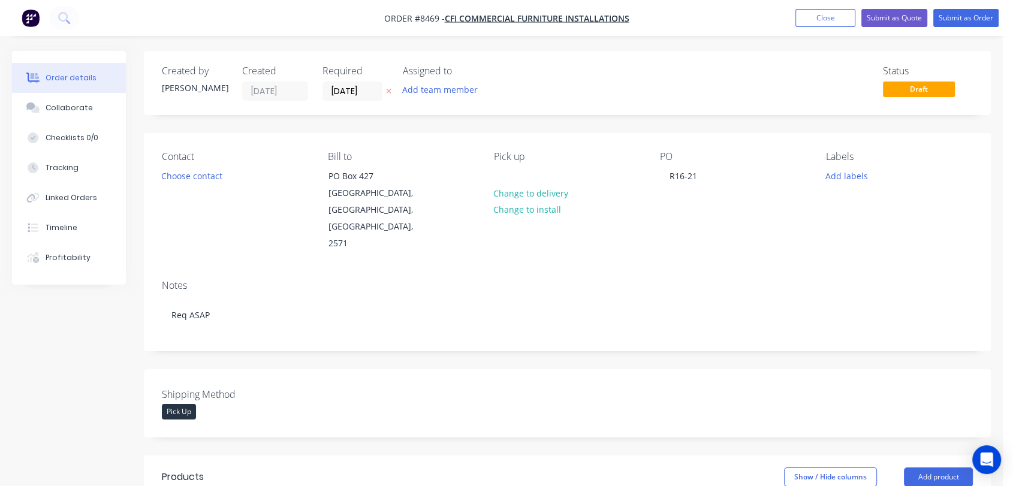
type input "$7.30"
type input "$160.60"
type input "$6.07"
type input "$133.54"
click at [964, 18] on button "Submit as Order" at bounding box center [965, 18] width 65 height 18
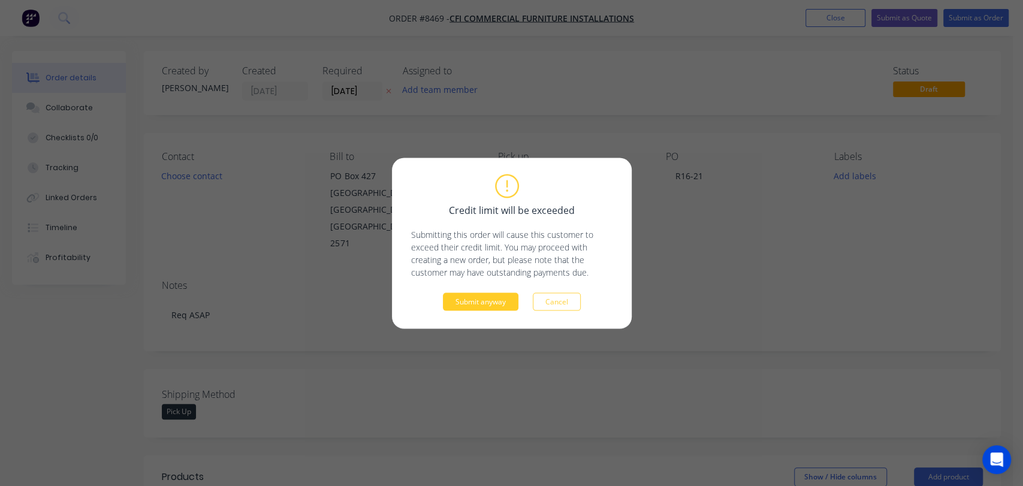
click at [501, 303] on button "Submit anyway" at bounding box center [481, 302] width 76 height 18
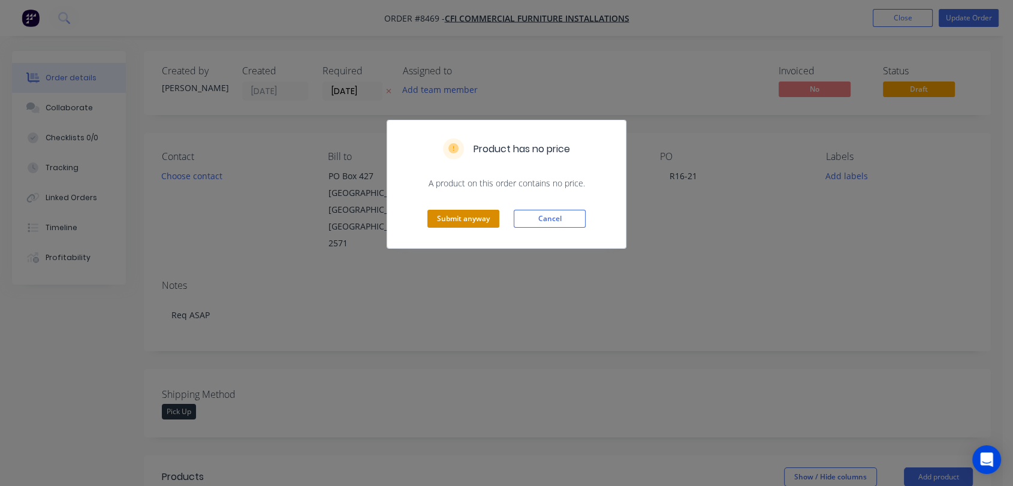
click at [493, 220] on button "Submit anyway" at bounding box center [463, 219] width 72 height 18
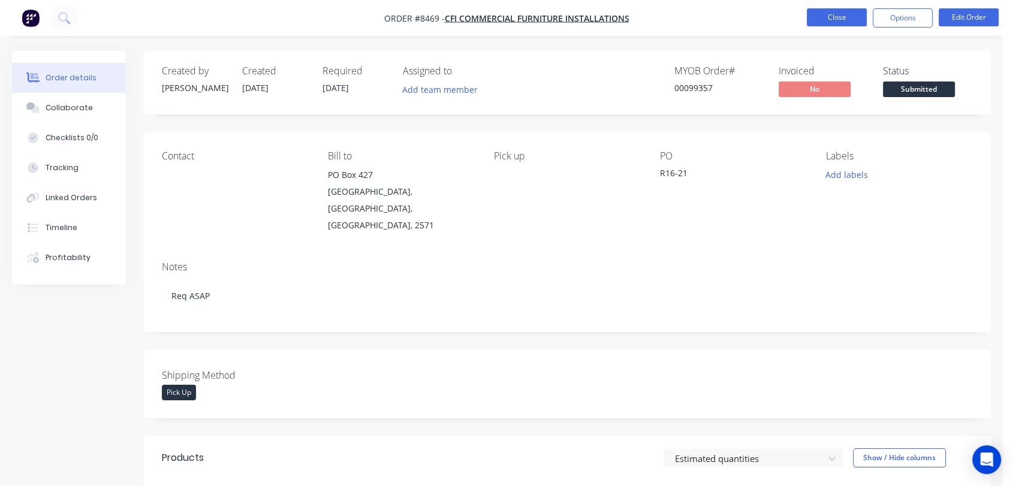
click at [826, 20] on button "Close" at bounding box center [837, 17] width 60 height 18
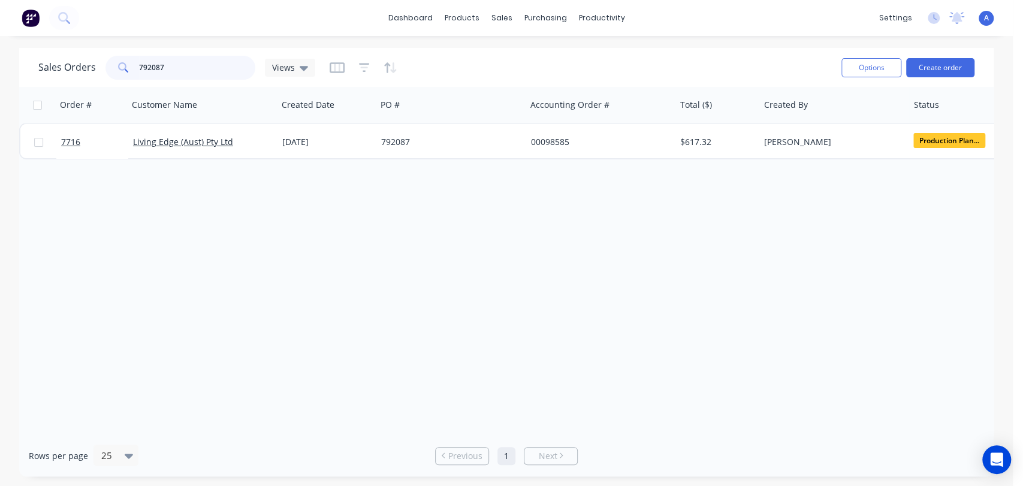
drag, startPoint x: 173, startPoint y: 67, endPoint x: 109, endPoint y: 61, distance: 65.0
click at [109, 61] on div "792087" at bounding box center [181, 68] width 150 height 24
type input "99248"
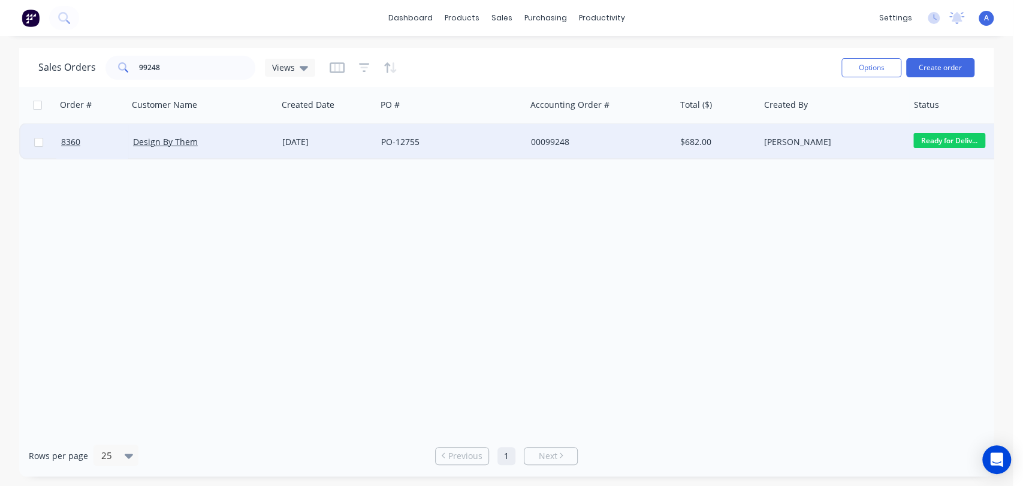
click at [456, 141] on div "PO-12755" at bounding box center [447, 142] width 133 height 12
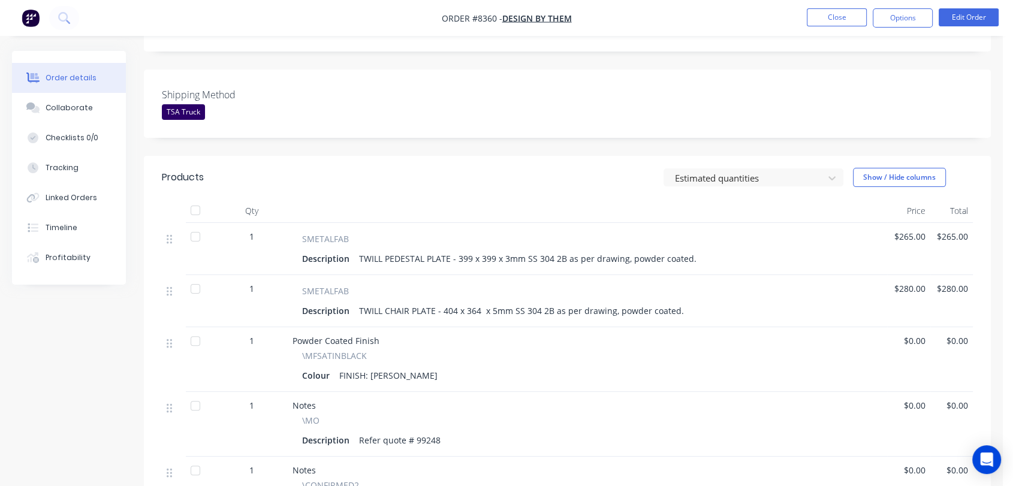
scroll to position [266, 0]
click at [905, 14] on button "Options" at bounding box center [903, 17] width 60 height 19
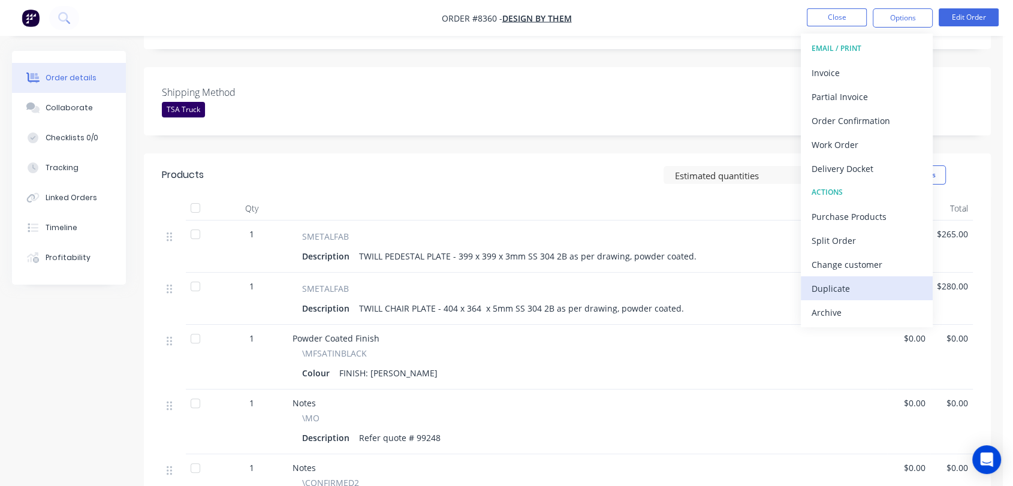
click at [849, 284] on div "Duplicate" at bounding box center [867, 288] width 110 height 17
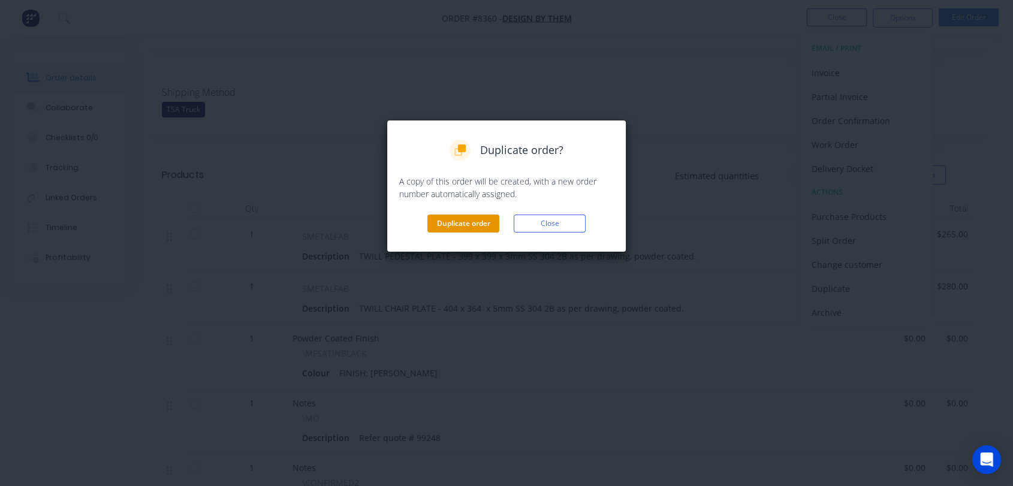
click at [467, 217] on button "Duplicate order" at bounding box center [463, 224] width 72 height 18
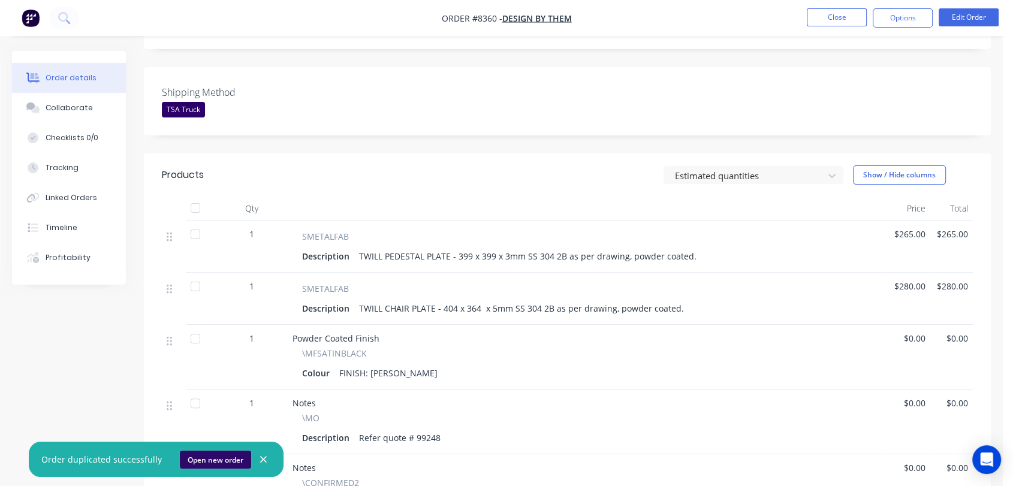
click at [225, 456] on button "Open new order" at bounding box center [215, 460] width 71 height 18
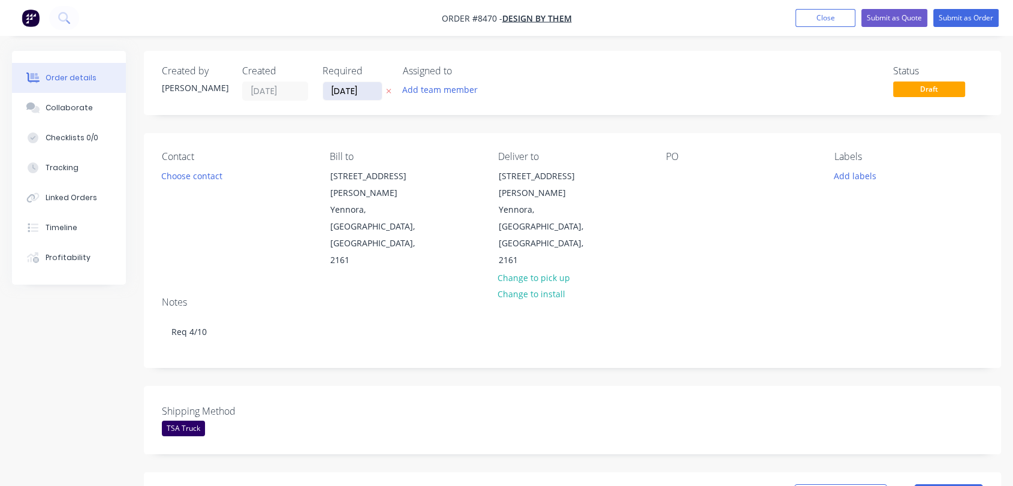
click at [369, 90] on input "[DATE]" at bounding box center [352, 91] width 59 height 18
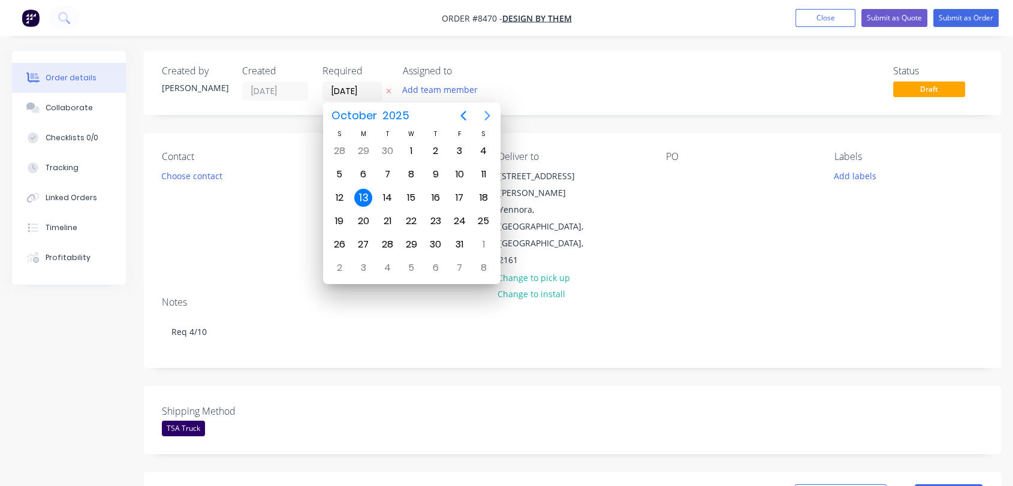
click at [488, 113] on icon "Next page" at bounding box center [486, 116] width 5 height 10
click at [409, 241] on div "31" at bounding box center [411, 245] width 18 height 18
type input "[DATE]"
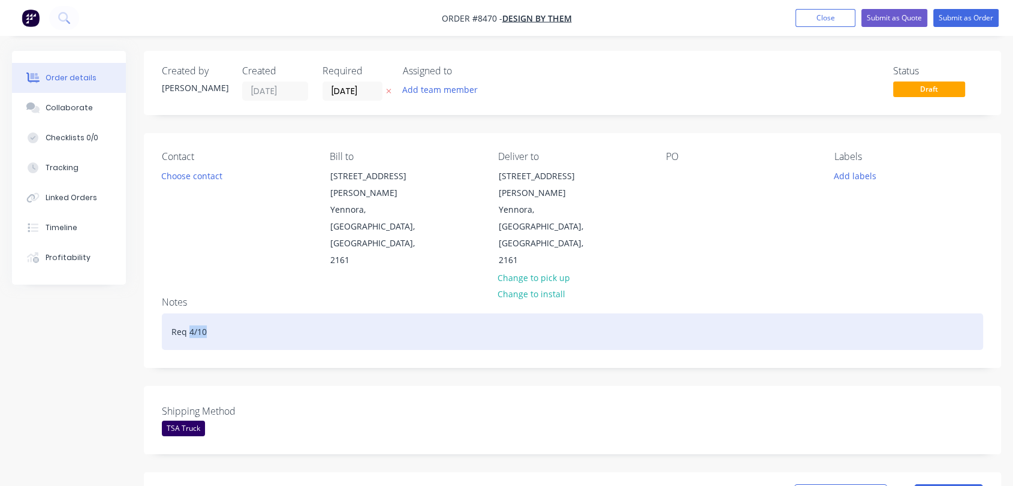
drag, startPoint x: 210, startPoint y: 279, endPoint x: 188, endPoint y: 283, distance: 22.6
click at [188, 314] on div "Req 4/10" at bounding box center [572, 332] width 821 height 37
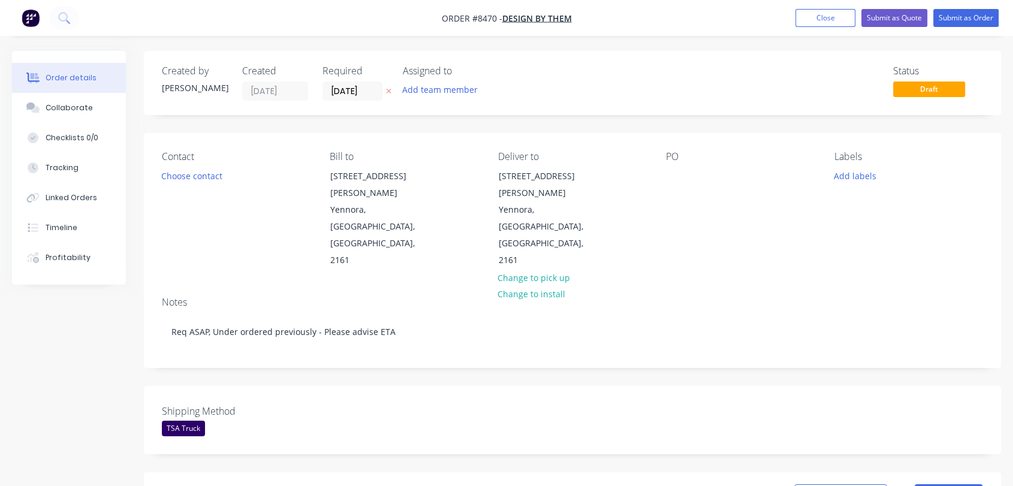
click at [686, 168] on div "PO" at bounding box center [740, 210] width 149 height 118
click at [679, 168] on div at bounding box center [675, 175] width 19 height 17
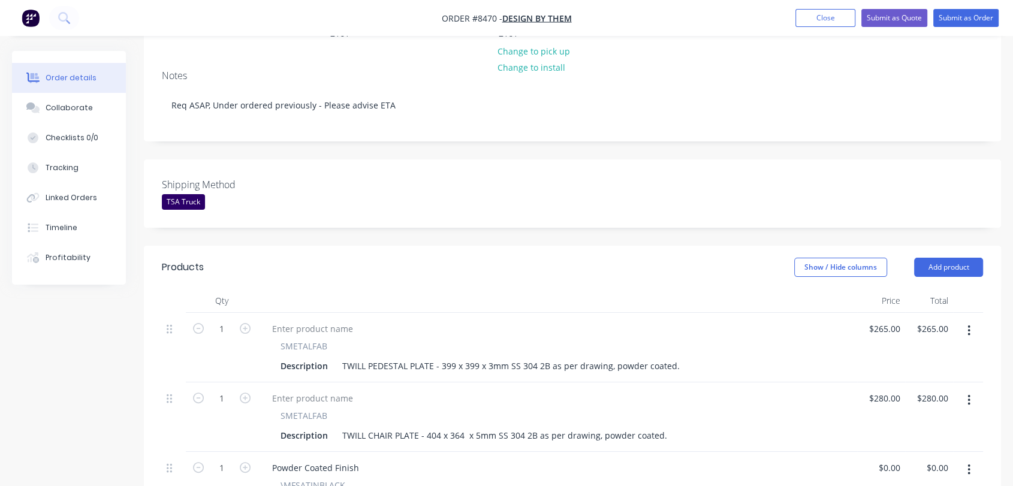
scroll to position [266, 0]
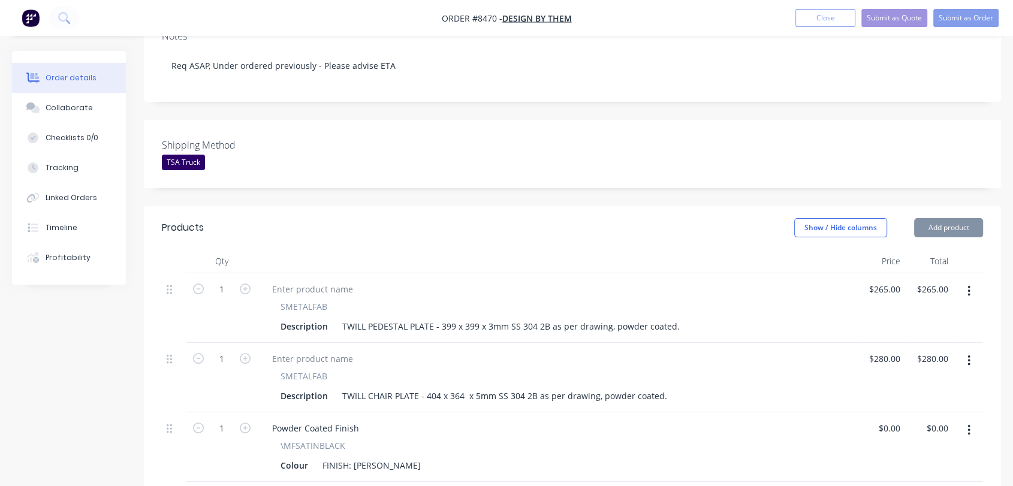
click at [969, 285] on icon "button" at bounding box center [969, 291] width 3 height 13
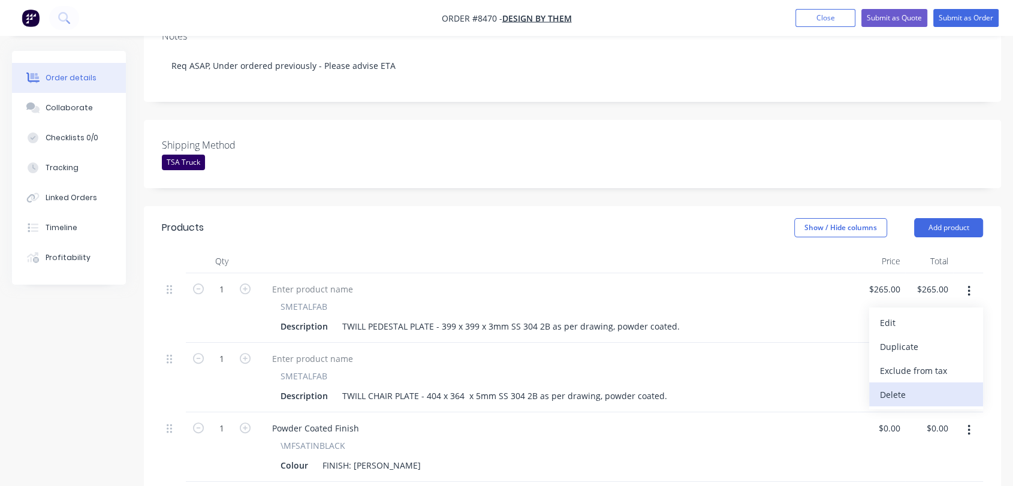
click at [904, 386] on div "Delete" at bounding box center [926, 394] width 92 height 17
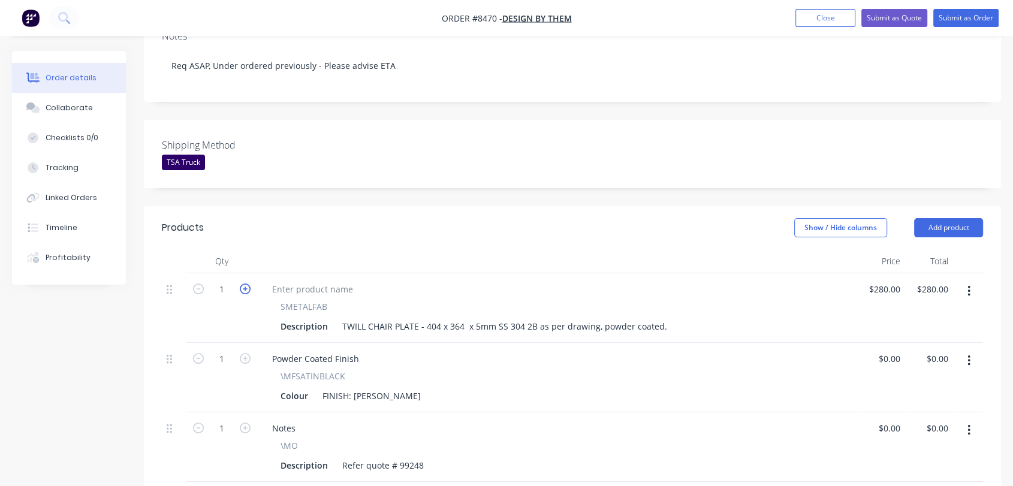
click at [242, 284] on icon "button" at bounding box center [245, 289] width 11 height 11
type input "2"
type input "$560.00"
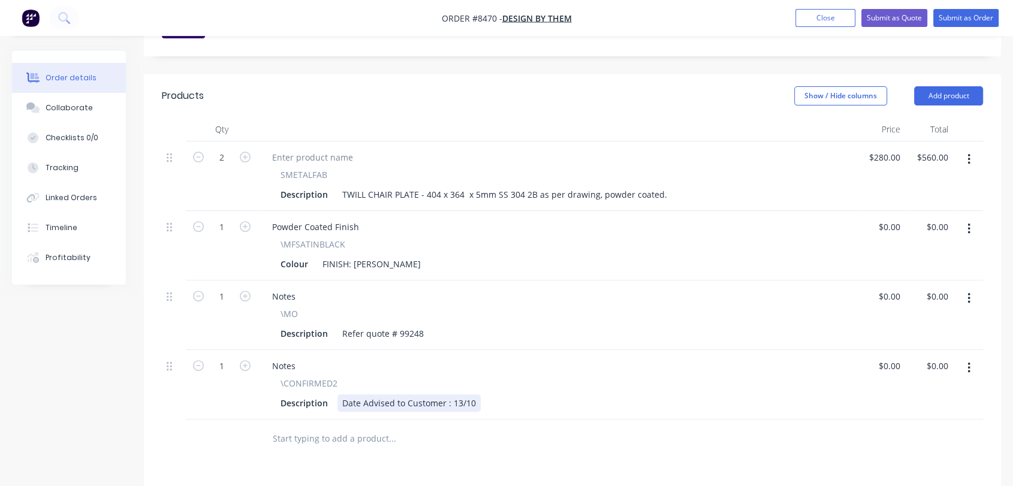
scroll to position [399, 0]
click at [968, 360] on icon "button" at bounding box center [969, 366] width 3 height 13
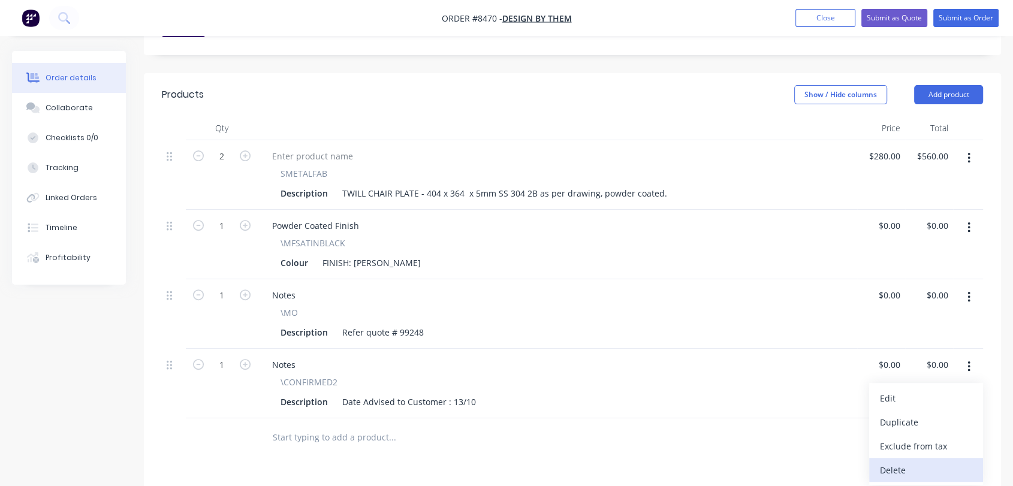
click at [899, 462] on div "Delete" at bounding box center [926, 470] width 92 height 17
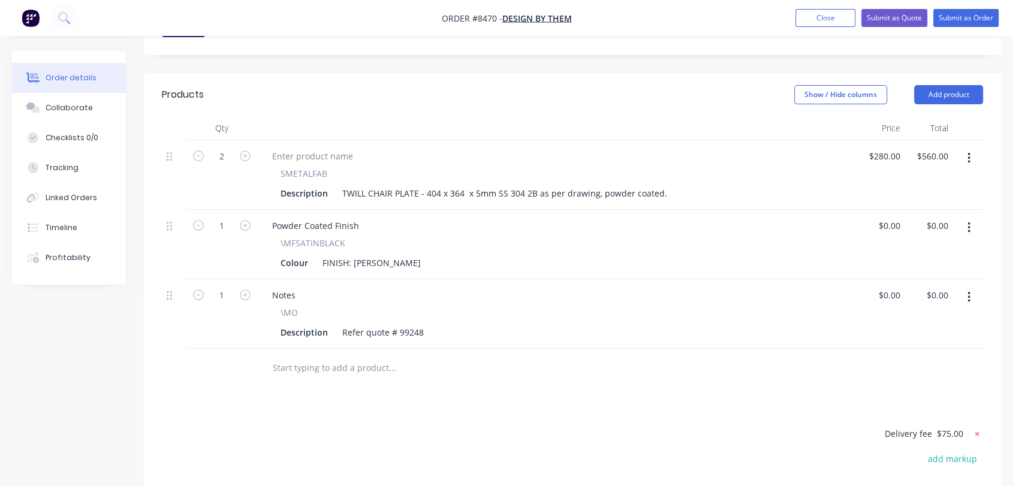
click at [979, 428] on icon at bounding box center [977, 434] width 12 height 12
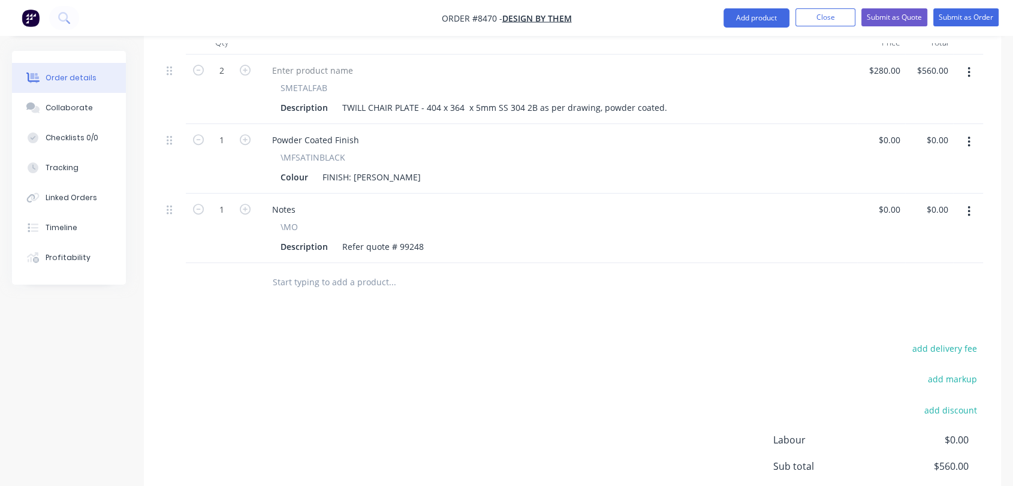
scroll to position [463, 0]
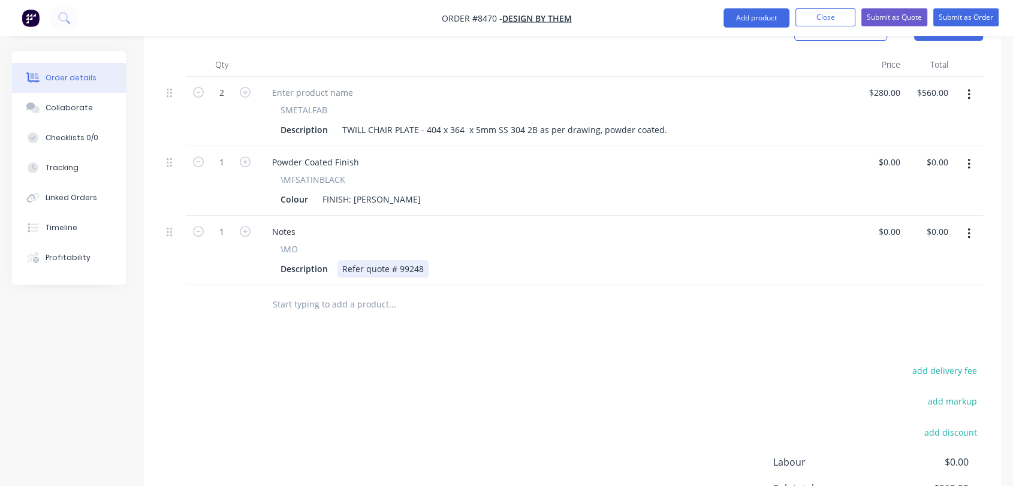
click at [424, 260] on div "Refer quote # 99248" at bounding box center [382, 268] width 91 height 17
type input "$0.00"
click at [94, 101] on button "Collaborate" at bounding box center [69, 108] width 114 height 30
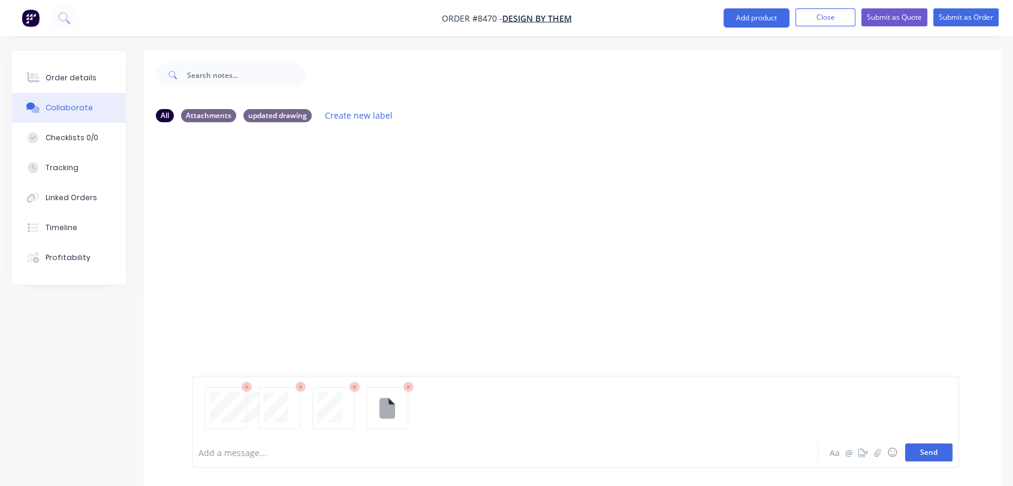
click at [936, 457] on button "Send" at bounding box center [928, 453] width 47 height 18
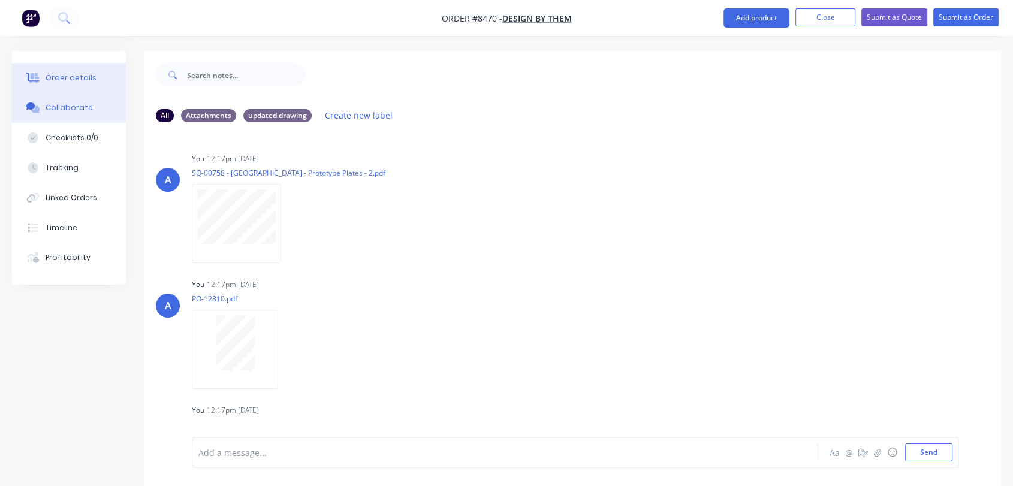
drag, startPoint x: 87, startPoint y: 71, endPoint x: 95, endPoint y: 74, distance: 8.3
click at [87, 71] on button "Order details" at bounding box center [69, 78] width 114 height 30
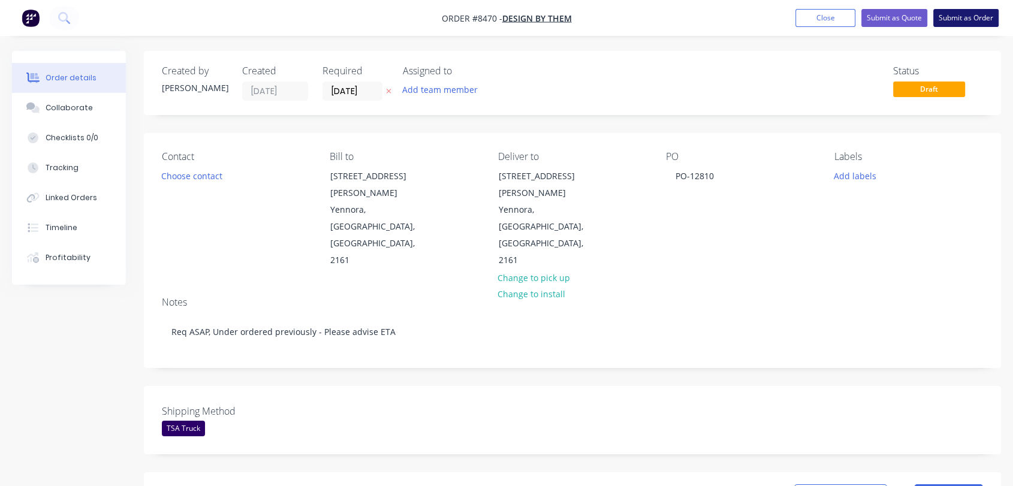
click at [968, 17] on button "Submit as Order" at bounding box center [965, 18] width 65 height 18
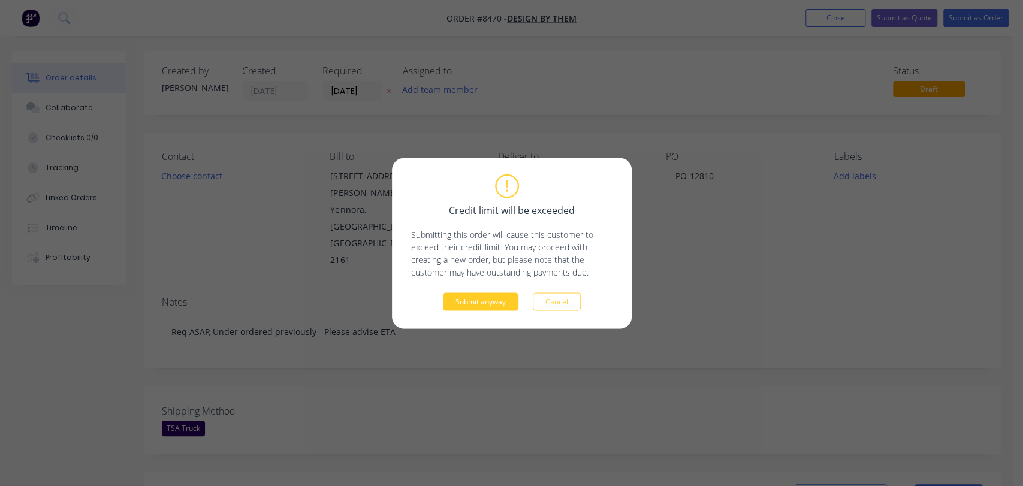
click at [493, 294] on button "Submit anyway" at bounding box center [481, 302] width 76 height 18
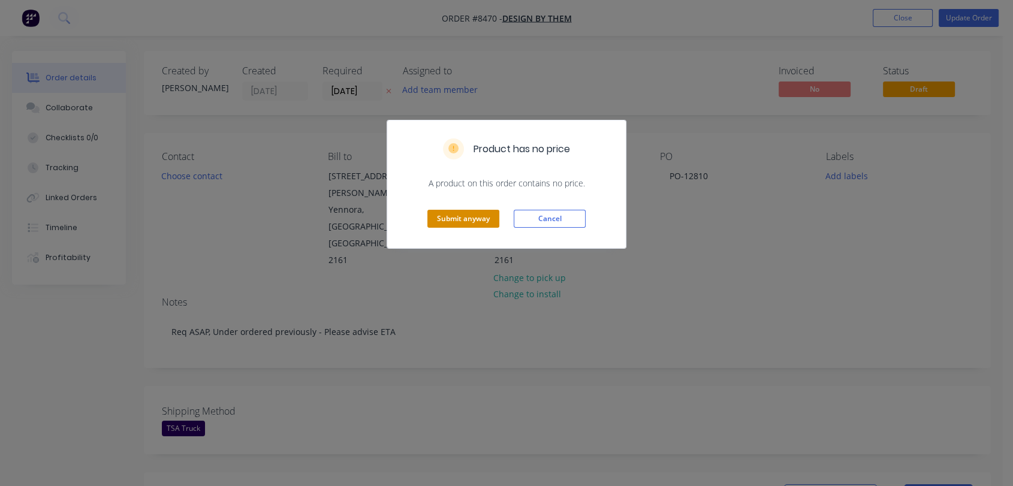
click at [456, 221] on button "Submit anyway" at bounding box center [463, 219] width 72 height 18
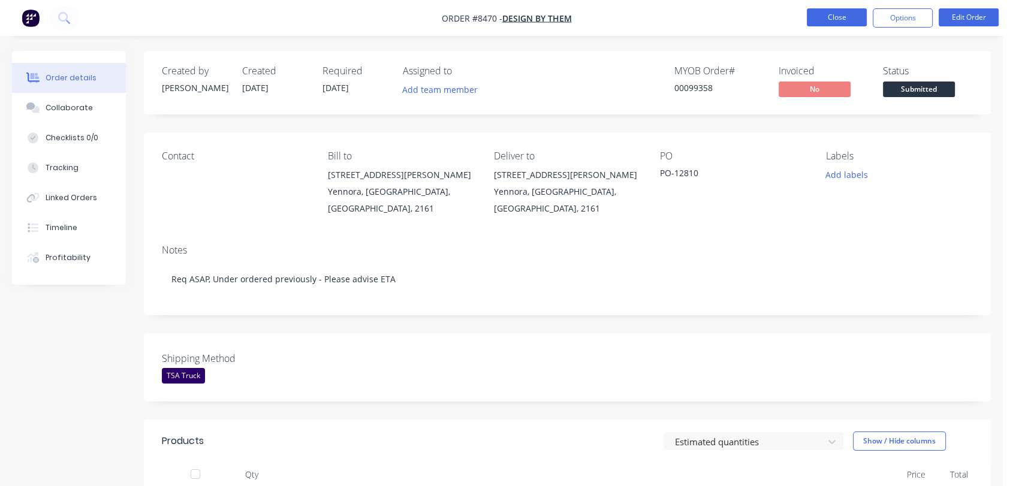
click at [837, 16] on button "Close" at bounding box center [837, 17] width 60 height 18
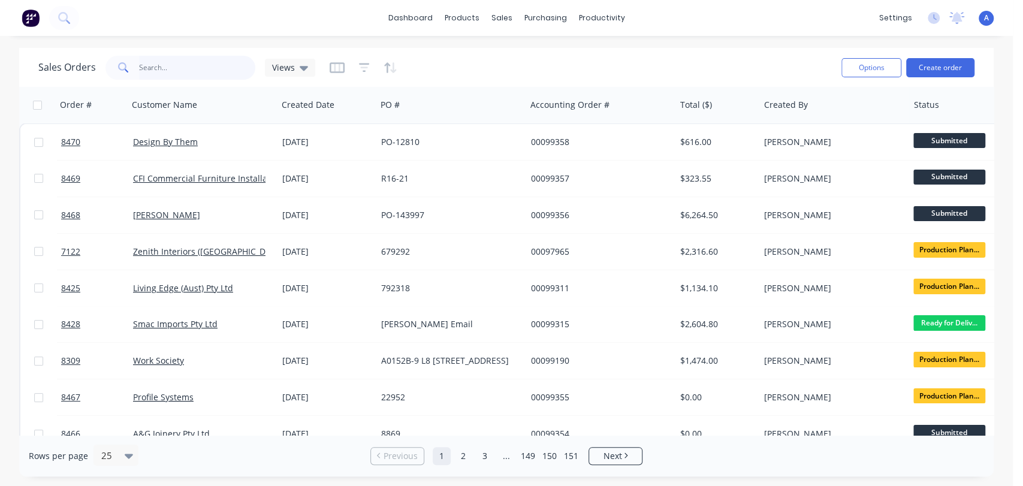
click at [191, 64] on input "text" at bounding box center [197, 68] width 117 height 24
type input "99248"
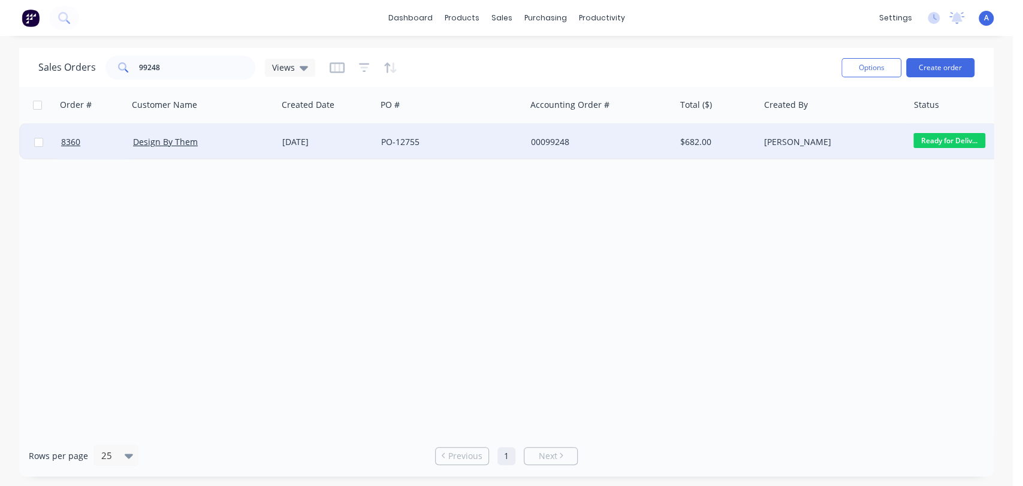
click at [403, 143] on div "PO-12755" at bounding box center [447, 142] width 133 height 12
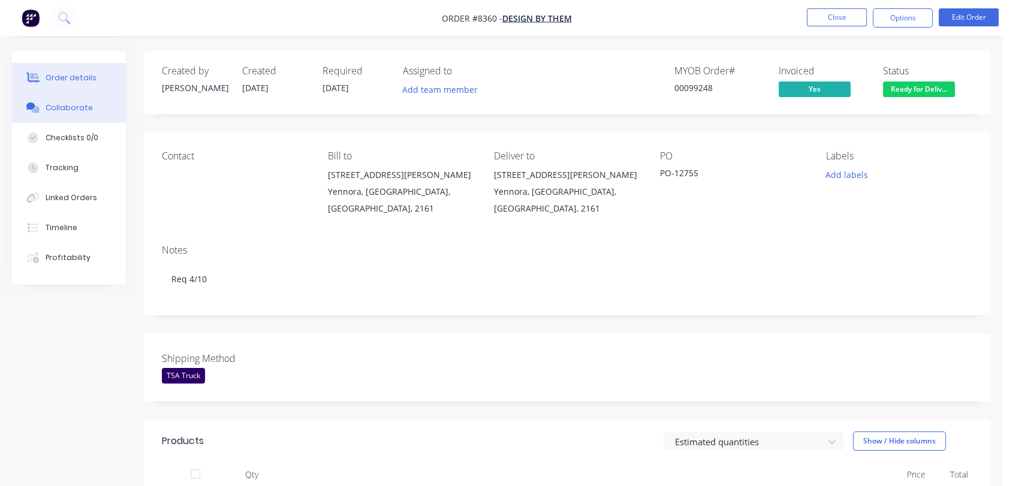
click at [72, 109] on div "Collaborate" at bounding box center [69, 108] width 47 height 11
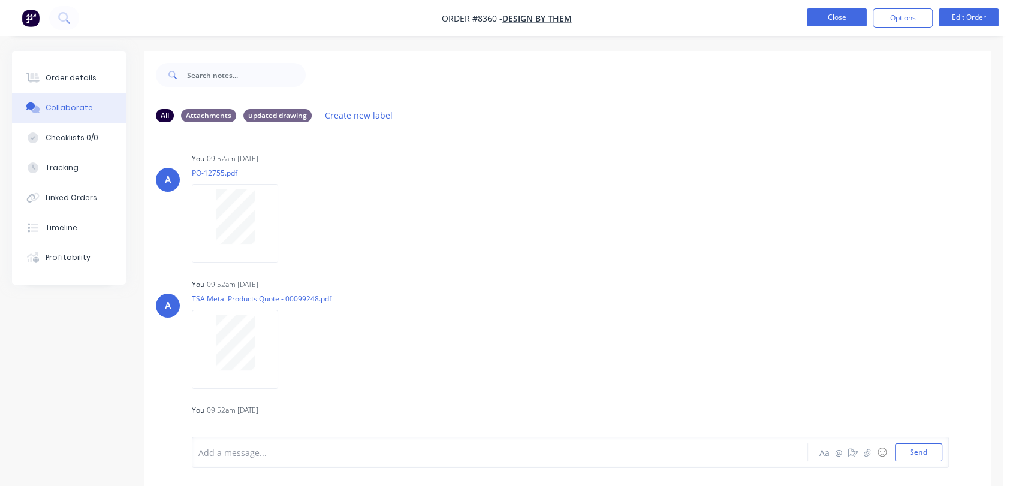
click at [846, 13] on button "Close" at bounding box center [837, 17] width 60 height 18
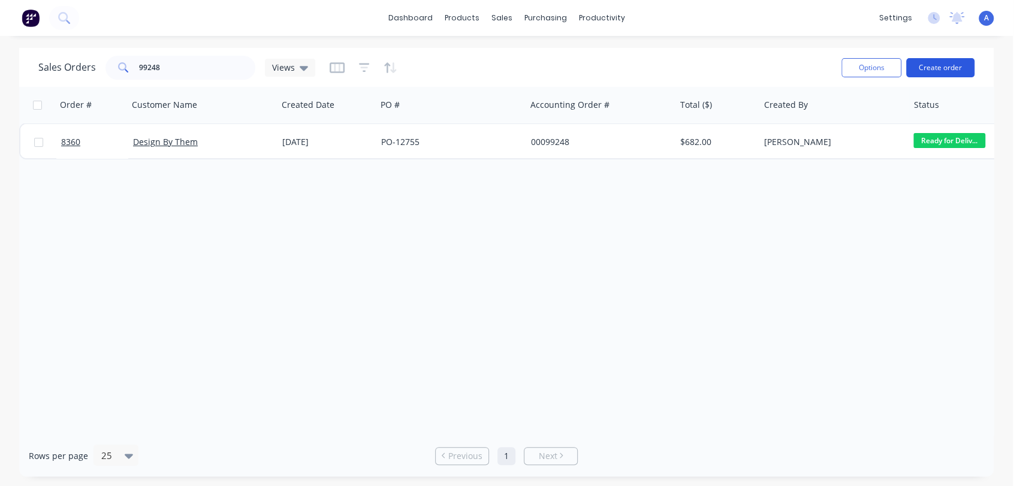
click at [948, 68] on button "Create order" at bounding box center [940, 67] width 68 height 19
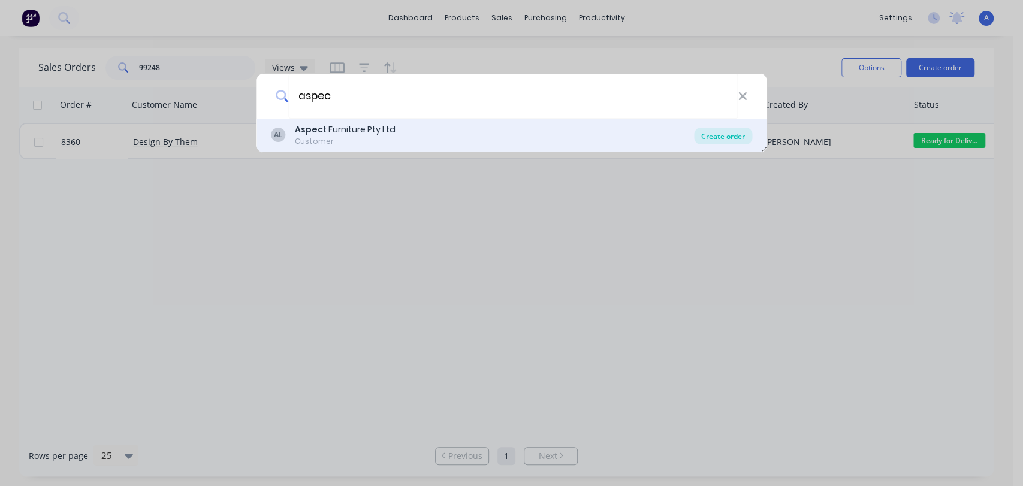
type input "aspec"
click at [727, 128] on div "Create order" at bounding box center [723, 136] width 58 height 17
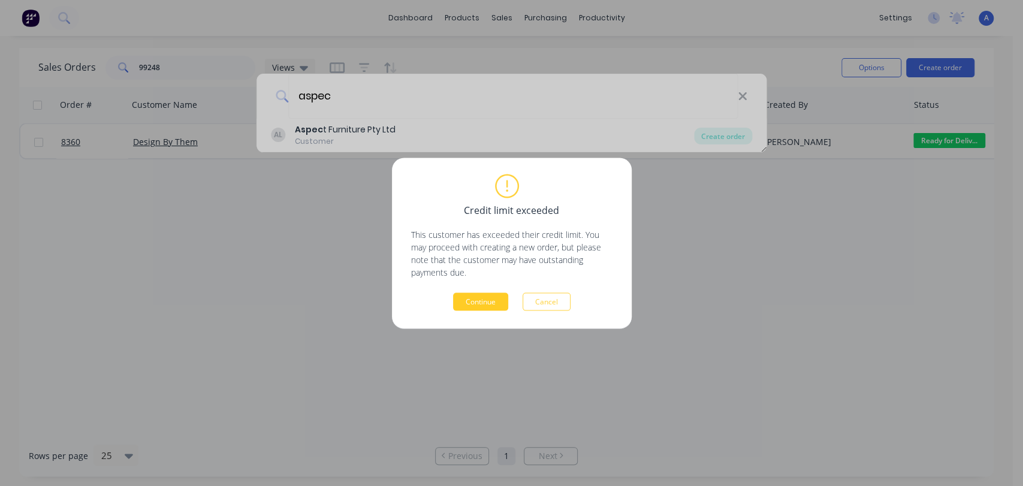
click at [468, 302] on button "Continue" at bounding box center [480, 302] width 55 height 18
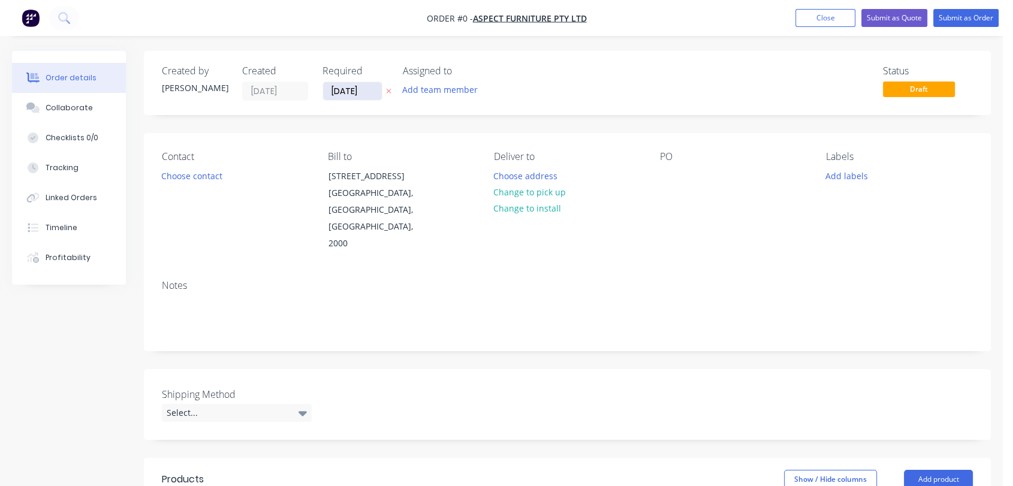
click at [364, 86] on input "[DATE]" at bounding box center [352, 91] width 59 height 18
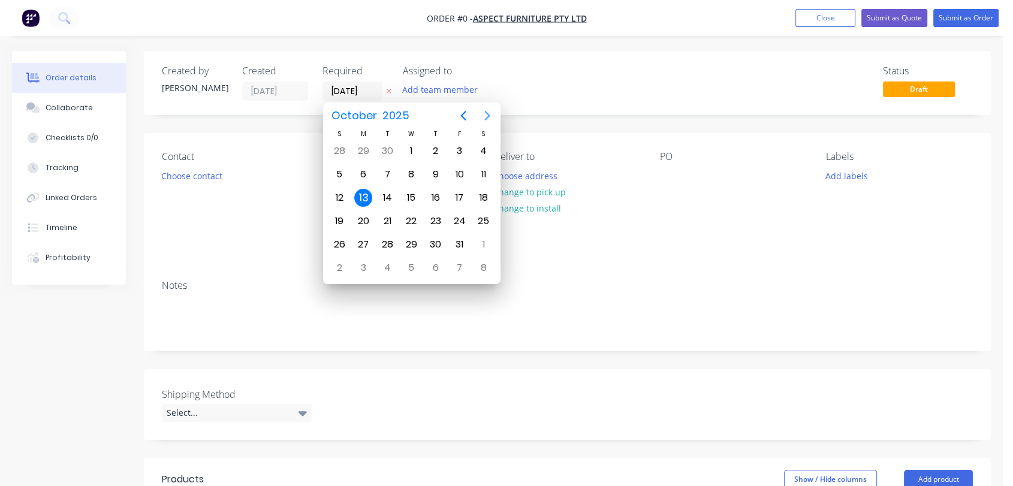
click at [487, 115] on icon "Next page" at bounding box center [487, 116] width 14 height 14
click at [486, 115] on icon "Next page" at bounding box center [487, 116] width 14 height 14
click at [413, 236] on div "31" at bounding box center [411, 245] width 18 height 18
type input "[DATE]"
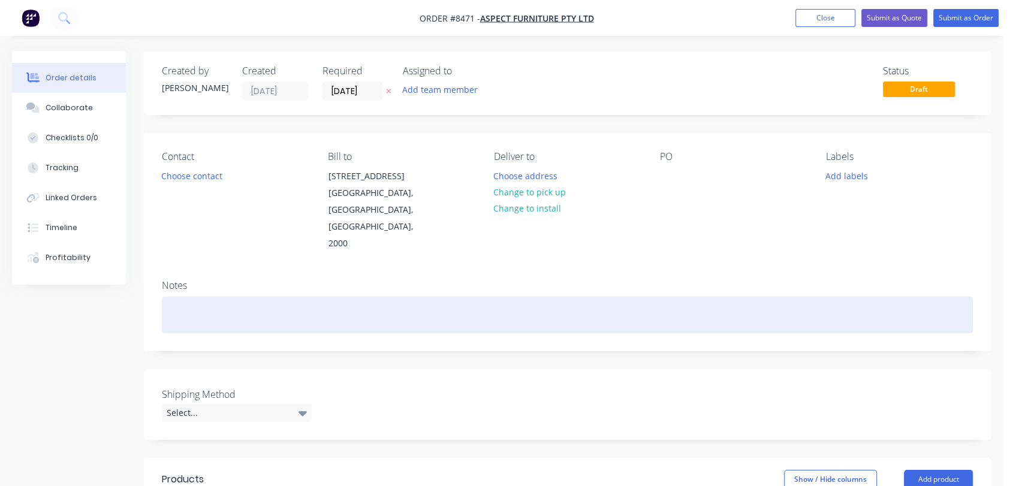
click at [205, 297] on div at bounding box center [567, 315] width 811 height 37
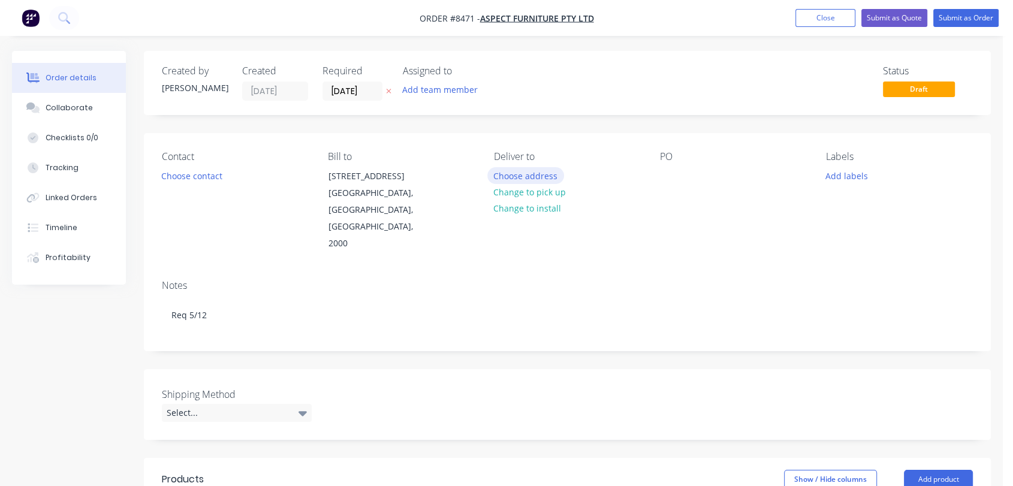
click at [533, 173] on button "Choose address" at bounding box center [525, 175] width 77 height 16
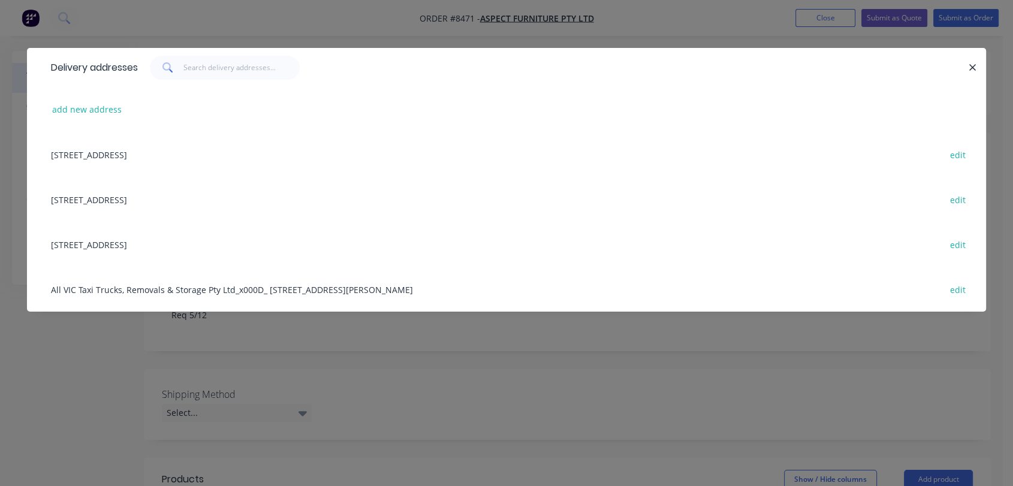
click at [145, 200] on div "7A Sepia Road, Kemps Creek, New South Wales, Australia, 2178 edit" at bounding box center [506, 199] width 923 height 45
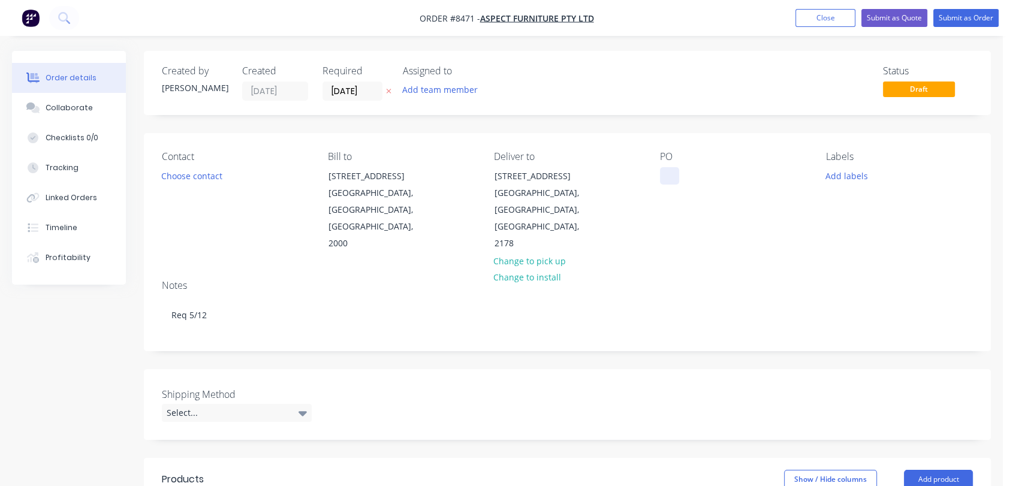
click at [660, 172] on div at bounding box center [669, 175] width 19 height 17
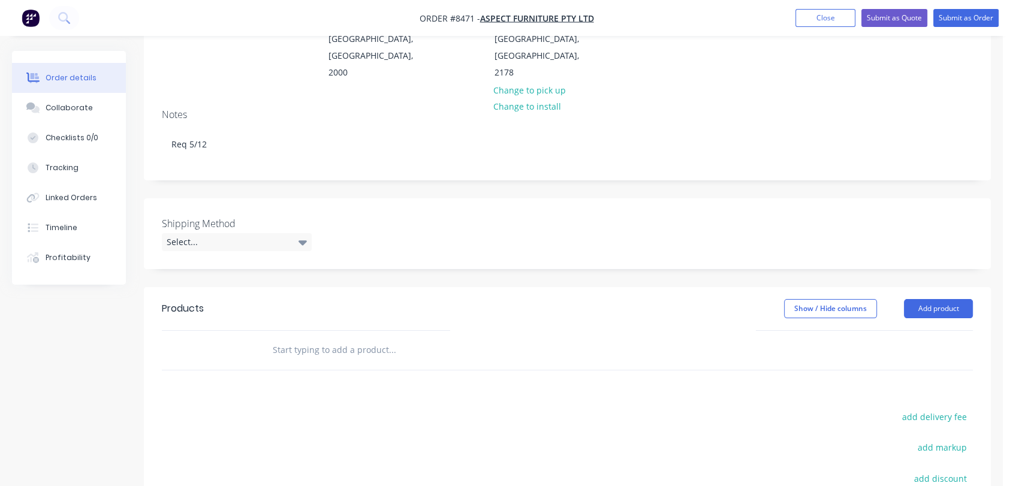
scroll to position [200, 0]
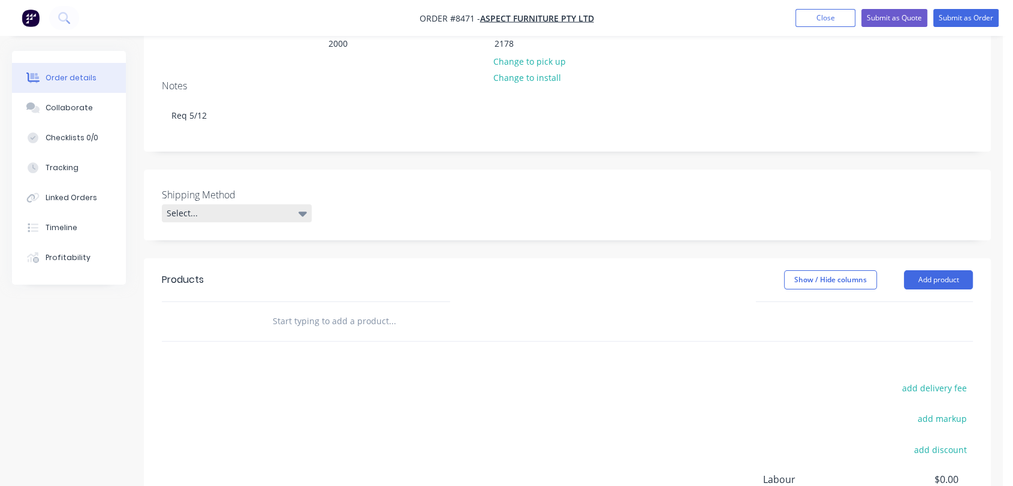
click at [228, 204] on div "Select..." at bounding box center [237, 213] width 150 height 18
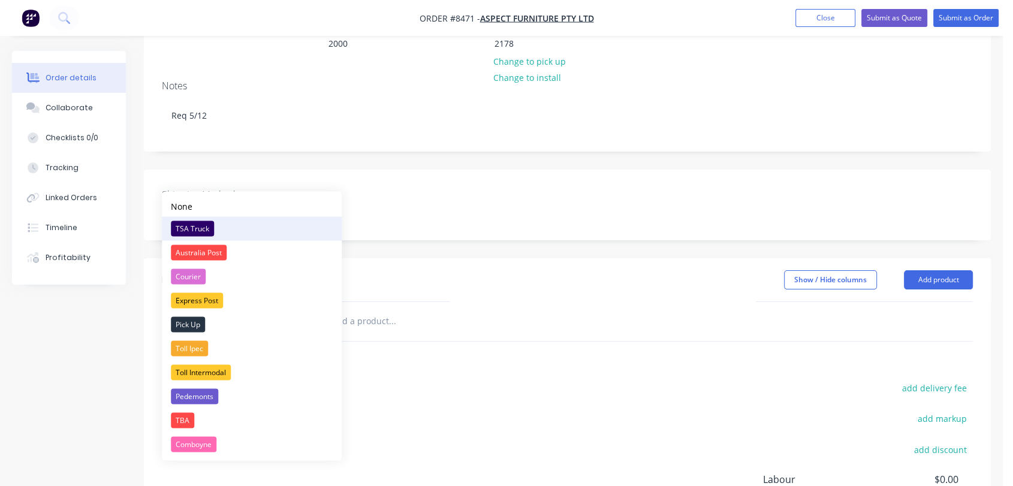
click at [206, 228] on div "TSA Truck" at bounding box center [192, 229] width 43 height 16
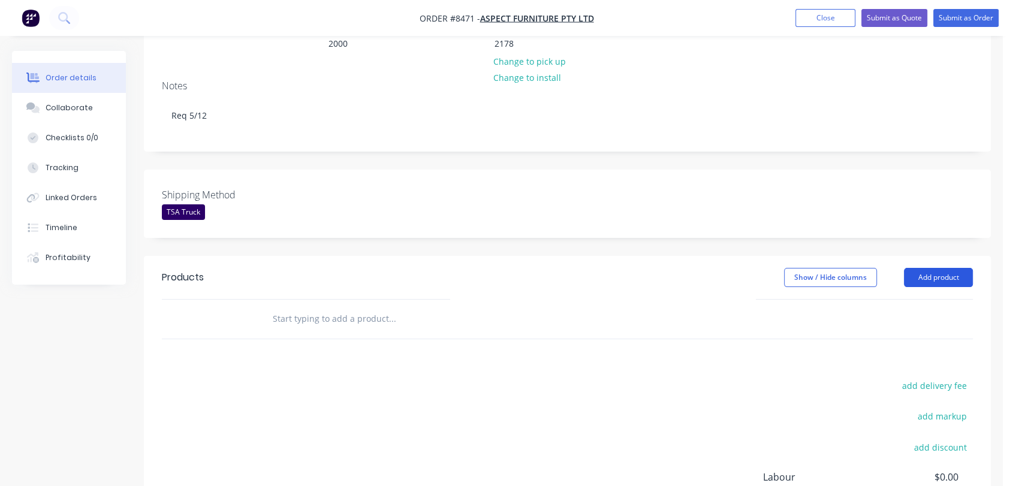
click at [926, 268] on button "Add product" at bounding box center [938, 277] width 69 height 19
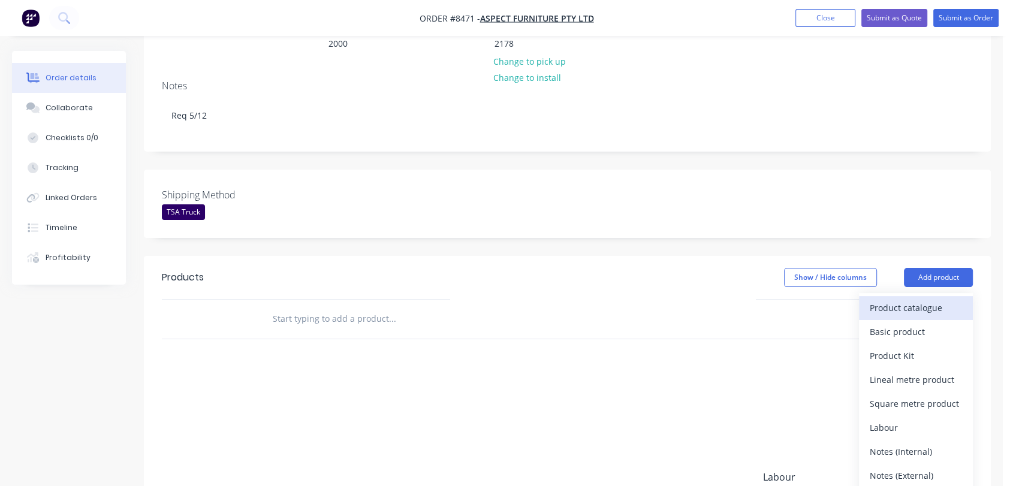
click at [906, 299] on div "Product catalogue" at bounding box center [916, 307] width 92 height 17
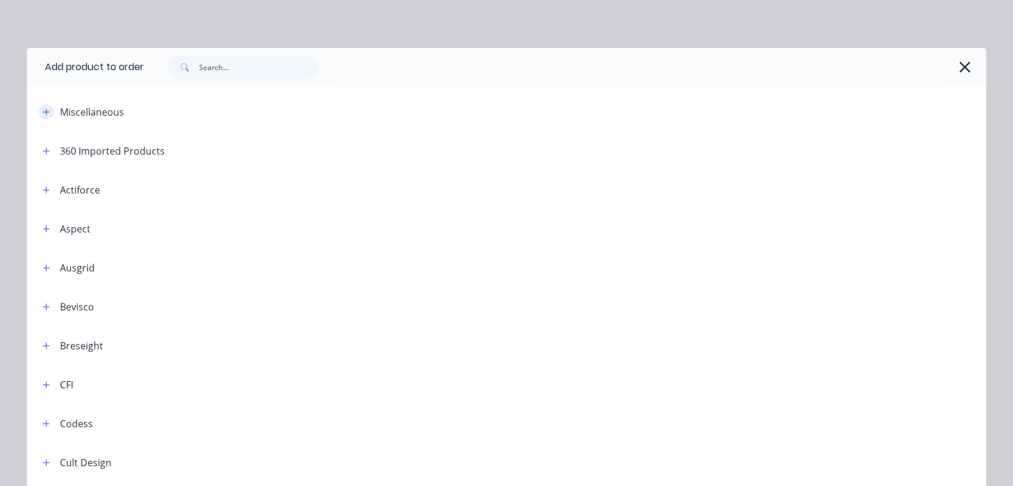
click at [43, 118] on button "button" at bounding box center [46, 111] width 15 height 15
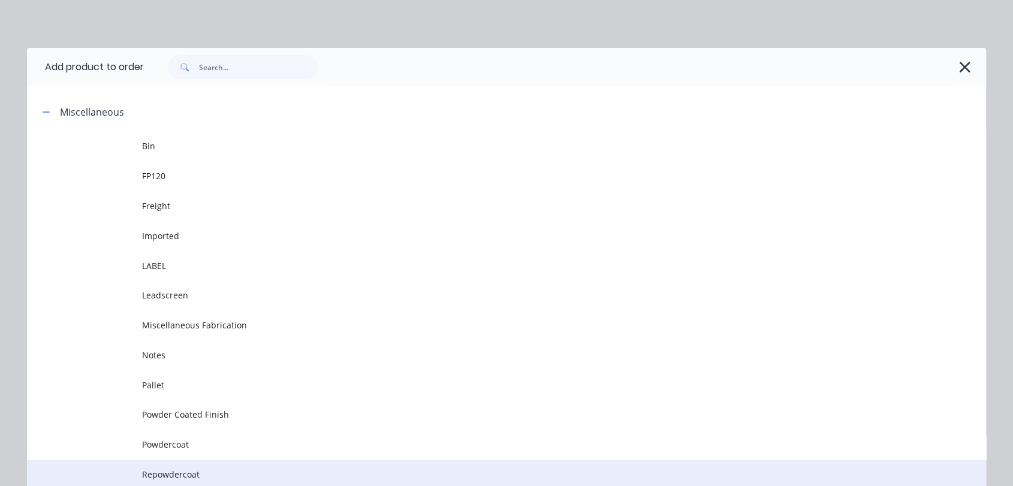
click at [210, 475] on span "Repowdercoat" at bounding box center [479, 474] width 675 height 13
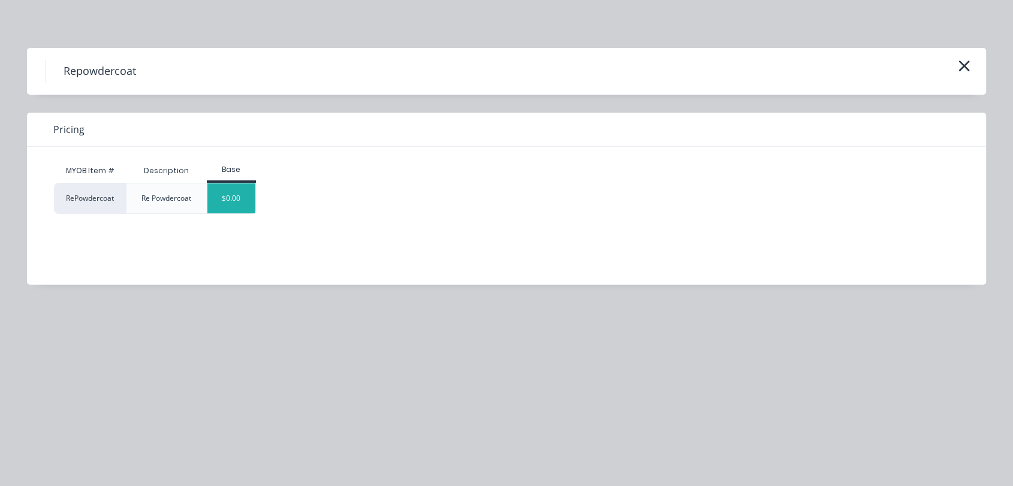
click at [244, 203] on div "$0.00" at bounding box center [231, 198] width 49 height 30
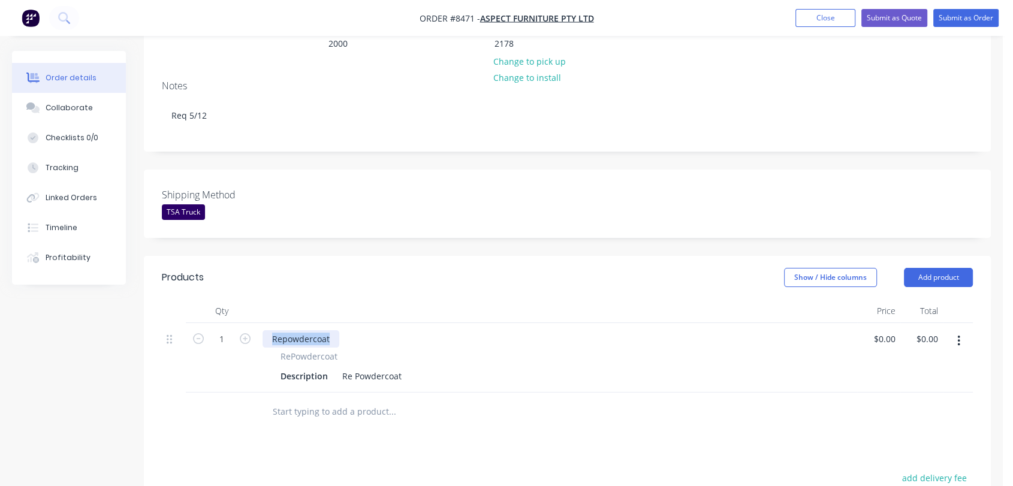
drag, startPoint x: 331, startPoint y: 308, endPoint x: 258, endPoint y: 303, distance: 73.3
click at [258, 323] on div "Repowdercoat RePowdercoat Description Re Powdercoat" at bounding box center [557, 358] width 599 height 70
click at [403, 367] on div "Re Powdercoat" at bounding box center [371, 375] width 69 height 17
type input "$0.00"
click at [230, 330] on input "1" at bounding box center [221, 339] width 31 height 18
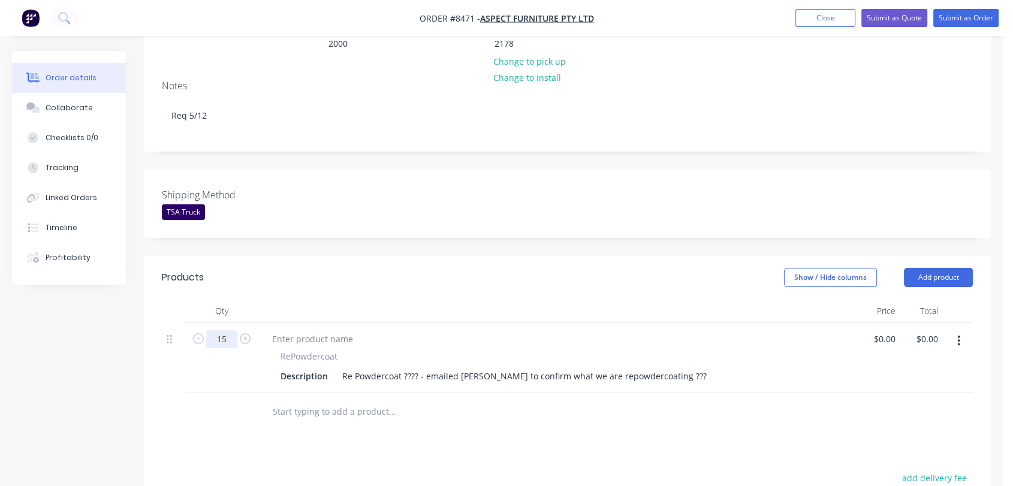
type input "15"
click at [313, 400] on input "text" at bounding box center [392, 412] width 240 height 24
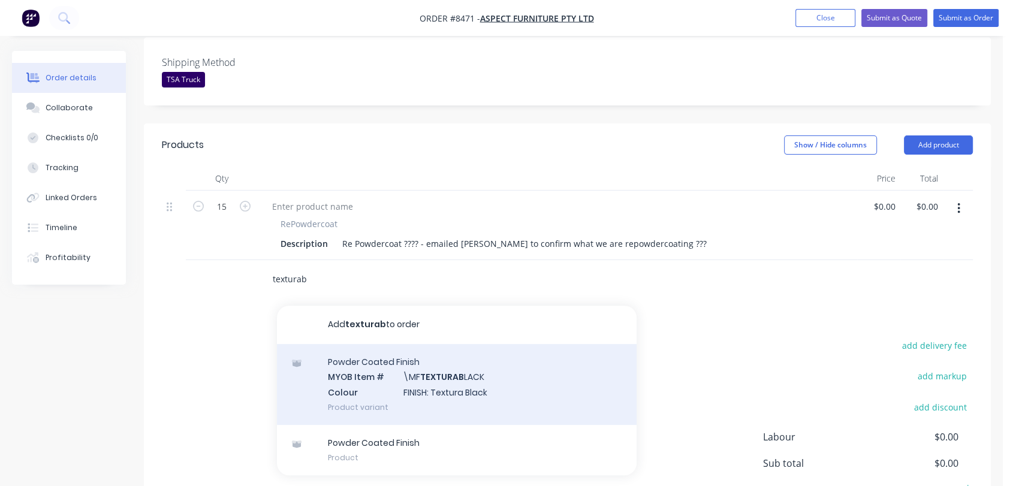
scroll to position [333, 0]
type input "texturab"
click at [475, 359] on div "Powder Coated Finish MYOB Item # \MF TEXTURAB LACK Colour FINISH: Textura Black…" at bounding box center [457, 383] width 360 height 81
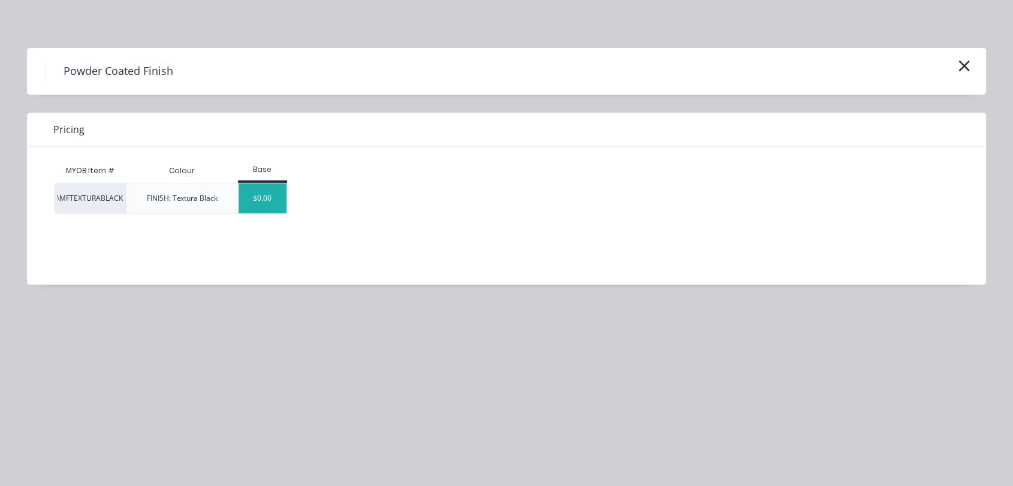
click at [278, 192] on div "$0.00" at bounding box center [263, 198] width 49 height 30
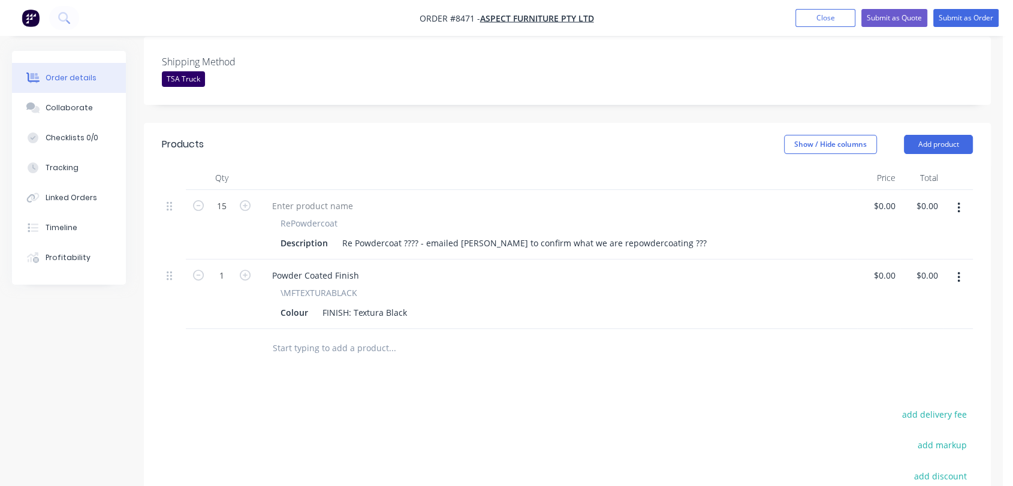
click at [330, 336] on input "text" at bounding box center [392, 348] width 240 height 24
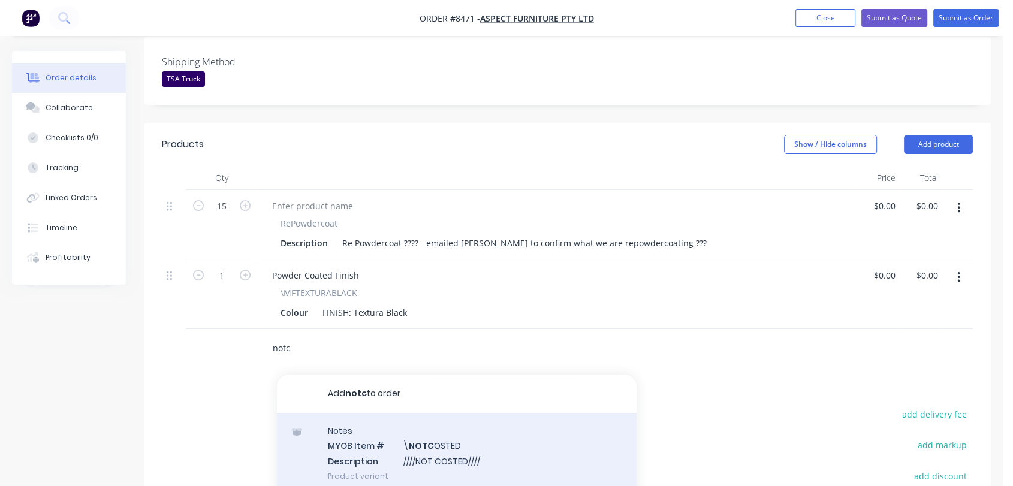
type input "notc"
click at [493, 413] on div "Notes MYOB Item # \ NOTC OSTED Description ////NOT COSTED//// Product variant" at bounding box center [457, 453] width 360 height 81
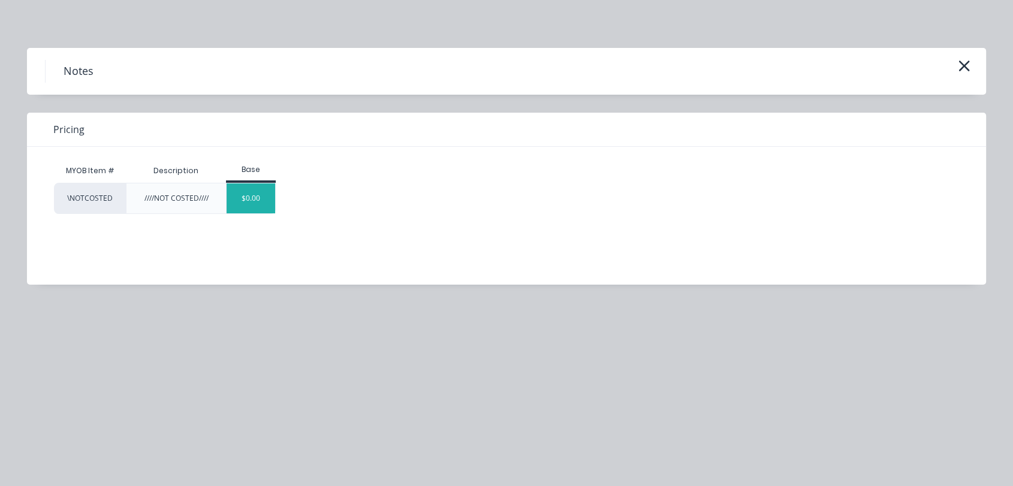
click at [266, 197] on div "$0.00" at bounding box center [251, 198] width 49 height 30
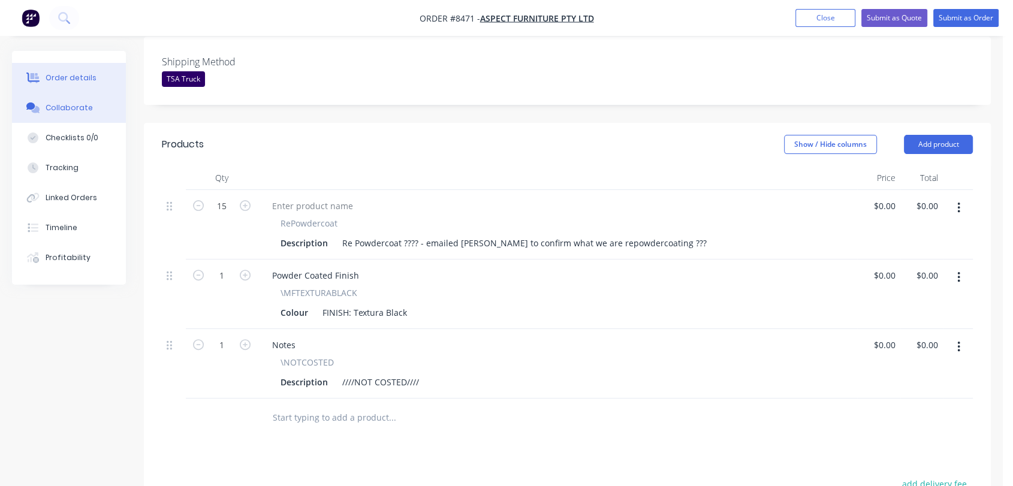
click at [94, 97] on button "Collaborate" at bounding box center [69, 108] width 114 height 30
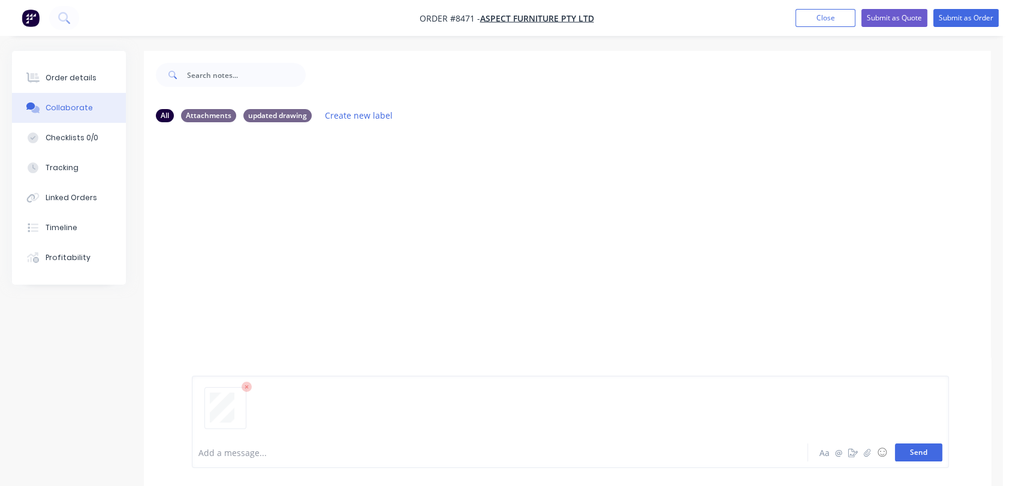
click at [933, 447] on button "Send" at bounding box center [918, 453] width 47 height 18
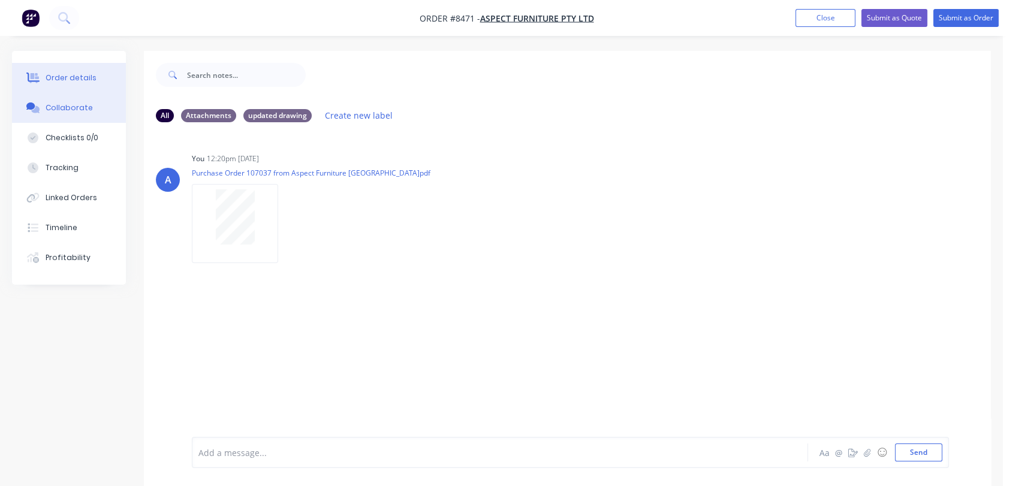
click at [91, 75] on button "Order details" at bounding box center [69, 78] width 114 height 30
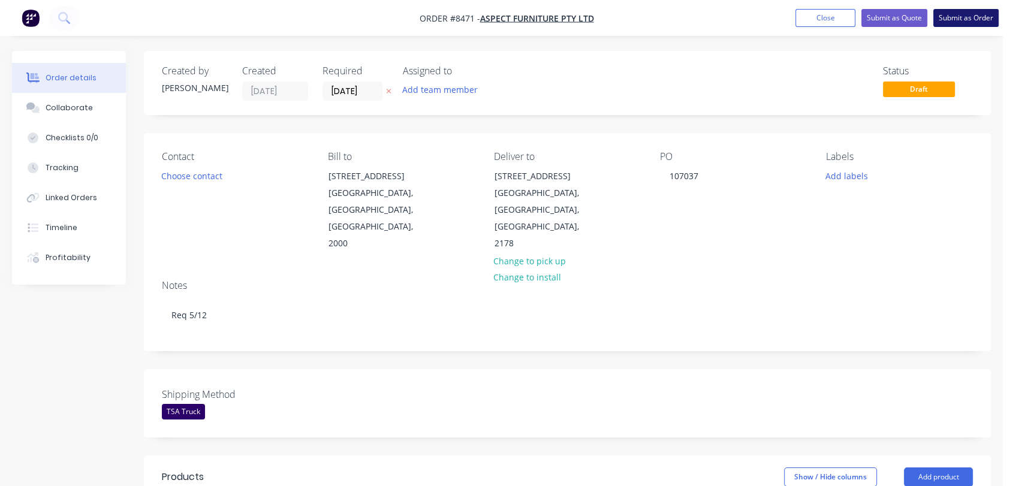
click at [961, 19] on button "Submit as Order" at bounding box center [965, 18] width 65 height 18
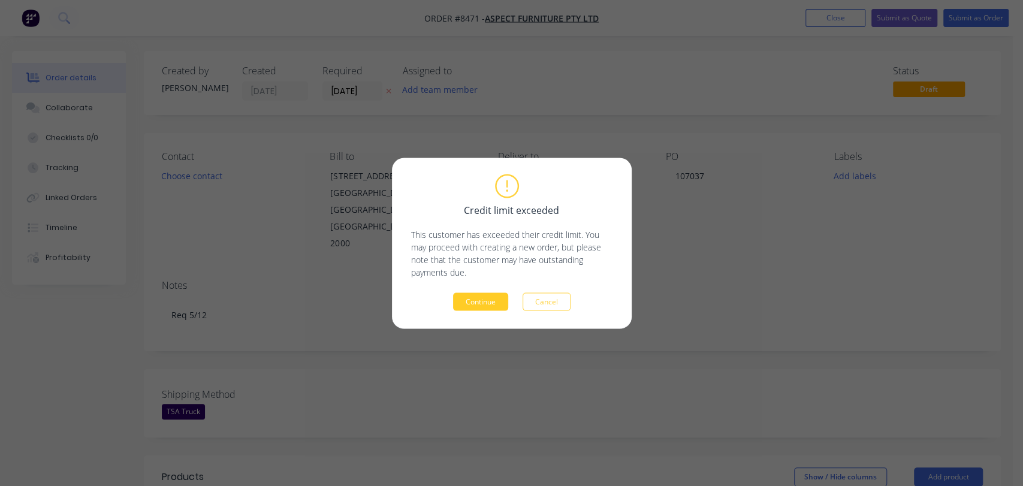
click at [463, 308] on button "Continue" at bounding box center [480, 302] width 55 height 18
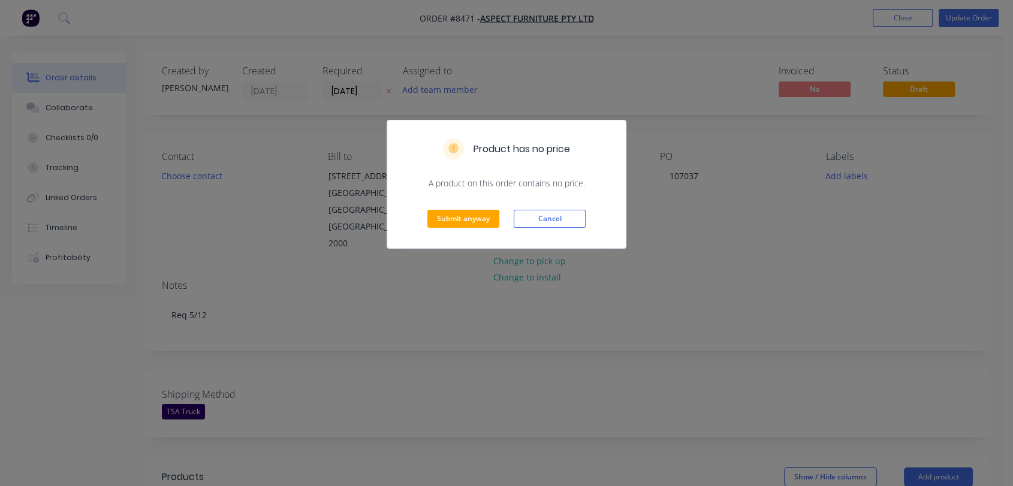
click at [453, 228] on div "Submit anyway Cancel" at bounding box center [506, 218] width 239 height 59
click at [451, 214] on button "Submit anyway" at bounding box center [463, 219] width 72 height 18
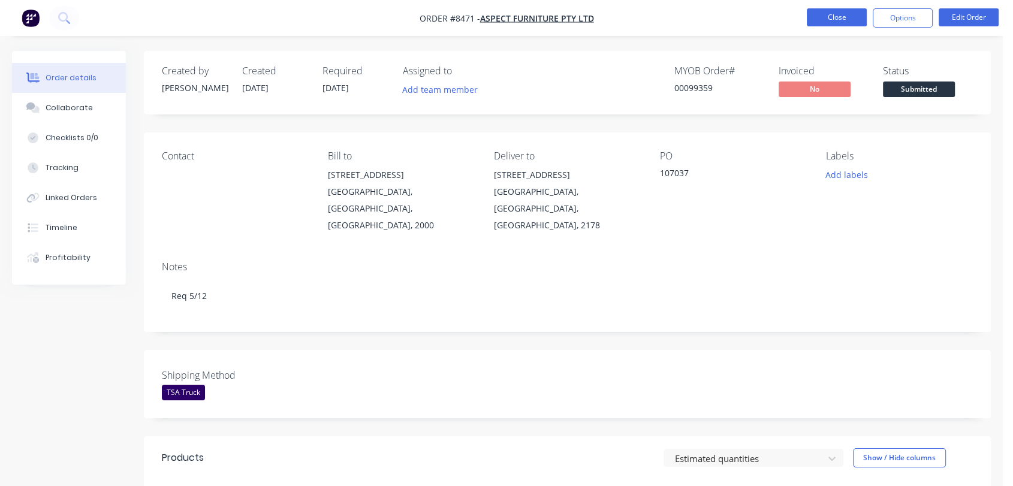
click at [836, 20] on button "Close" at bounding box center [837, 17] width 60 height 18
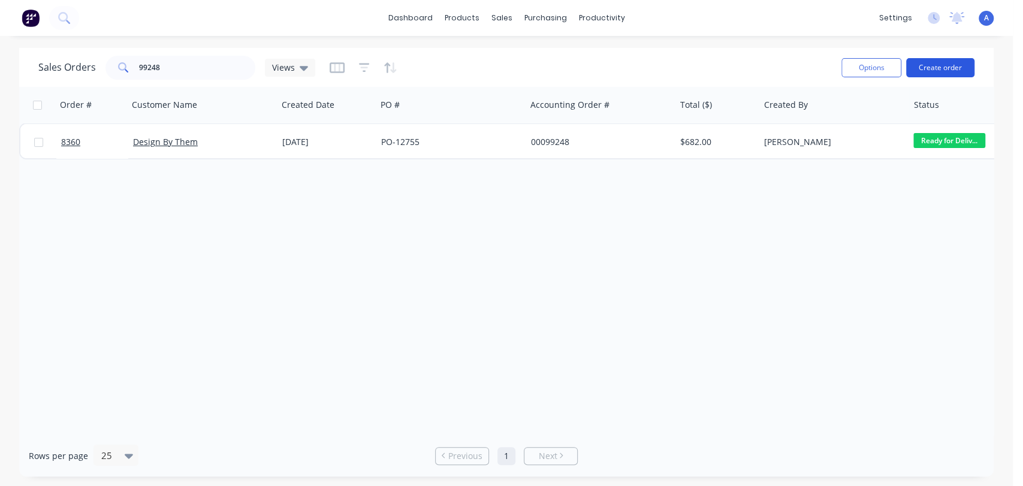
click at [960, 67] on button "Create order" at bounding box center [940, 67] width 68 height 19
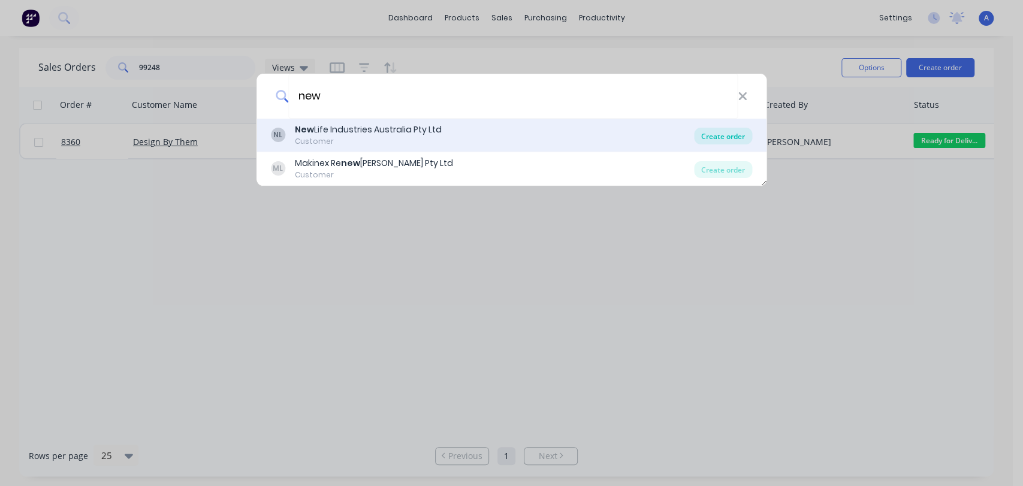
type input "new"
click at [742, 129] on div "Create order" at bounding box center [723, 136] width 58 height 17
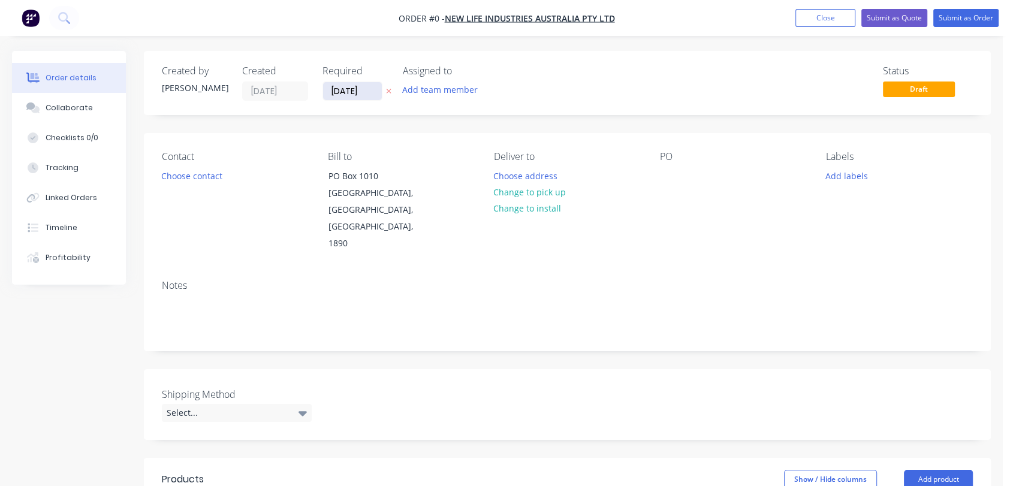
click at [363, 90] on input "[DATE]" at bounding box center [352, 91] width 59 height 18
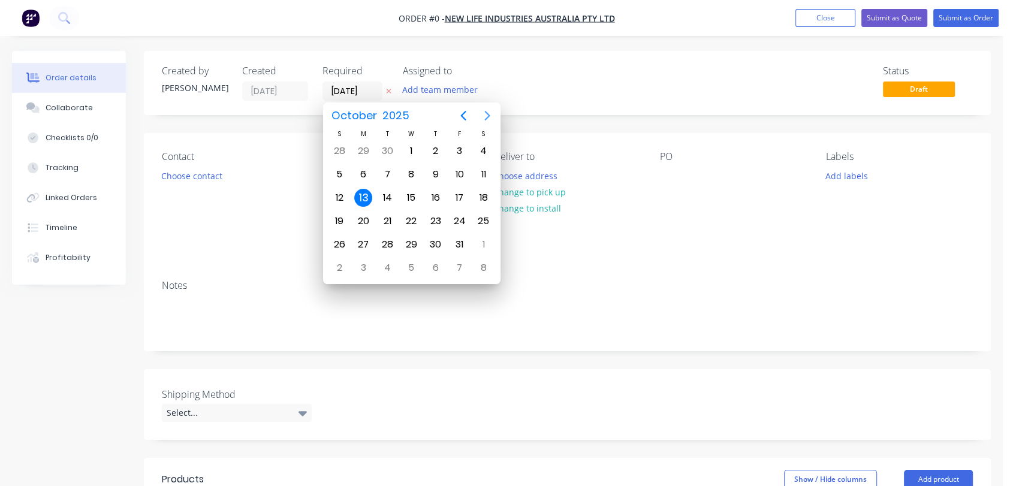
click at [490, 111] on icon "Next page" at bounding box center [487, 116] width 14 height 14
click at [408, 242] on div "31" at bounding box center [411, 245] width 18 height 18
type input "[DATE]"
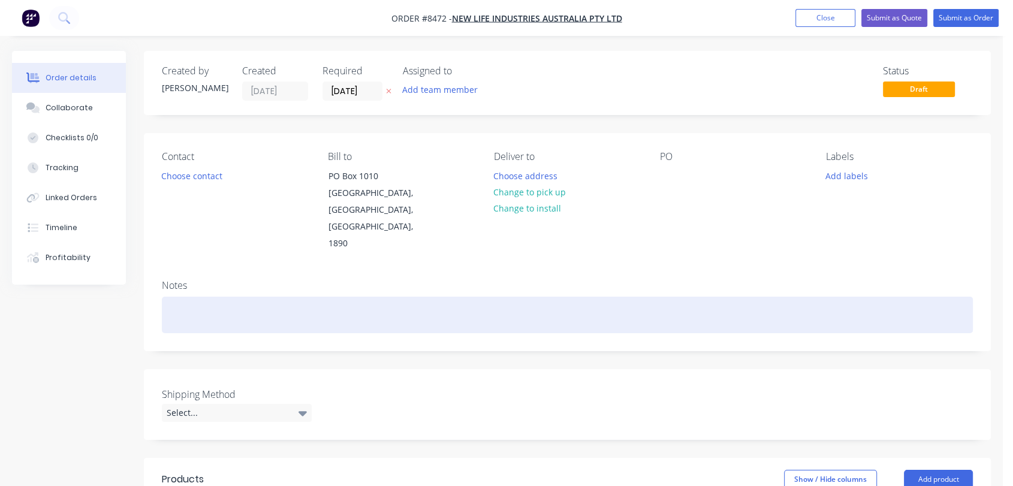
click at [192, 297] on div at bounding box center [567, 315] width 811 height 37
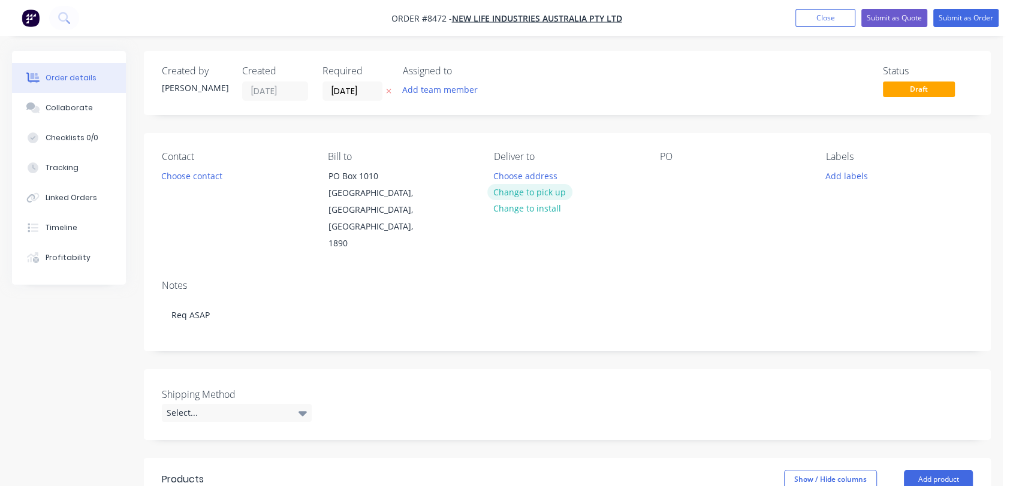
click at [532, 190] on button "Change to pick up" at bounding box center [529, 192] width 85 height 16
click at [665, 177] on div at bounding box center [669, 175] width 19 height 17
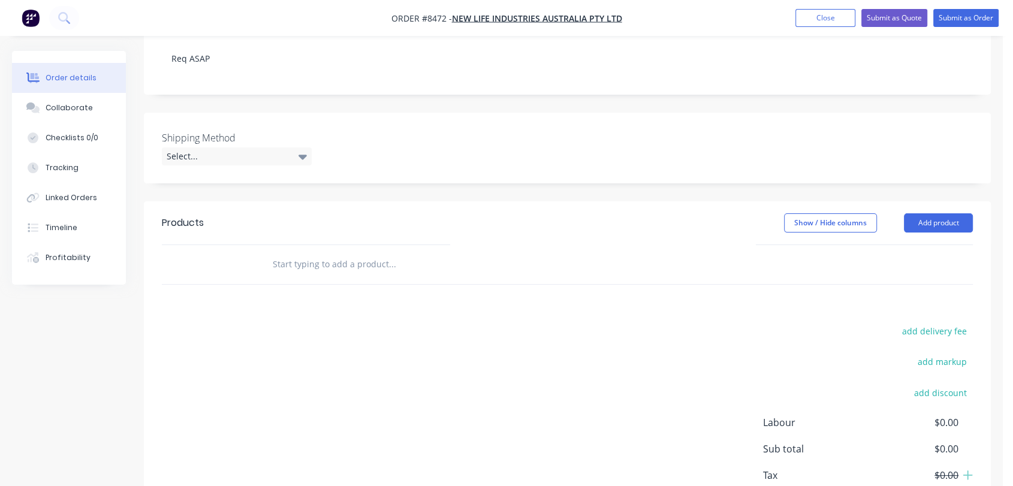
scroll to position [266, 0]
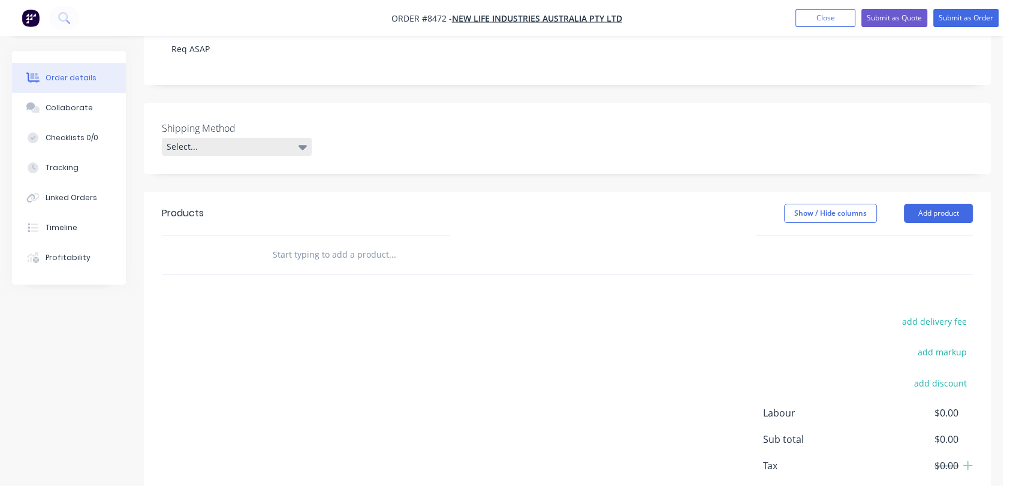
click at [231, 138] on div "Select..." at bounding box center [237, 147] width 150 height 18
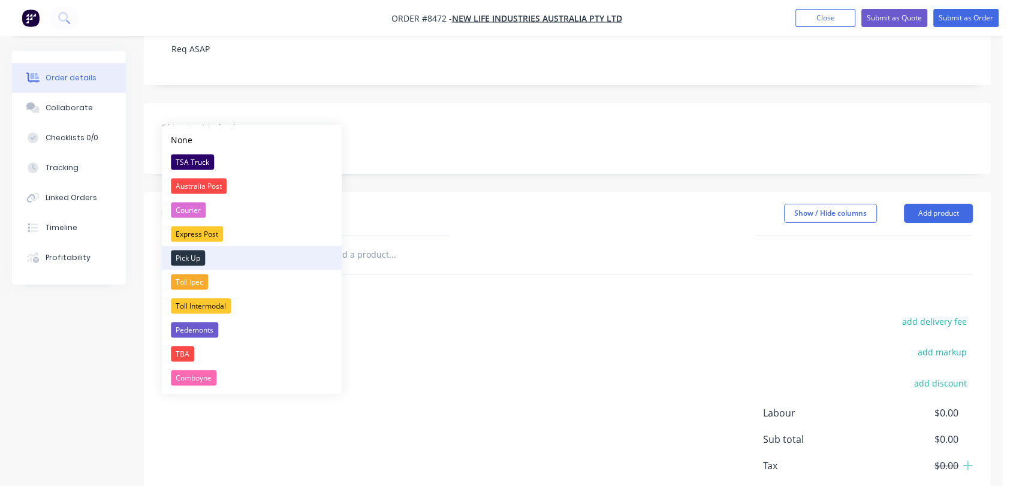
click at [197, 255] on div "Pick Up" at bounding box center [188, 258] width 34 height 16
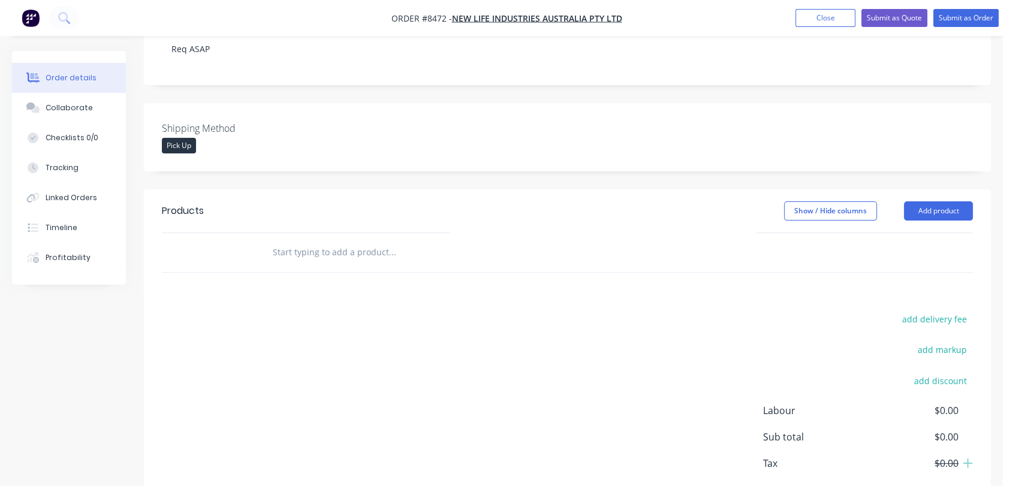
click at [330, 240] on input "text" at bounding box center [392, 252] width 240 height 24
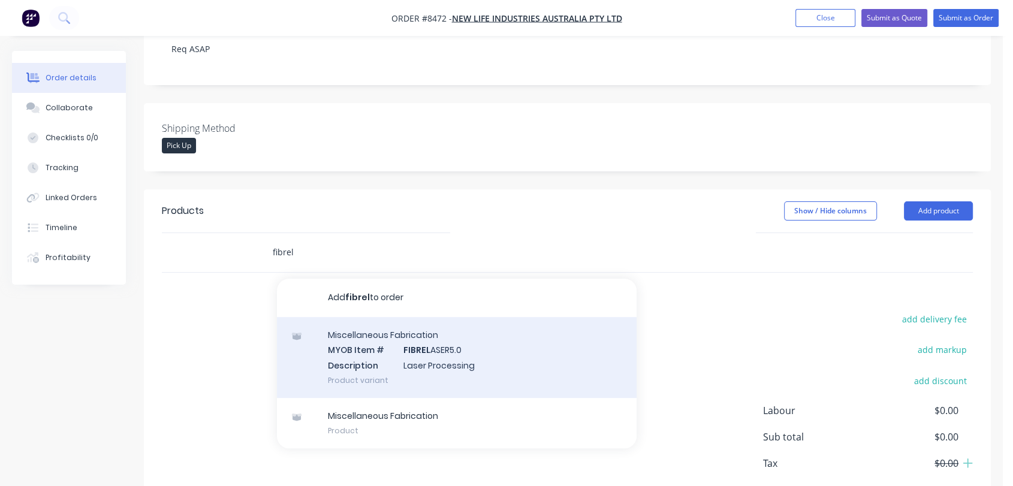
type input "fibrel"
click at [429, 334] on div "Miscellaneous Fabrication MYOB Item # FIBREL ASER5.0 Description Laser Processi…" at bounding box center [457, 357] width 360 height 81
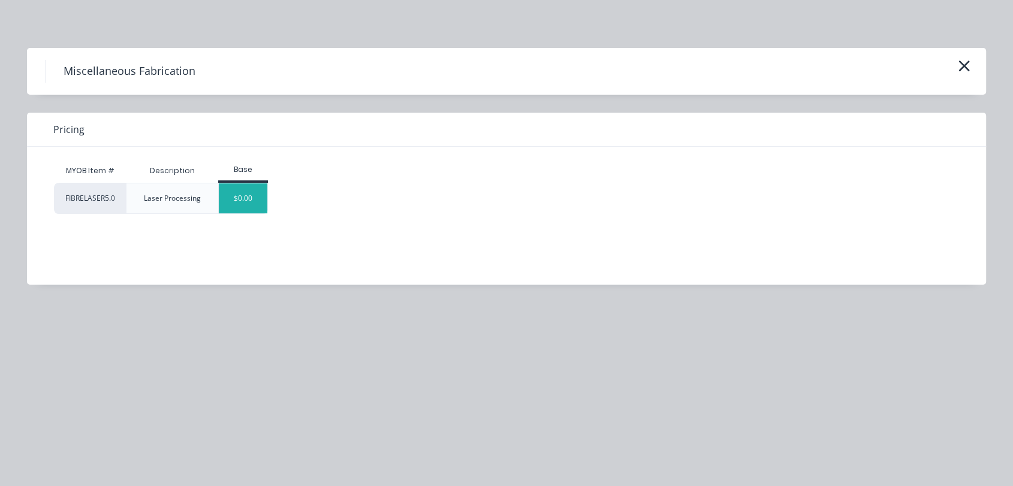
click at [248, 198] on div "$0.00" at bounding box center [243, 198] width 49 height 30
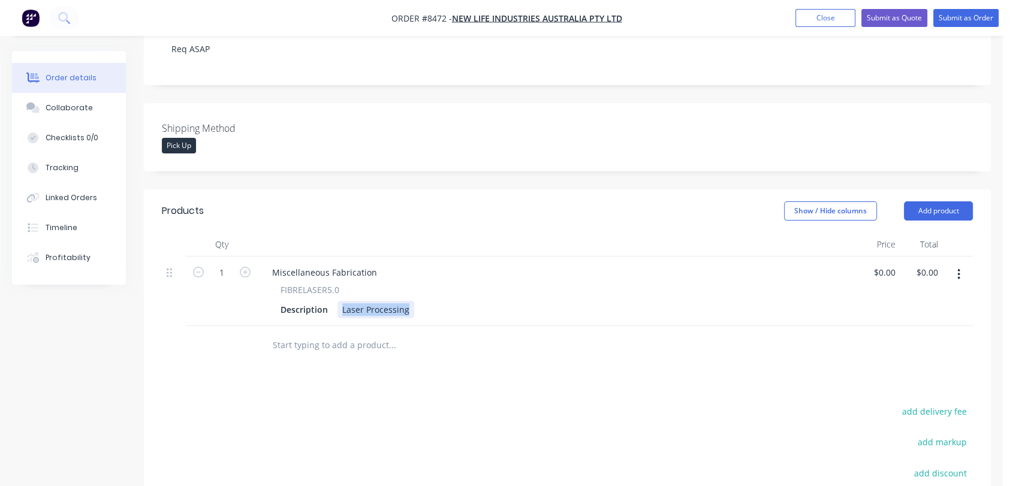
drag, startPoint x: 339, startPoint y: 277, endPoint x: 436, endPoint y: 279, distance: 97.1
click at [436, 301] on div "Description Laser Processing" at bounding box center [555, 309] width 559 height 17
paste div
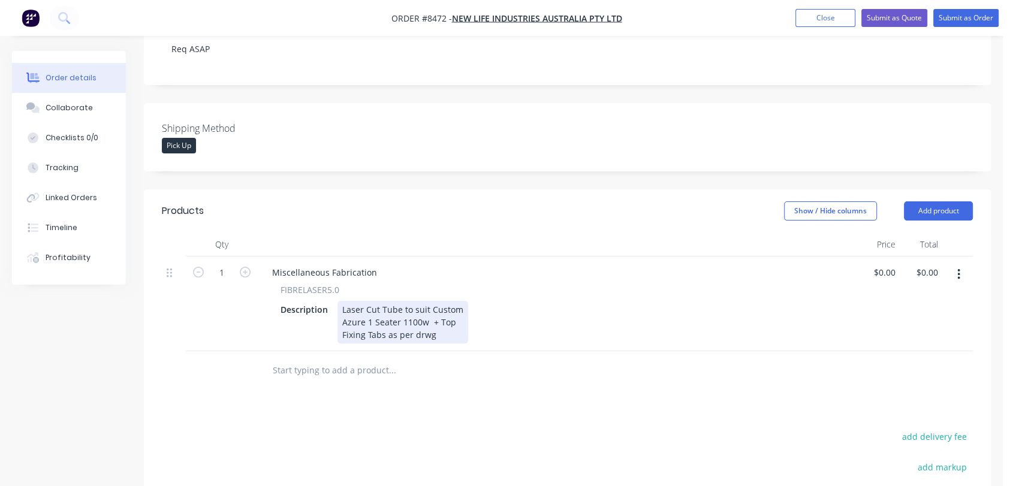
click at [340, 301] on div "Laser Cut Tube to suit Custom Azure 1 Seater 1100w + Top Fixing Tabs as per drwg" at bounding box center [402, 322] width 131 height 43
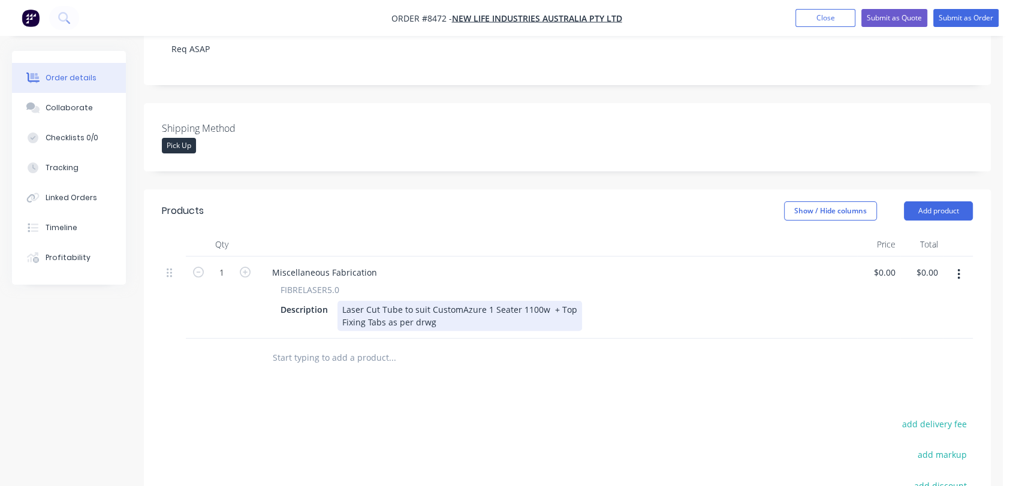
click at [342, 316] on div "Fixing Tabs as per drwg" at bounding box center [459, 322] width 235 height 13
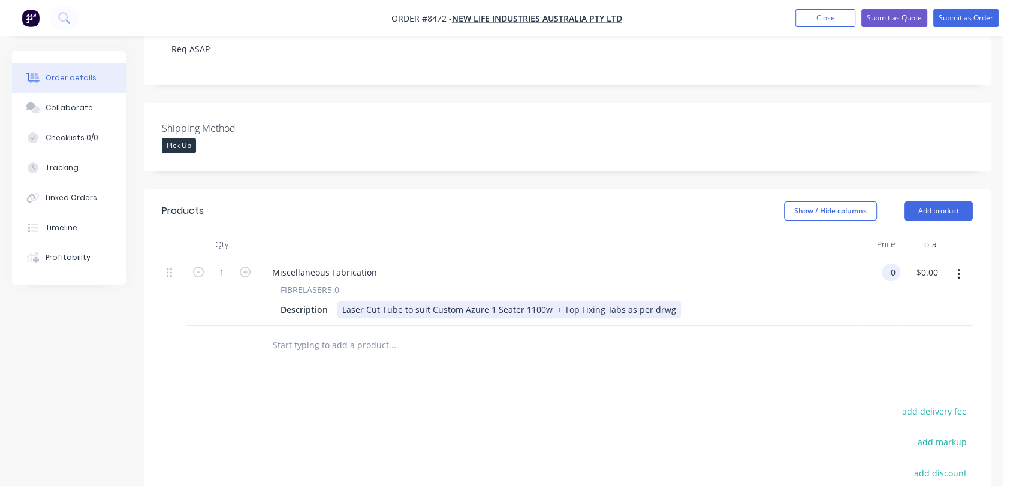
type input "$0.00"
click at [324, 333] on input "text" at bounding box center [392, 345] width 240 height 24
drag, startPoint x: 378, startPoint y: 236, endPoint x: 267, endPoint y: 231, distance: 111.0
click at [267, 264] on div "Miscellaneous Fabrication" at bounding box center [325, 272] width 124 height 17
click at [340, 333] on input "text" at bounding box center [392, 345] width 240 height 24
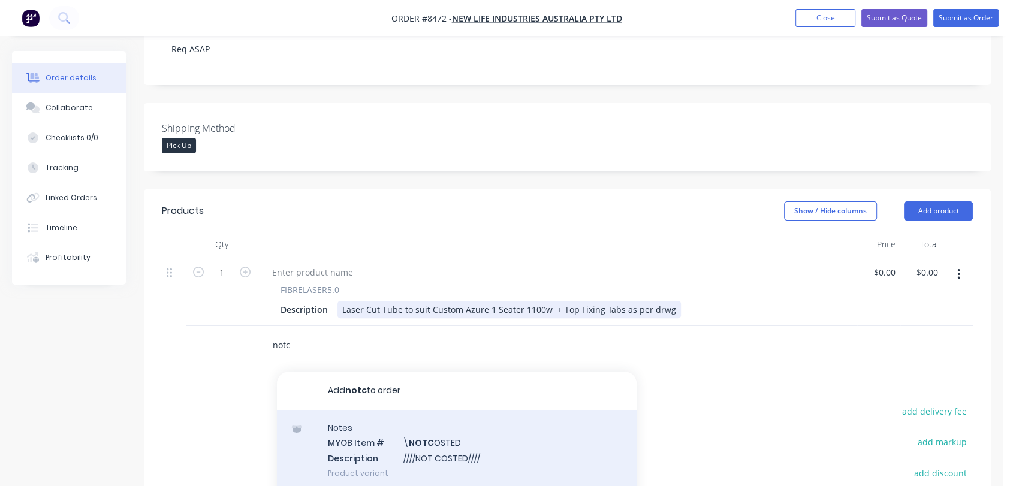
type input "notc"
click at [442, 420] on div "Notes MYOB Item # \ NOTC OSTED Description ////NOT COSTED//// Product variant" at bounding box center [457, 450] width 360 height 81
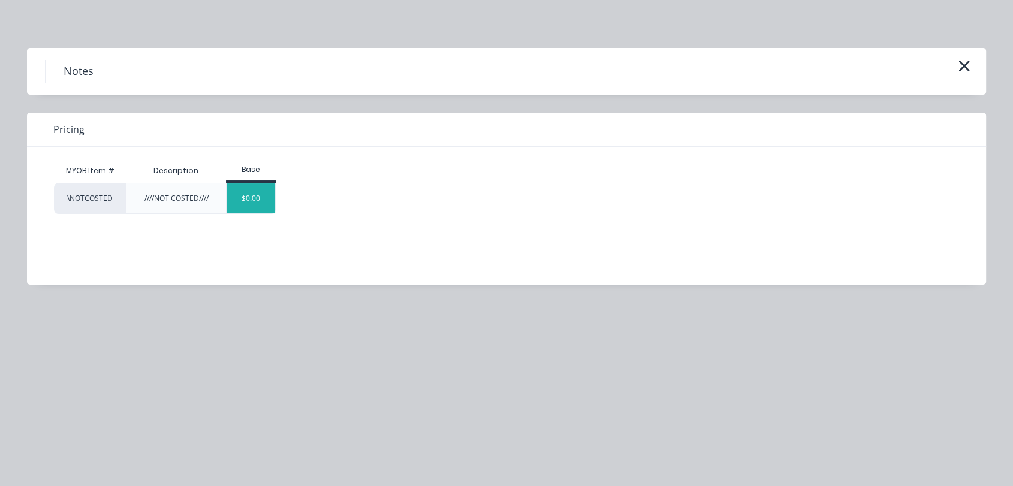
click at [247, 203] on div "$0.00" at bounding box center [251, 198] width 49 height 30
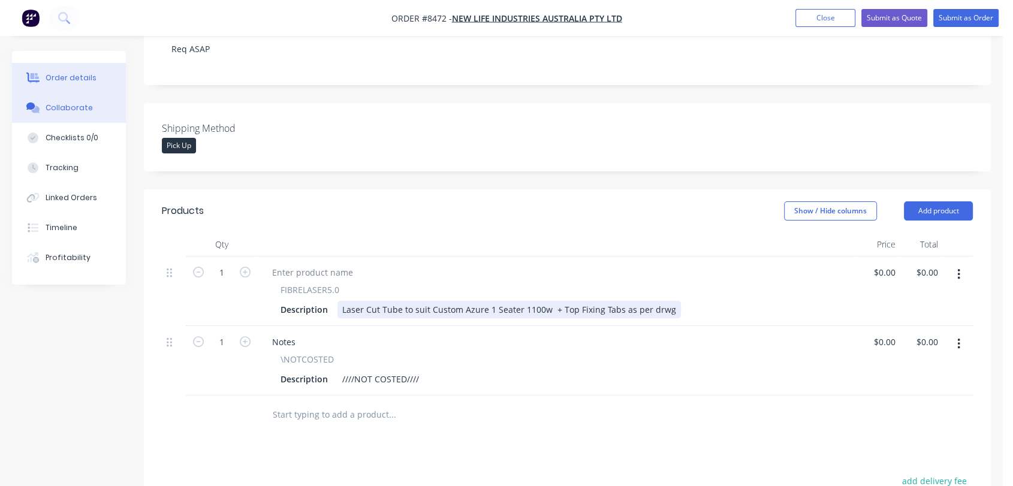
click at [59, 110] on div "Collaborate" at bounding box center [69, 108] width 47 height 11
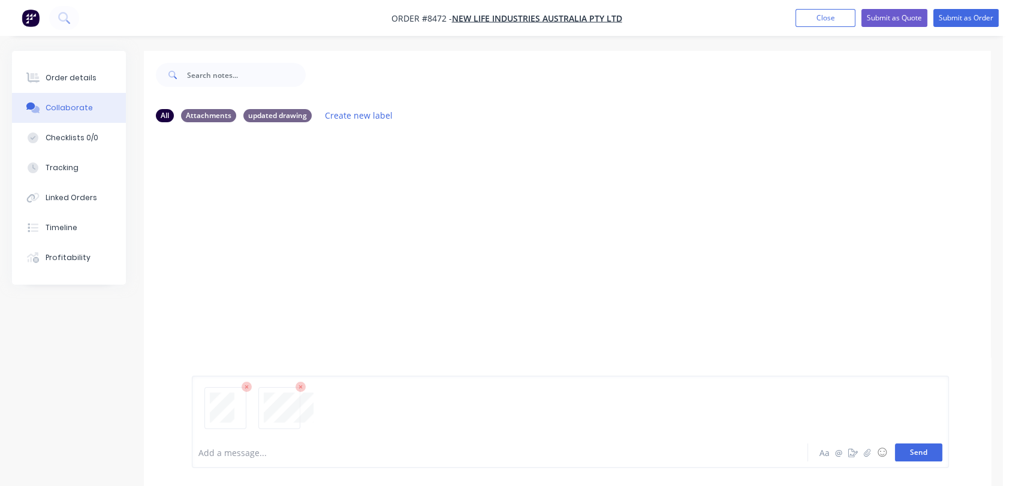
click at [920, 449] on button "Send" at bounding box center [918, 453] width 47 height 18
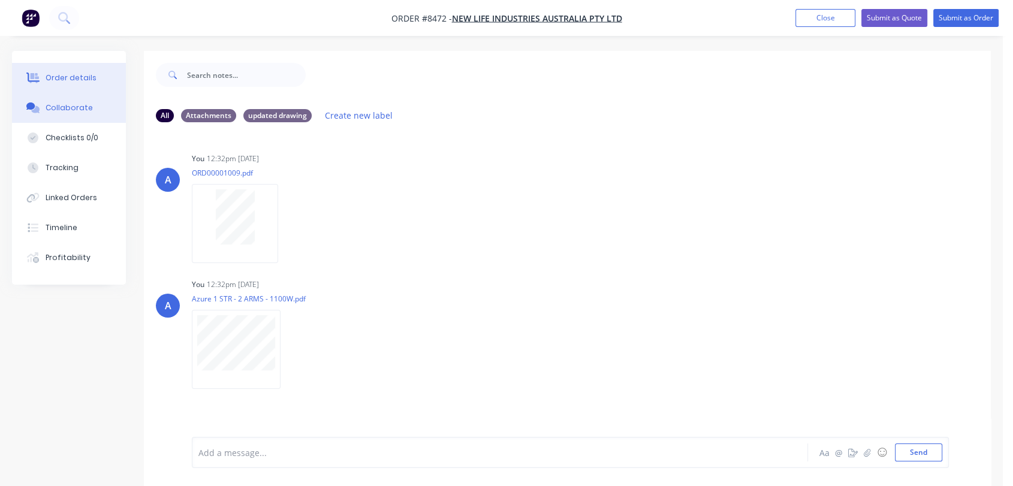
click at [86, 73] on div "Order details" at bounding box center [71, 78] width 51 height 11
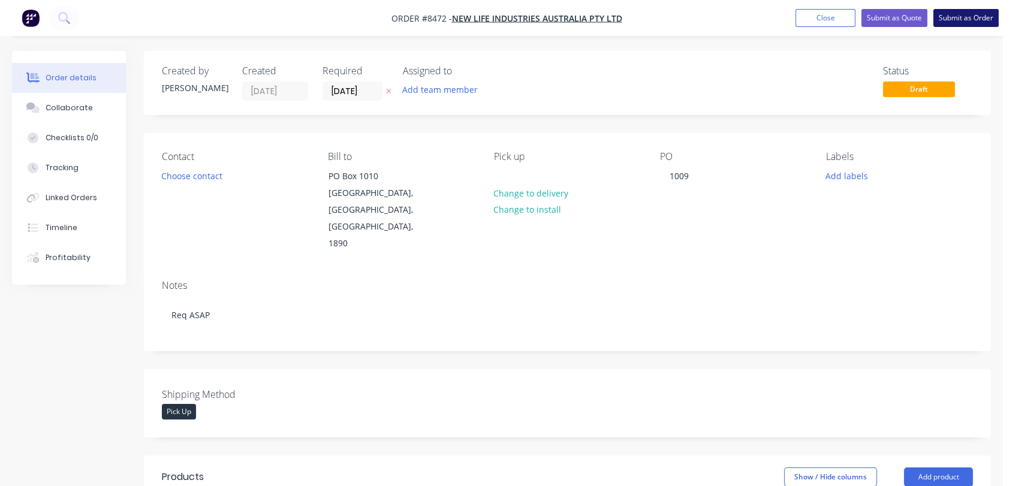
click at [954, 14] on button "Submit as Order" at bounding box center [965, 18] width 65 height 18
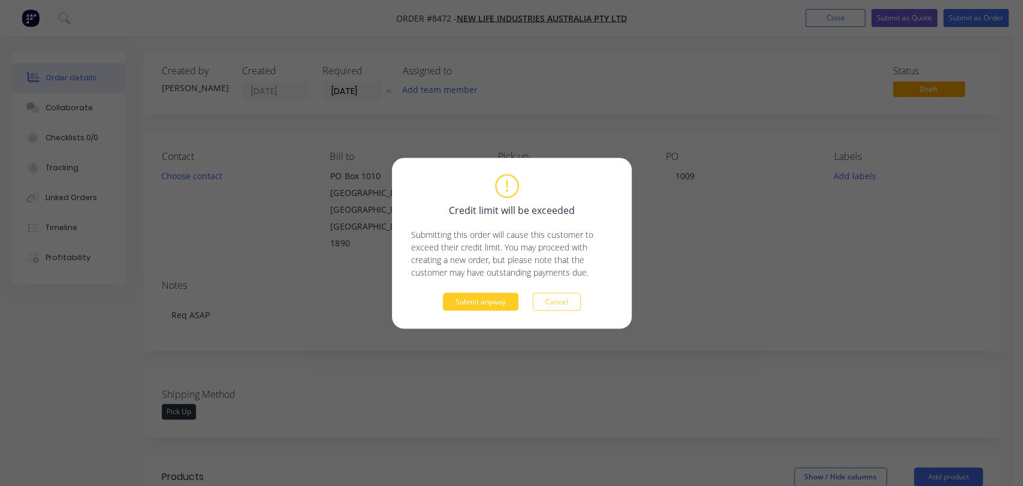
click at [478, 303] on button "Submit anyway" at bounding box center [481, 302] width 76 height 18
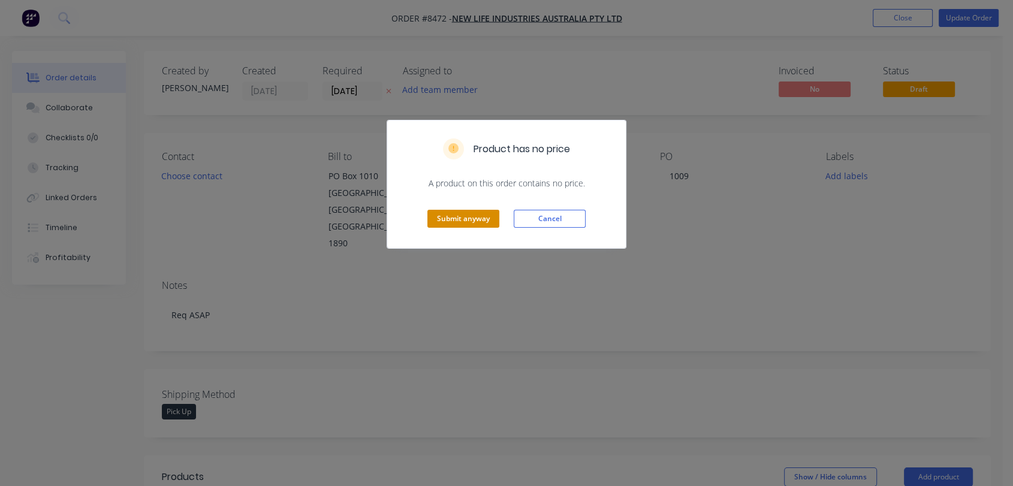
click at [459, 216] on button "Submit anyway" at bounding box center [463, 219] width 72 height 18
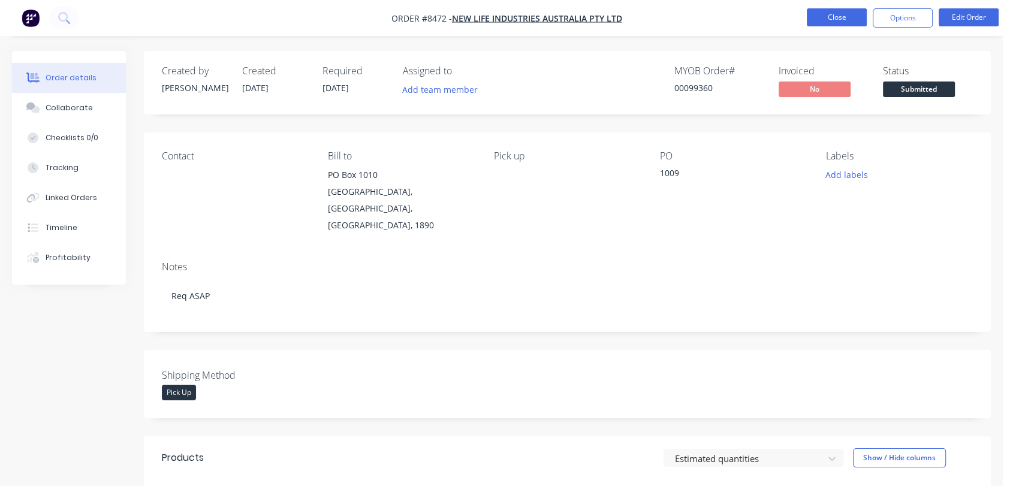
click at [822, 18] on button "Close" at bounding box center [837, 17] width 60 height 18
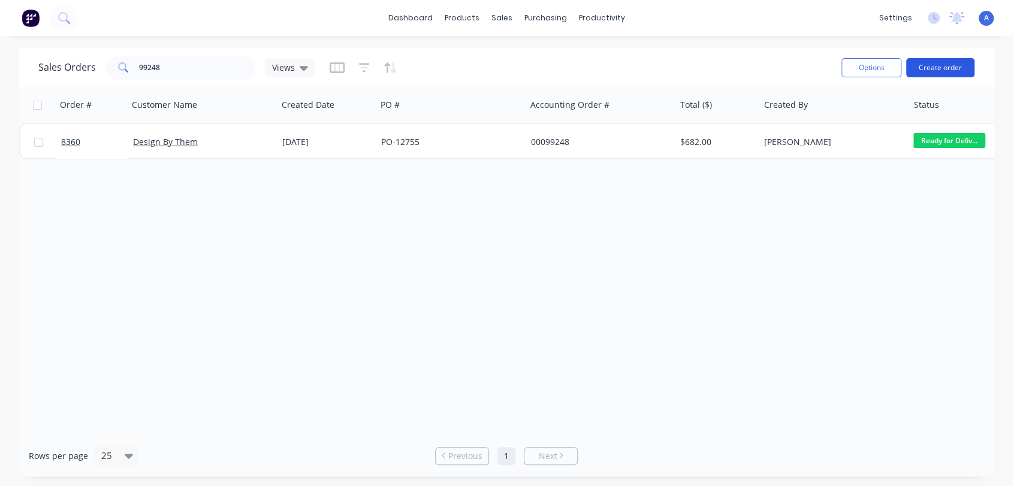
click at [934, 61] on button "Create order" at bounding box center [940, 67] width 68 height 19
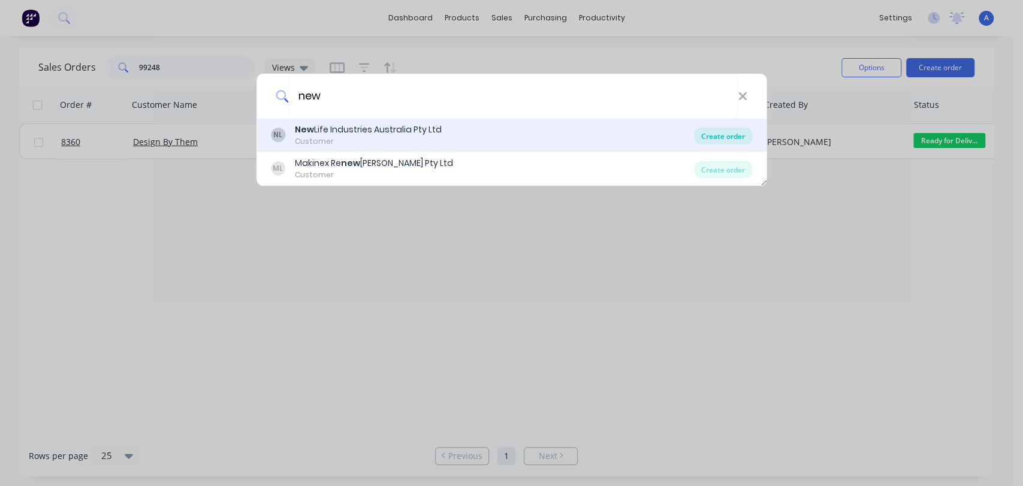
type input "new"
click at [712, 129] on div "Create order" at bounding box center [723, 136] width 58 height 17
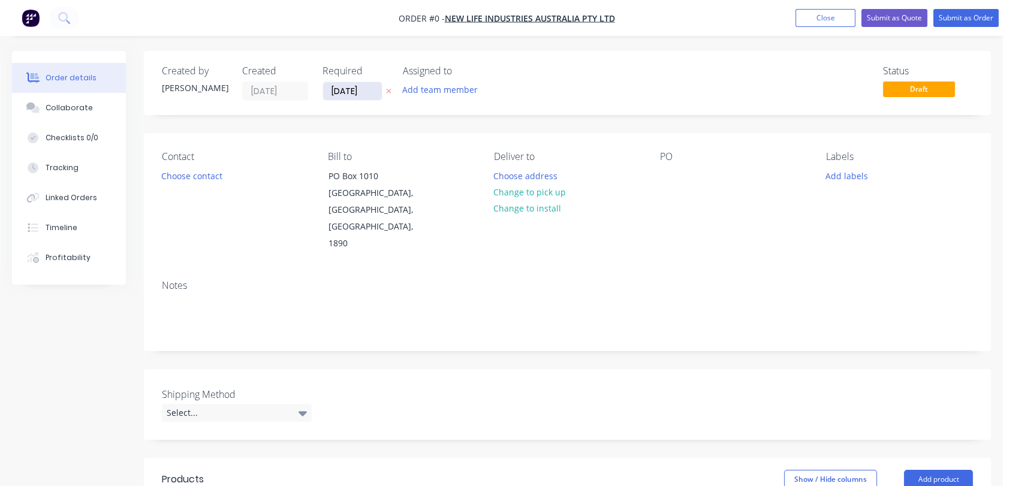
click at [369, 91] on input "[DATE]" at bounding box center [352, 91] width 59 height 18
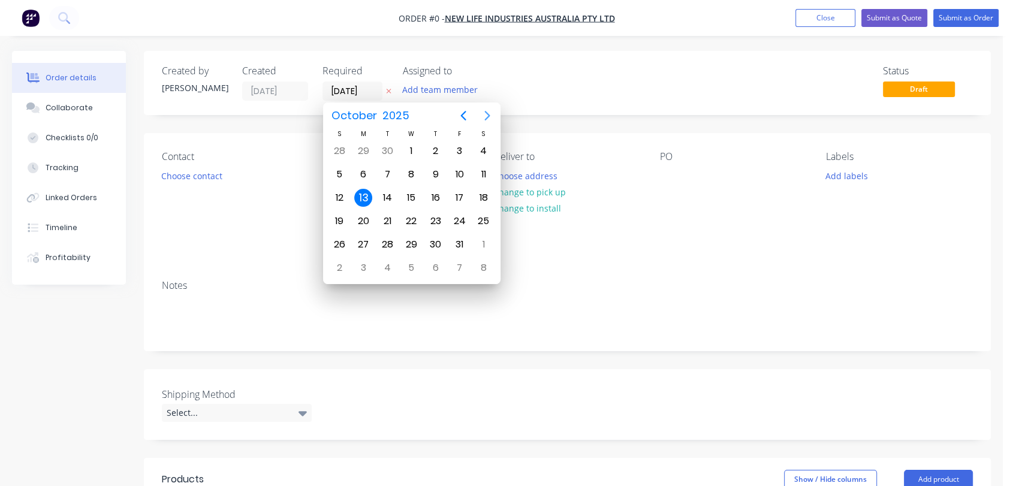
click at [484, 116] on icon "Next page" at bounding box center [487, 116] width 14 height 14
click at [411, 236] on div "31" at bounding box center [411, 245] width 18 height 18
type input "[DATE]"
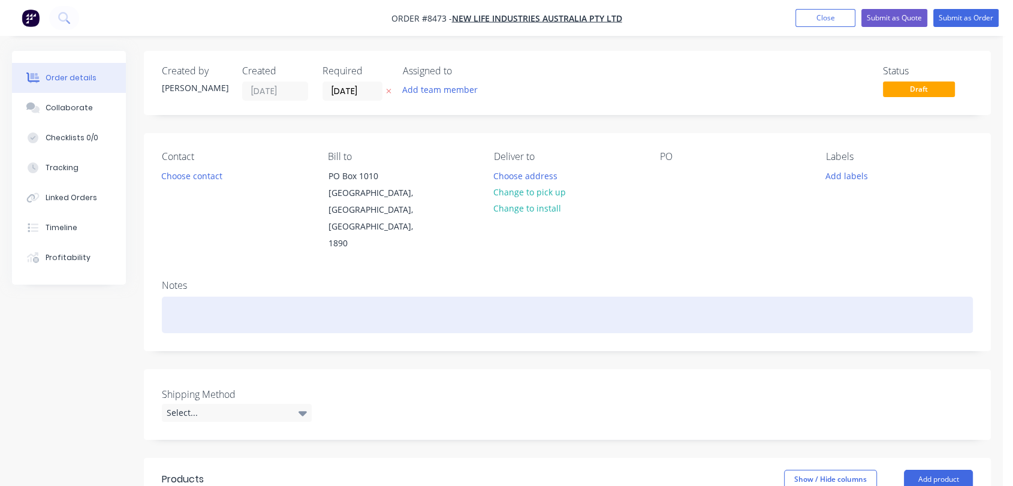
click at [206, 297] on div at bounding box center [567, 315] width 811 height 37
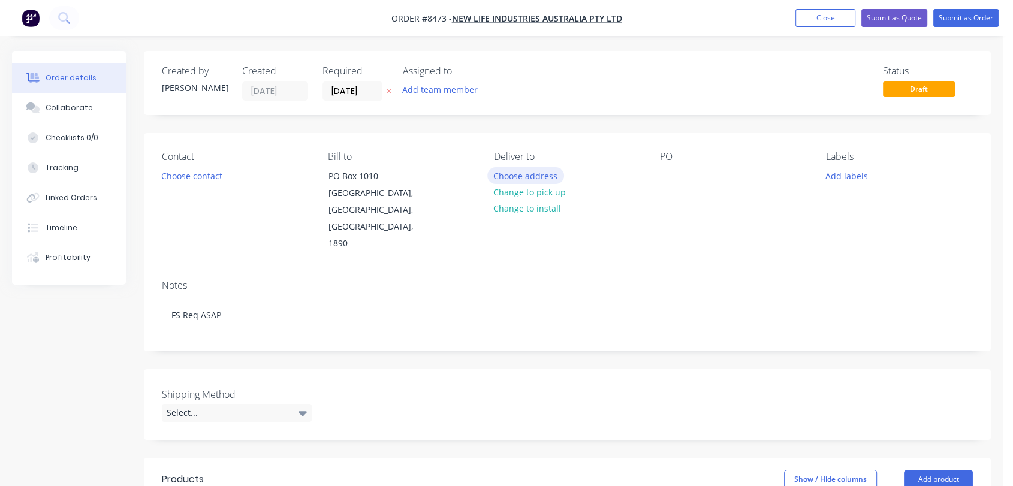
click at [541, 169] on button "Choose address" at bounding box center [525, 175] width 77 height 16
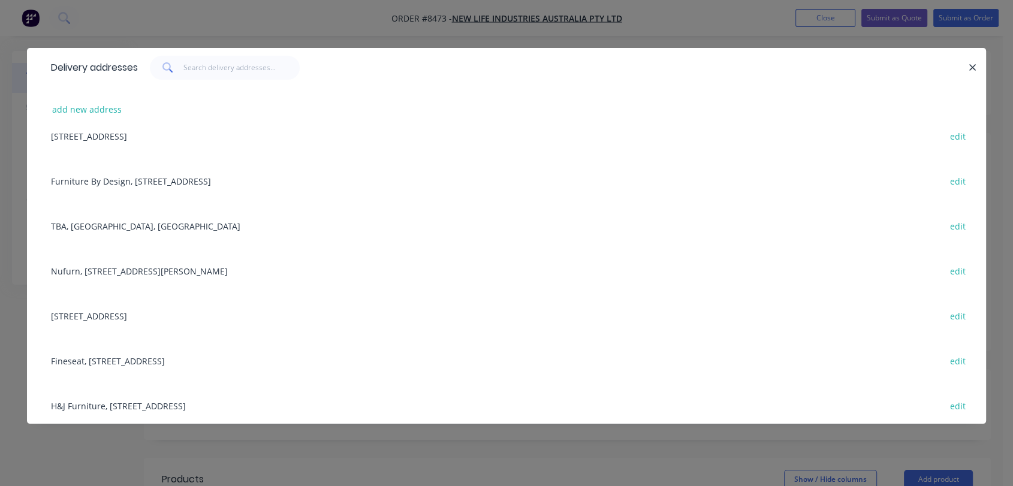
scroll to position [266, 0]
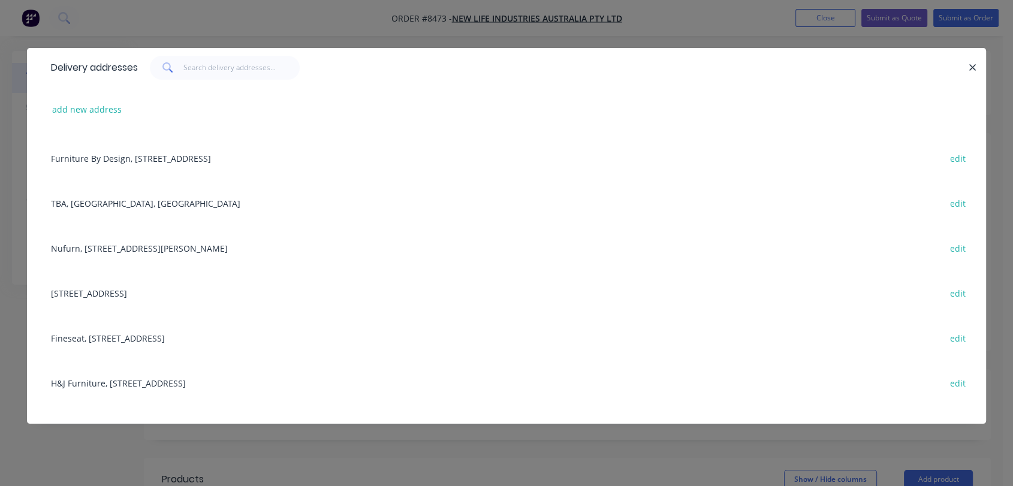
click at [168, 333] on div "Fineseat, 36 Bessemer St, Blacktown, New South Wales, Australia, 2148 edit" at bounding box center [506, 337] width 923 height 45
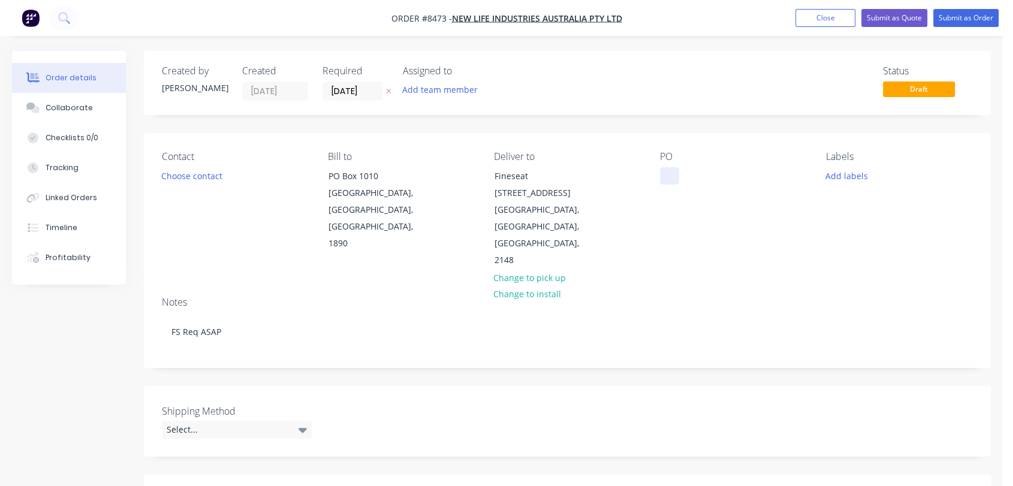
click at [669, 169] on div at bounding box center [669, 175] width 19 height 17
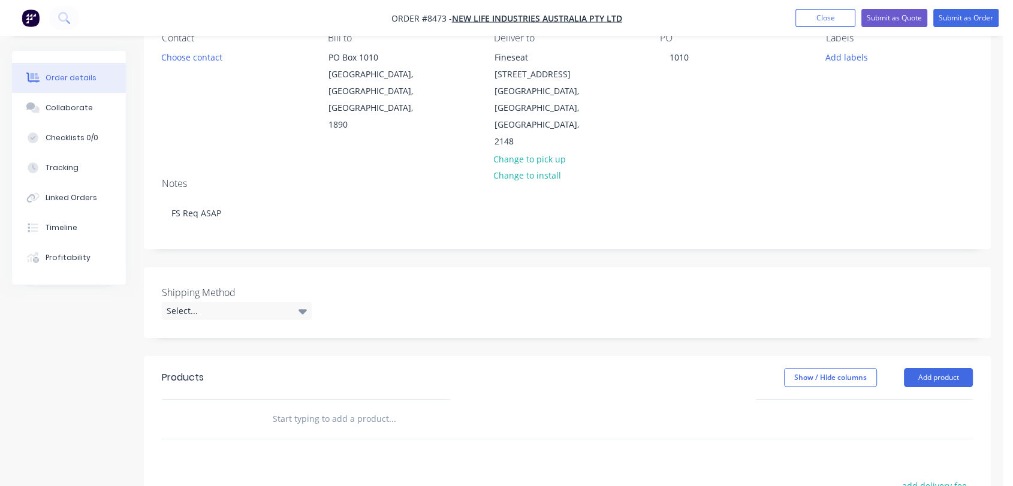
scroll to position [133, 0]
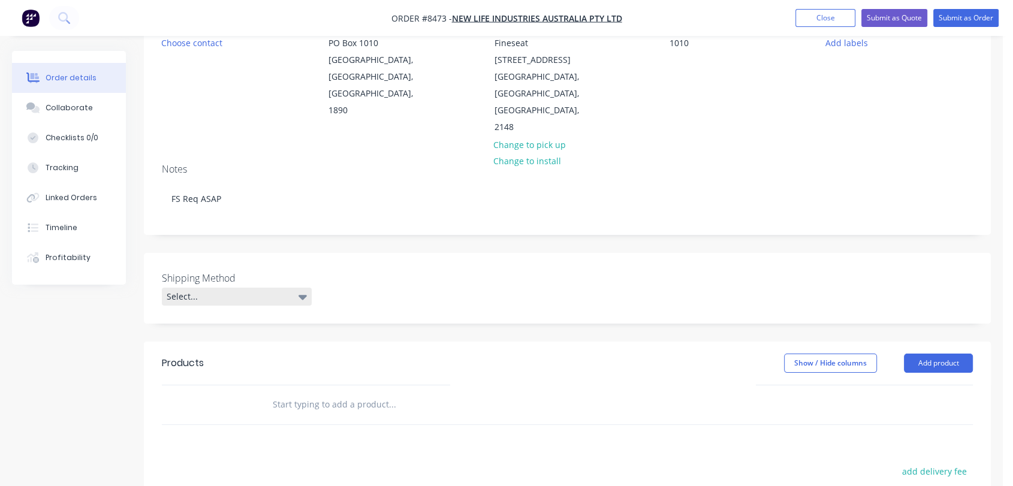
click at [240, 288] on div "Select..." at bounding box center [237, 297] width 150 height 18
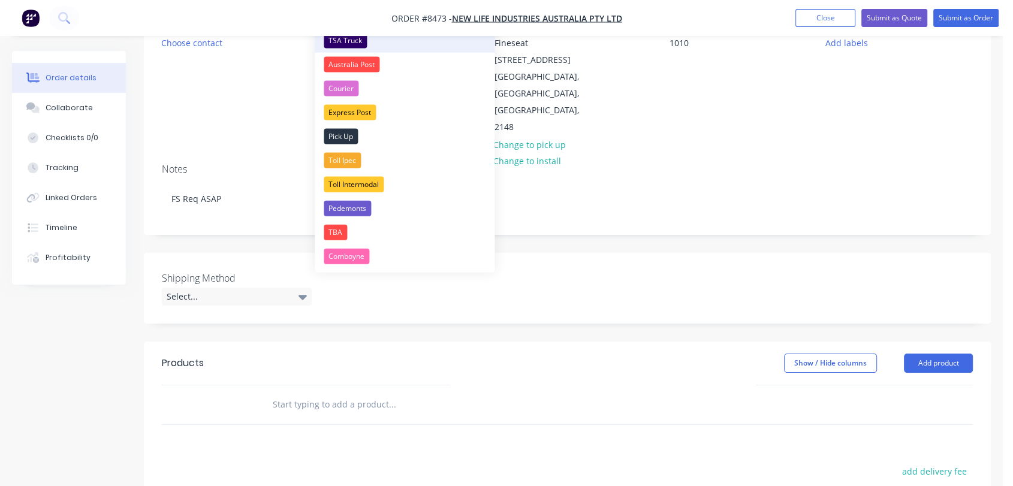
click at [339, 44] on div "TSA Truck" at bounding box center [345, 41] width 43 height 16
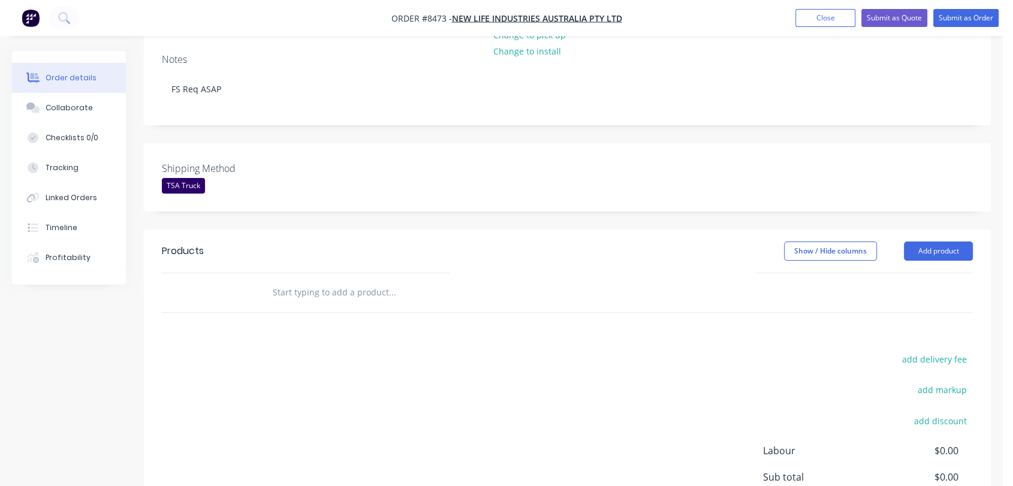
scroll to position [266, 0]
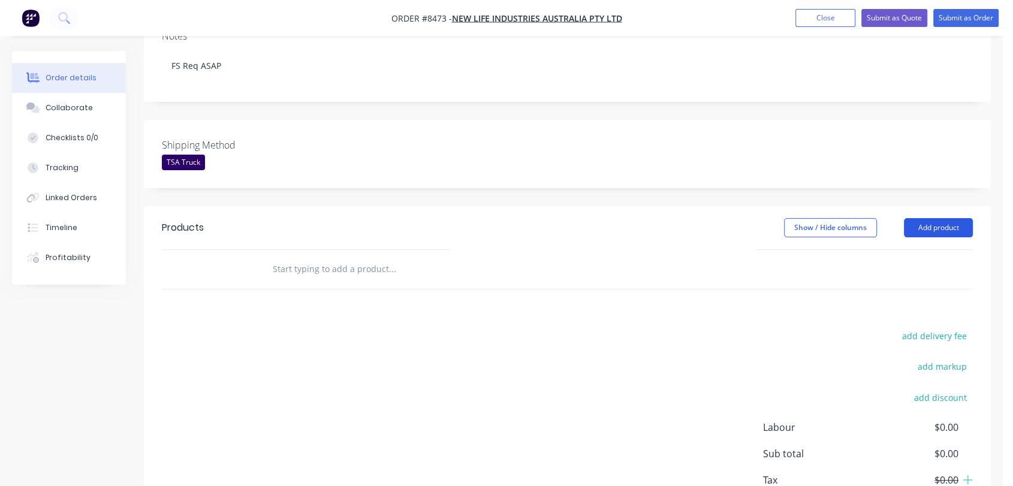
click at [955, 218] on button "Add product" at bounding box center [938, 227] width 69 height 19
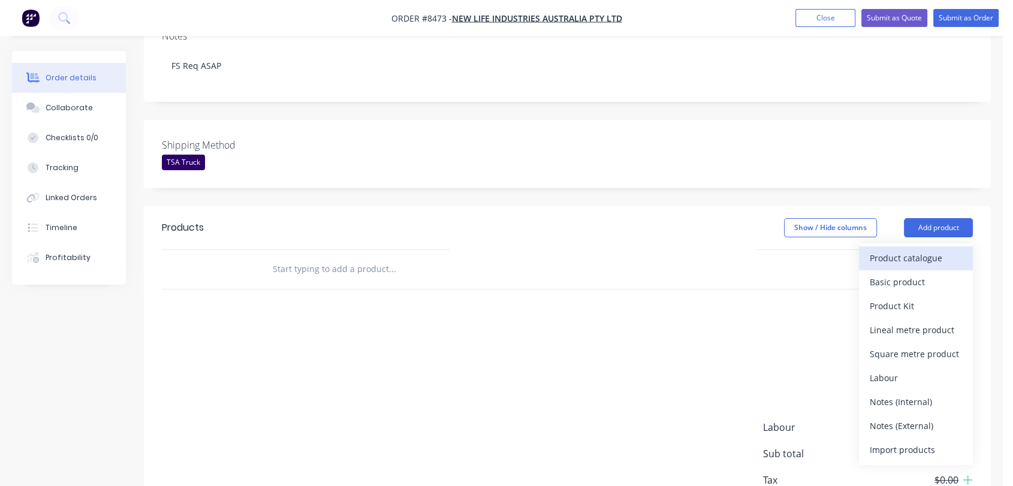
click at [880, 249] on div "Product catalogue" at bounding box center [916, 257] width 92 height 17
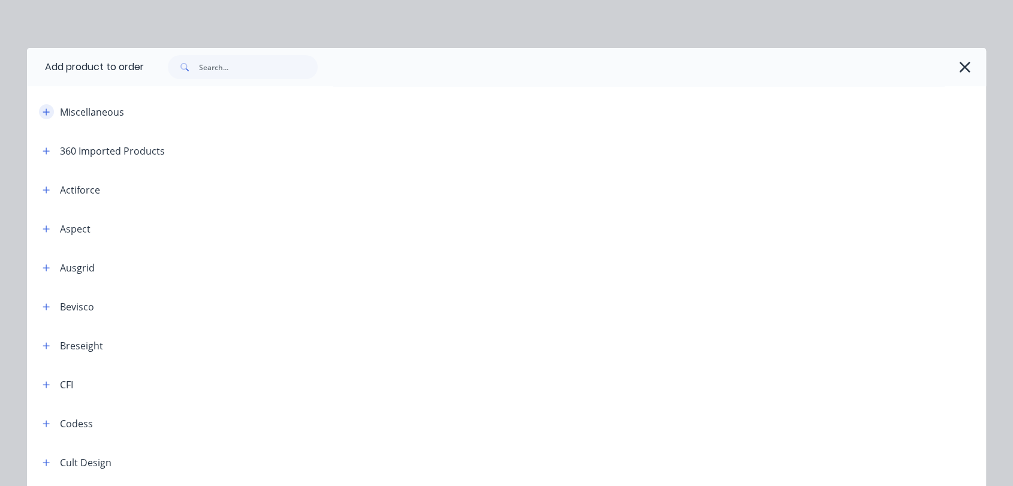
click at [43, 113] on icon "button" at bounding box center [46, 112] width 7 height 8
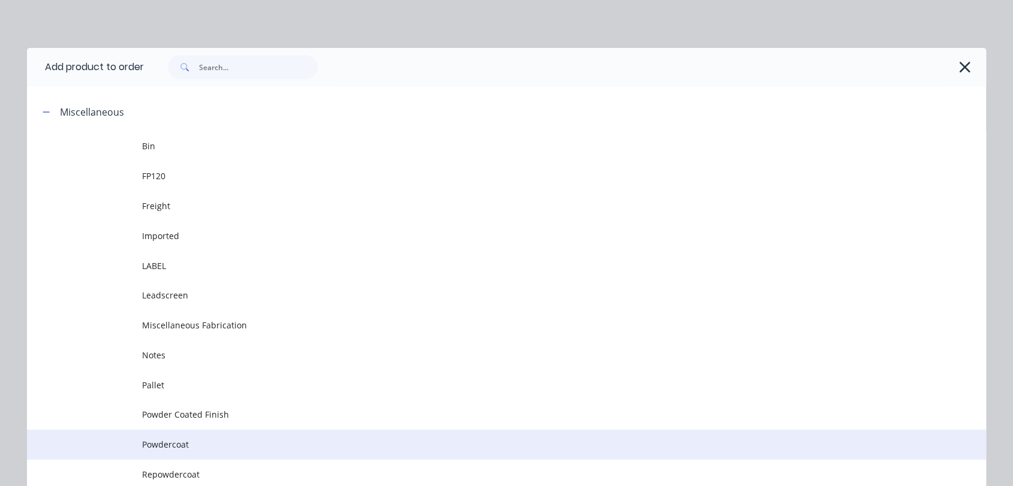
click at [198, 447] on span "Powdercoat" at bounding box center [479, 444] width 675 height 13
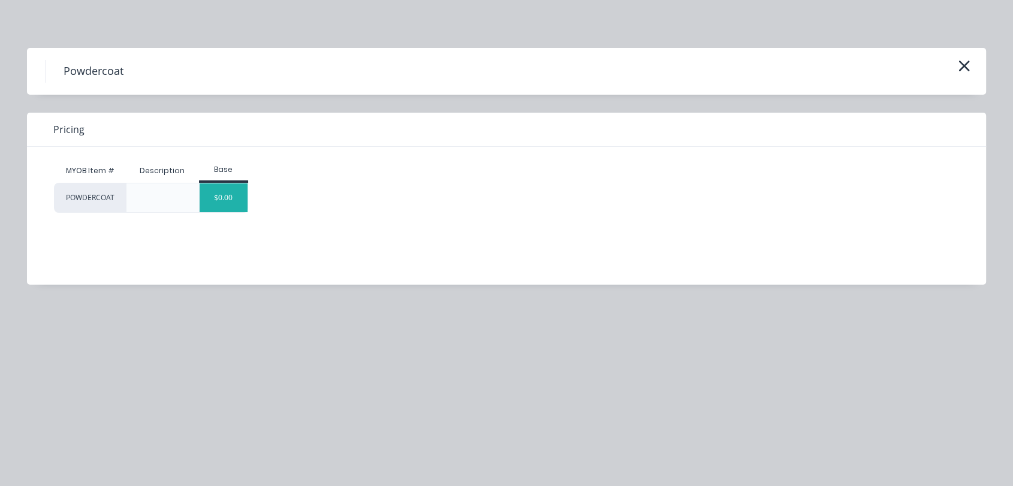
click at [234, 196] on div "$0.00" at bounding box center [224, 197] width 49 height 29
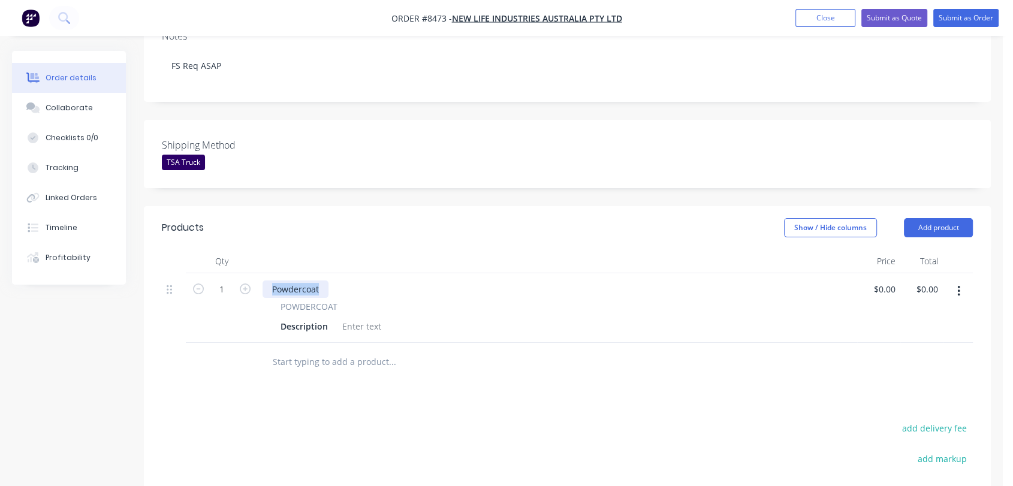
drag, startPoint x: 322, startPoint y: 234, endPoint x: 267, endPoint y: 231, distance: 54.6
click at [267, 281] on div "Powdercoat" at bounding box center [296, 289] width 66 height 17
click at [362, 318] on div at bounding box center [361, 326] width 49 height 17
click at [363, 318] on div at bounding box center [361, 326] width 49 height 17
paste div
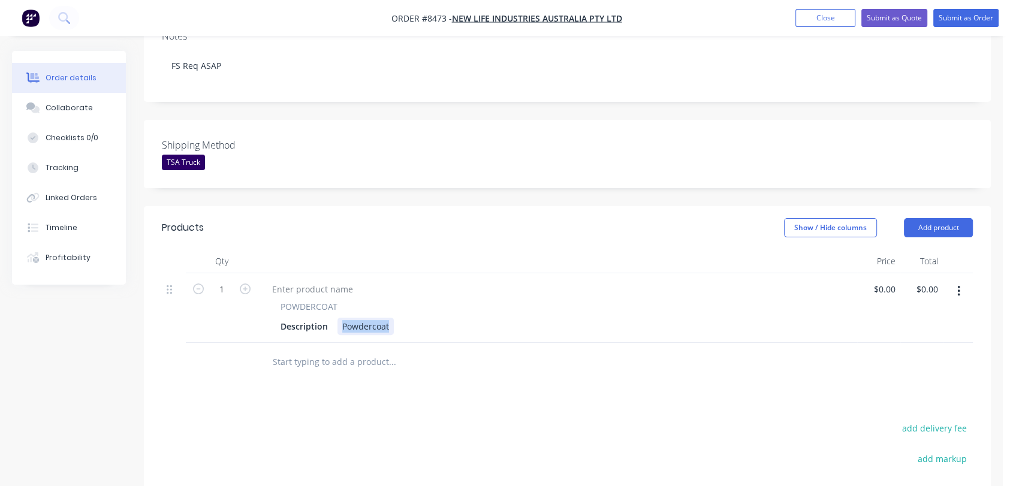
drag, startPoint x: 390, startPoint y: 273, endPoint x: 340, endPoint y: 272, distance: 49.8
click at [340, 318] on div "Powdercoat" at bounding box center [365, 326] width 56 height 17
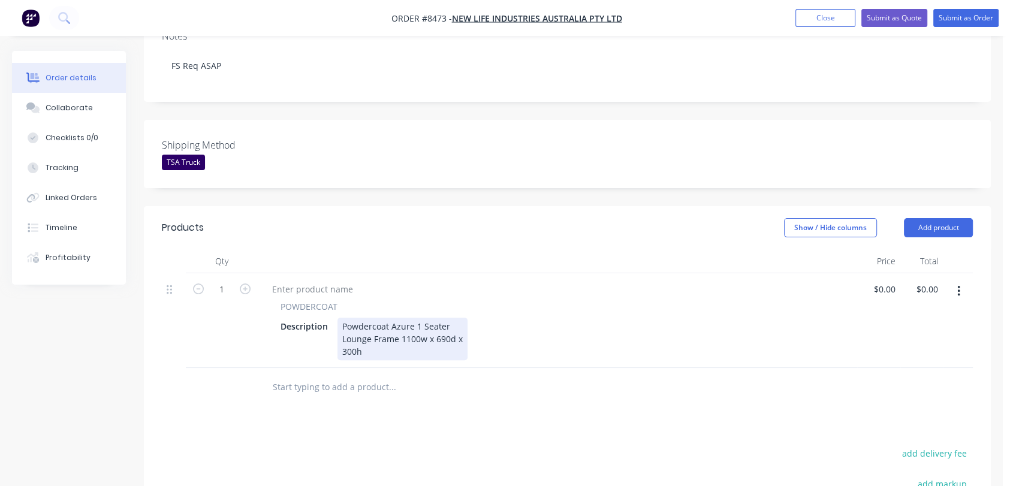
click at [340, 318] on div "Powdercoat Azure 1 Seater Lounge Frame 1100w x 690d x 300h" at bounding box center [402, 339] width 130 height 43
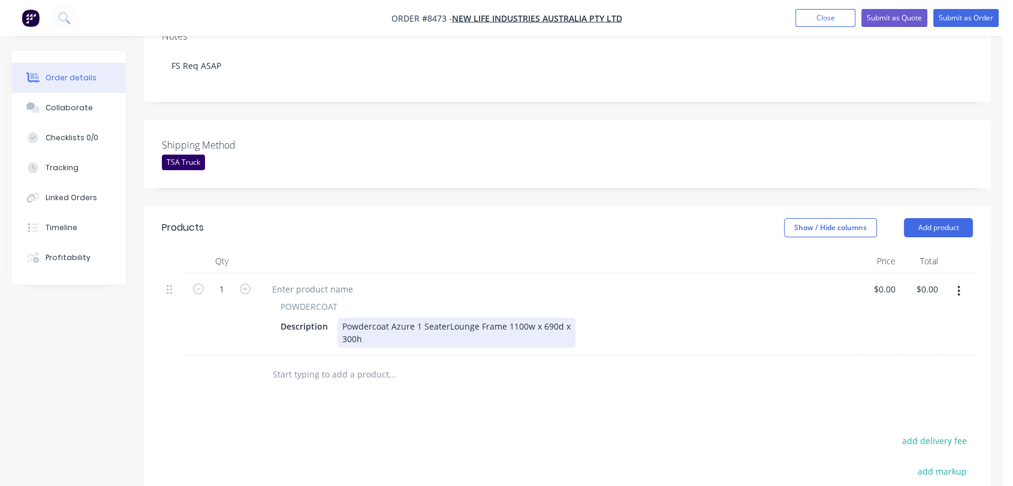
click at [340, 318] on div "Powdercoat Azure 1 Seater Lounge Frame 1100w x 690d x 300h" at bounding box center [456, 333] width 238 height 30
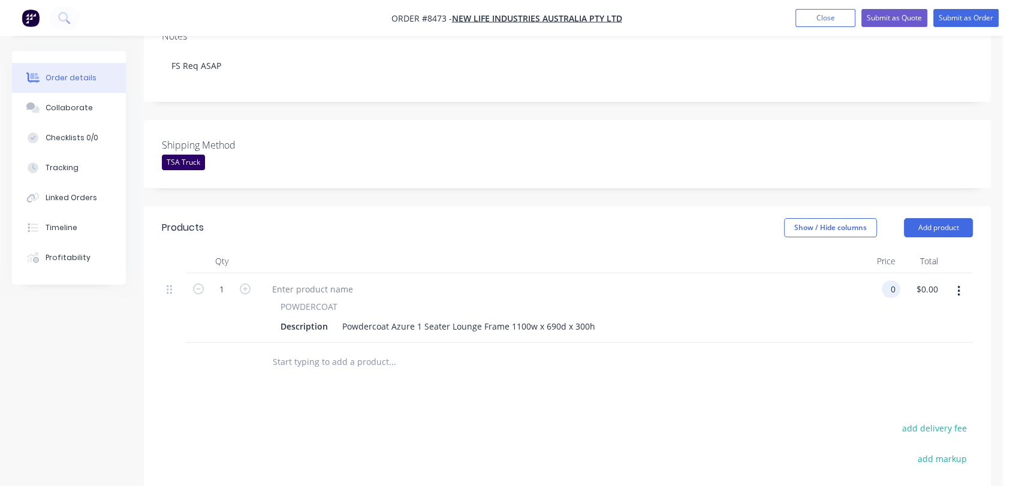
type input "$0.00"
click at [351, 350] on input "text" at bounding box center [392, 362] width 240 height 24
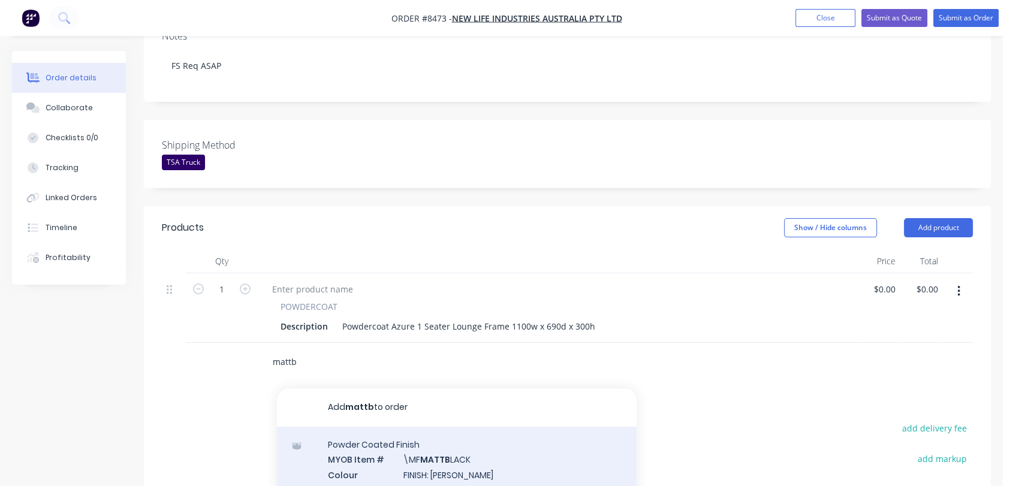
type input "mattb"
click at [408, 427] on div "Powder Coated Finish MYOB Item # \MF MATTB LACK Colour FINISH: Matt Black Produ…" at bounding box center [457, 467] width 360 height 81
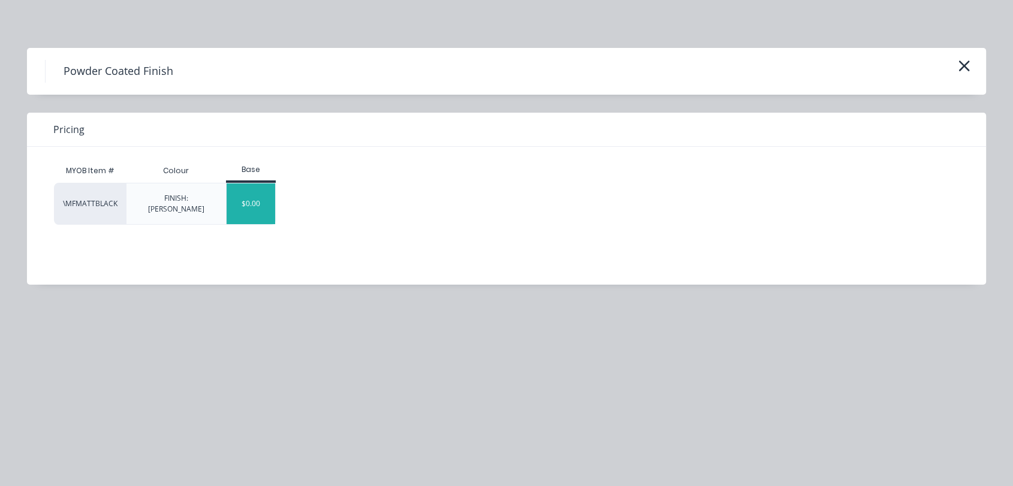
click at [234, 200] on div "$0.00" at bounding box center [251, 203] width 49 height 41
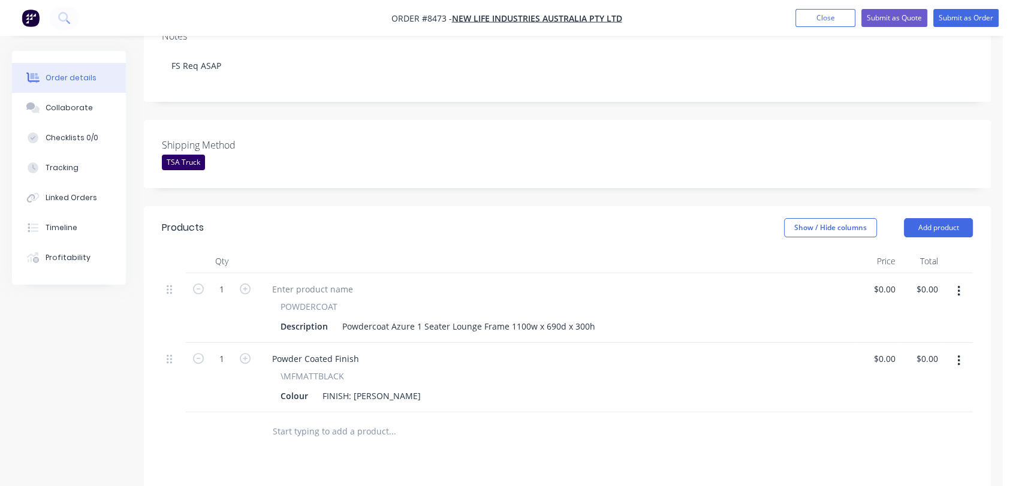
click at [349, 420] on input "text" at bounding box center [392, 432] width 240 height 24
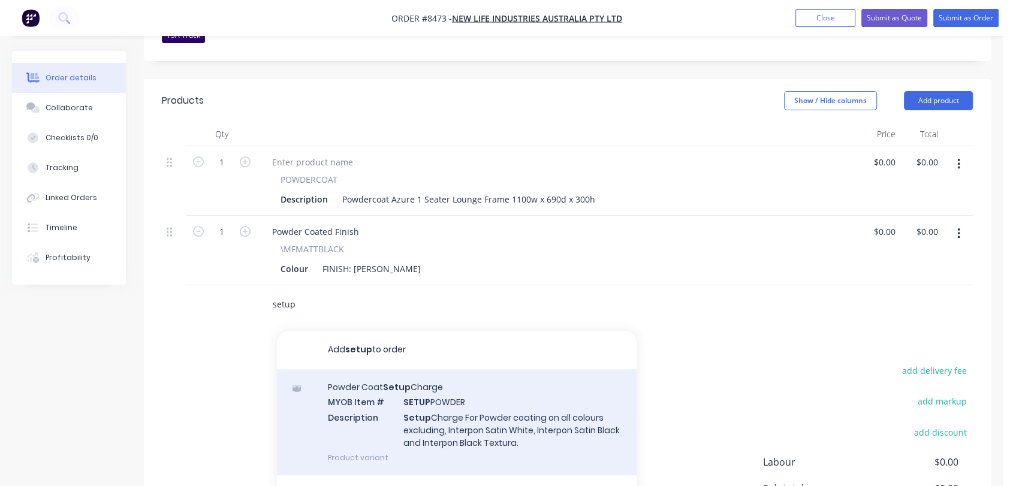
scroll to position [399, 0]
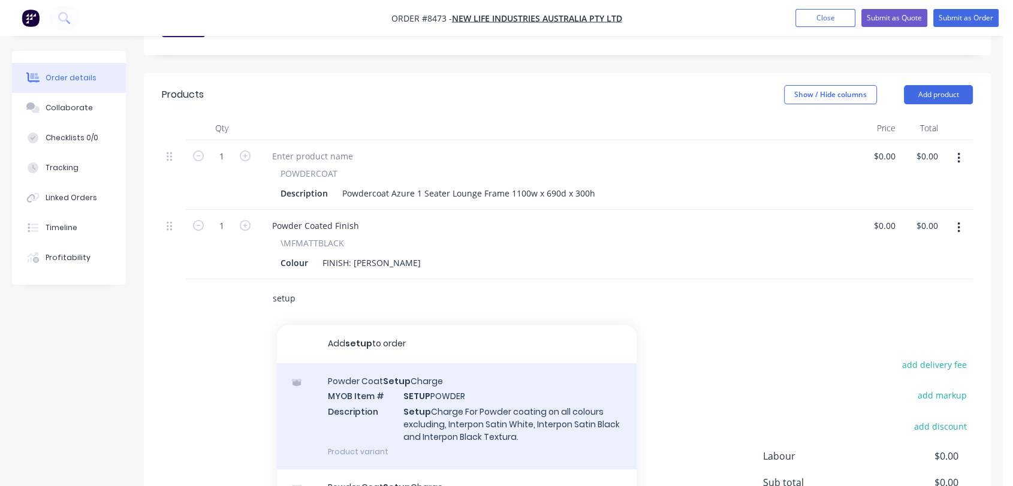
type input "setup"
click at [459, 363] on div "Powder Coat Setup Charge MYOB Item # SETUP POWDER Description Setup Charge For …" at bounding box center [457, 416] width 360 height 106
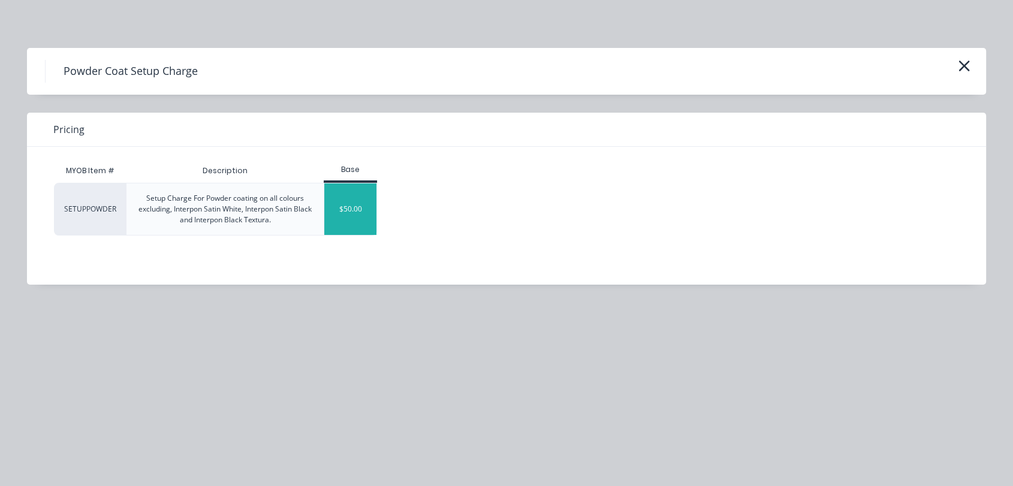
click at [364, 203] on div "$50.00" at bounding box center [350, 209] width 52 height 52
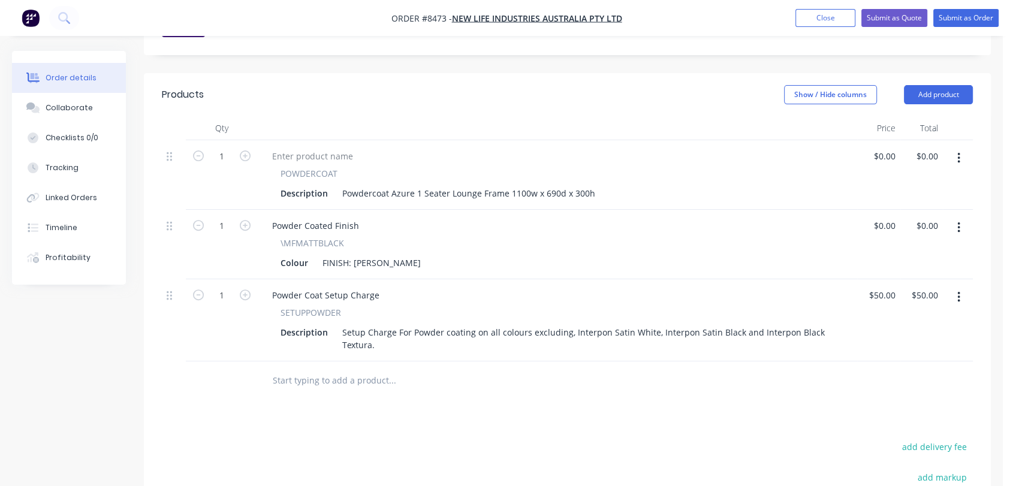
click at [370, 369] on input "text" at bounding box center [392, 381] width 240 height 24
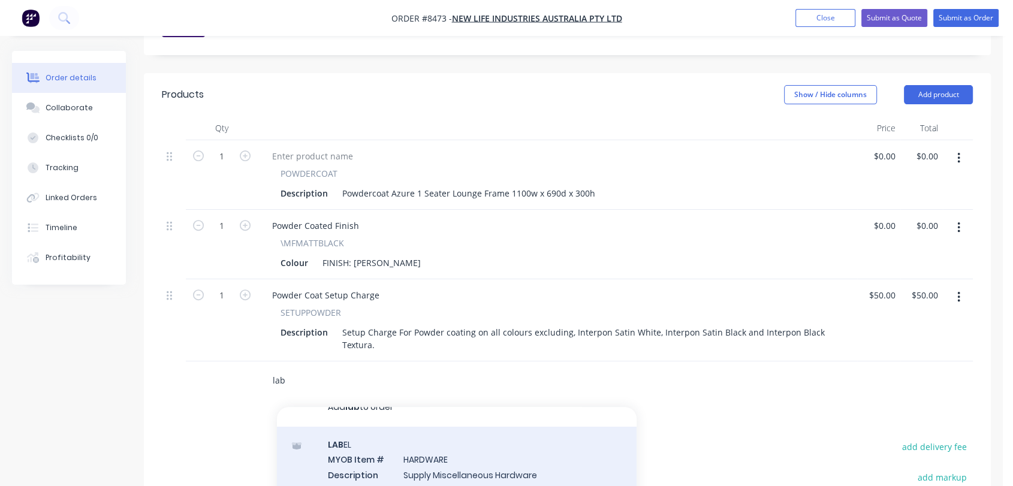
scroll to position [29, 0]
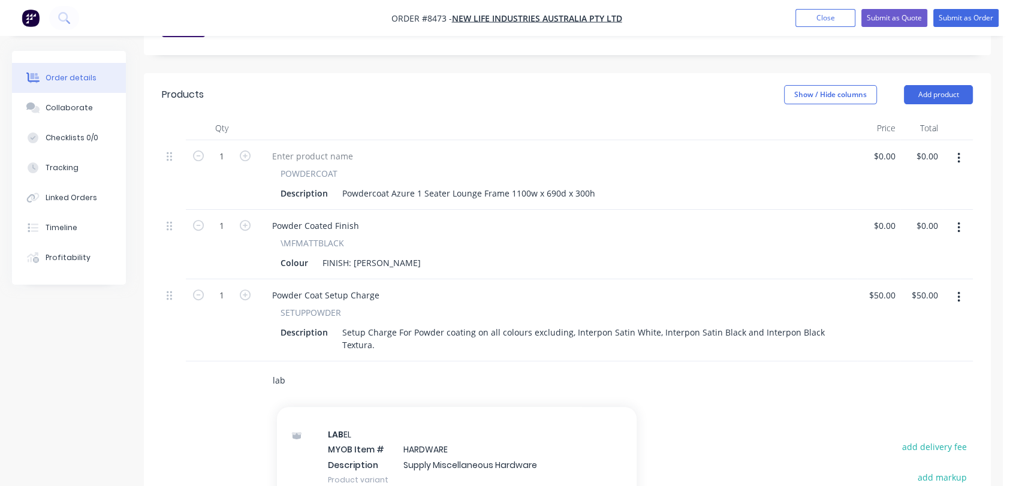
type input "lab"
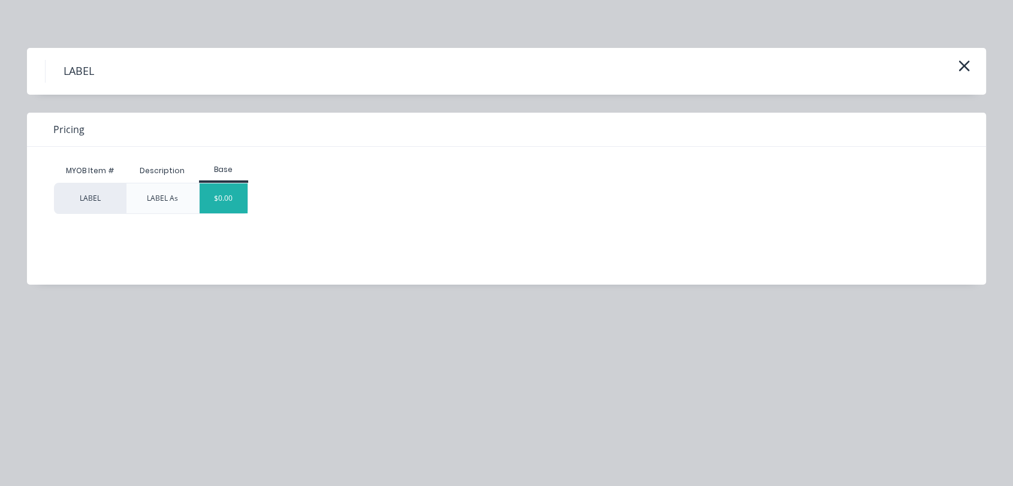
click at [239, 194] on div "$0.00" at bounding box center [224, 198] width 49 height 30
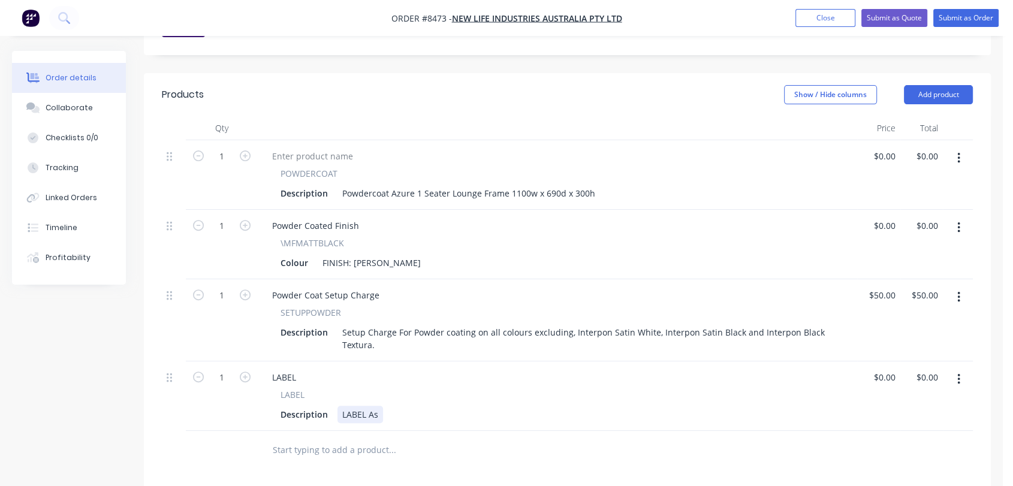
click at [381, 406] on div "LABEL As" at bounding box center [360, 414] width 46 height 17
type input "$0.00"
click at [366, 438] on input "text" at bounding box center [392, 450] width 240 height 24
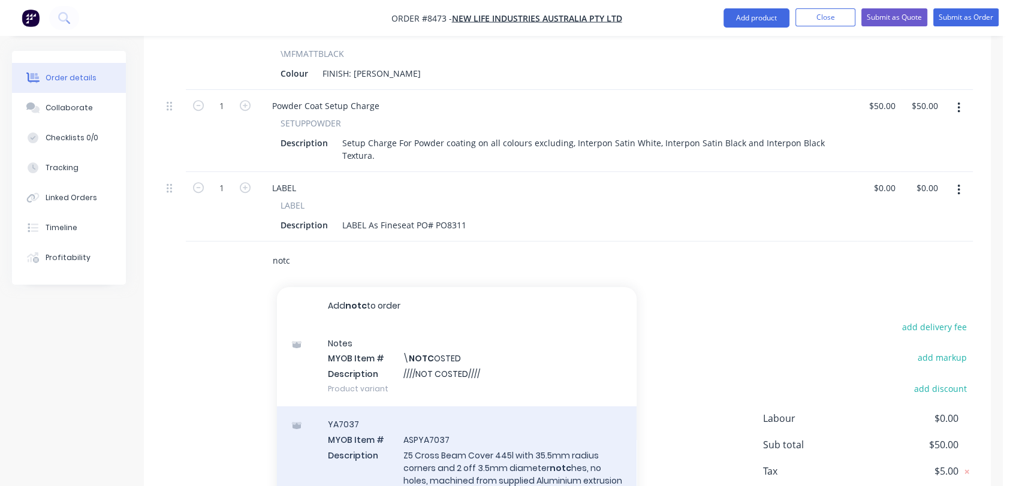
scroll to position [599, 0]
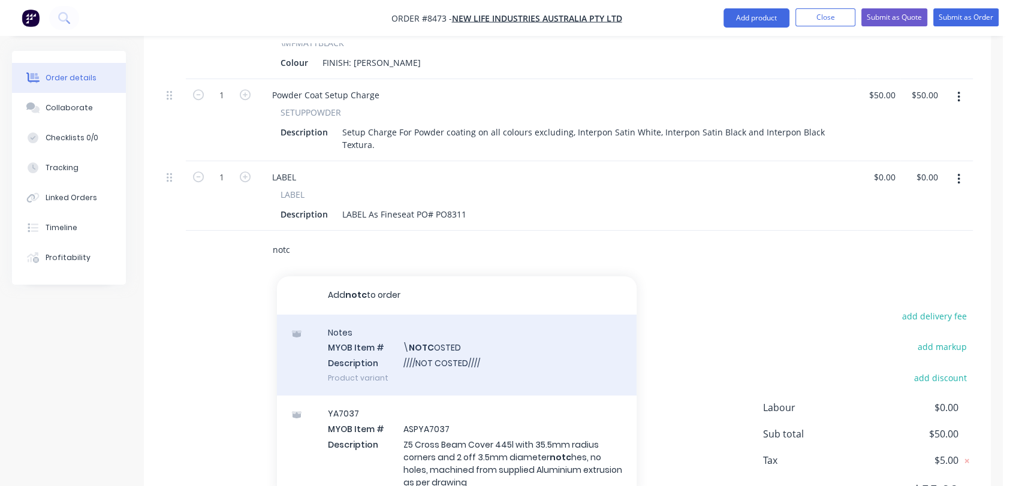
type input "notc"
click at [466, 315] on div "Notes MYOB Item # \ NOTC OSTED Description ////NOT COSTED//// Product variant" at bounding box center [457, 355] width 360 height 81
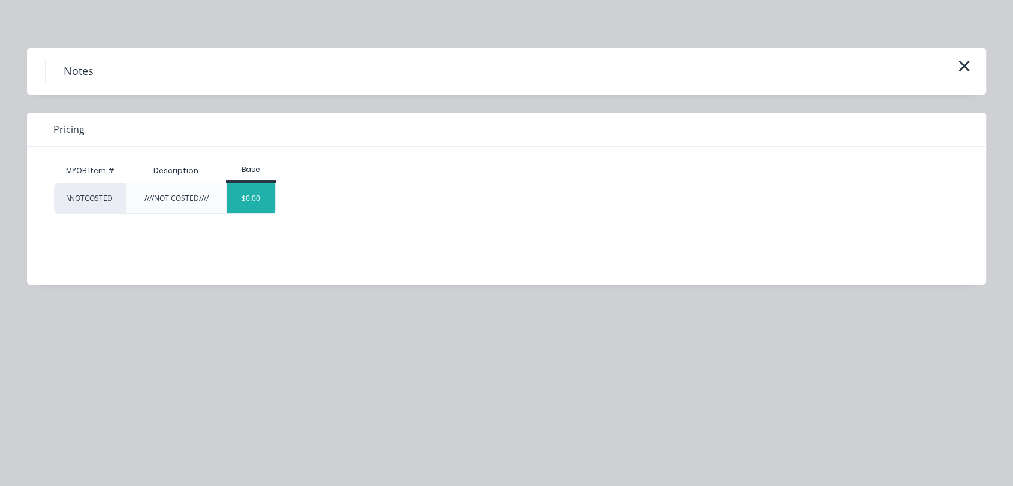
click at [264, 195] on div "$0.00" at bounding box center [251, 198] width 49 height 30
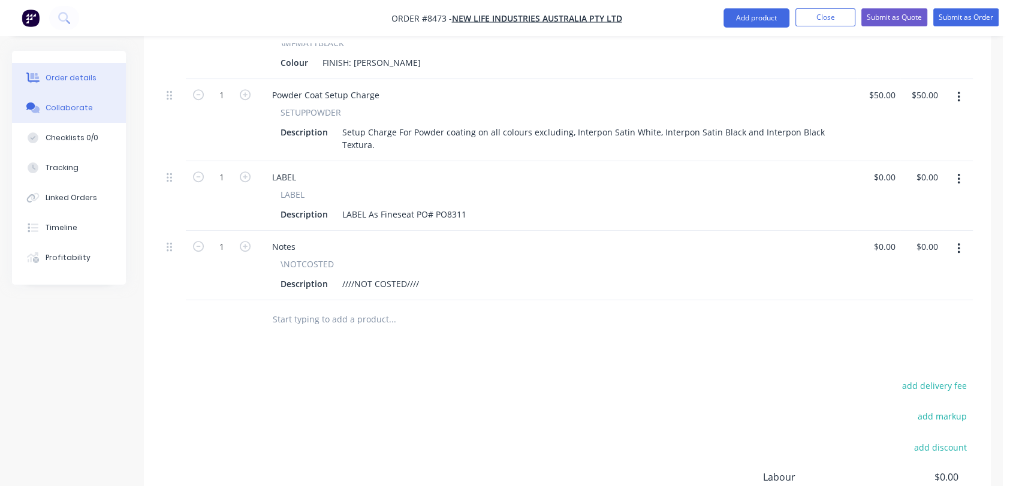
click at [101, 109] on button "Collaborate" at bounding box center [69, 108] width 114 height 30
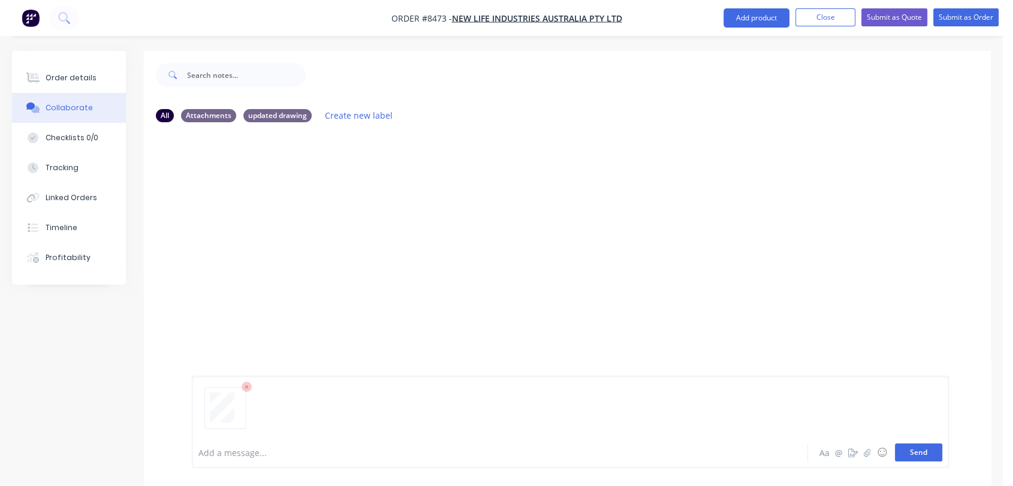
click at [929, 452] on button "Send" at bounding box center [918, 453] width 47 height 18
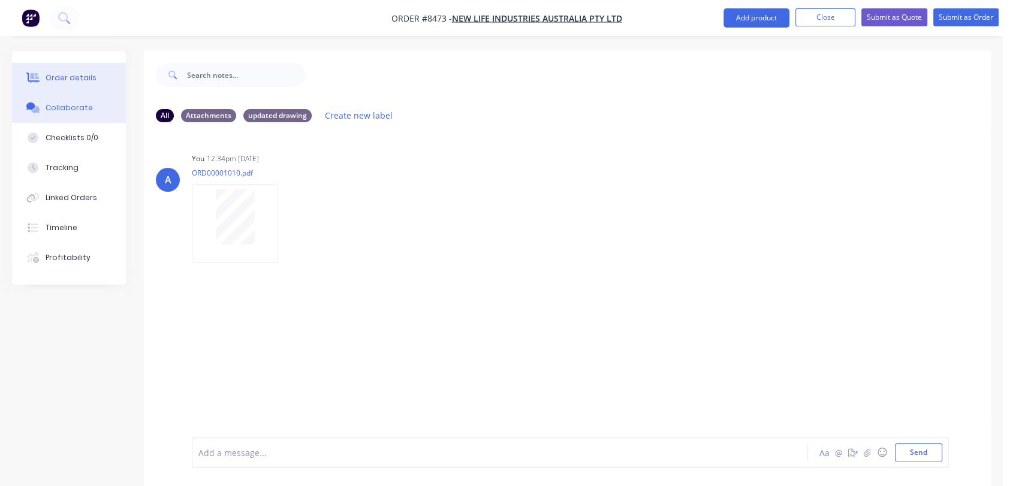
click at [82, 78] on div "Order details" at bounding box center [71, 78] width 51 height 11
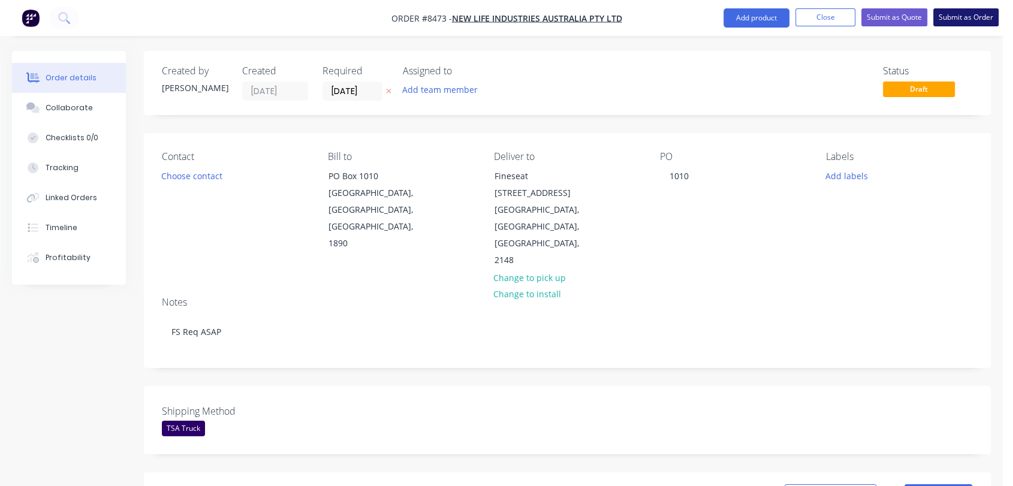
click at [970, 17] on button "Submit as Order" at bounding box center [965, 17] width 65 height 18
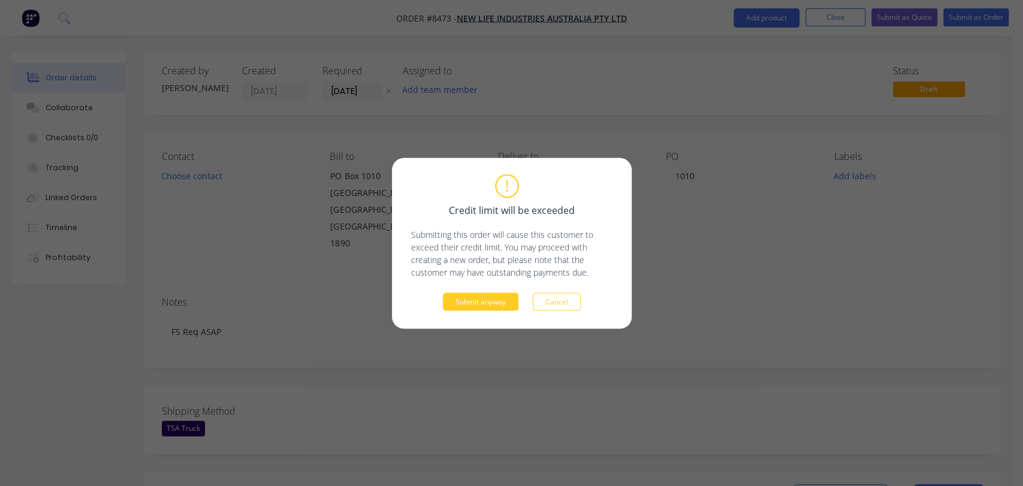
click at [475, 296] on button "Submit anyway" at bounding box center [481, 302] width 76 height 18
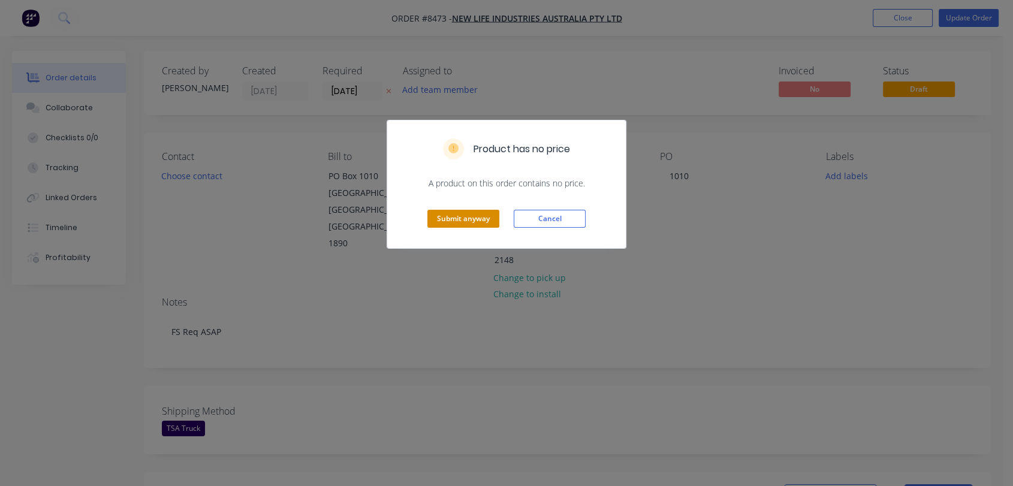
click at [468, 216] on button "Submit anyway" at bounding box center [463, 219] width 72 height 18
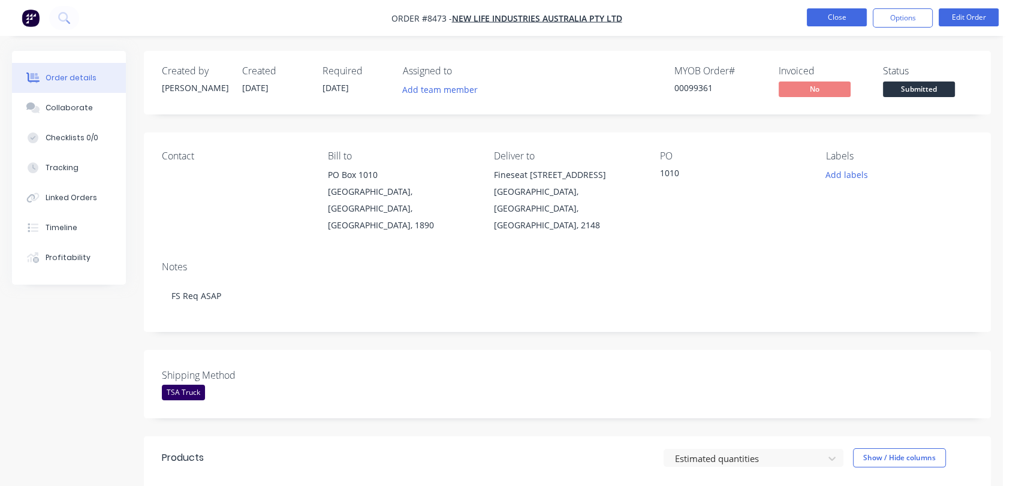
click at [843, 13] on button "Close" at bounding box center [837, 17] width 60 height 18
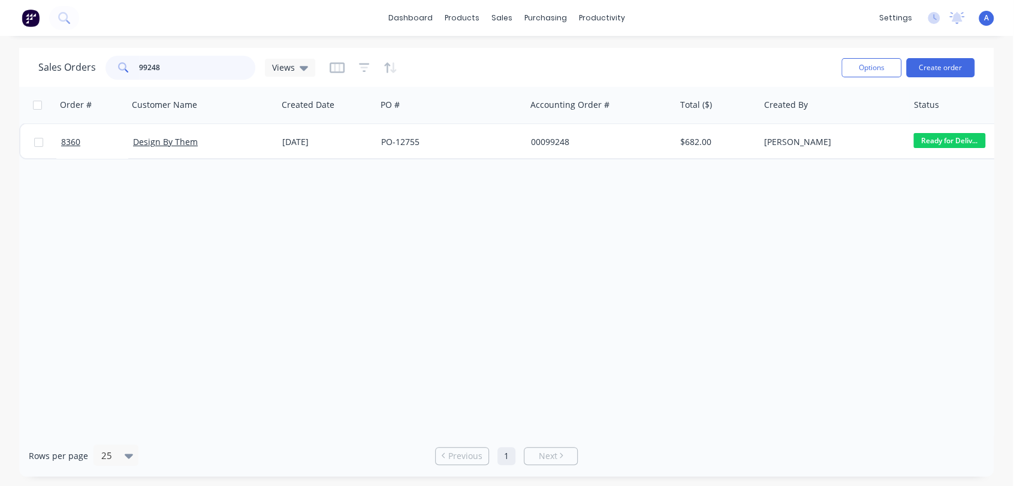
drag, startPoint x: 168, startPoint y: 63, endPoint x: 118, endPoint y: 61, distance: 49.8
click at [119, 61] on div "99248" at bounding box center [181, 68] width 150 height 24
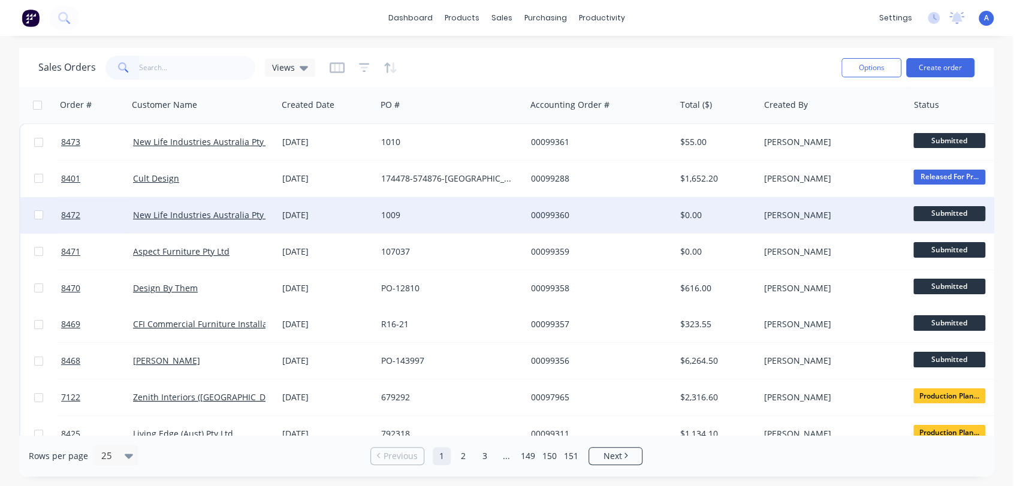
click at [354, 211] on div "[DATE]" at bounding box center [326, 215] width 89 height 12
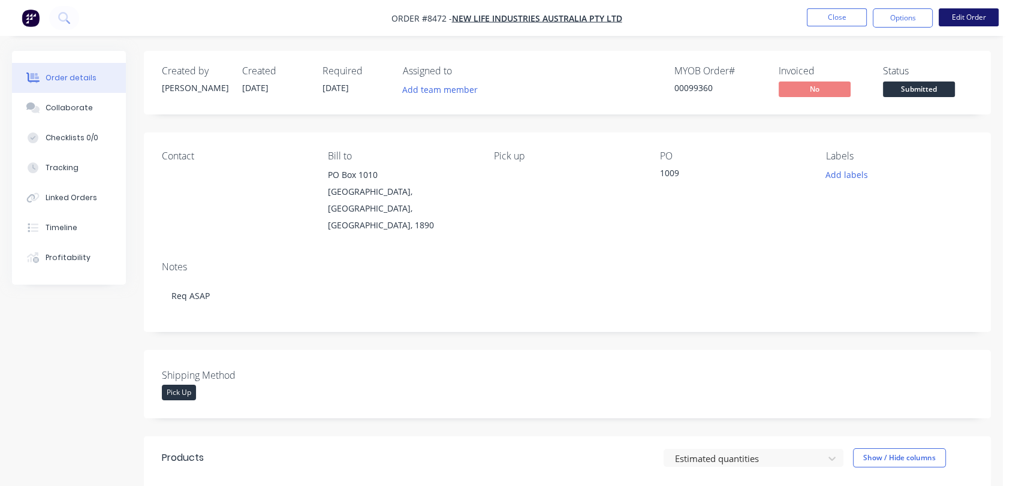
click at [969, 17] on button "Edit Order" at bounding box center [969, 17] width 60 height 18
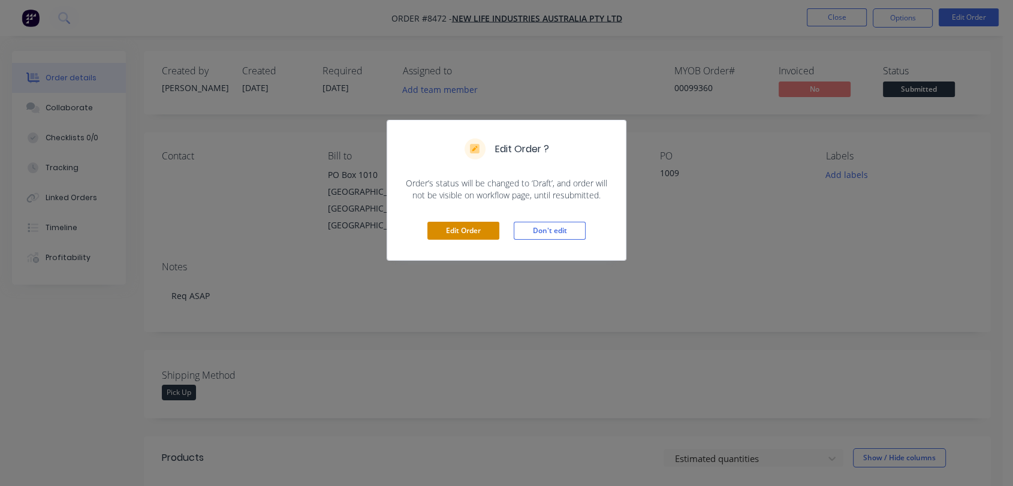
click at [477, 227] on button "Edit Order" at bounding box center [463, 231] width 72 height 18
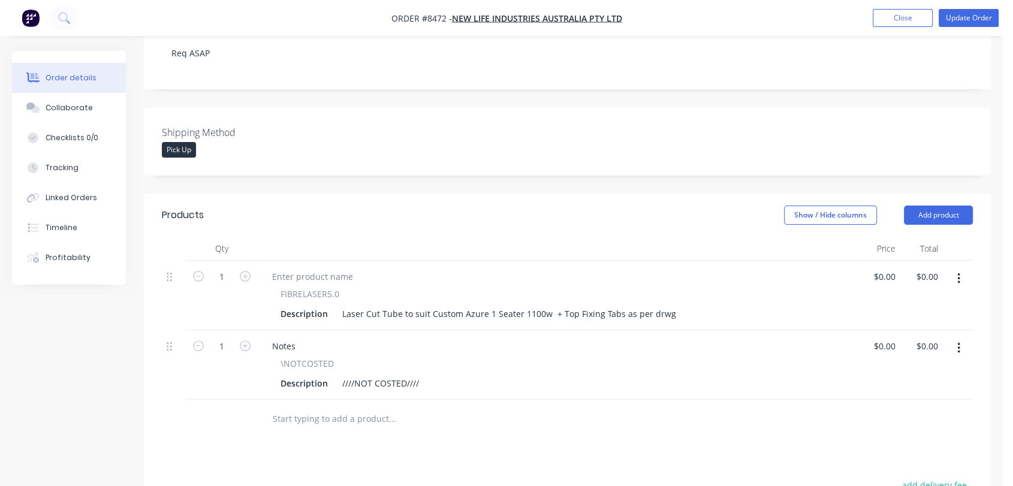
scroll to position [266, 0]
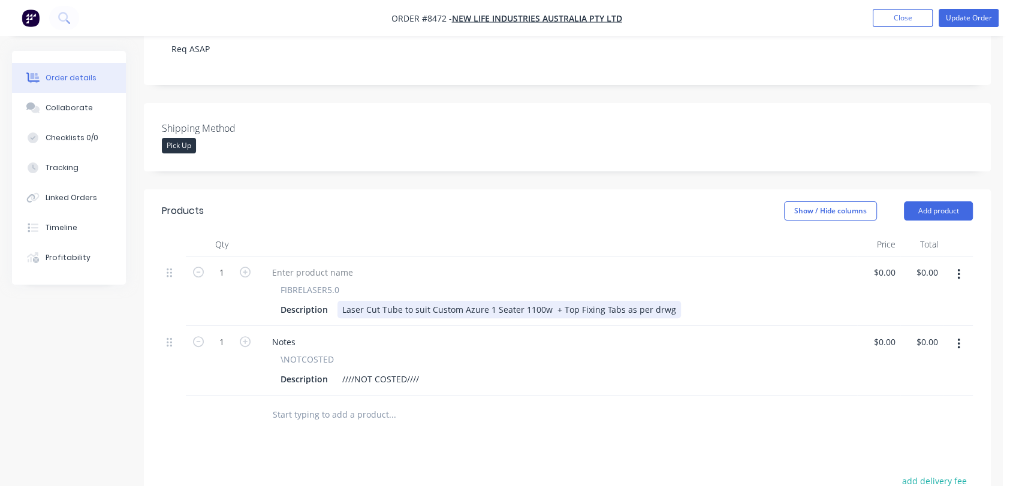
click at [667, 301] on div "Laser Cut Tube to suit Custom Azure 1 Seater 1100w + Top Fixing Tabs as per drwg" at bounding box center [508, 309] width 343 height 17
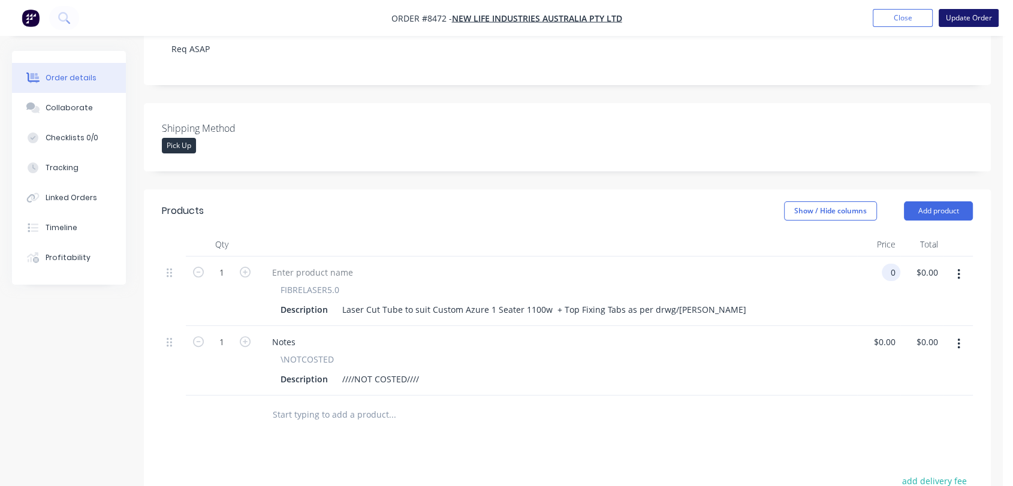
type input "$0.00"
click at [972, 15] on button "Update Order" at bounding box center [969, 18] width 60 height 18
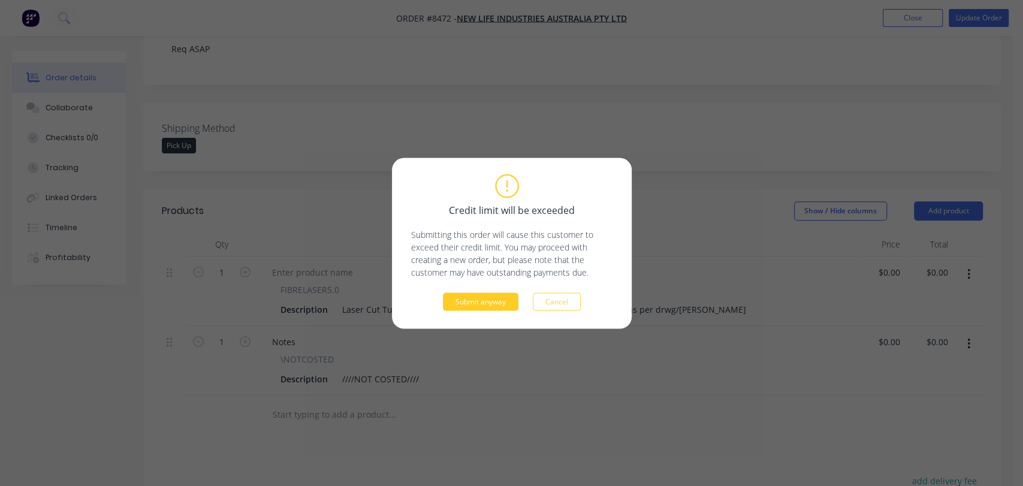
click at [495, 300] on button "Submit anyway" at bounding box center [481, 302] width 76 height 18
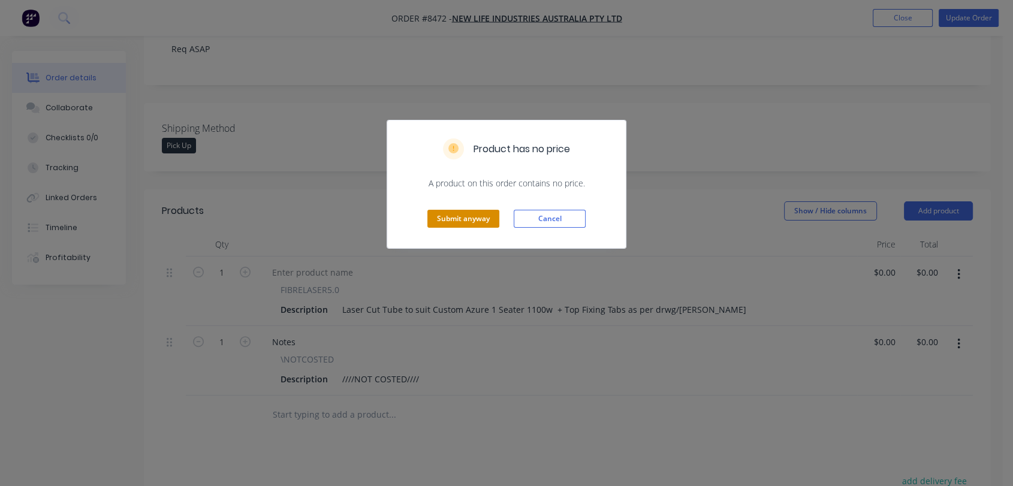
click at [469, 218] on button "Submit anyway" at bounding box center [463, 219] width 72 height 18
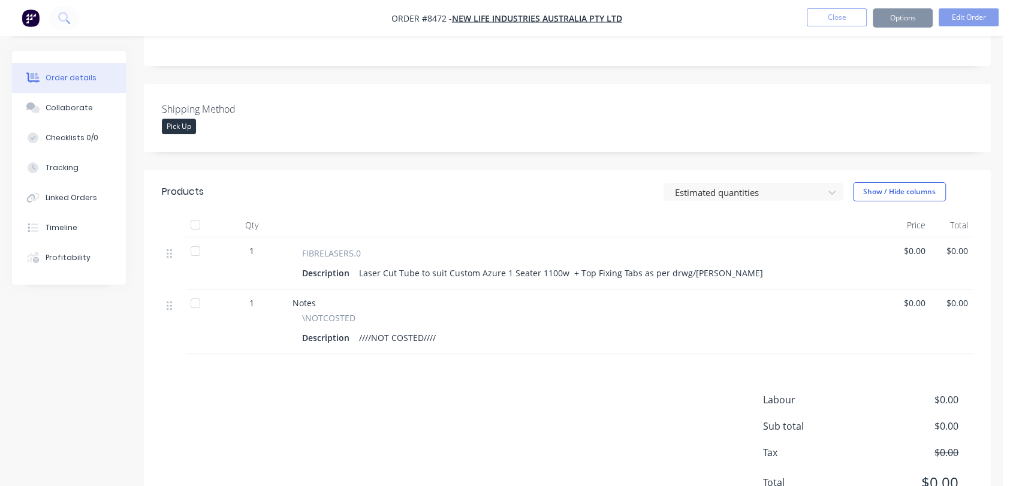
scroll to position [265, 0]
click at [855, 16] on button "Close" at bounding box center [837, 17] width 60 height 18
